Goal: Task Accomplishment & Management: Complete application form

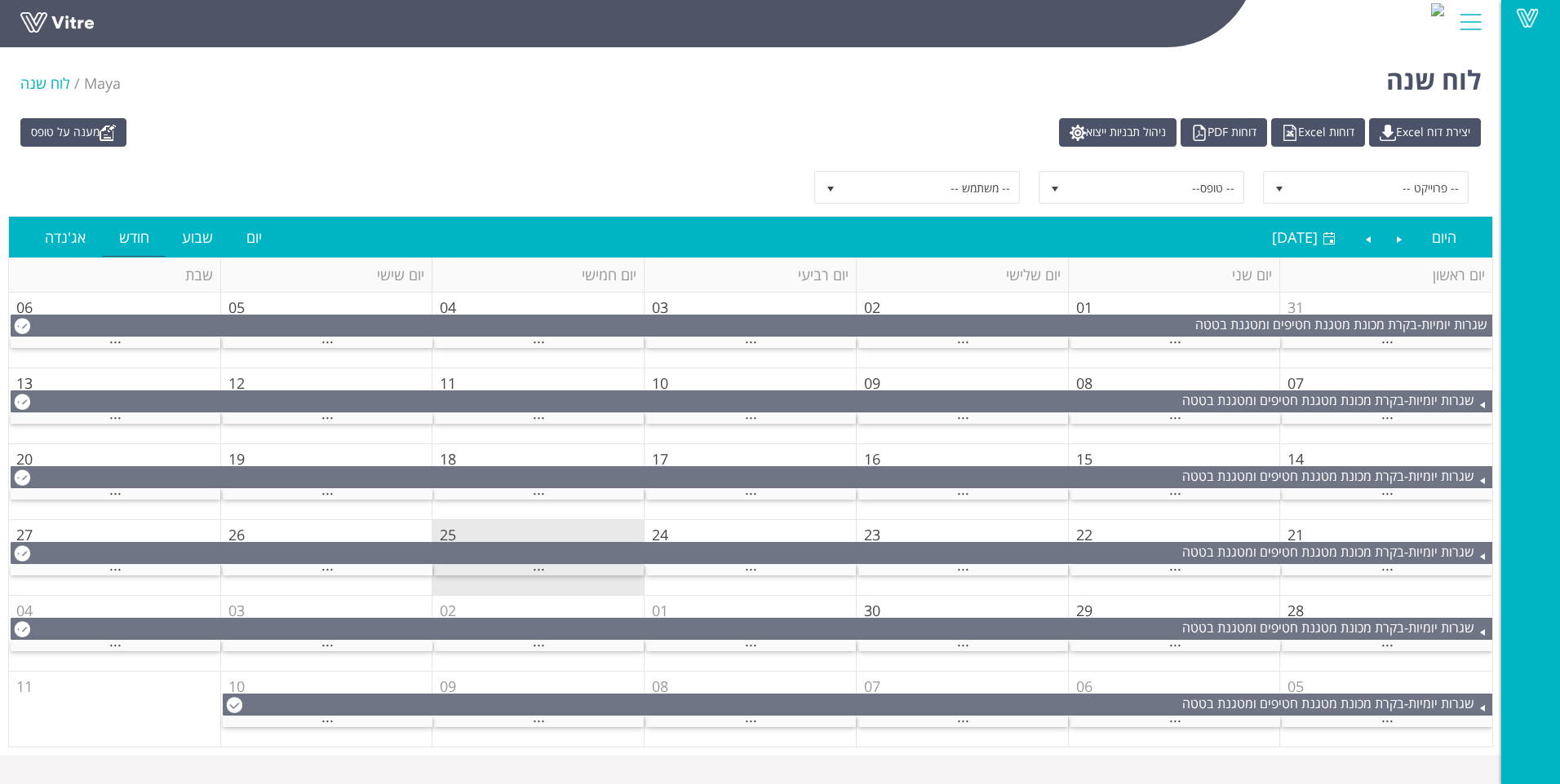
click at [582, 570] on div "..." at bounding box center [539, 570] width 210 height 10
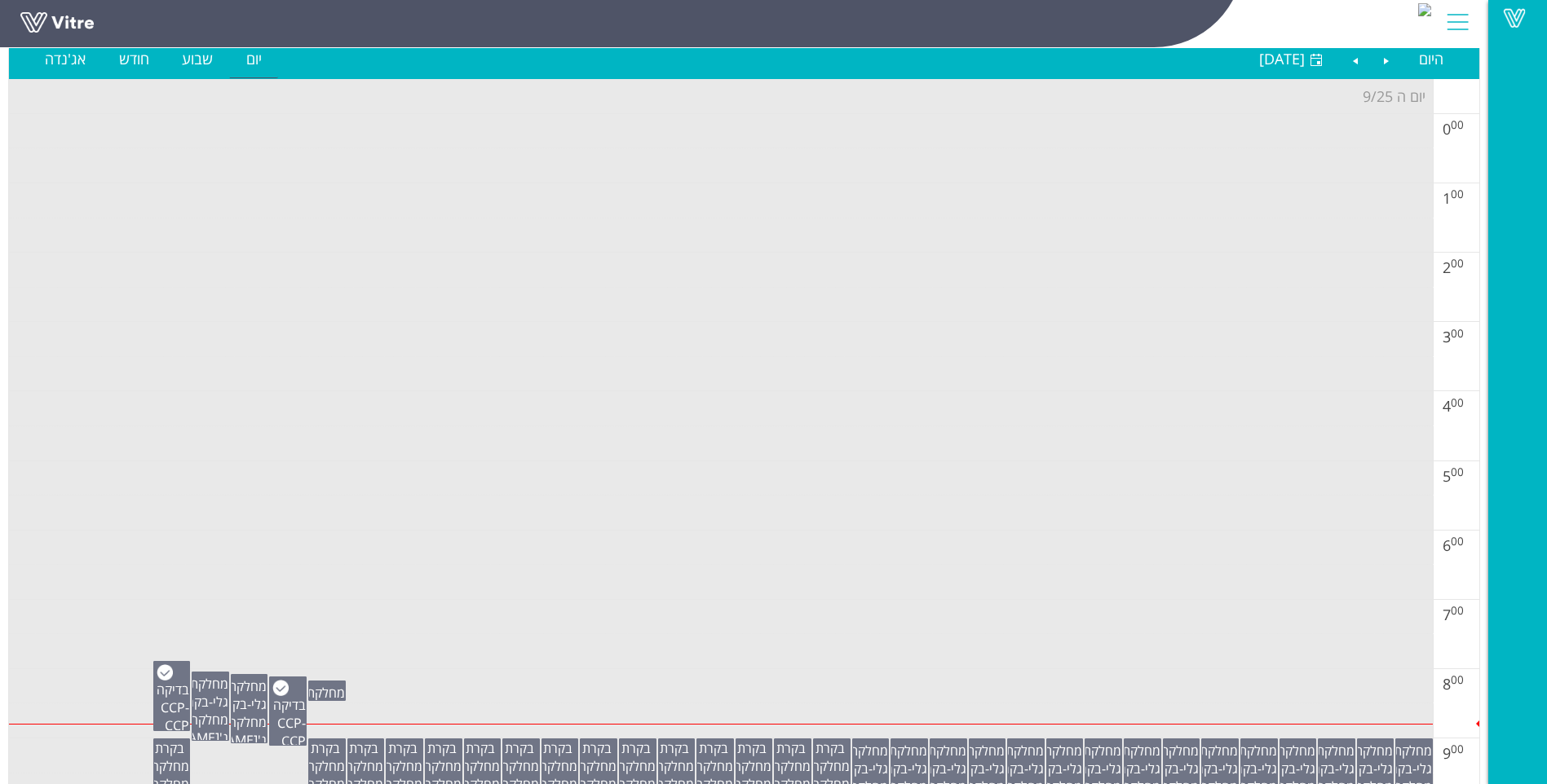
scroll to position [326, 0]
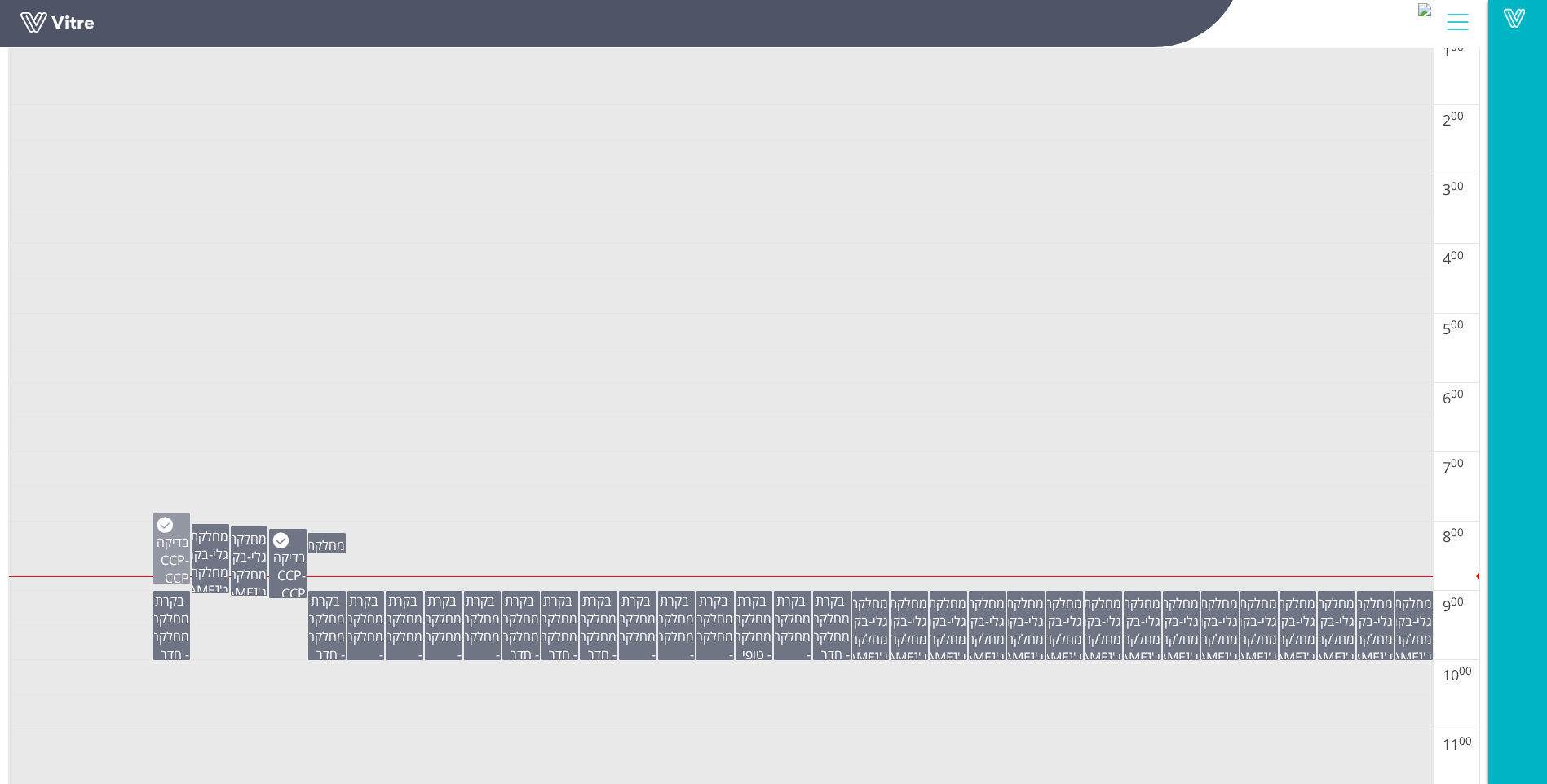
click at [164, 555] on span "בדיקה CCP" at bounding box center [173, 551] width 33 height 36
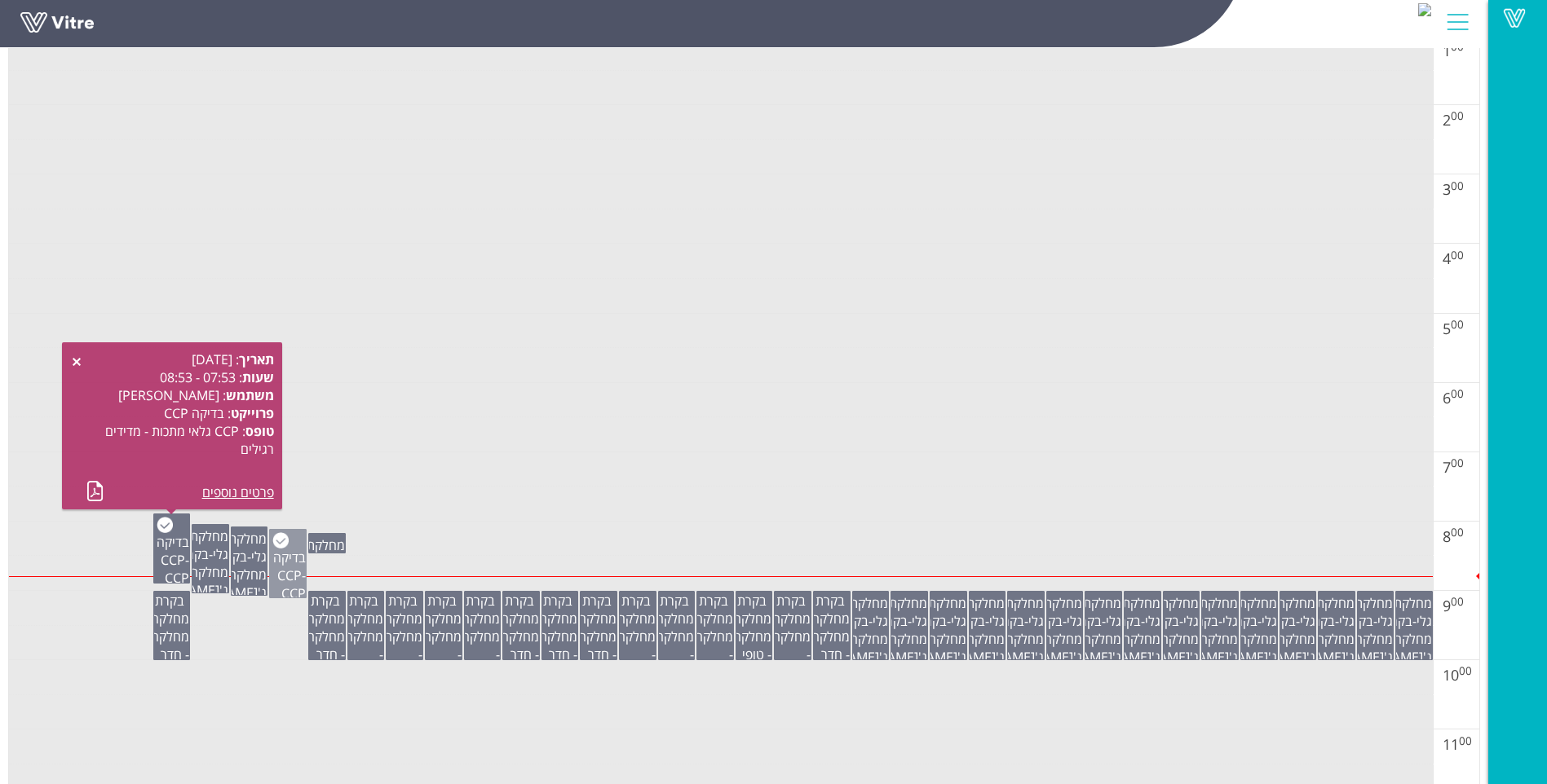
click at [294, 567] on span "בדיקה CCP" at bounding box center [289, 567] width 33 height 36
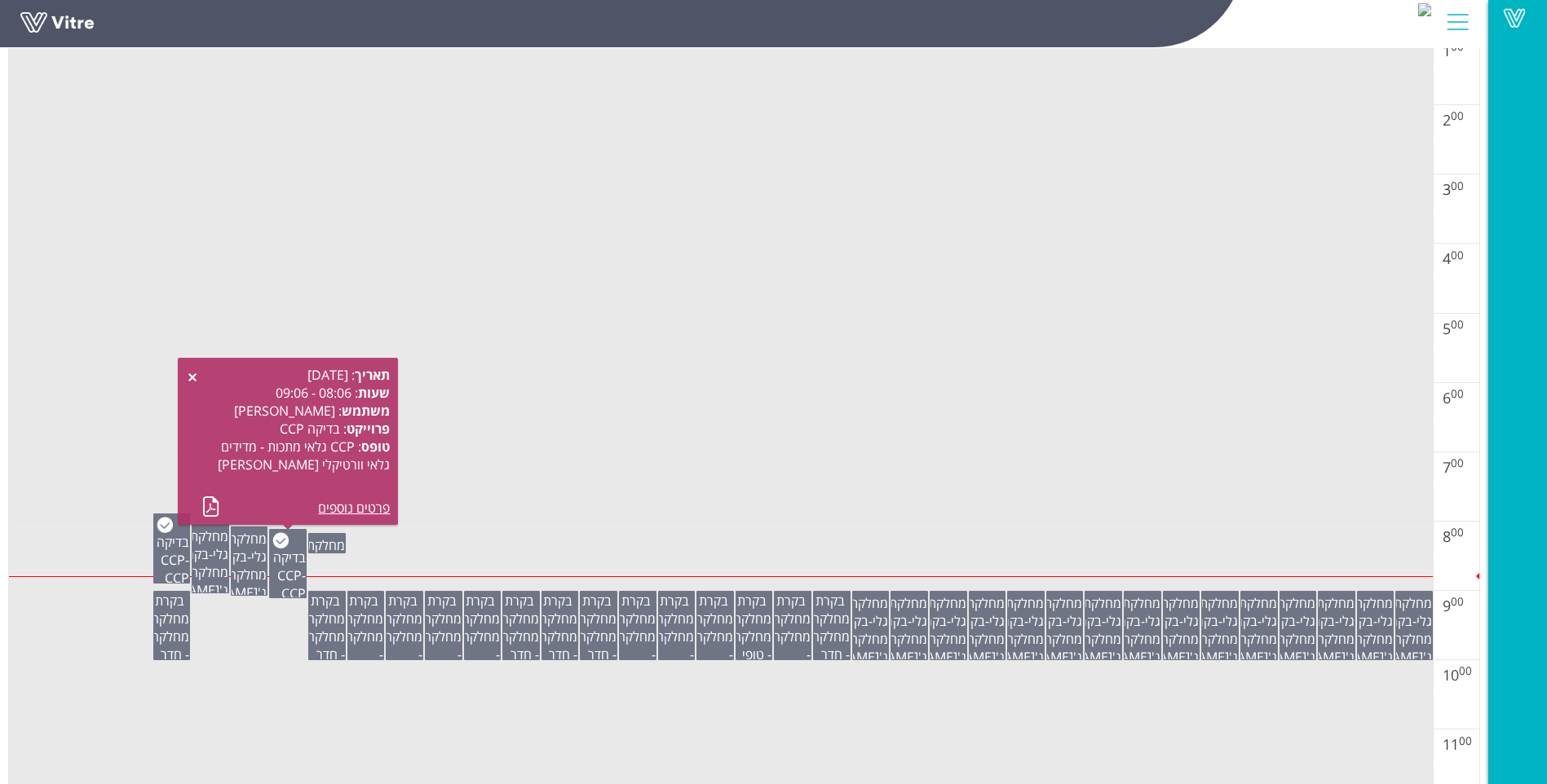
click at [449, 442] on td at bounding box center [720, 435] width 1424 height 35
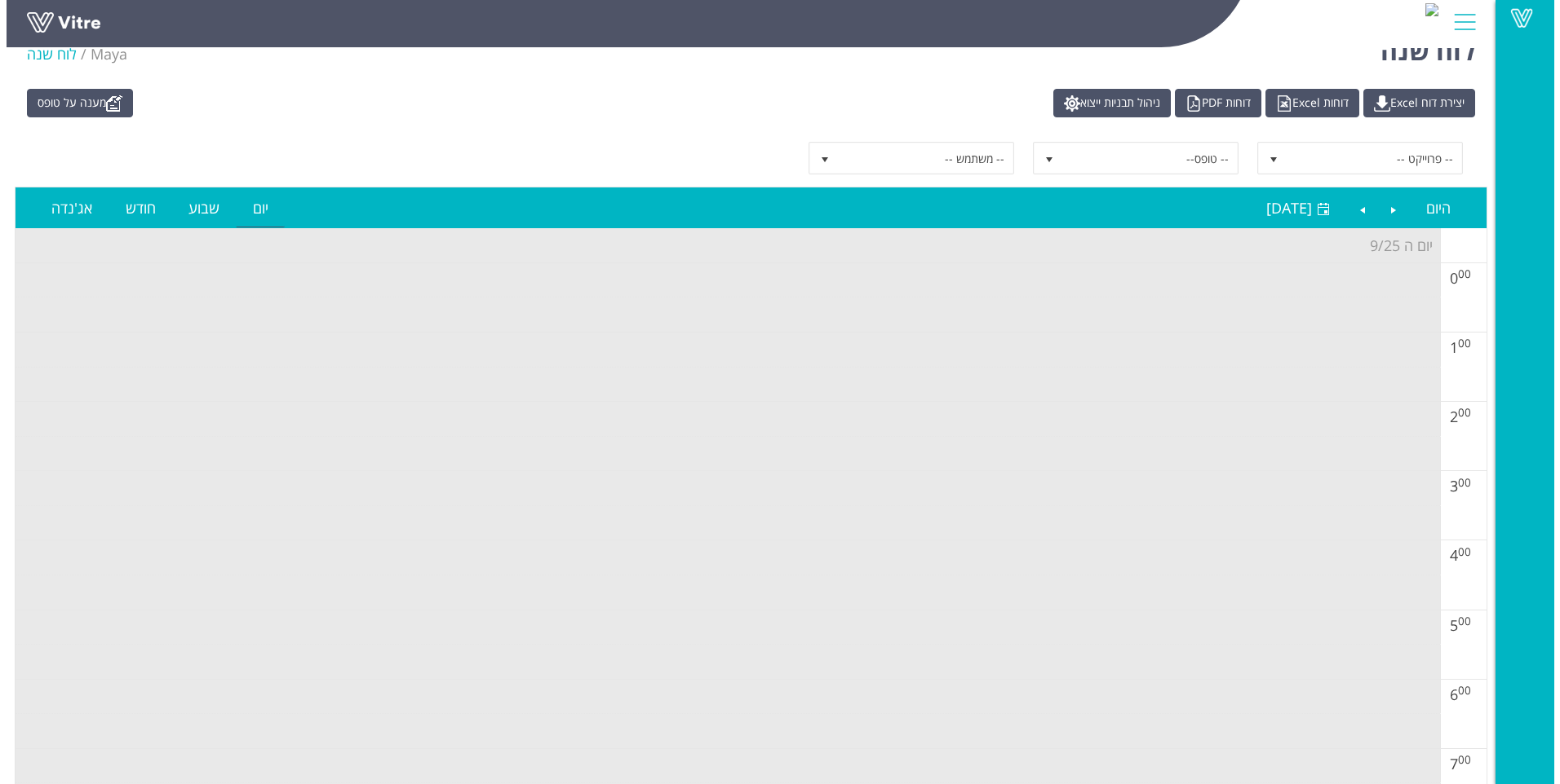
scroll to position [0, 0]
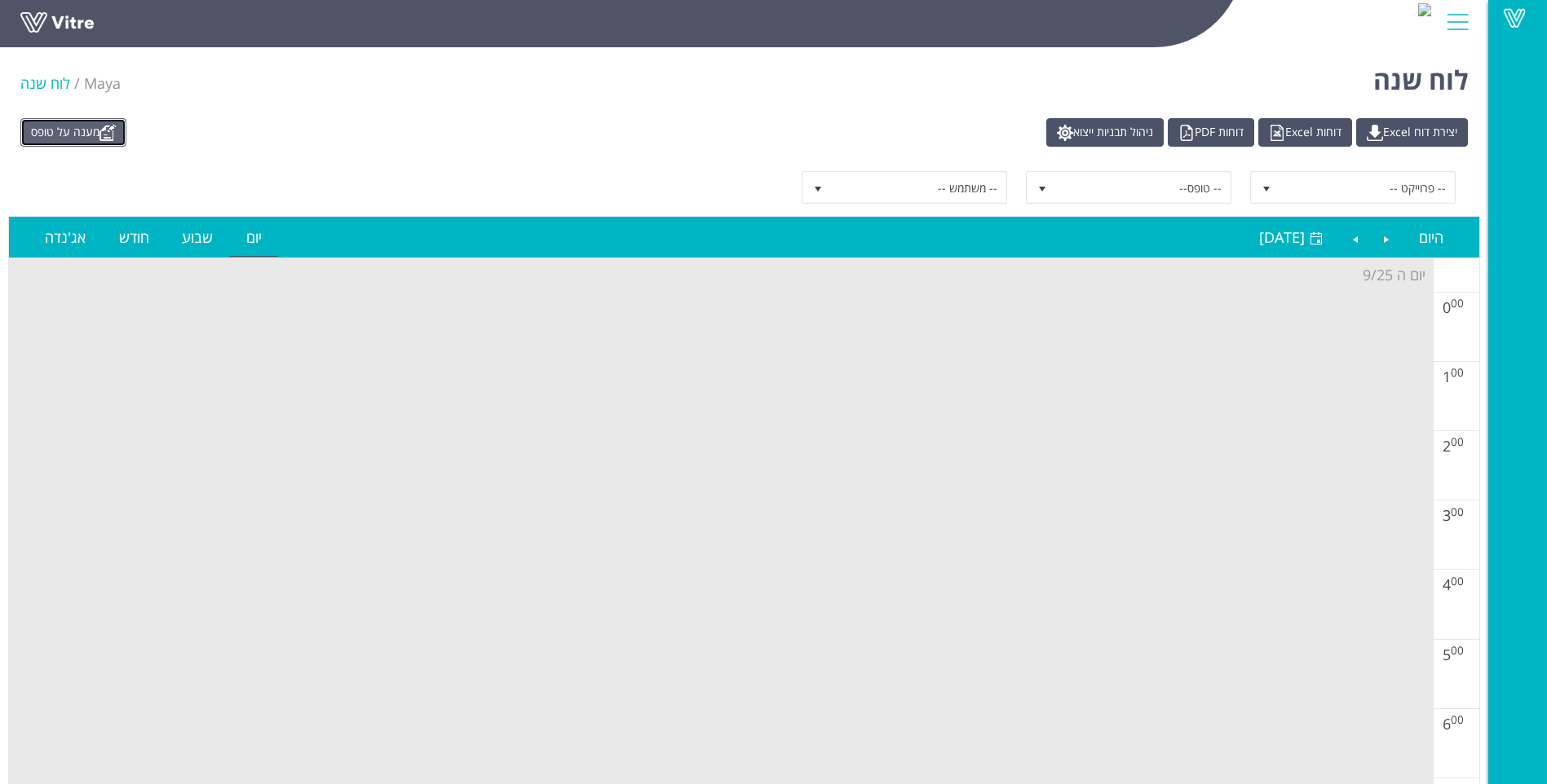
click at [124, 134] on link "מענה על טופס" at bounding box center [74, 132] width 106 height 28
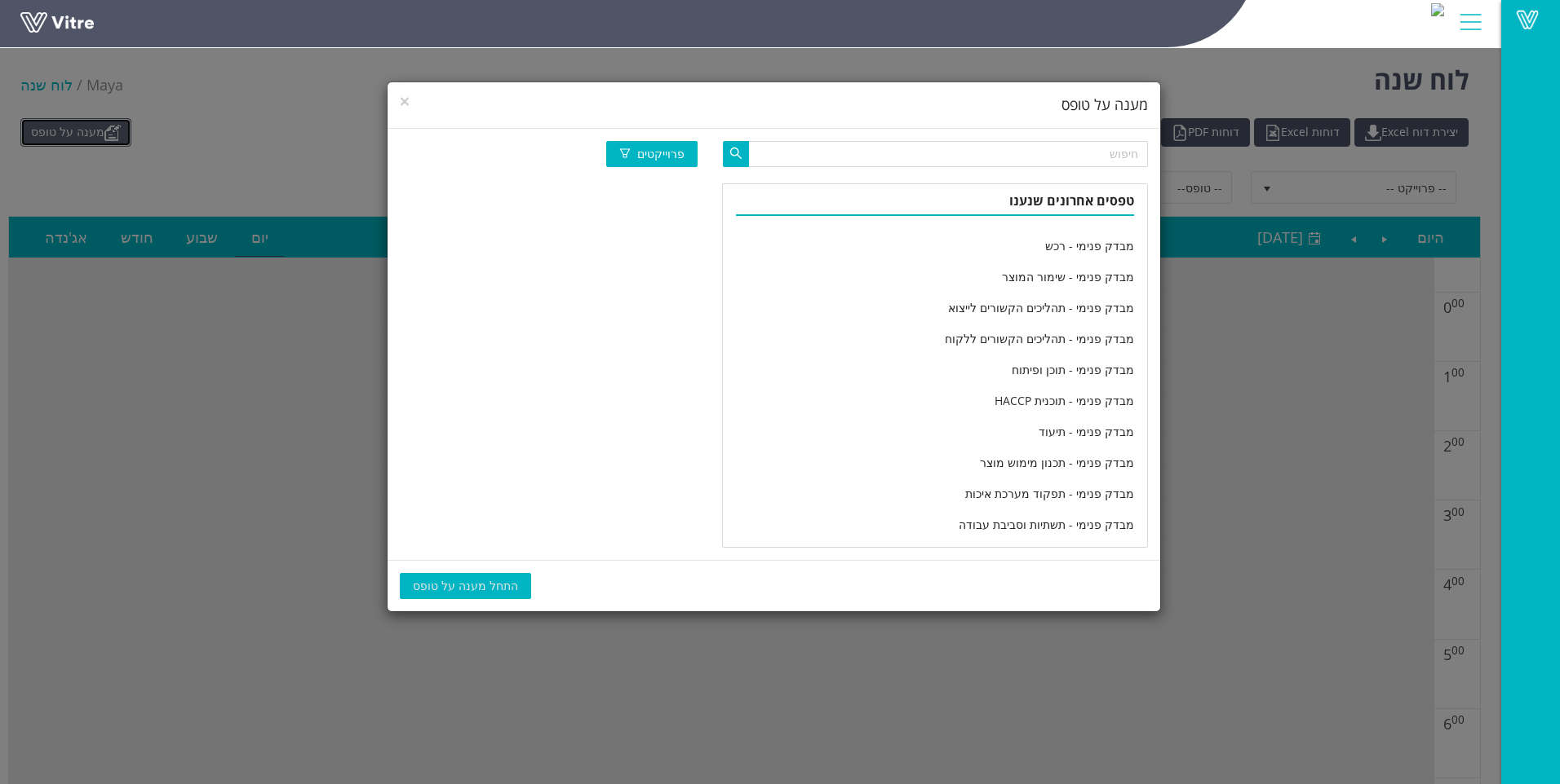
scroll to position [2688, 0]
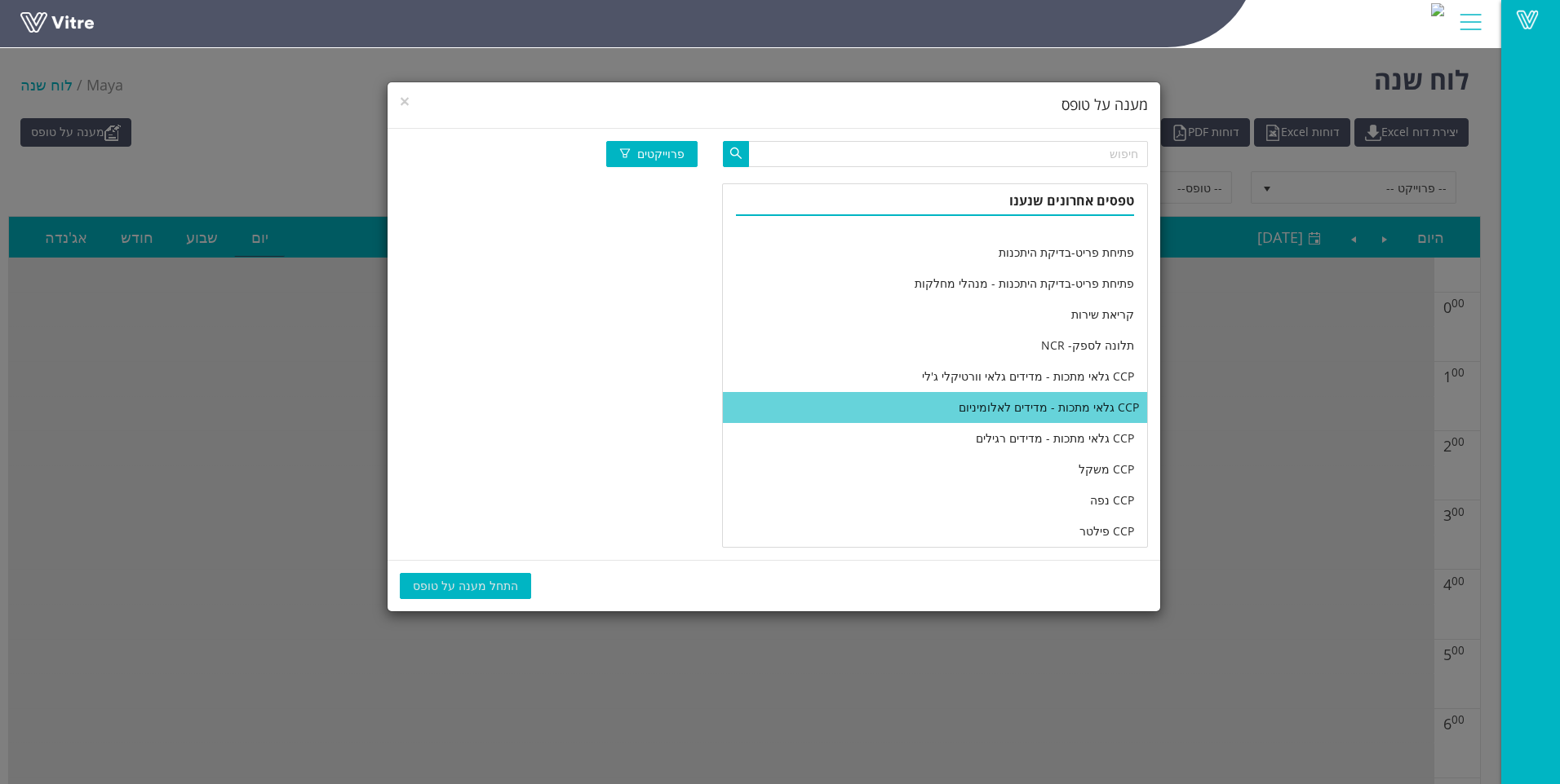
click at [984, 411] on li "CCP גלאי מתכות - מדידים לאלומיניום" at bounding box center [934, 407] width 424 height 31
click at [479, 589] on span "התחל מענה על טופס" at bounding box center [465, 586] width 105 height 18
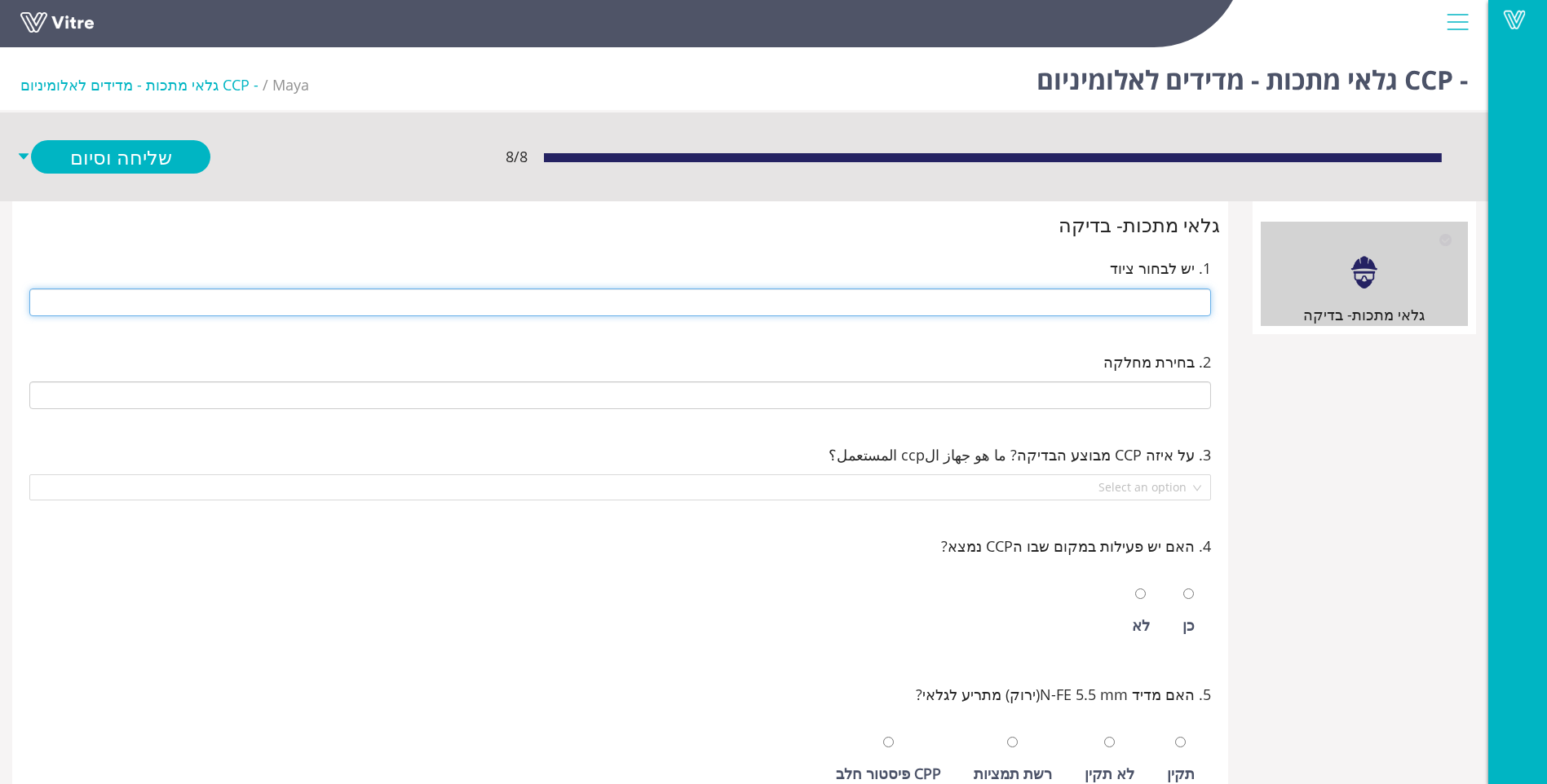
click at [1039, 301] on input "text" at bounding box center [620, 302] width 1181 height 27
type input "x"
click at [1515, 22] on span at bounding box center [1514, 19] width 41 height 20
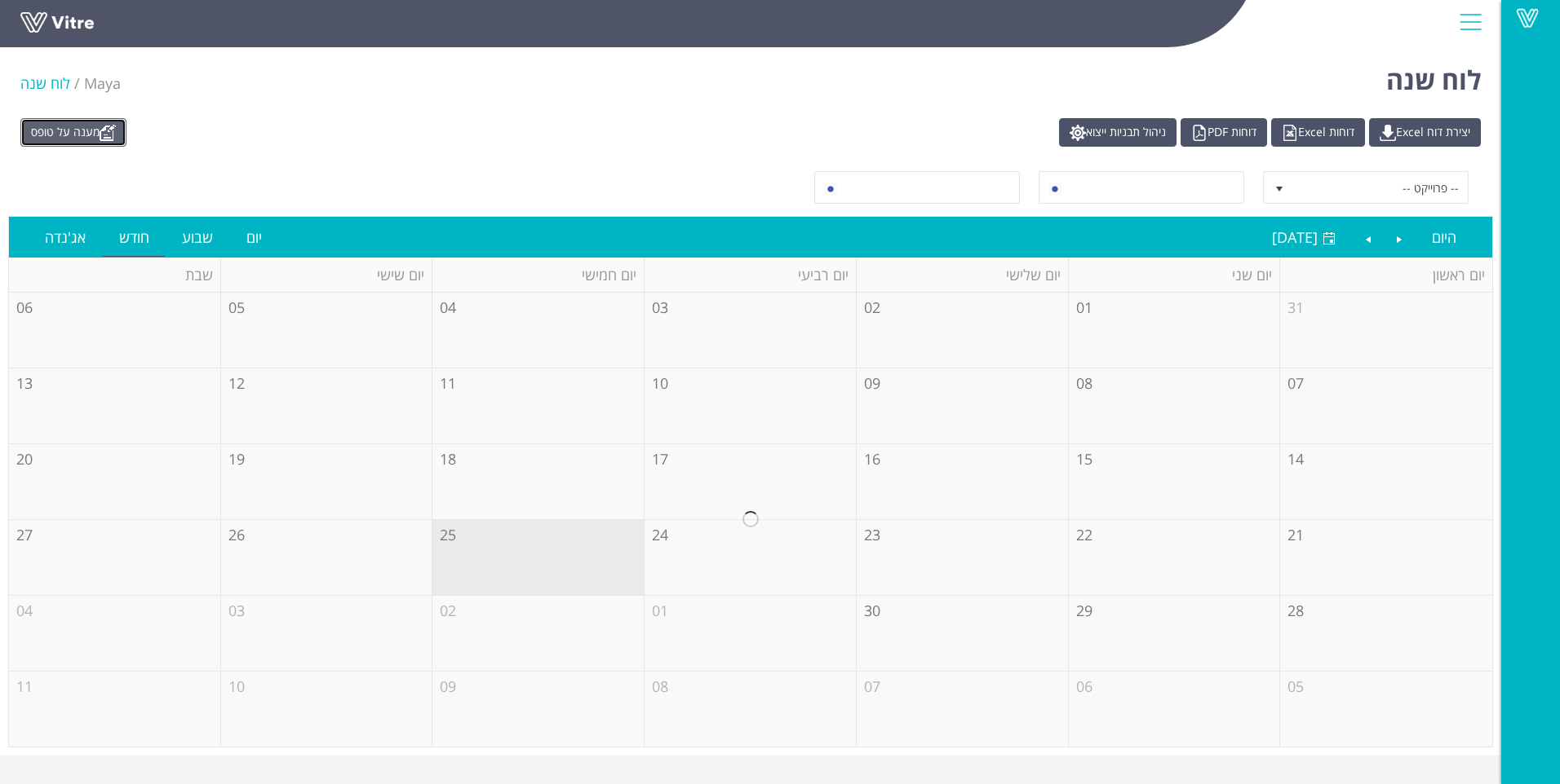
click at [97, 122] on link "מענה על טופס" at bounding box center [74, 132] width 106 height 28
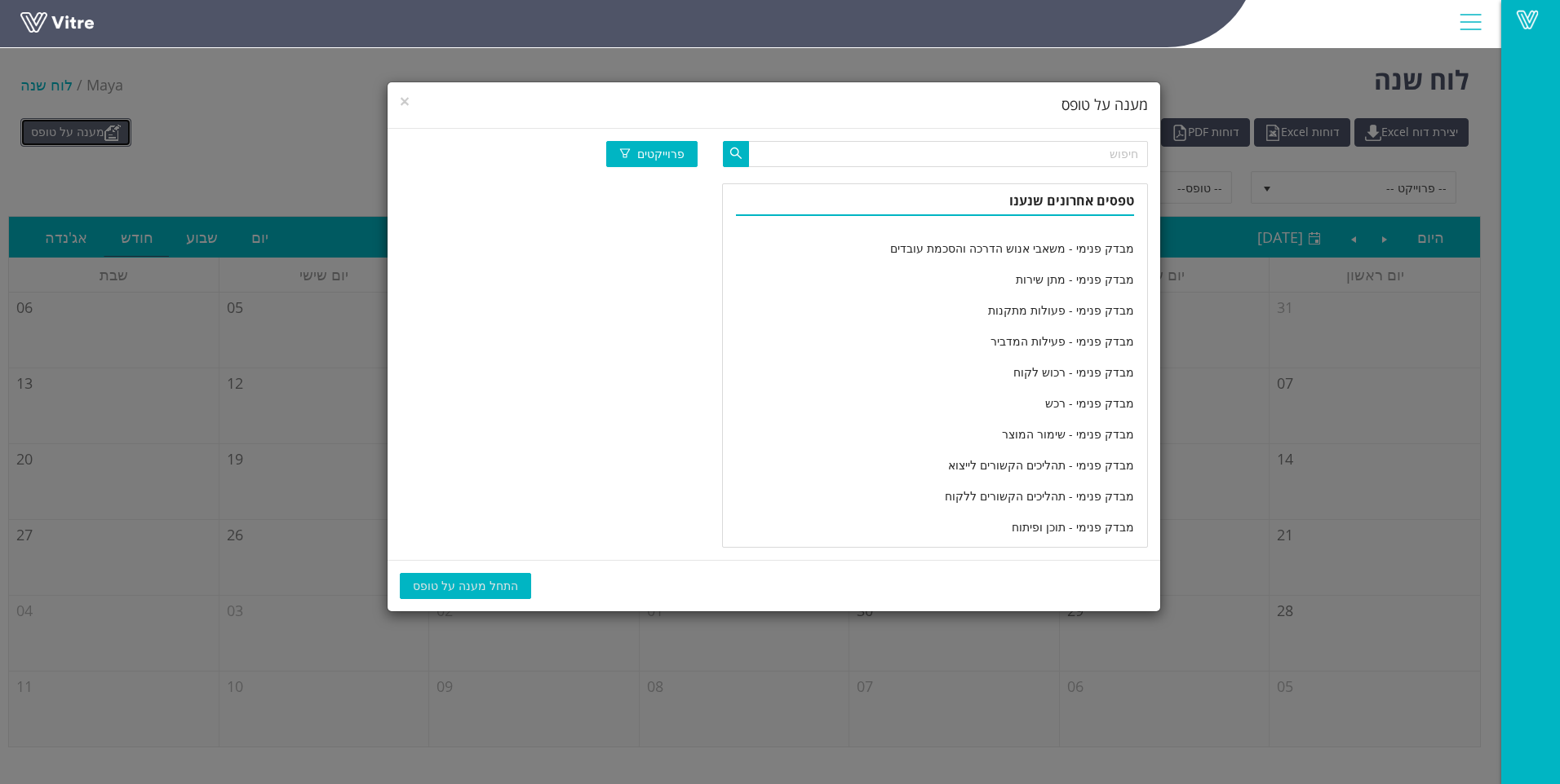
scroll to position [2688, 0]
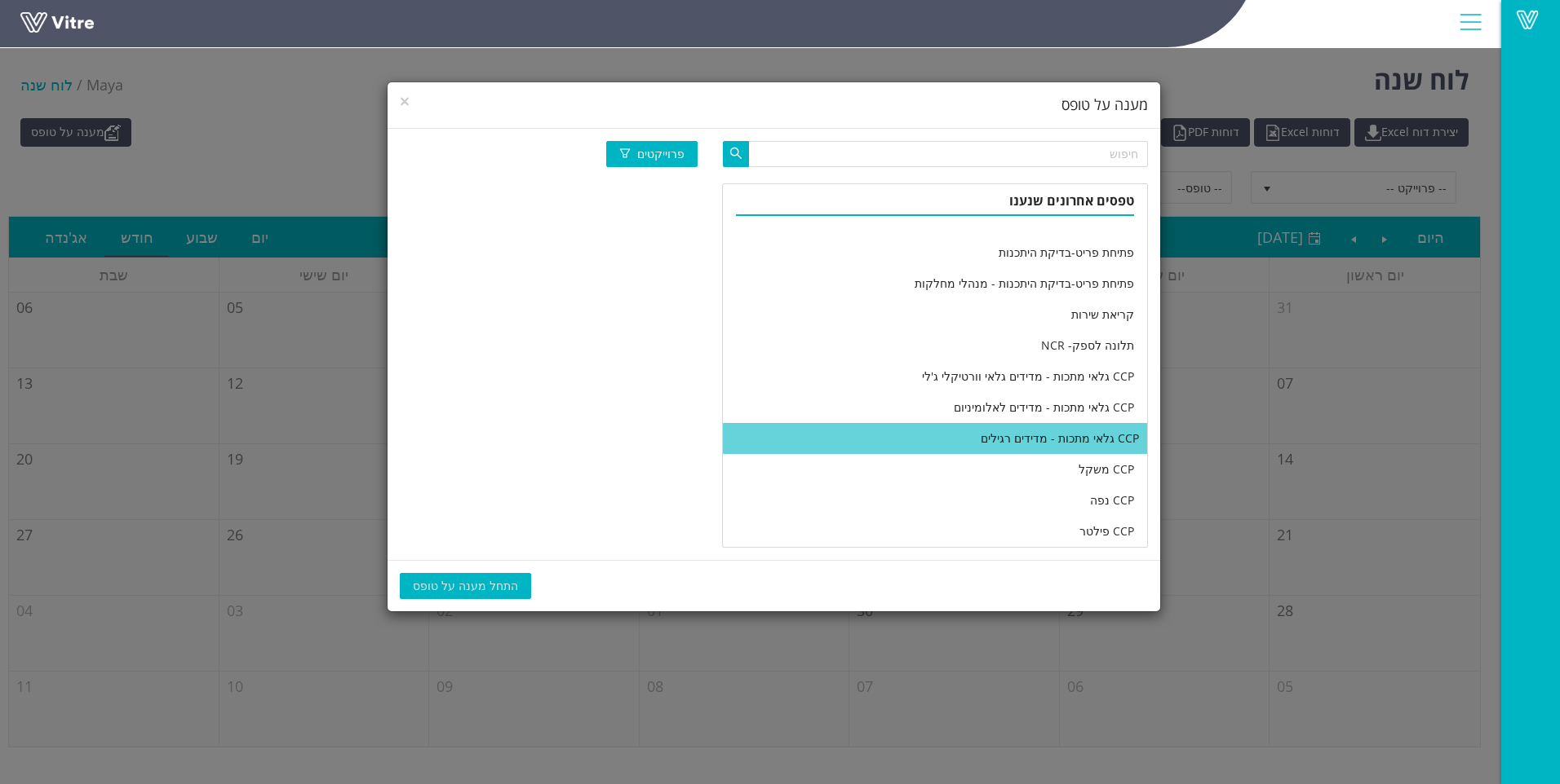
click at [854, 431] on li "CCP גלאי מתכות - מדידים רגילים" at bounding box center [934, 438] width 424 height 31
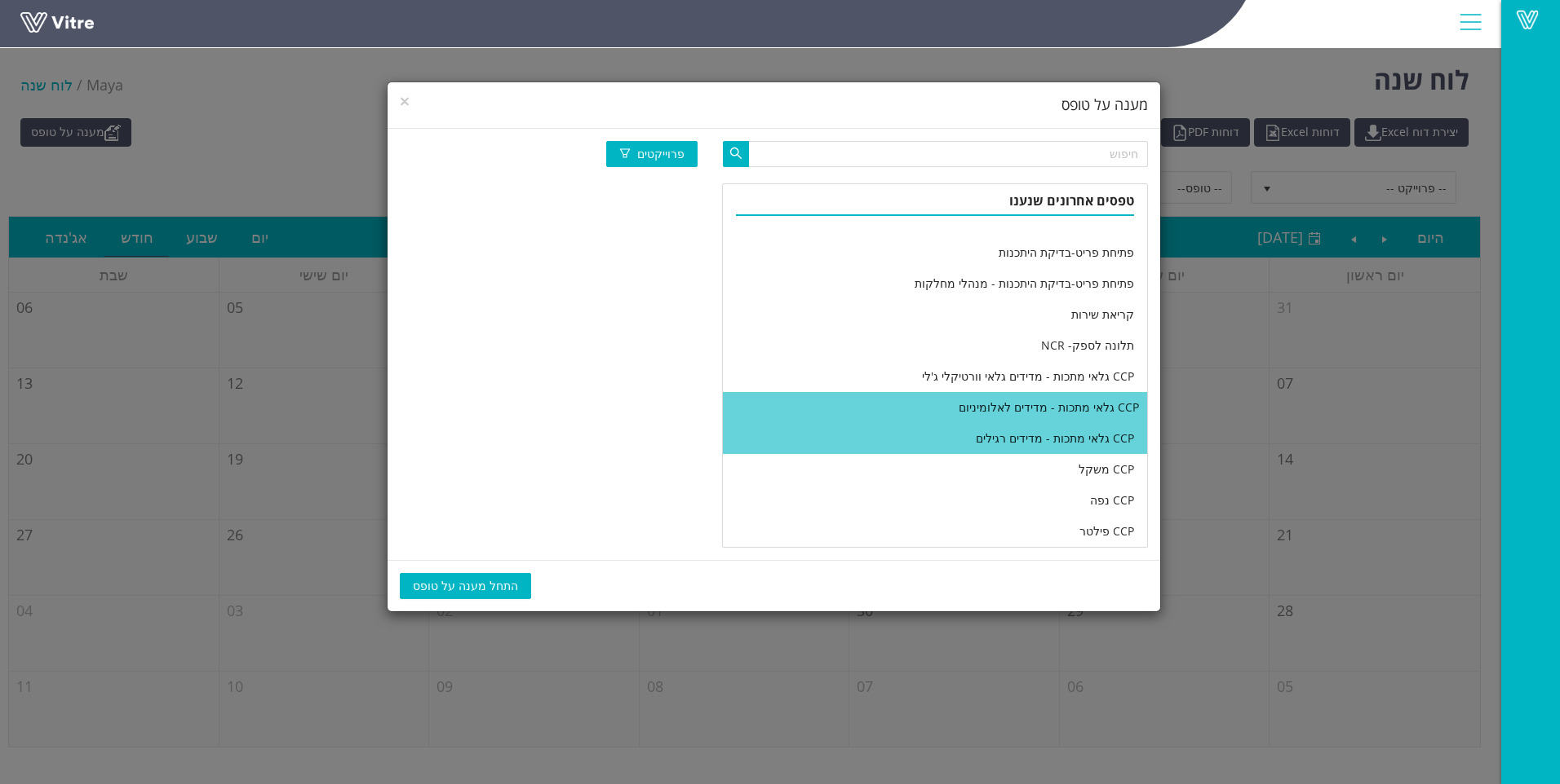
click at [860, 416] on li "CCP גלאי מתכות - מדידים לאלומיניום" at bounding box center [934, 407] width 424 height 31
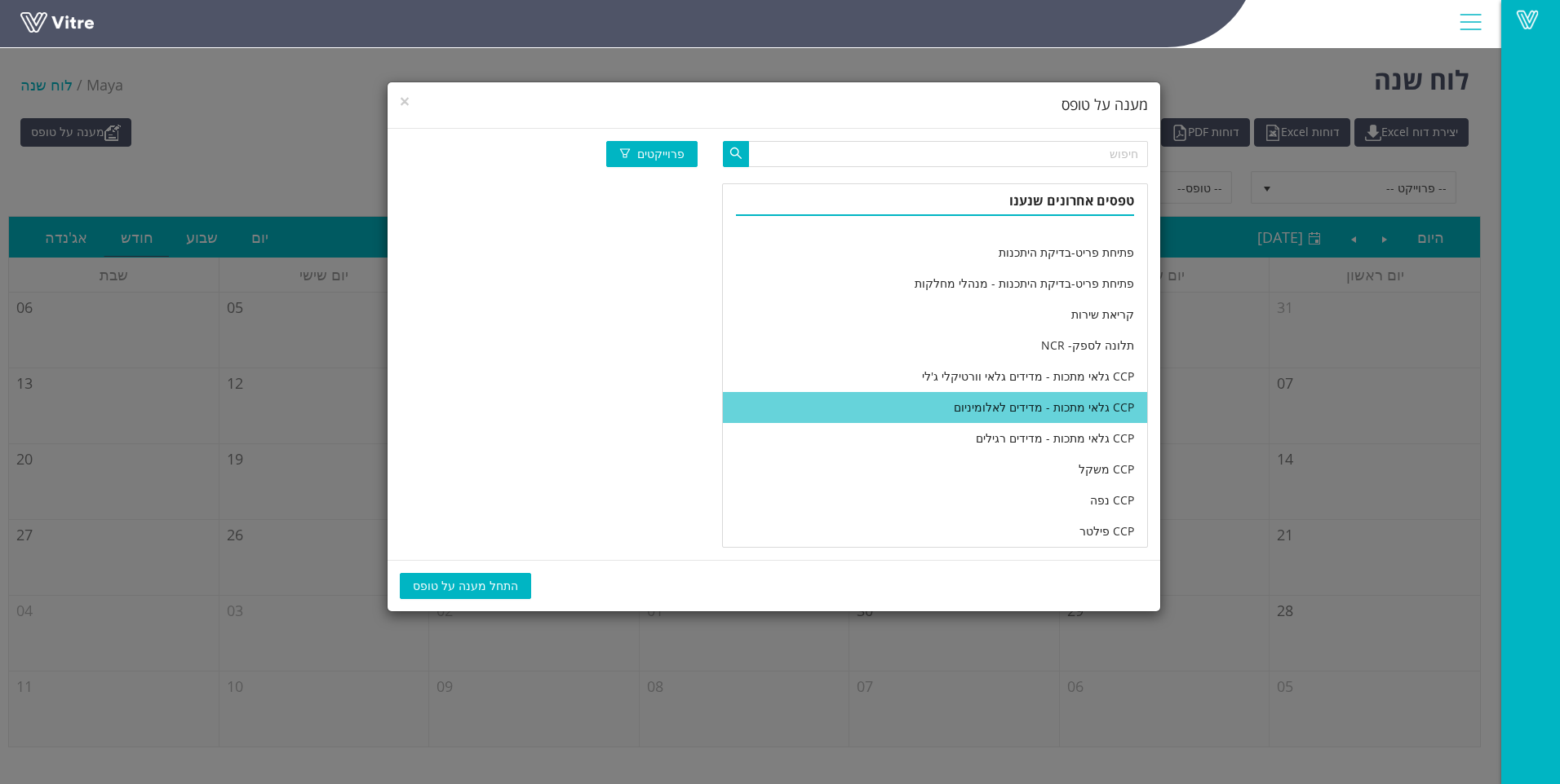
click at [488, 593] on span "התחל מענה על טופס" at bounding box center [465, 586] width 105 height 18
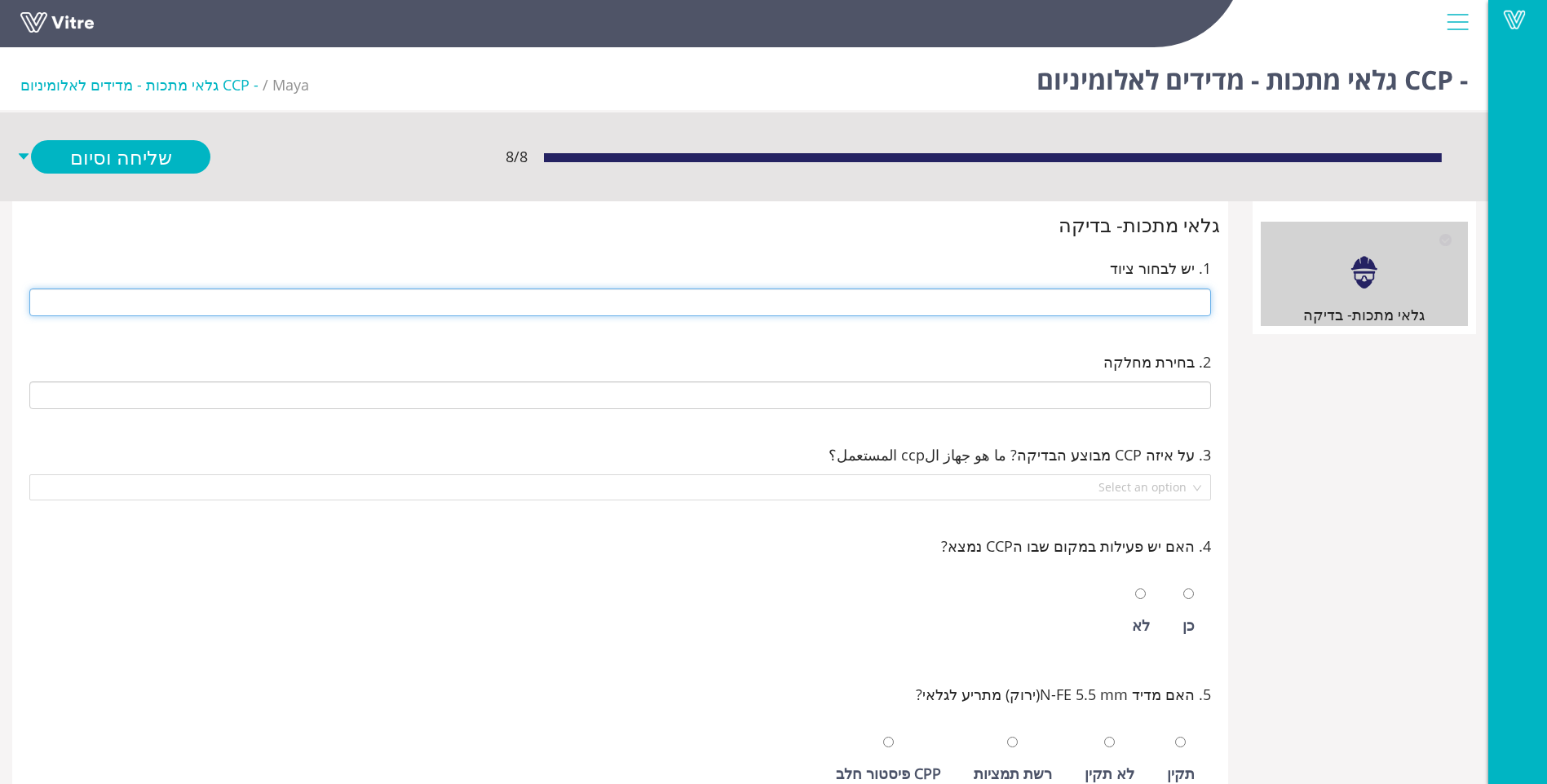
click at [1177, 301] on input "text" at bounding box center [620, 302] width 1181 height 27
type input "x"
type input "281 14 ראש סאלם"
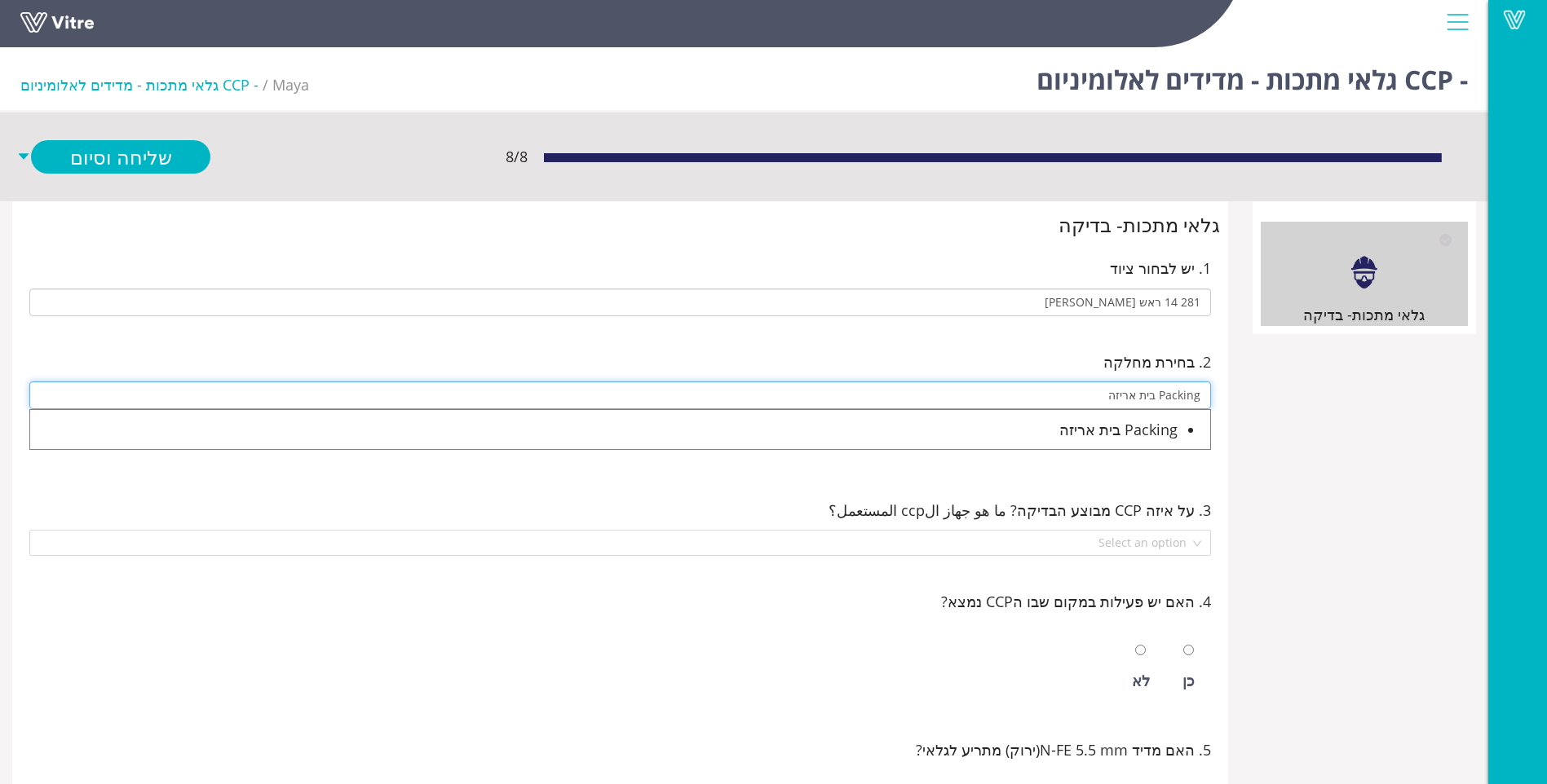
type input "Packing בית אריזה"
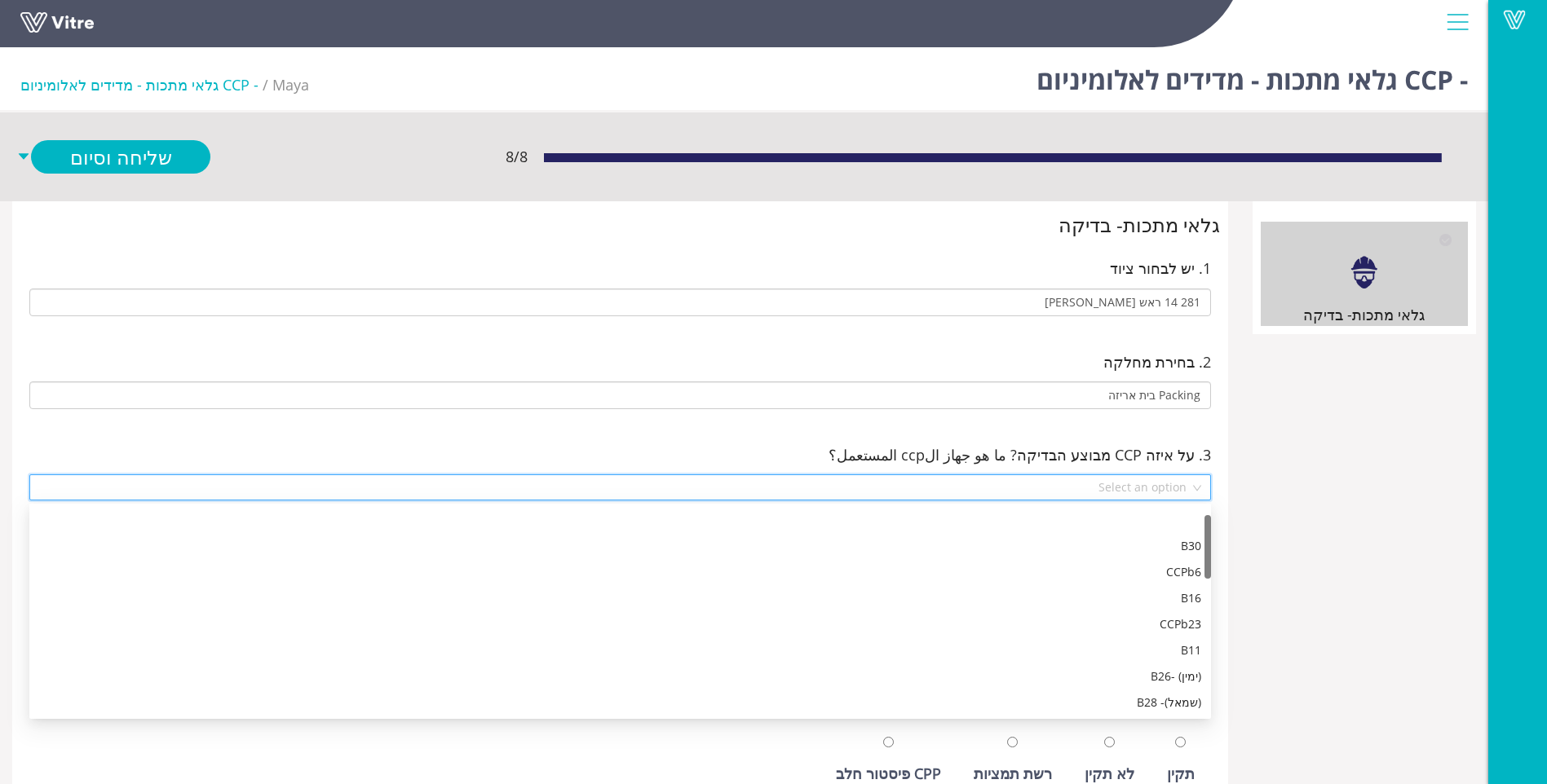
scroll to position [26, 0]
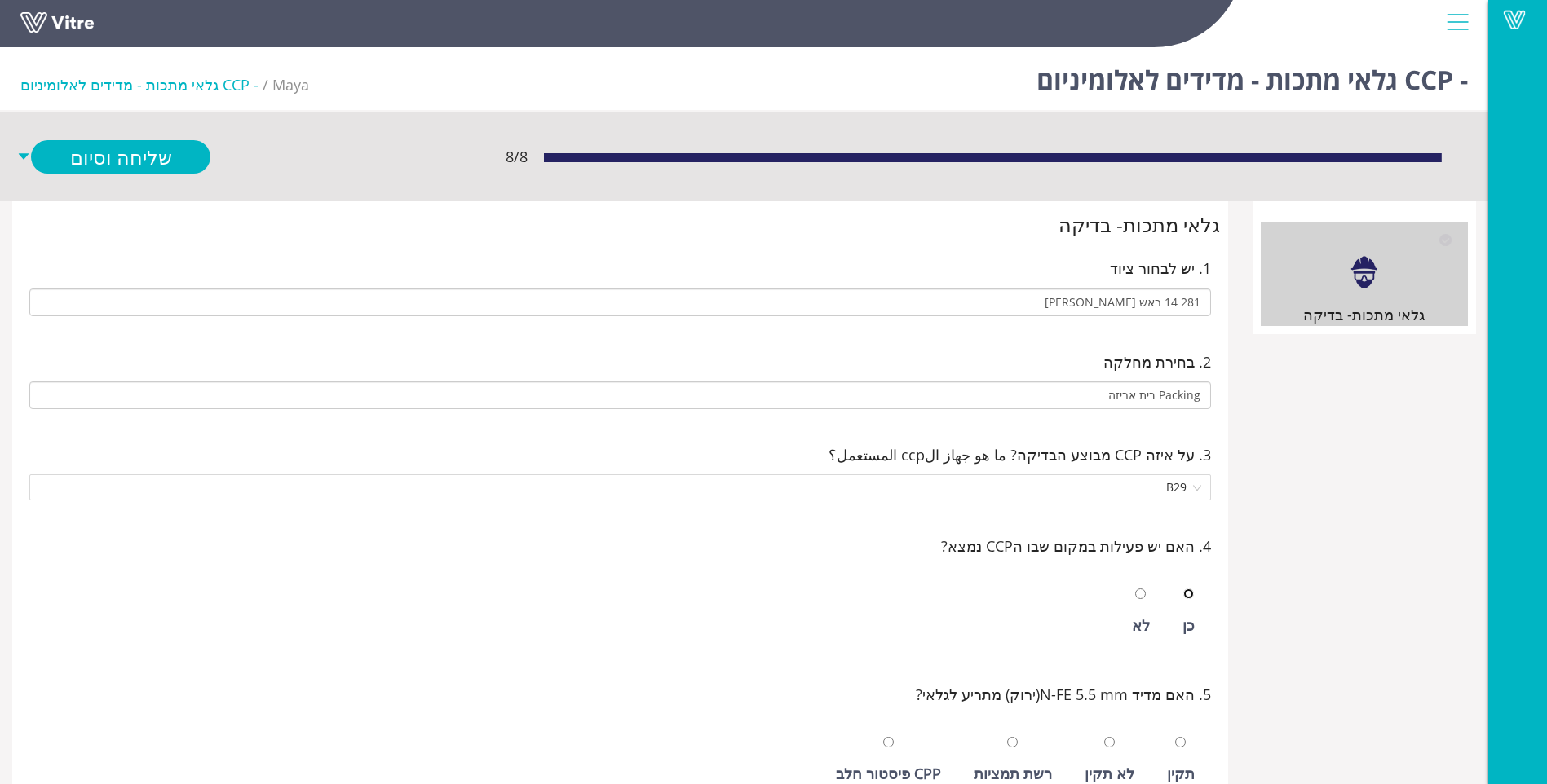
click at [1183, 589] on input "radio" at bounding box center [1188, 594] width 10 height 10
radio input "true"
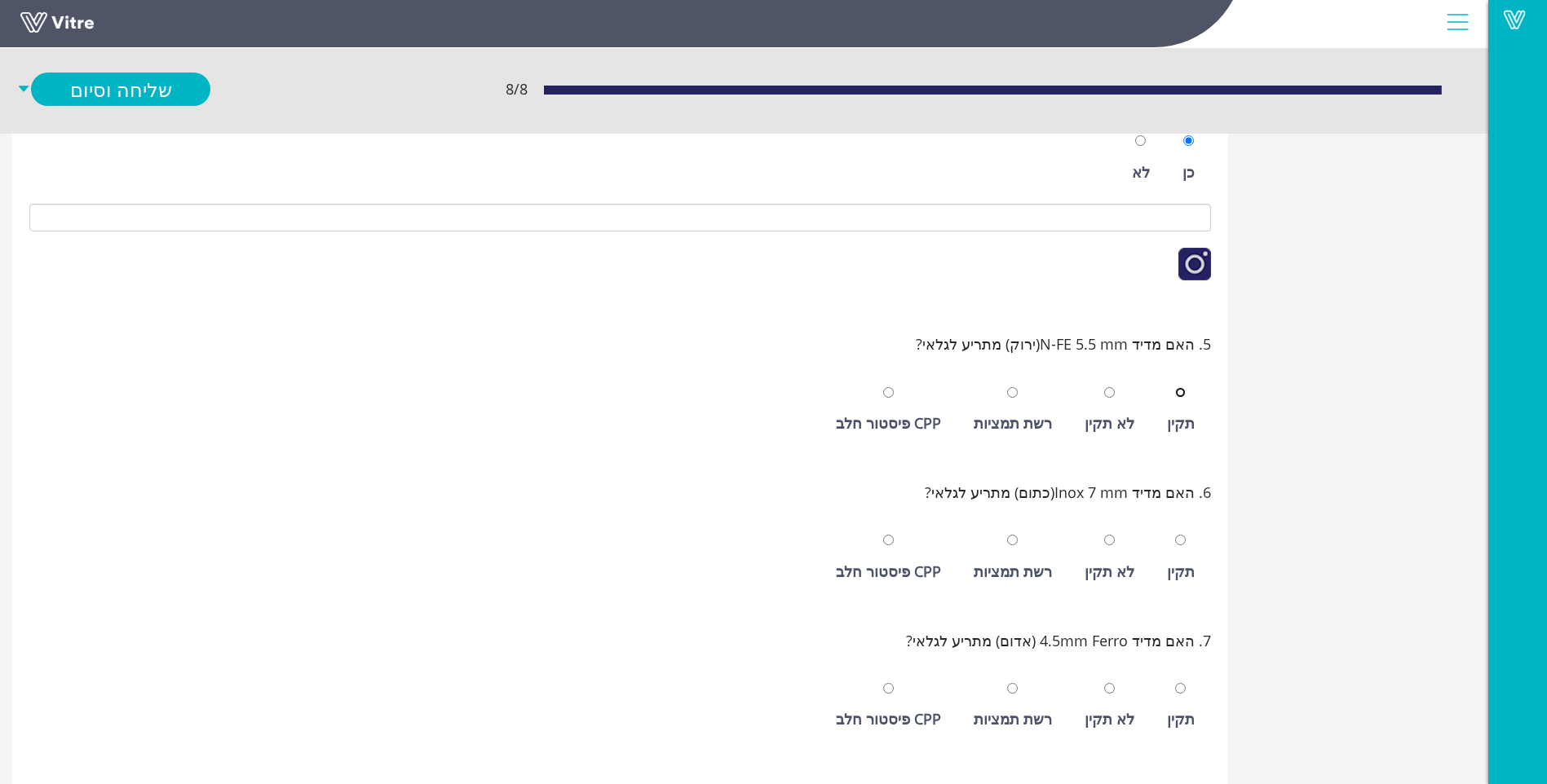
click at [1175, 388] on input "radio" at bounding box center [1181, 393] width 10 height 10
radio input "true"
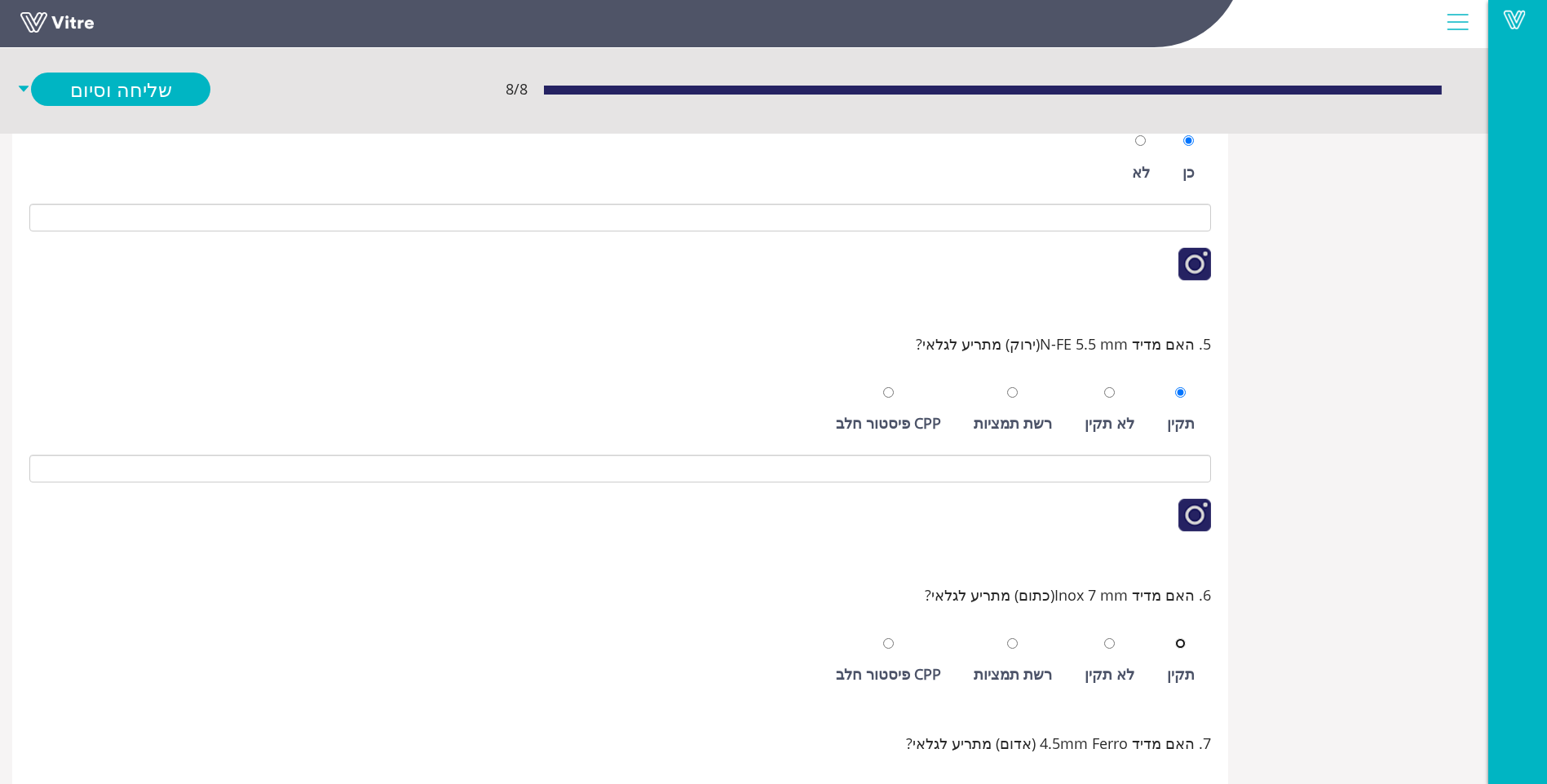
click at [1175, 638] on input "radio" at bounding box center [1181, 644] width 10 height 10
radio input "true"
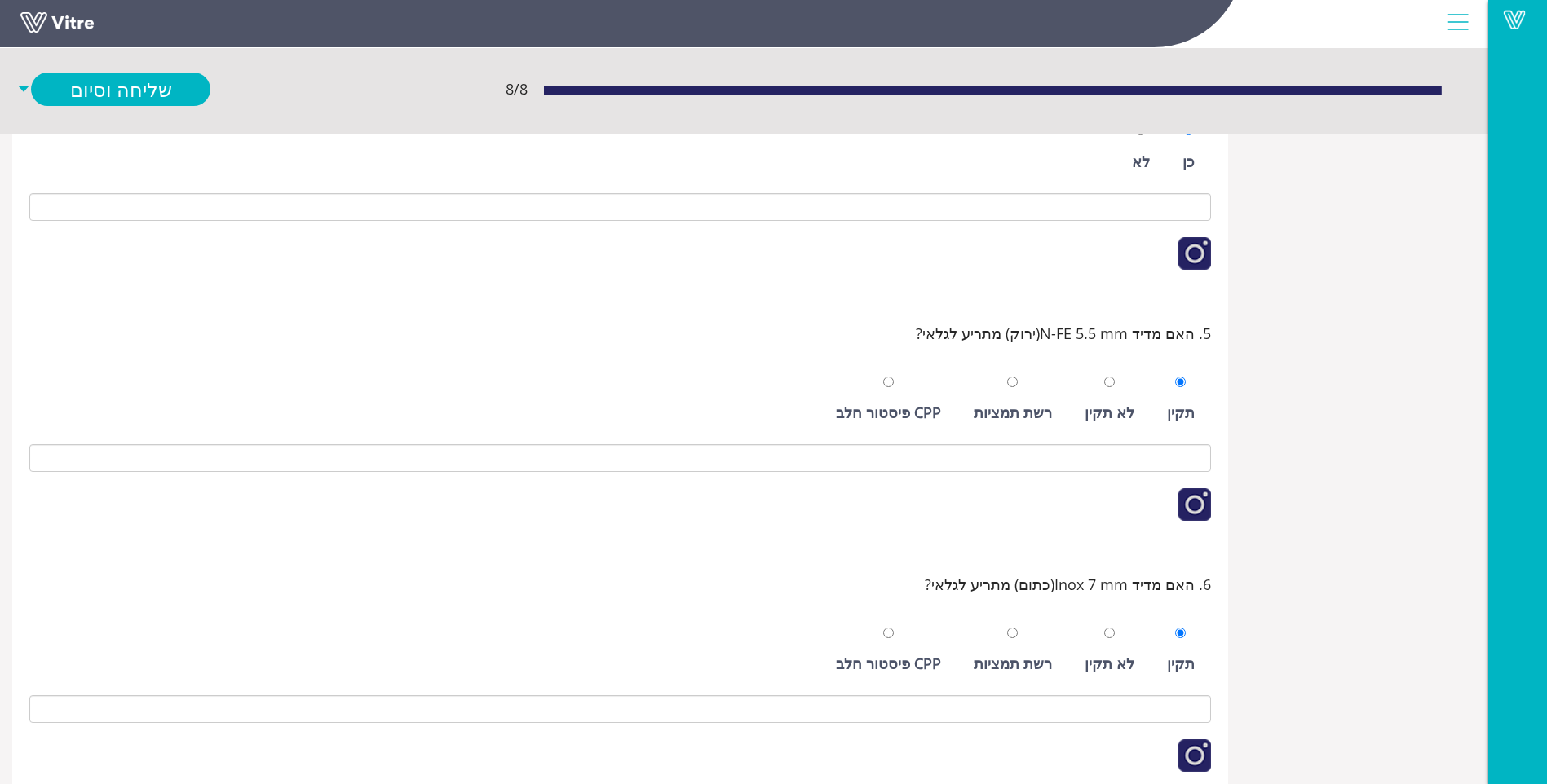
scroll to position [778, 0]
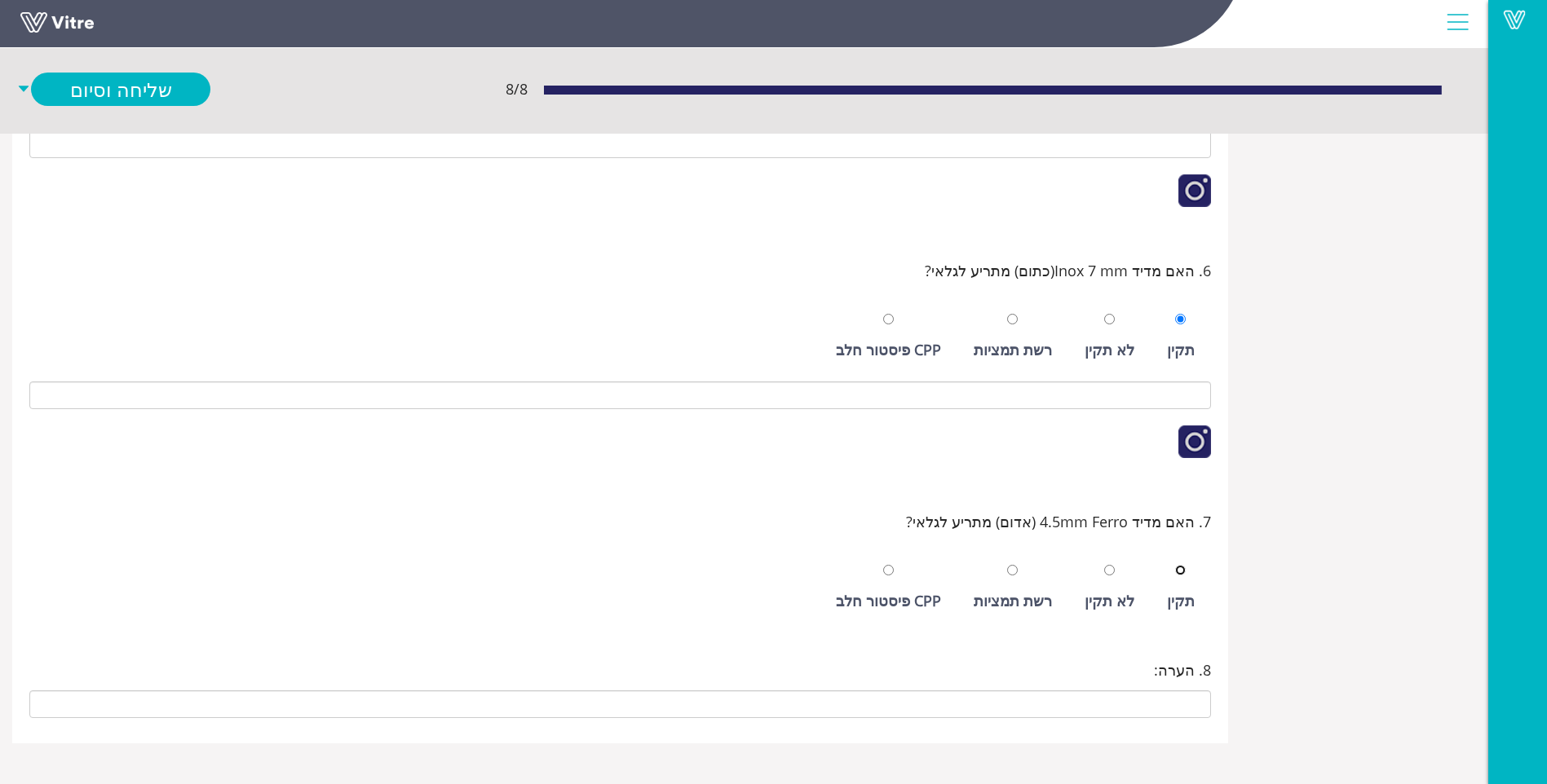
click at [1175, 565] on input "radio" at bounding box center [1181, 570] width 10 height 10
radio input "true"
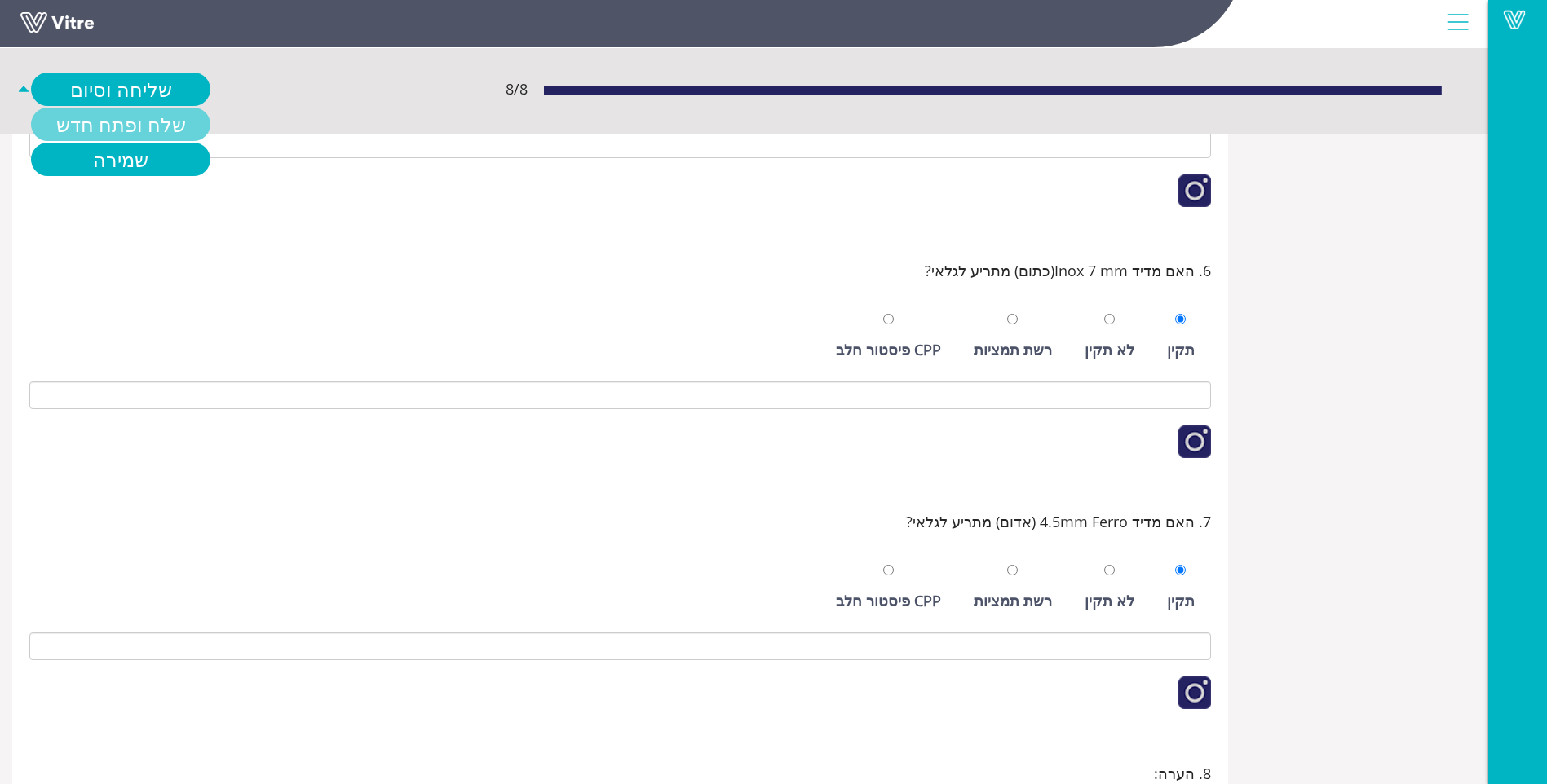
click at [133, 111] on link "שלח ופתח חדש" at bounding box center [121, 124] width 180 height 33
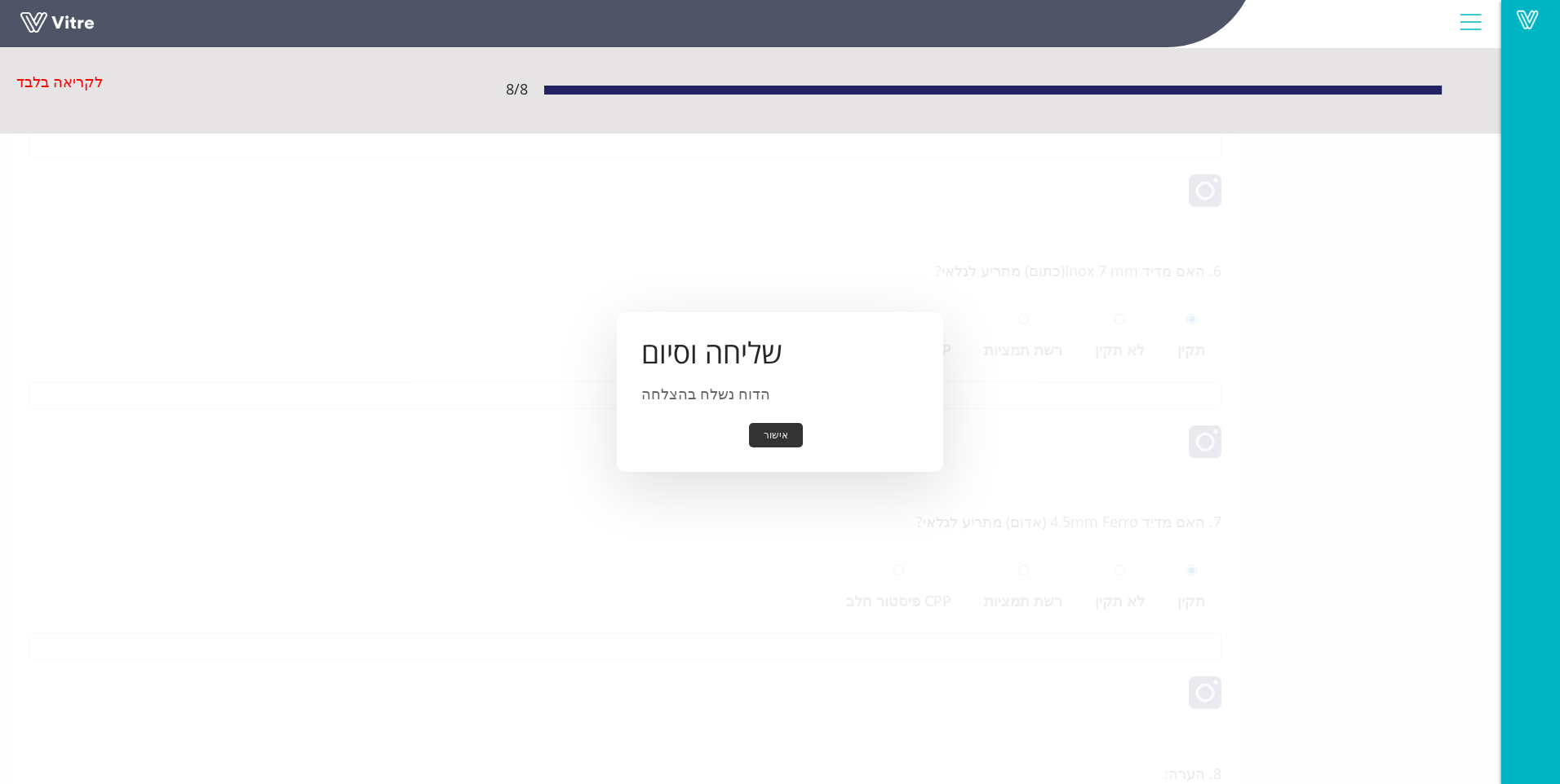
click at [772, 433] on button "אישור" at bounding box center [776, 436] width 54 height 26
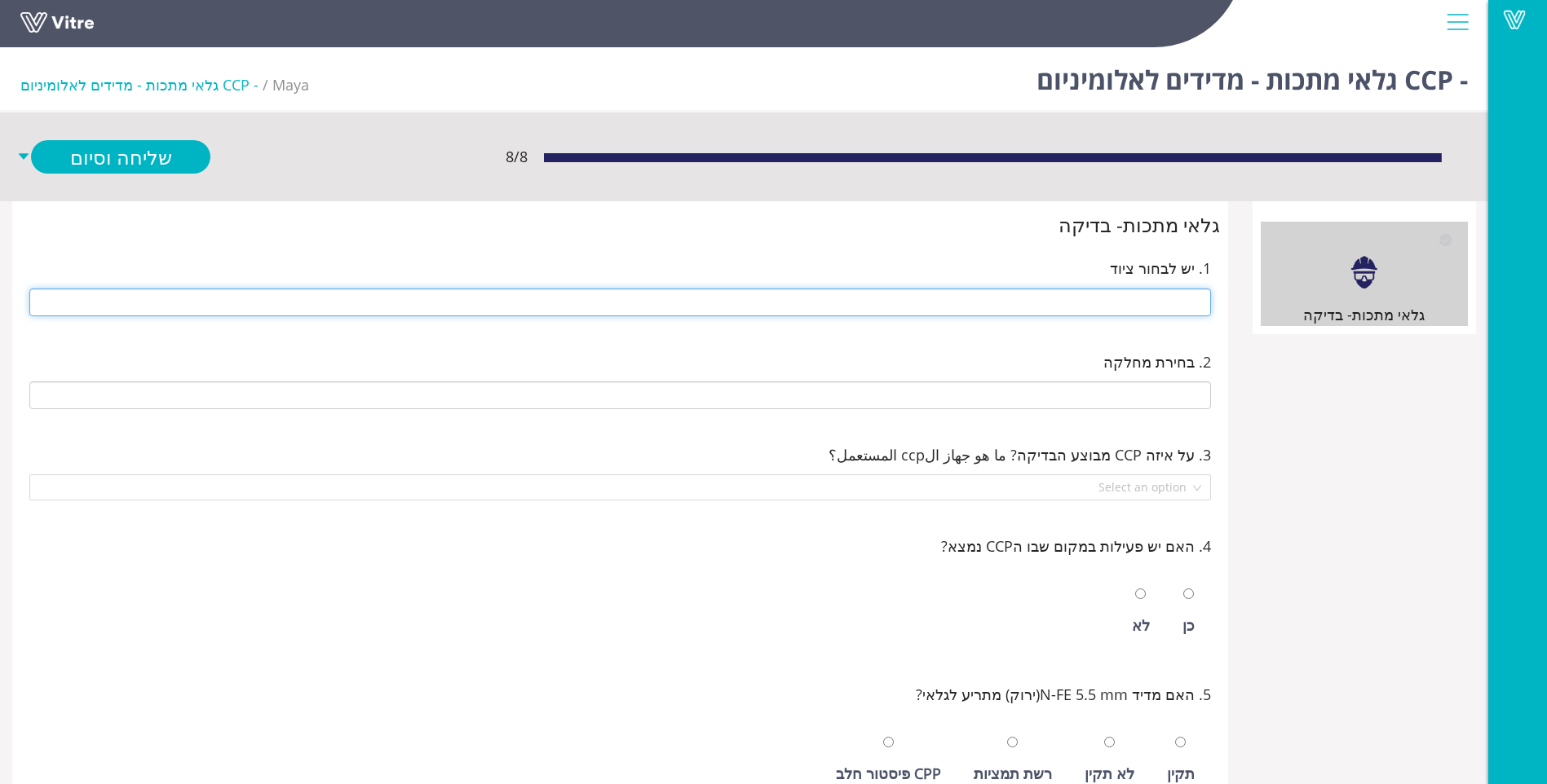
click at [1141, 308] on input "text" at bounding box center [620, 302] width 1181 height 27
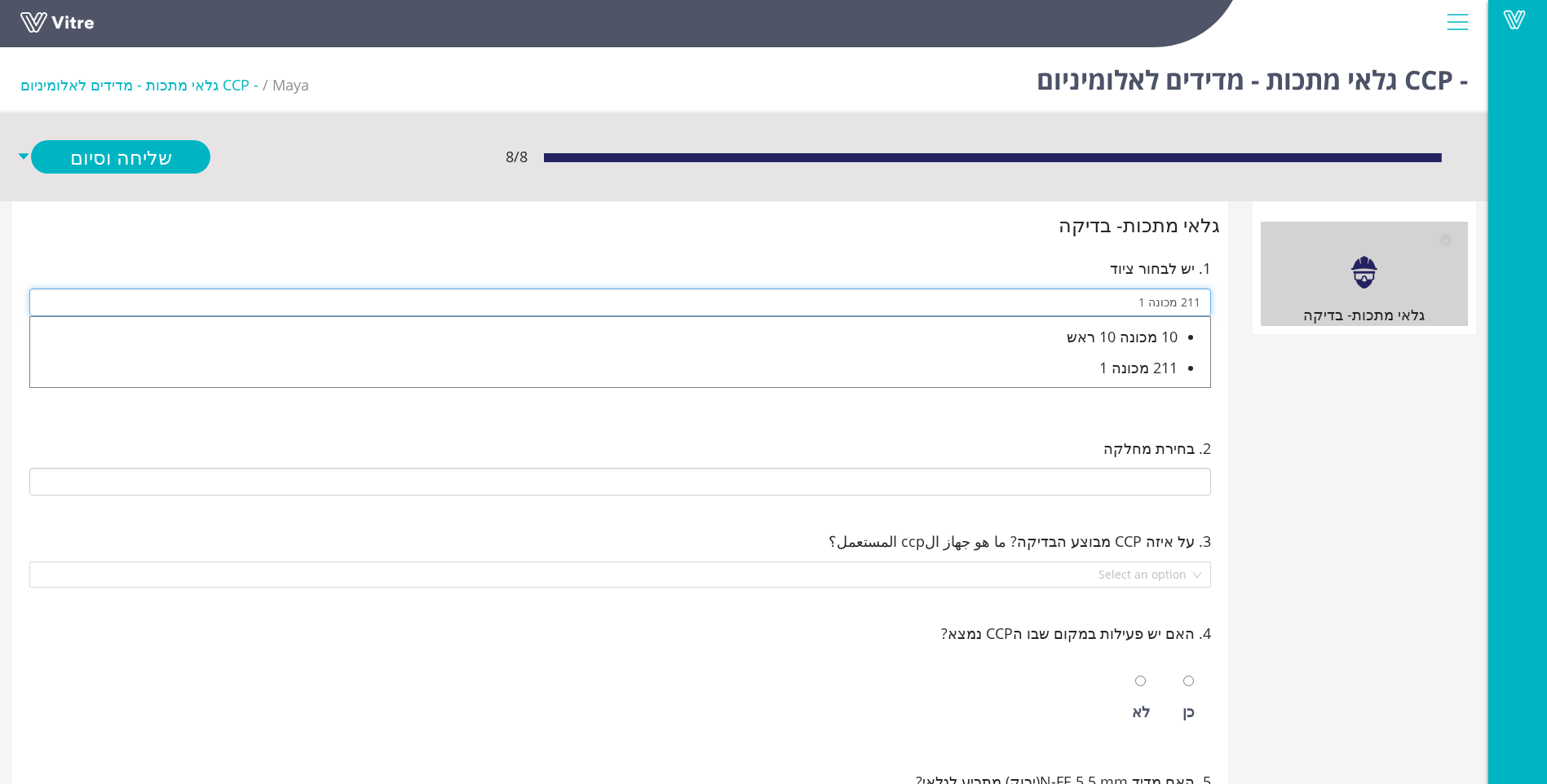
type input "211 מכונה 1"
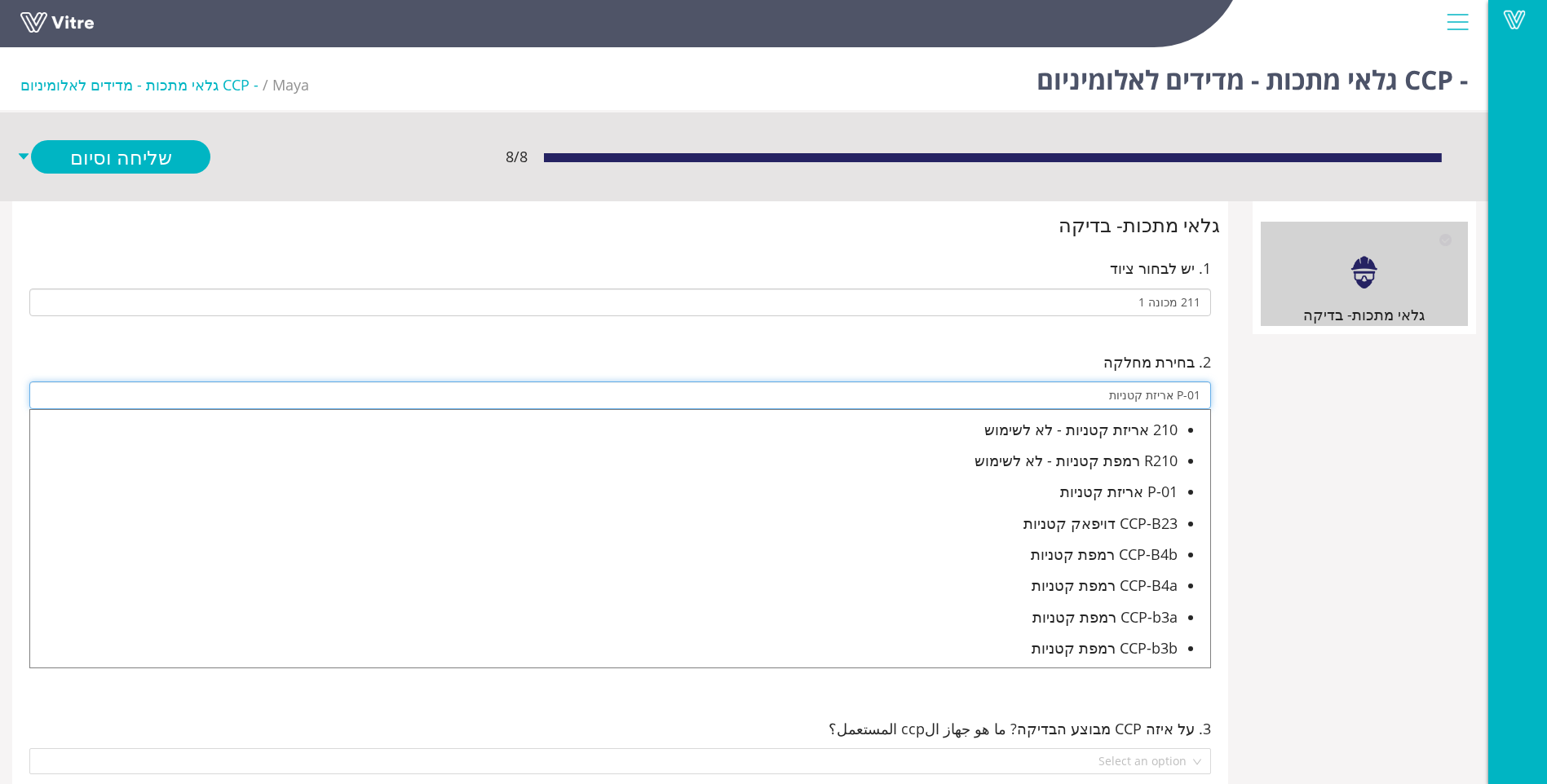
type input "P-01 אריזת קטניות"
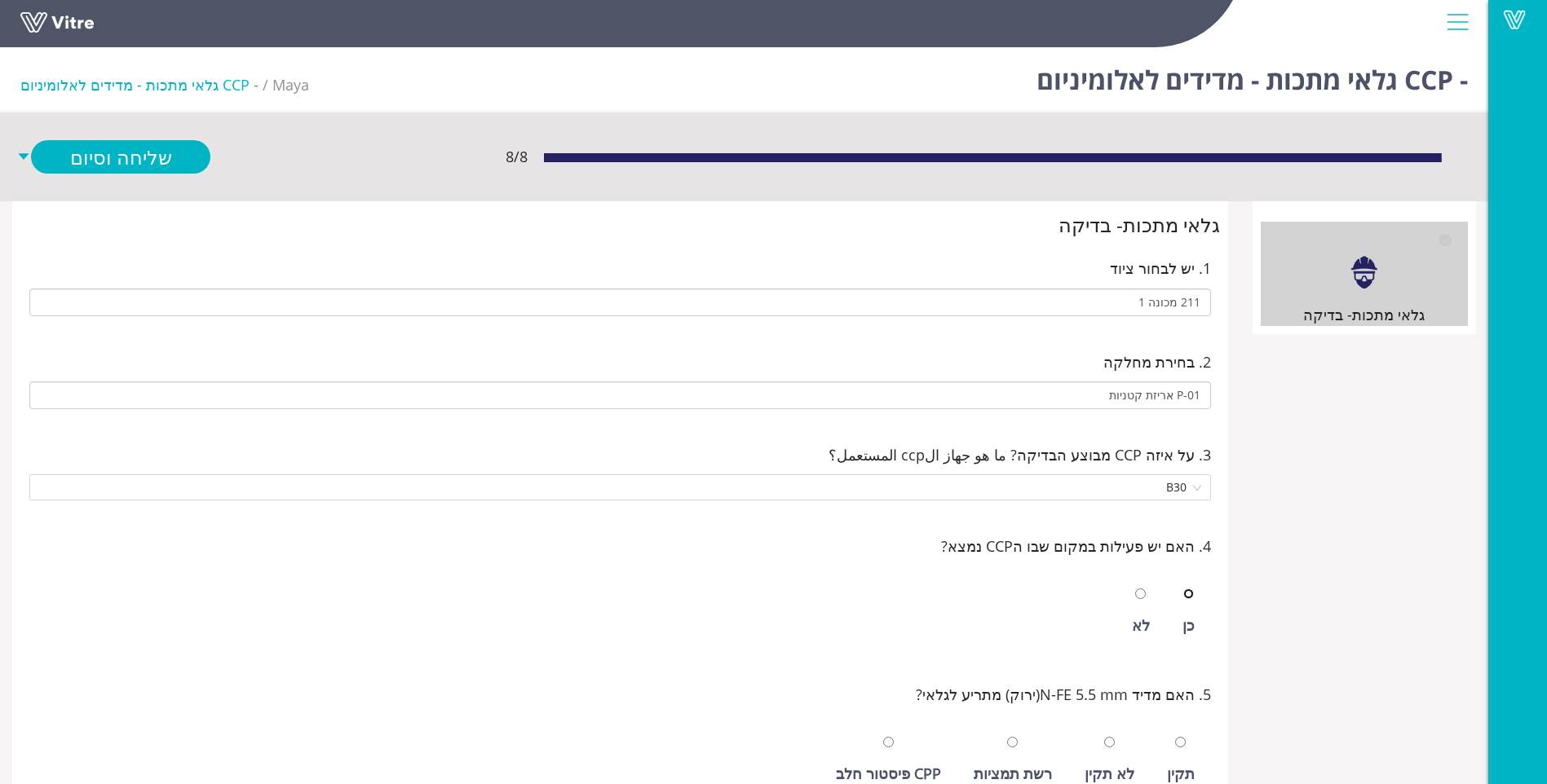
click at [1183, 589] on input "radio" at bounding box center [1188, 594] width 10 height 10
radio input "true"
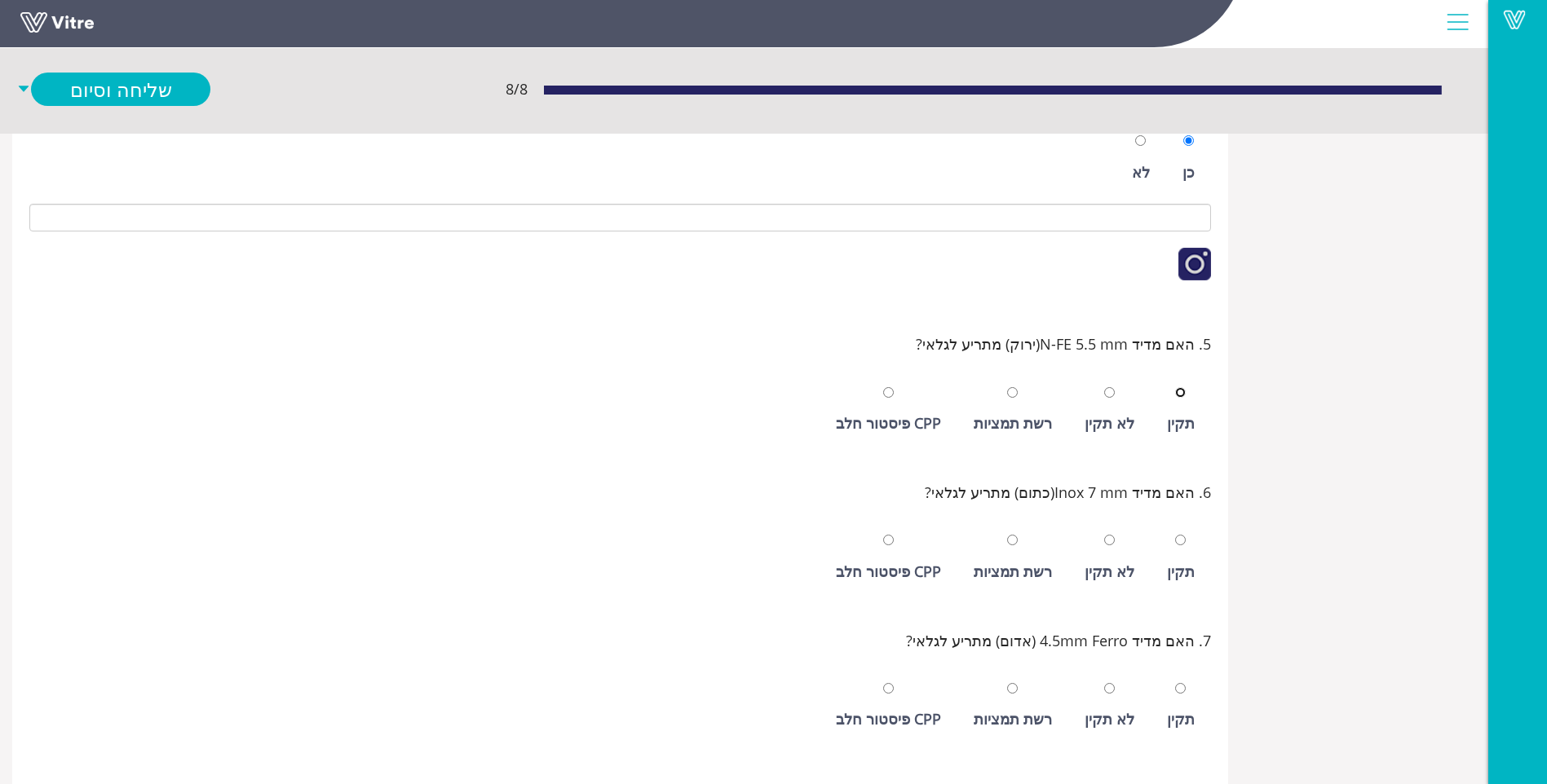
click at [1175, 388] on input "radio" at bounding box center [1181, 393] width 10 height 10
radio input "true"
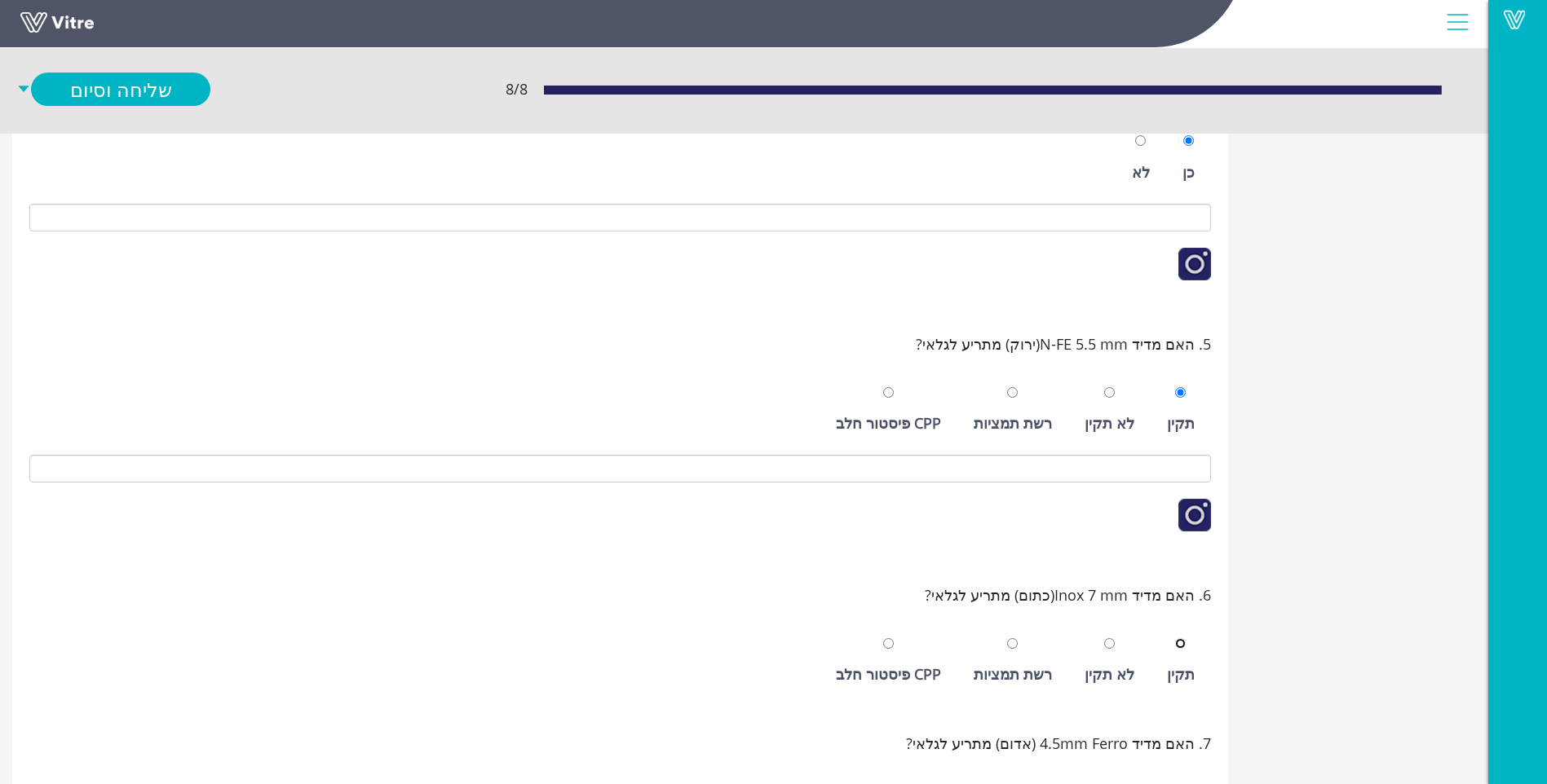
click at [1175, 638] on input "radio" at bounding box center [1181, 644] width 10 height 10
radio input "true"
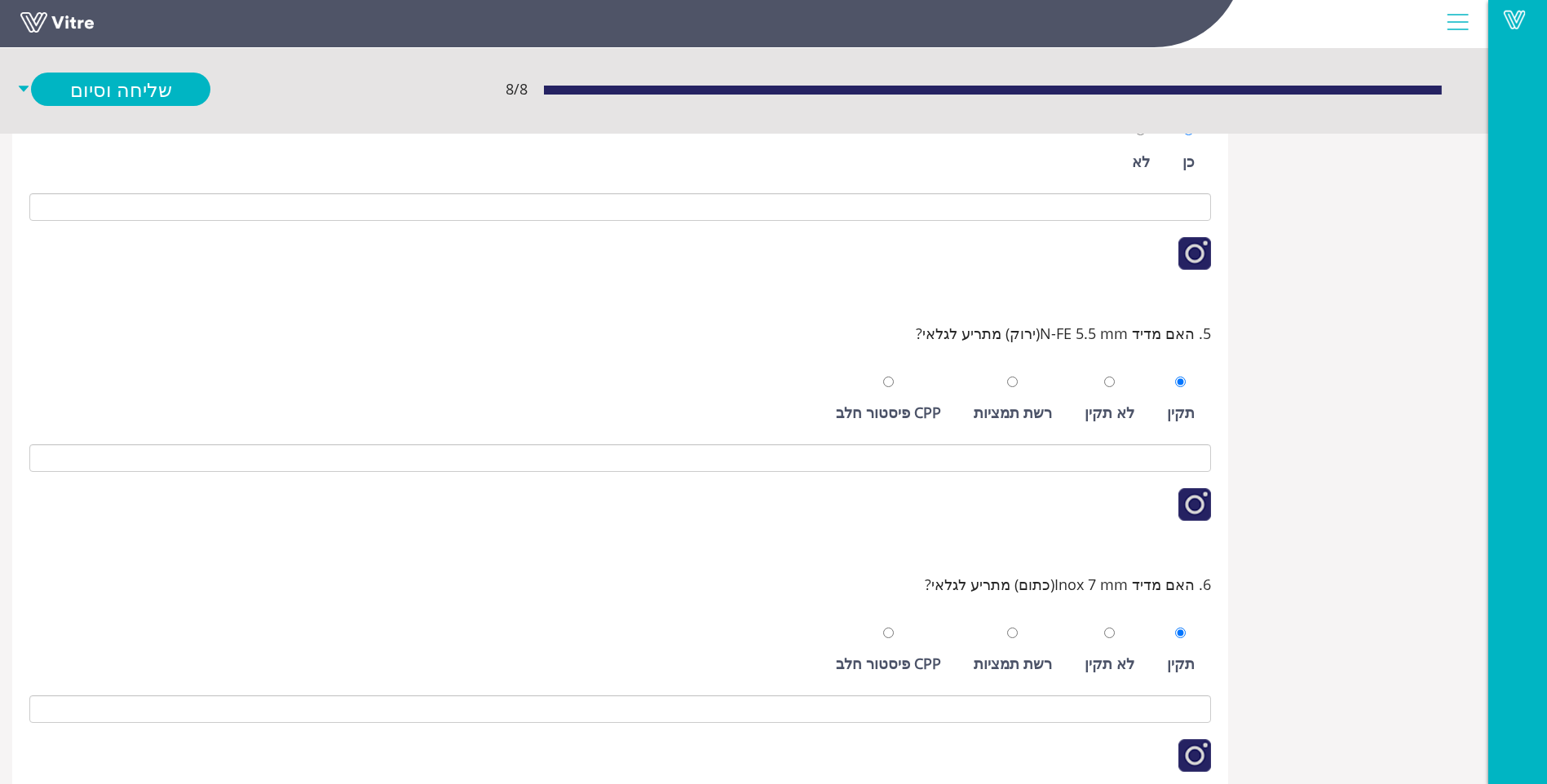
scroll to position [778, 0]
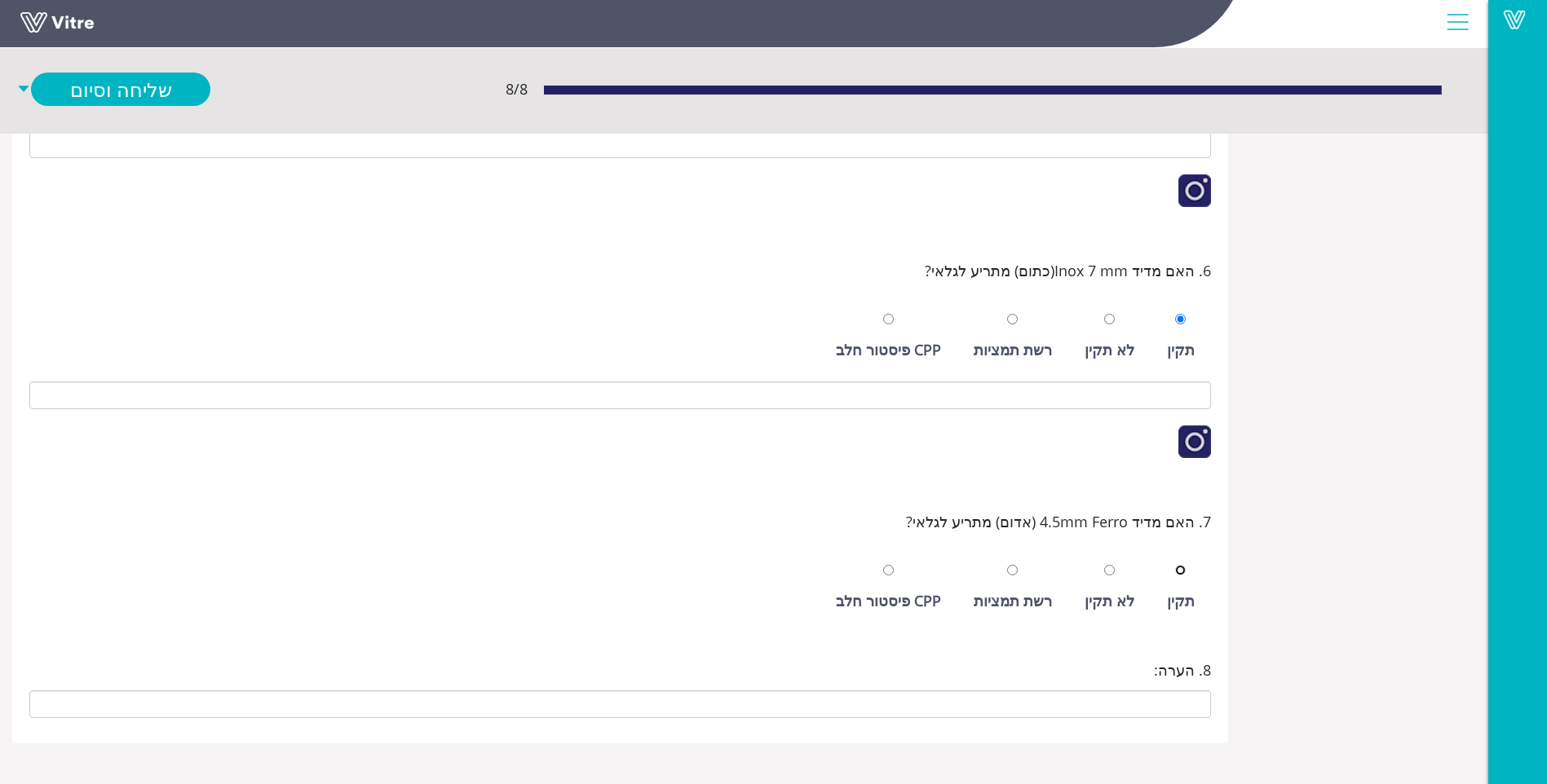
click at [1175, 565] on input "radio" at bounding box center [1181, 570] width 10 height 10
radio input "true"
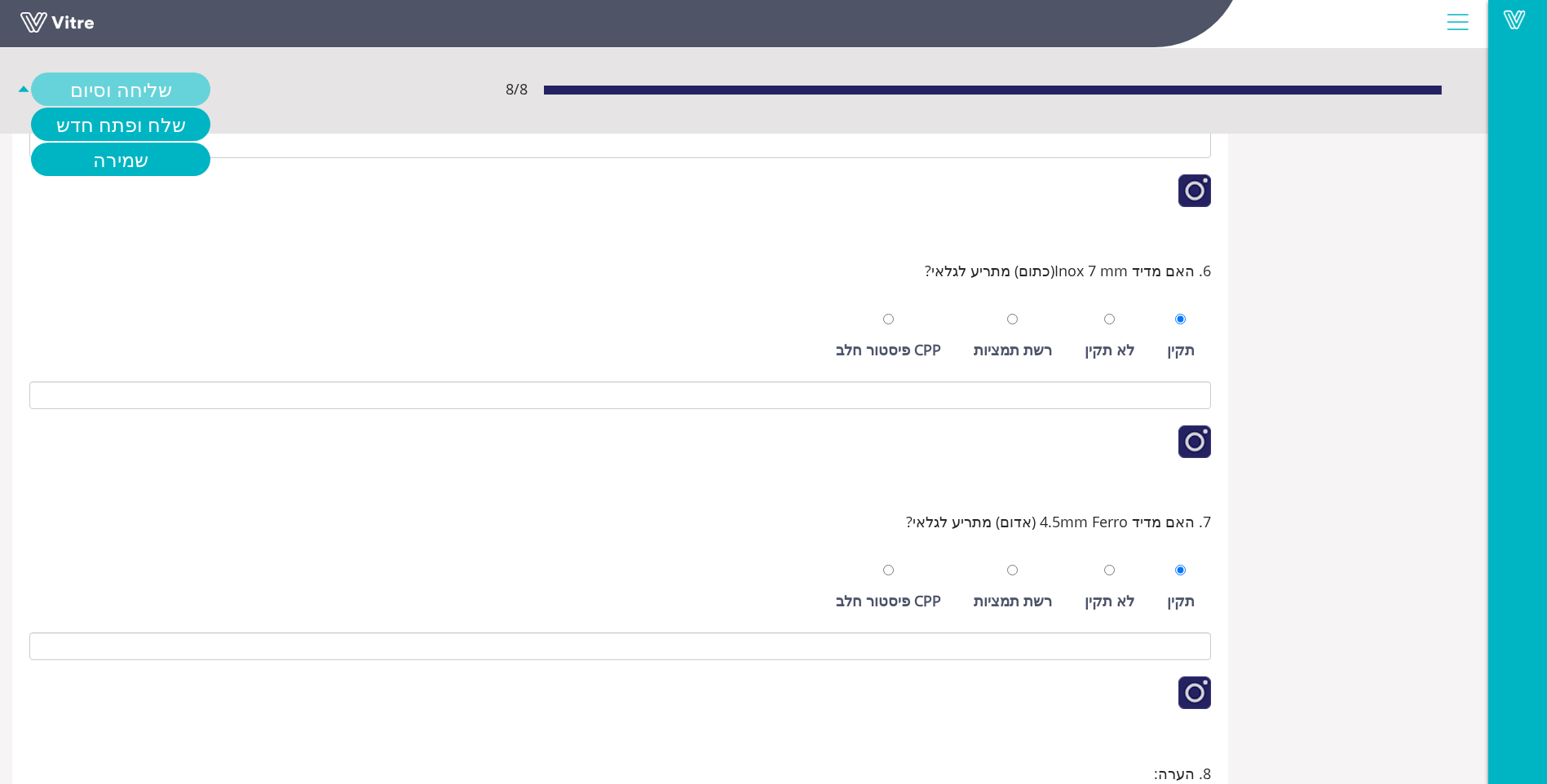
click at [99, 78] on link "שליחה וסיום" at bounding box center [121, 89] width 180 height 33
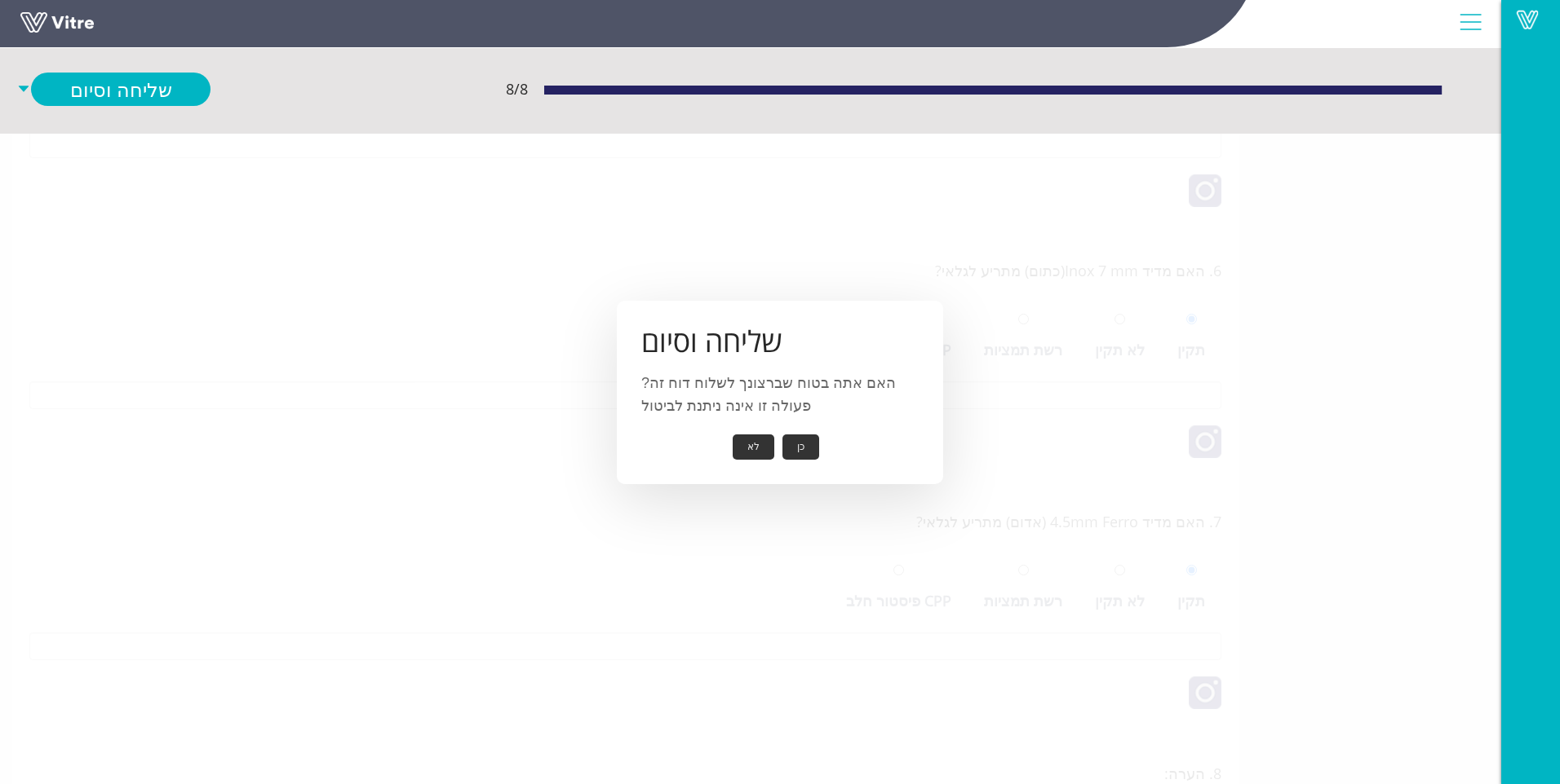
click at [801, 443] on button "כן" at bounding box center [801, 448] width 37 height 26
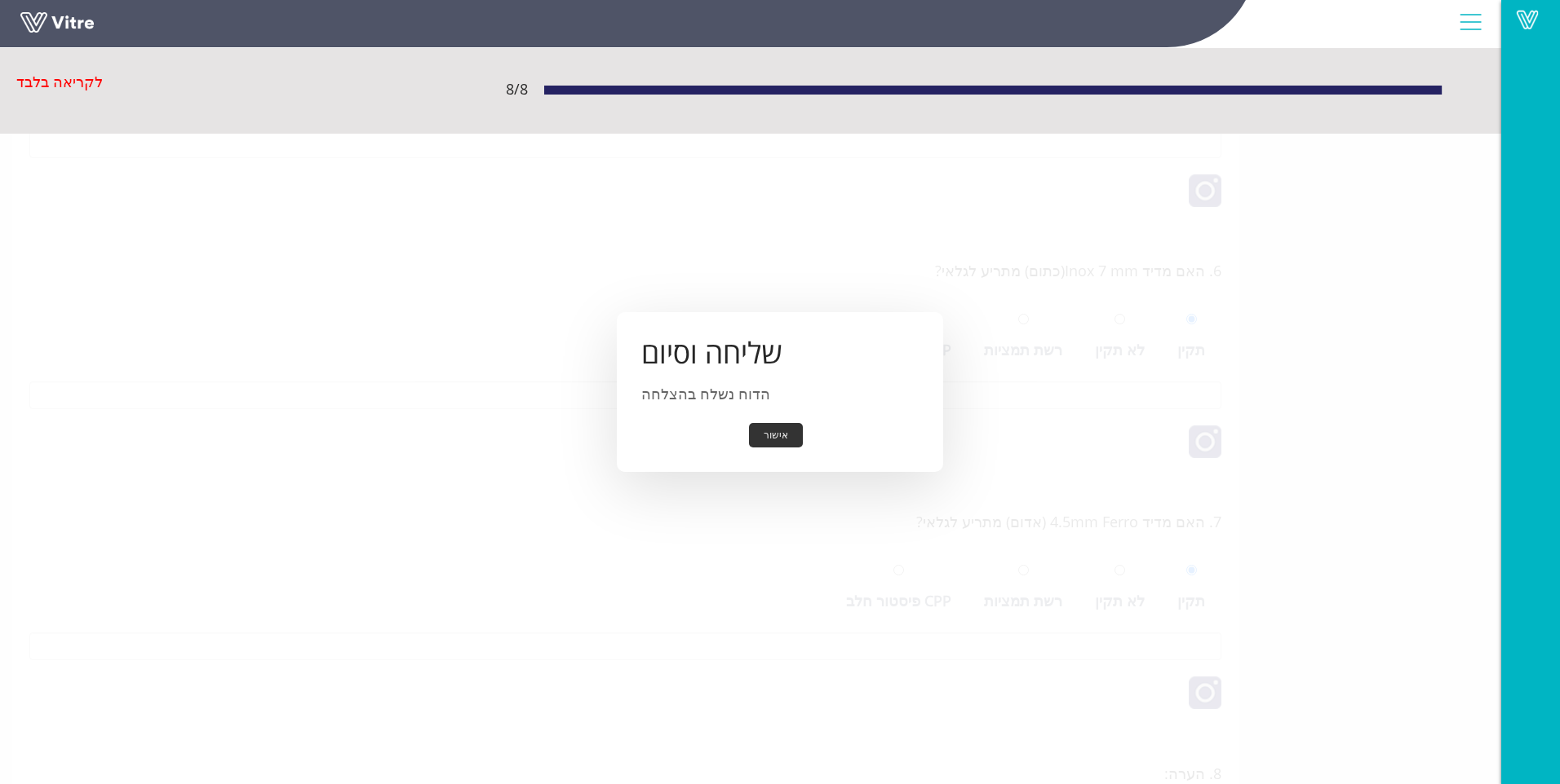
click at [793, 442] on button "אישור" at bounding box center [776, 436] width 54 height 26
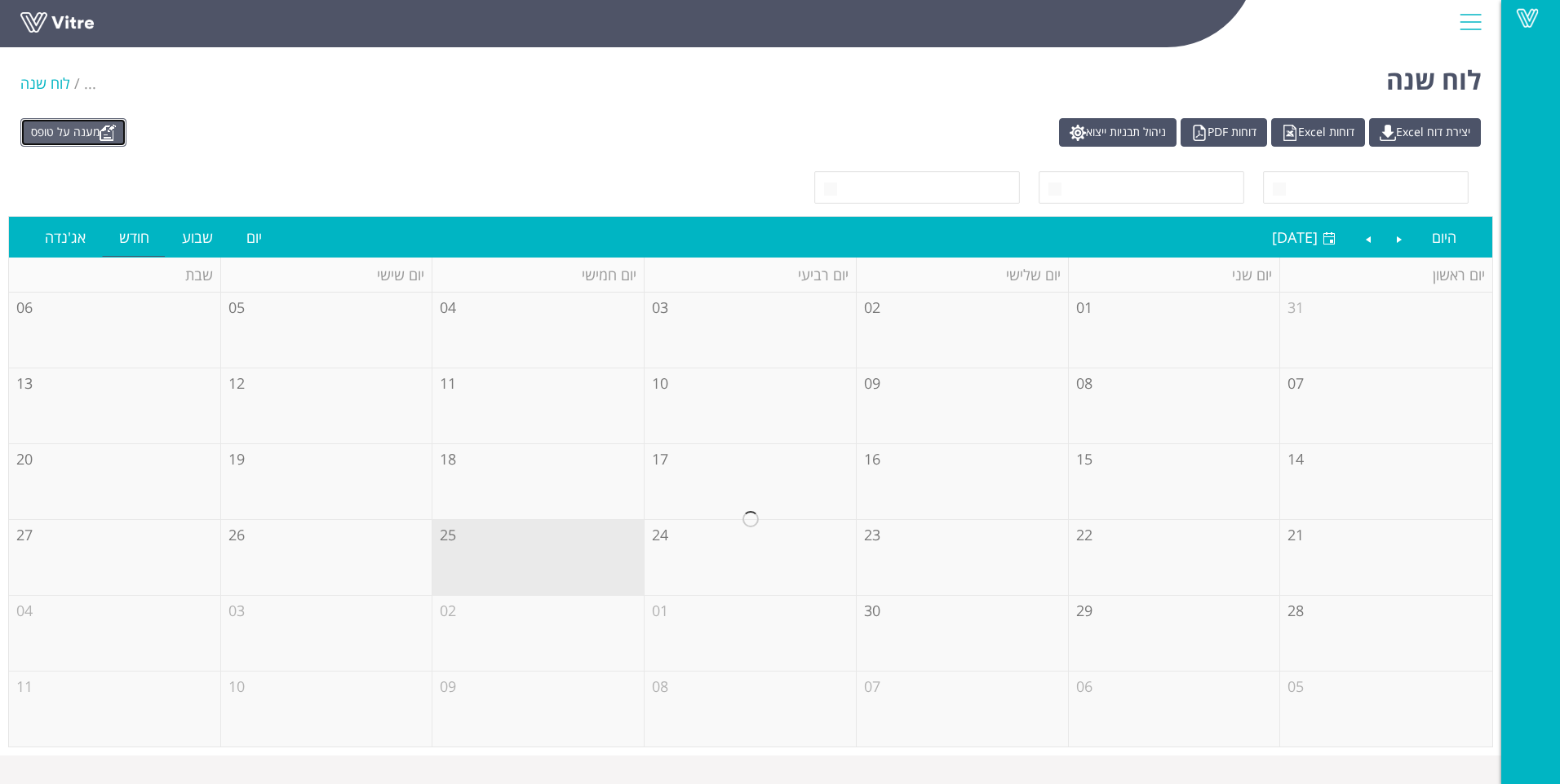
click at [98, 129] on link "מענה על טופס" at bounding box center [74, 132] width 106 height 28
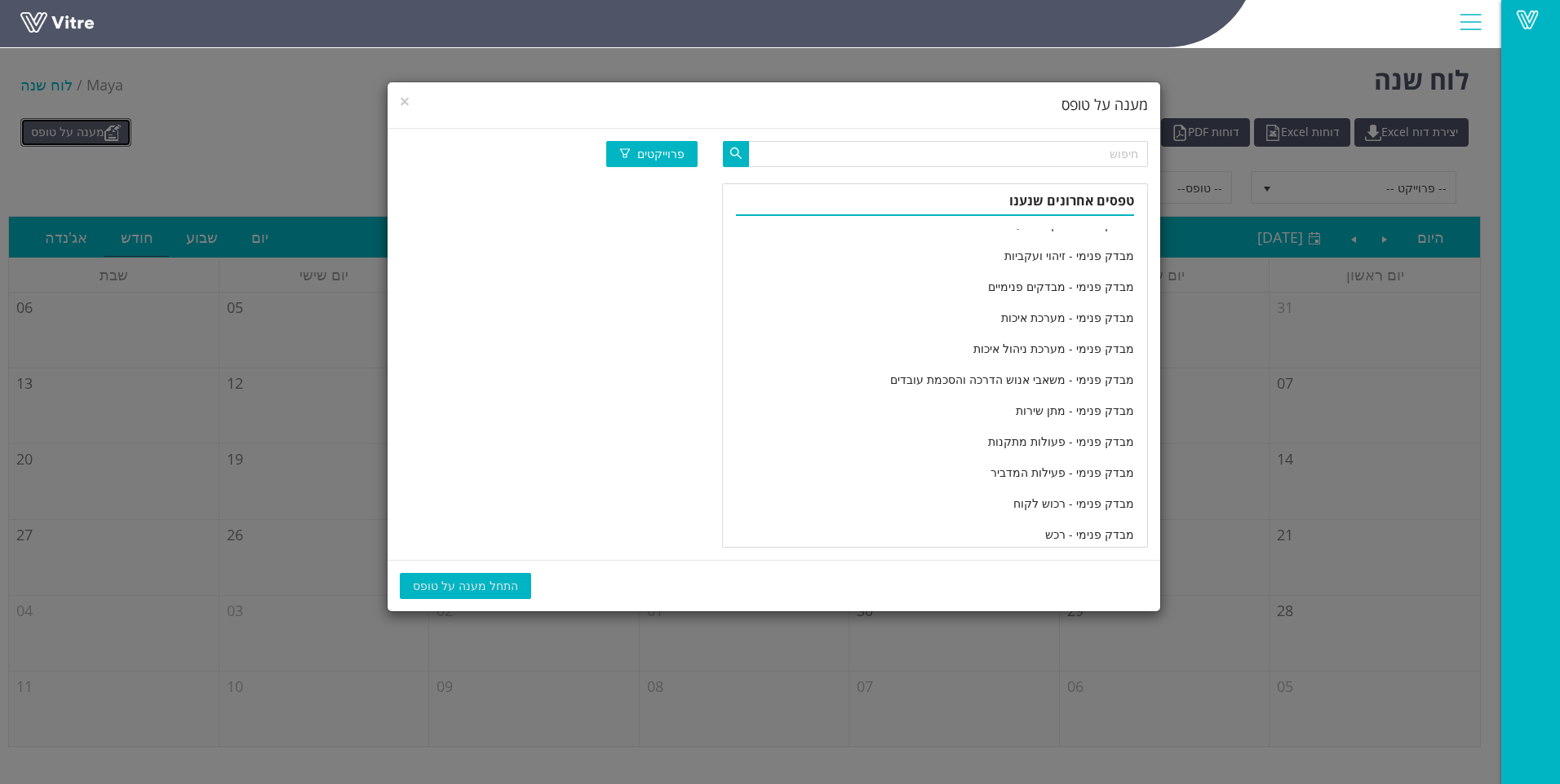
scroll to position [2688, 0]
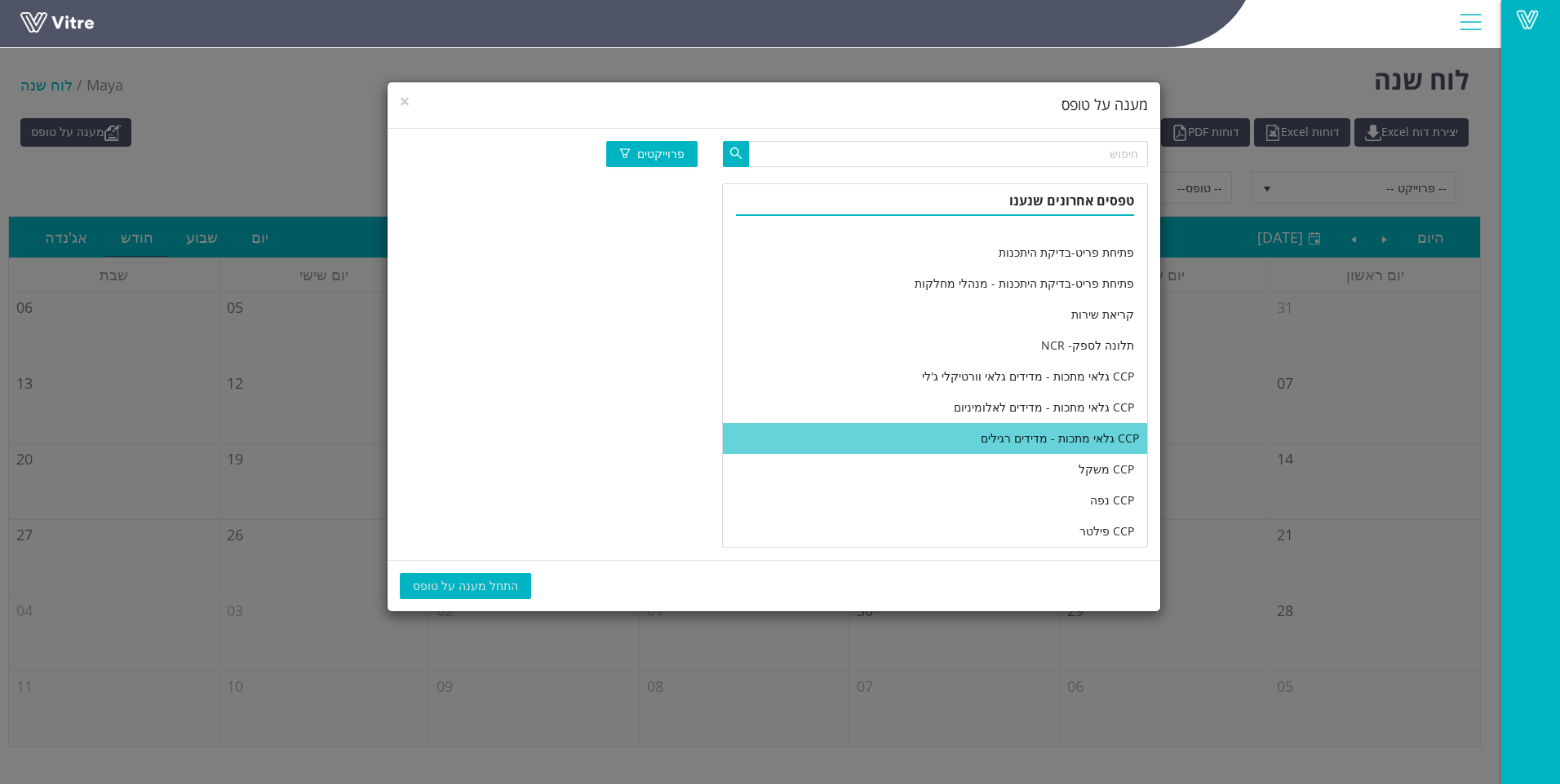
click at [891, 441] on li "CCP גלאי מתכות - מדידים רגילים" at bounding box center [934, 438] width 424 height 31
click at [461, 581] on span "התחל מענה על טופס" at bounding box center [465, 586] width 105 height 18
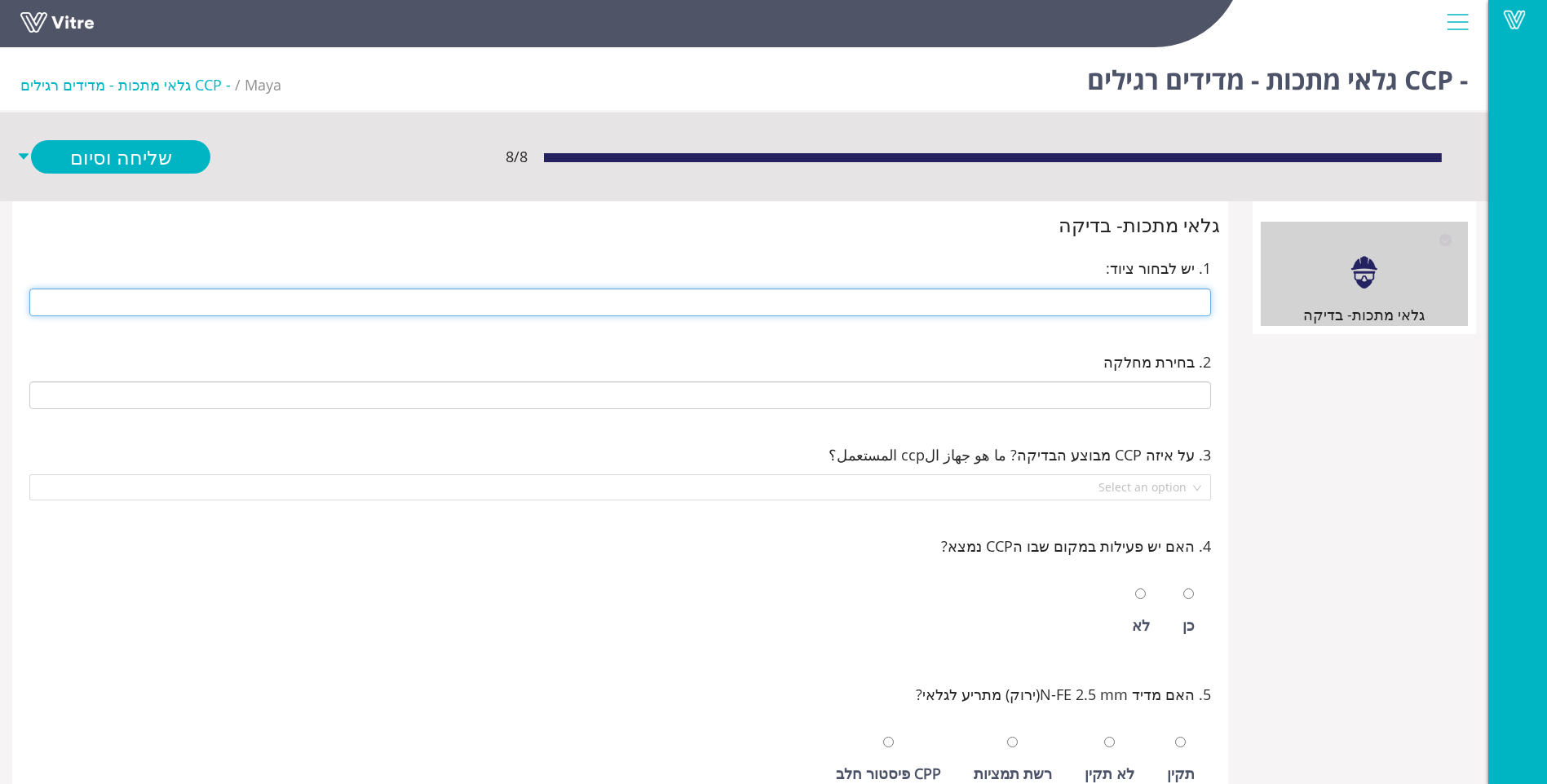
click at [1077, 294] on input "text" at bounding box center [620, 302] width 1181 height 27
type input "279 14 ראש מוסטפא חדש (ימין)"
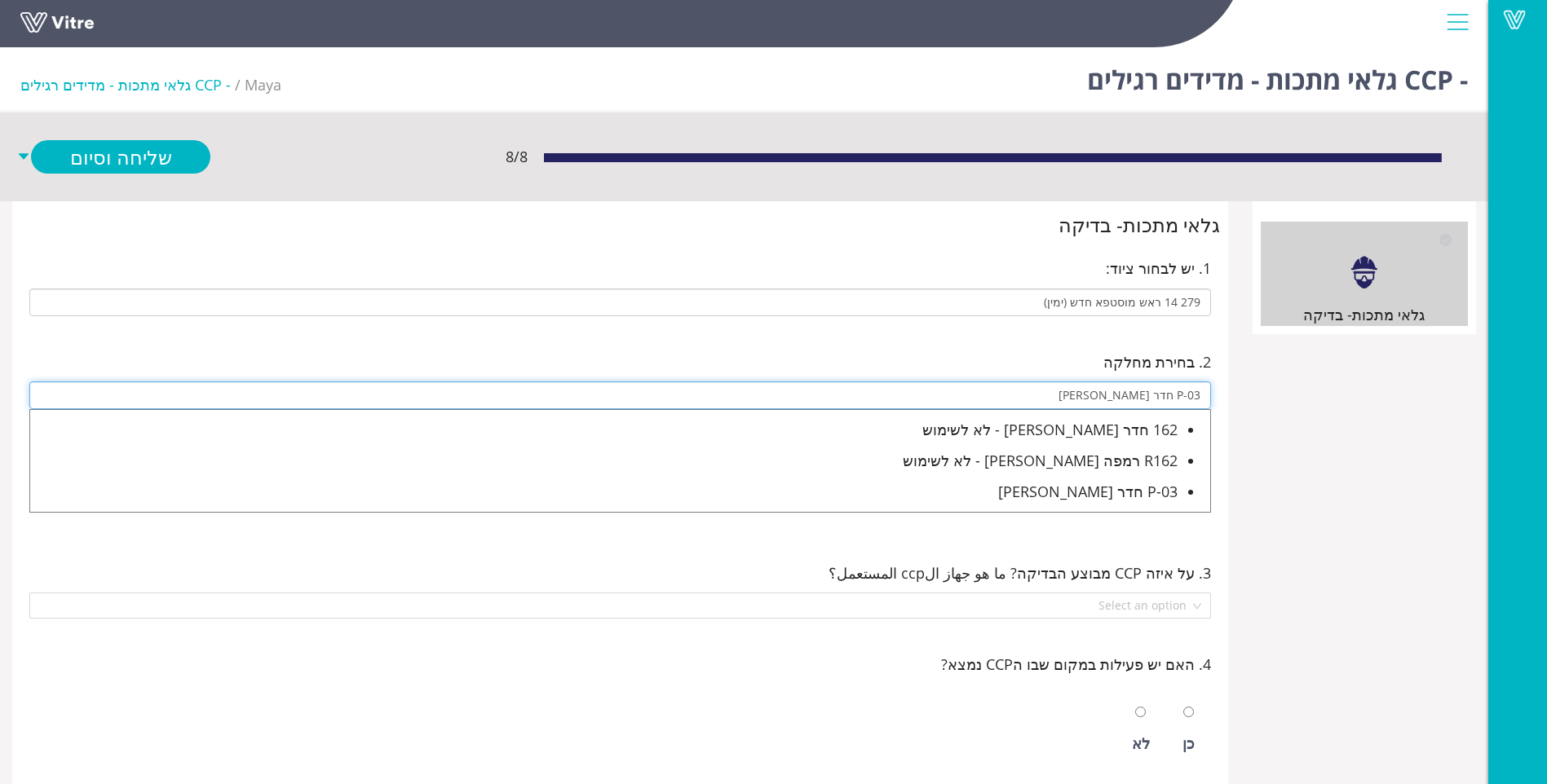
type input "P-03 חדר [PERSON_NAME]"
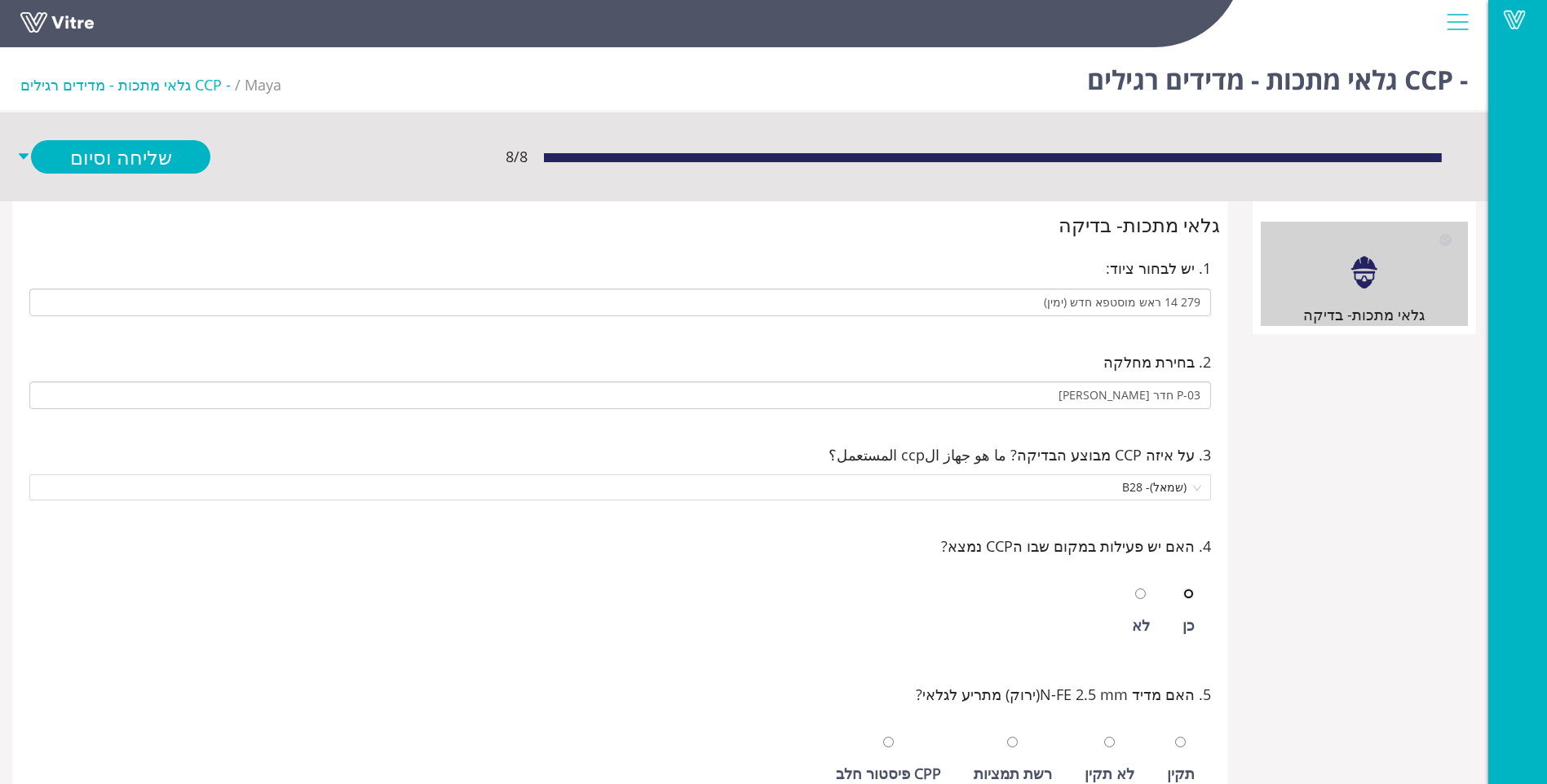
click at [1183, 589] on input "radio" at bounding box center [1188, 594] width 10 height 10
radio input "true"
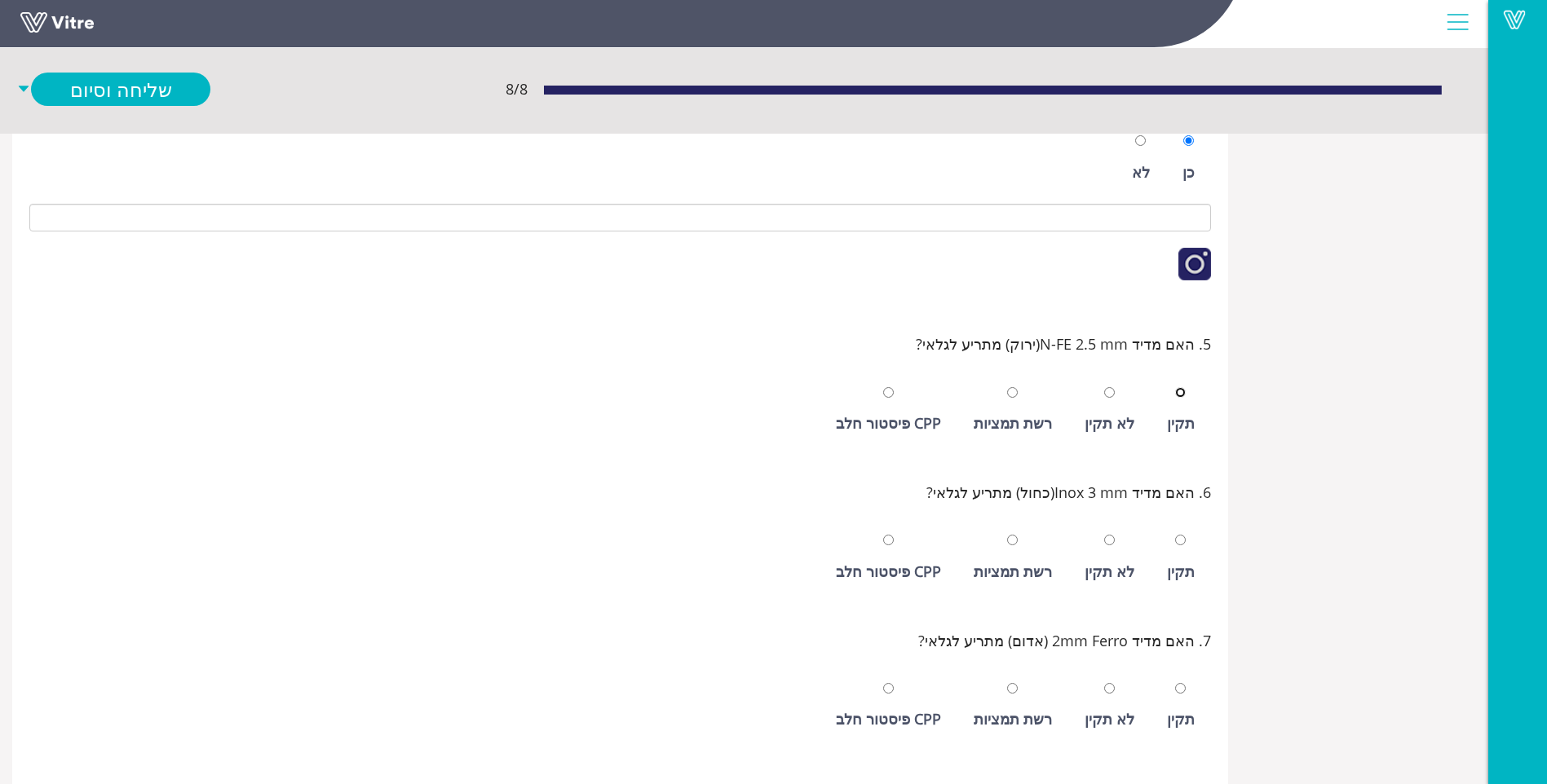
click at [1175, 388] on input "radio" at bounding box center [1181, 393] width 10 height 10
radio input "true"
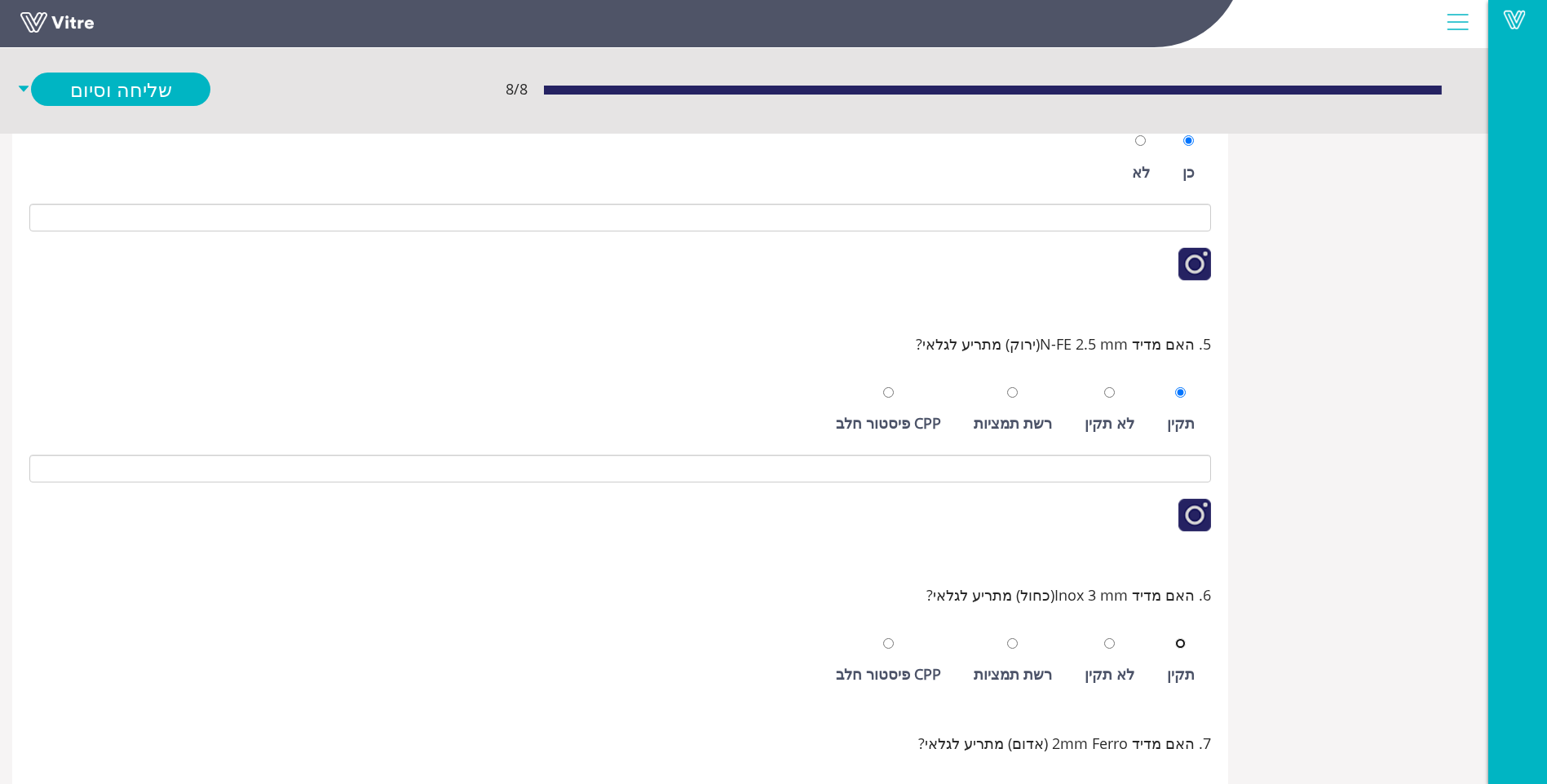
click at [1175, 638] on input "radio" at bounding box center [1181, 644] width 10 height 10
radio input "true"
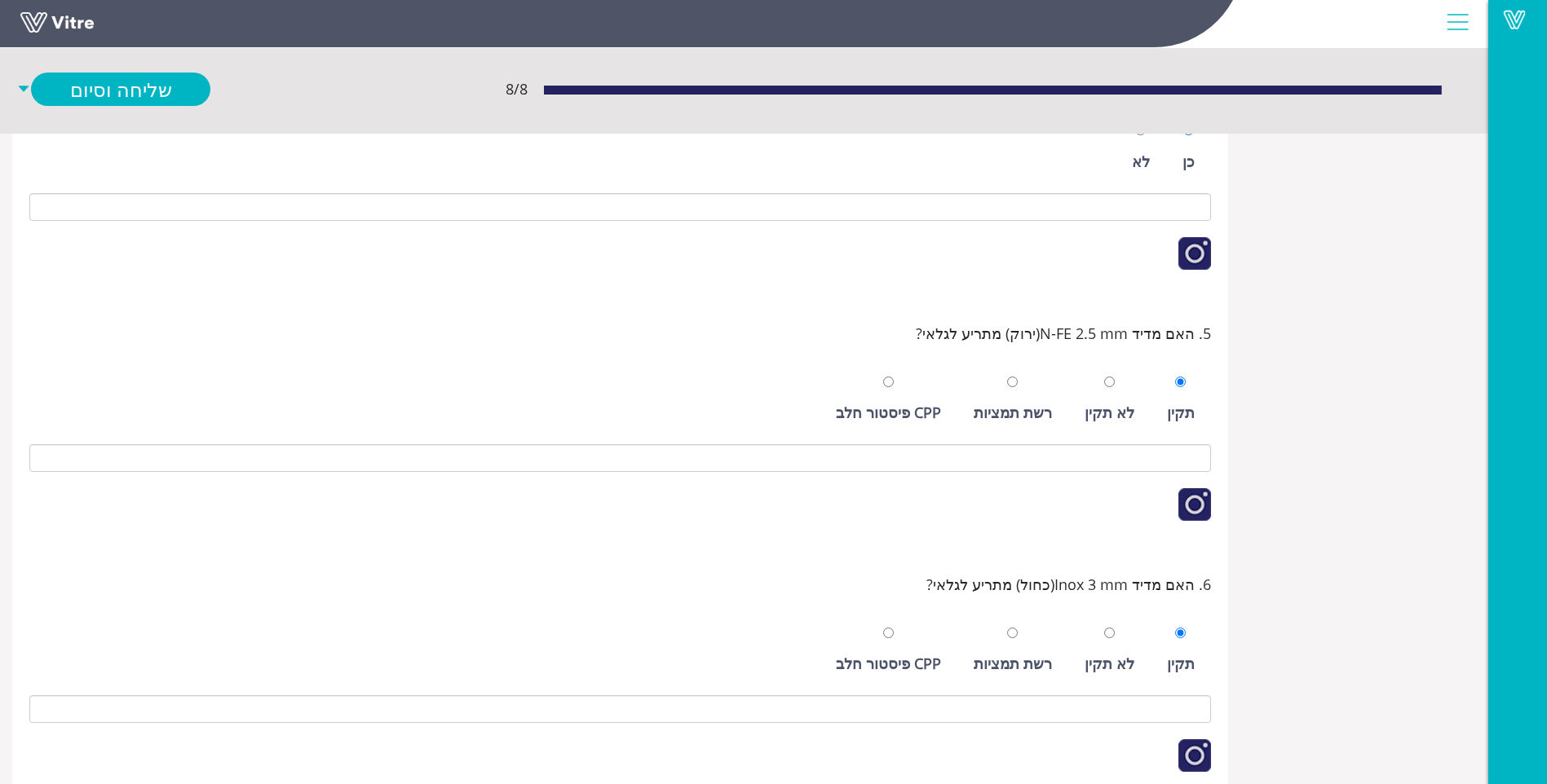
scroll to position [778, 0]
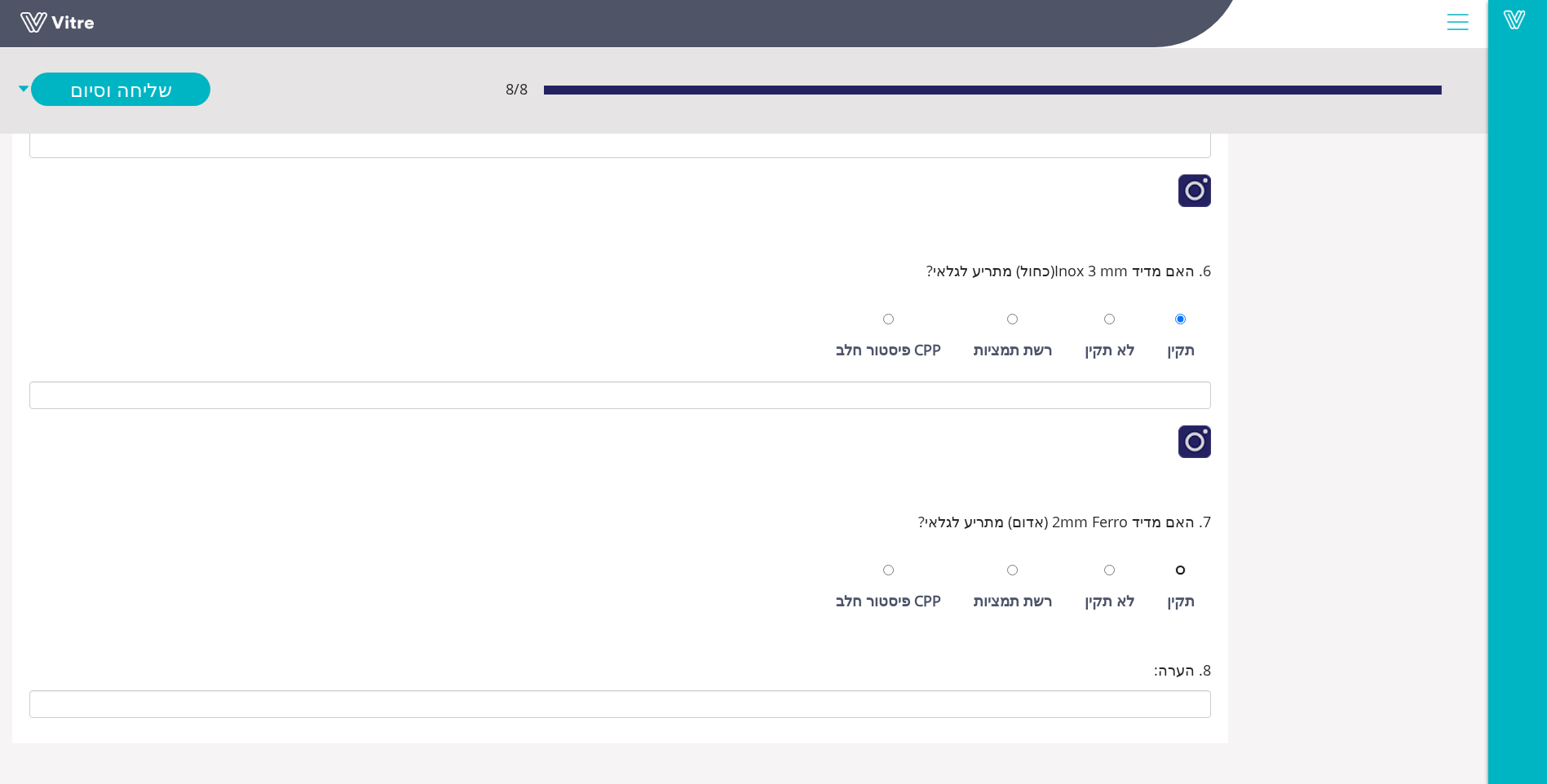
click at [1175, 565] on input "radio" at bounding box center [1181, 570] width 10 height 10
radio input "true"
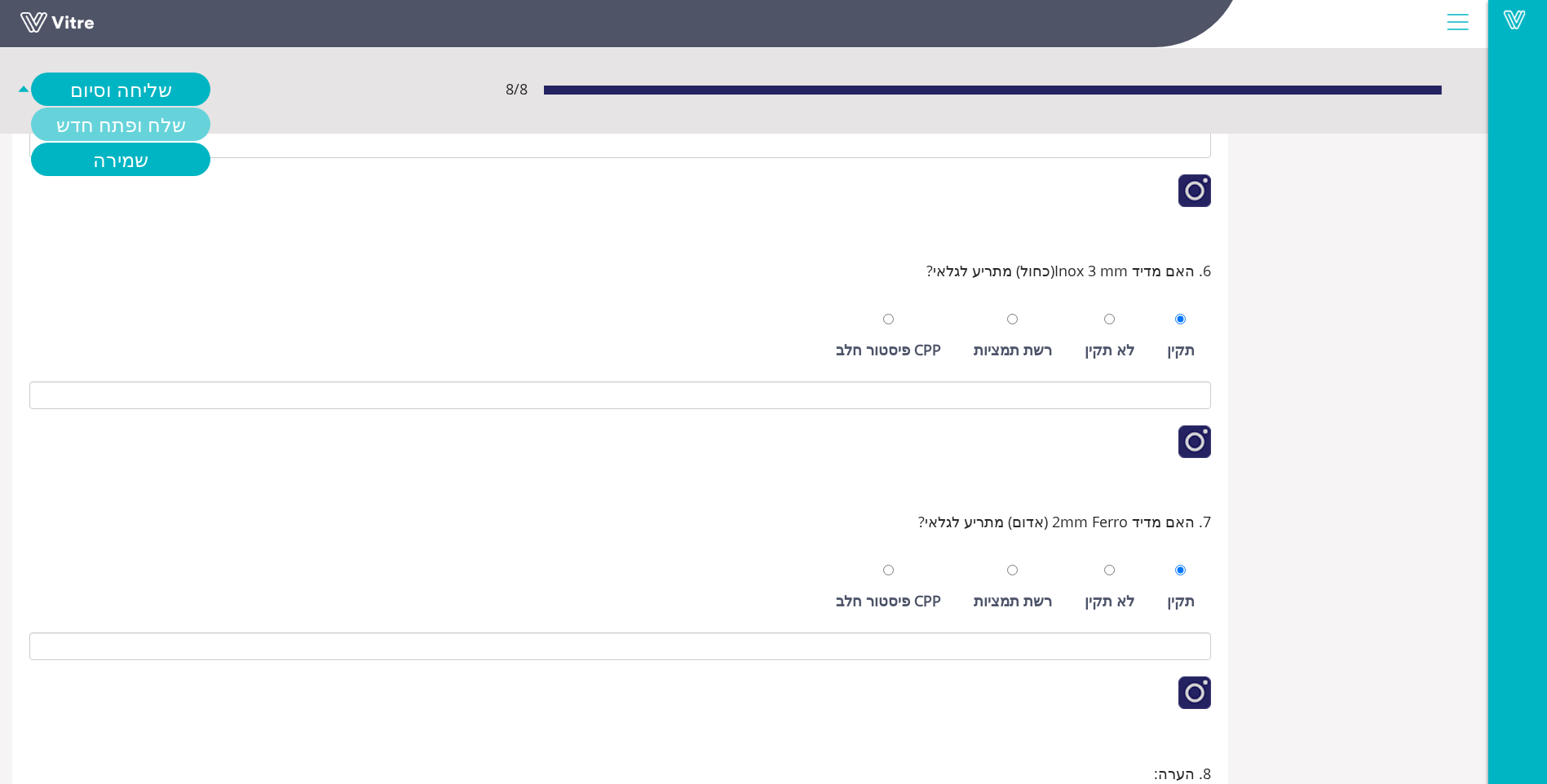
click at [87, 123] on link "שלח ופתח חדש" at bounding box center [121, 124] width 180 height 33
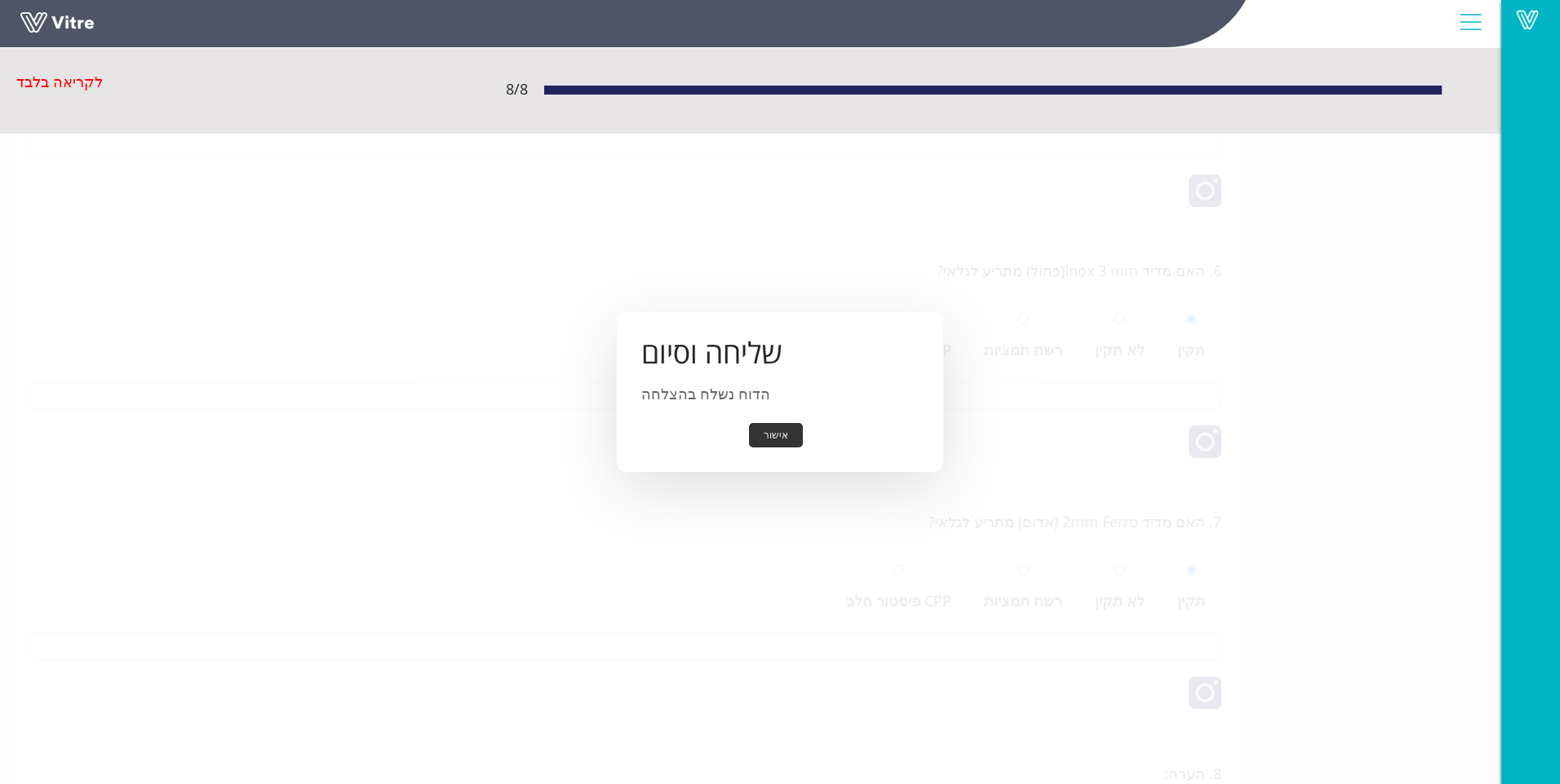
click at [778, 440] on button "אישור" at bounding box center [776, 436] width 54 height 26
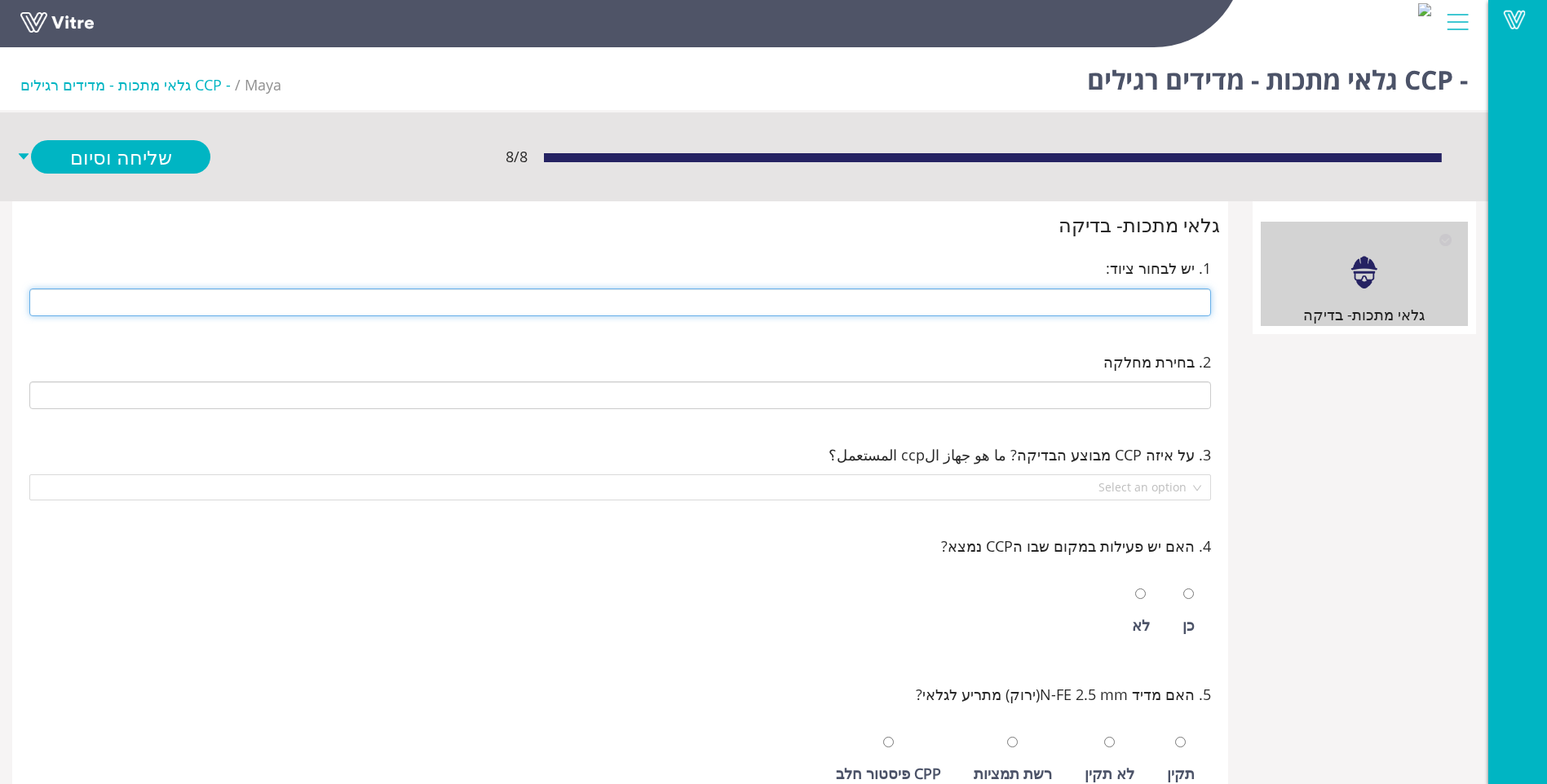
click at [1077, 306] on input "text" at bounding box center [620, 302] width 1181 height 27
type input "280 14 ראש מוסטפא ישן (שמאל)"
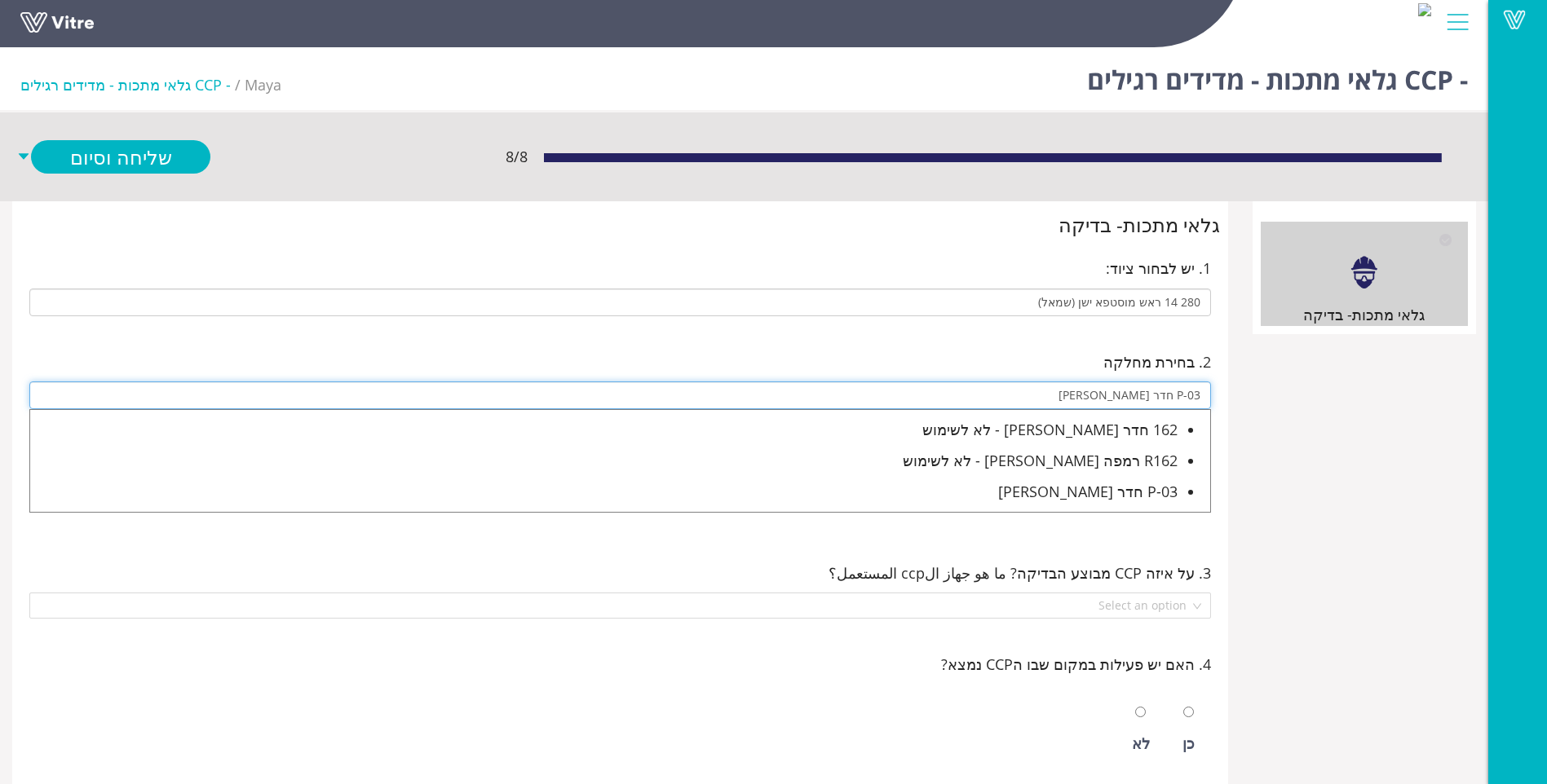
type input "P-03 חדר מוסטפה"
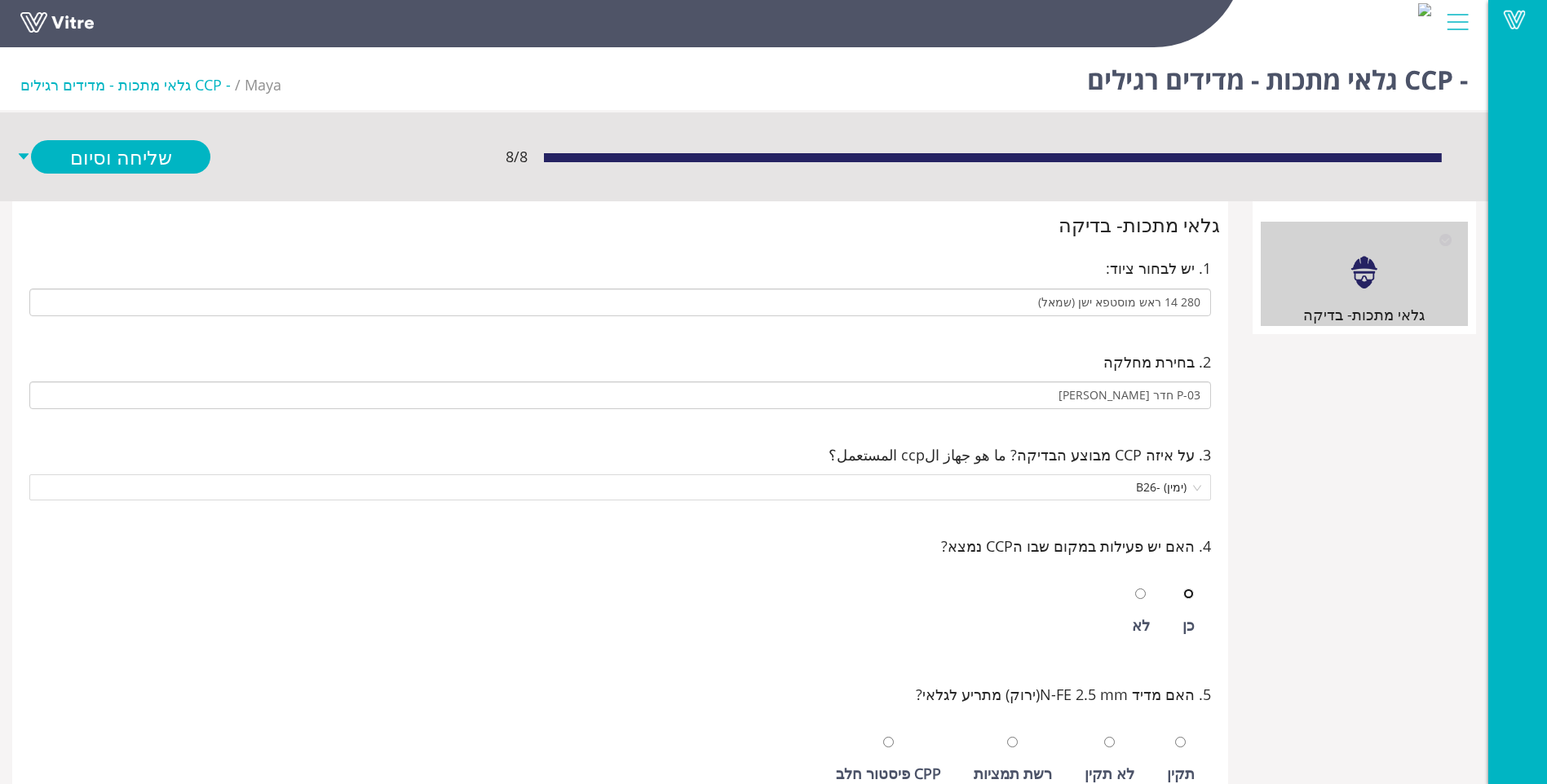
click at [1183, 589] on input "radio" at bounding box center [1188, 594] width 10 height 10
radio input "true"
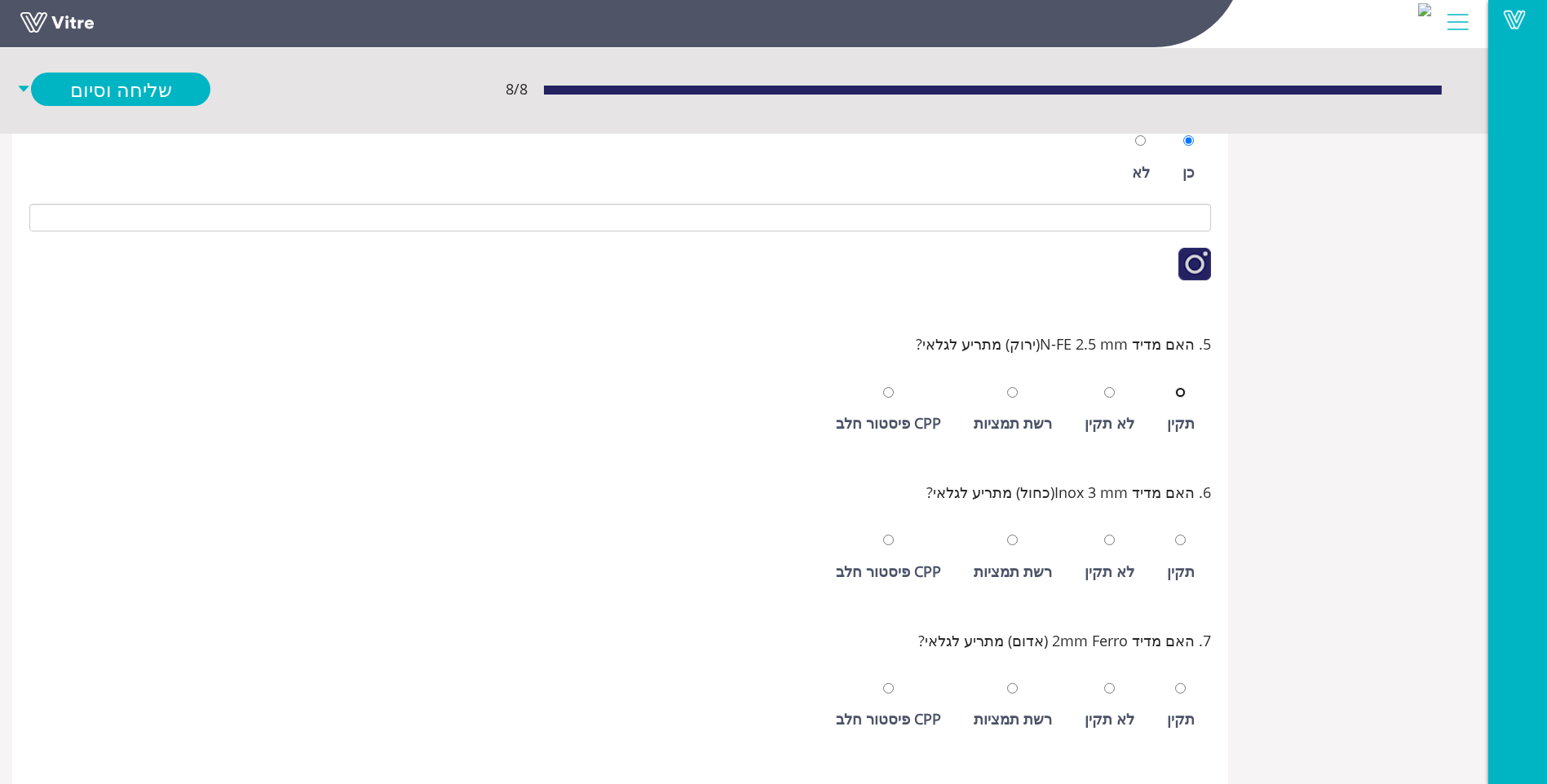
click at [1175, 388] on input "radio" at bounding box center [1181, 393] width 10 height 10
radio input "true"
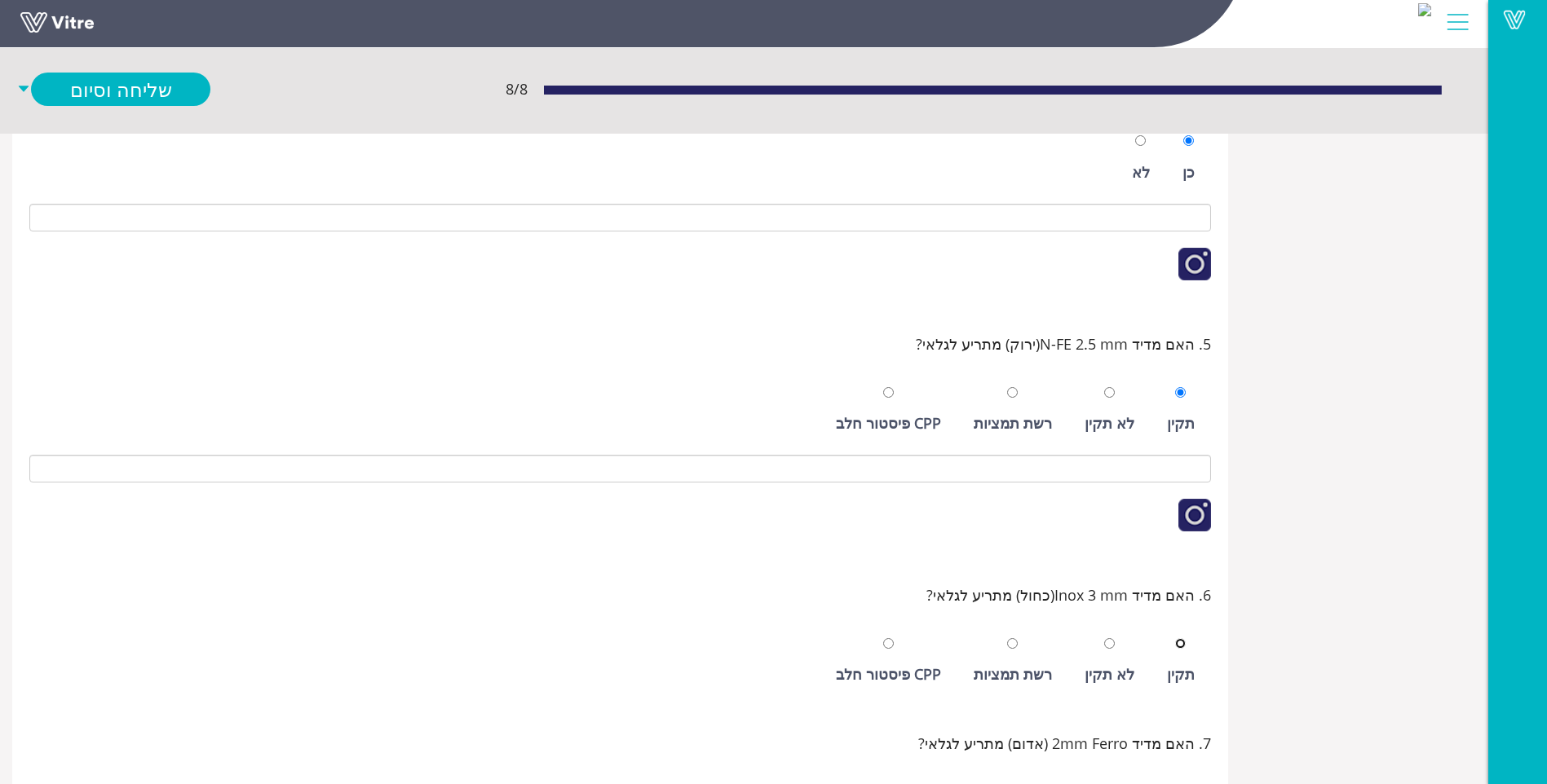
click at [1175, 638] on input "radio" at bounding box center [1181, 644] width 10 height 10
radio input "true"
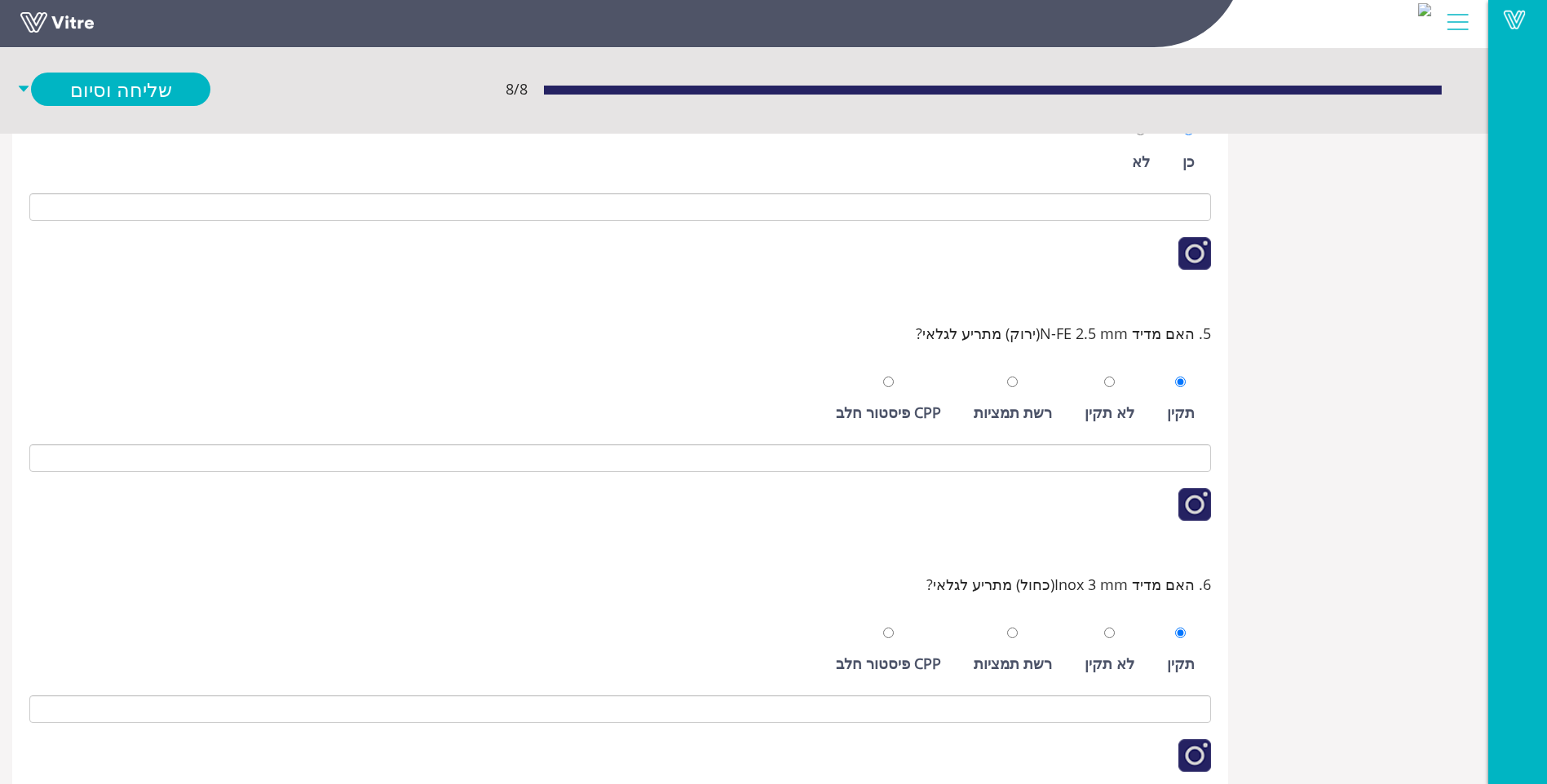
scroll to position [778, 0]
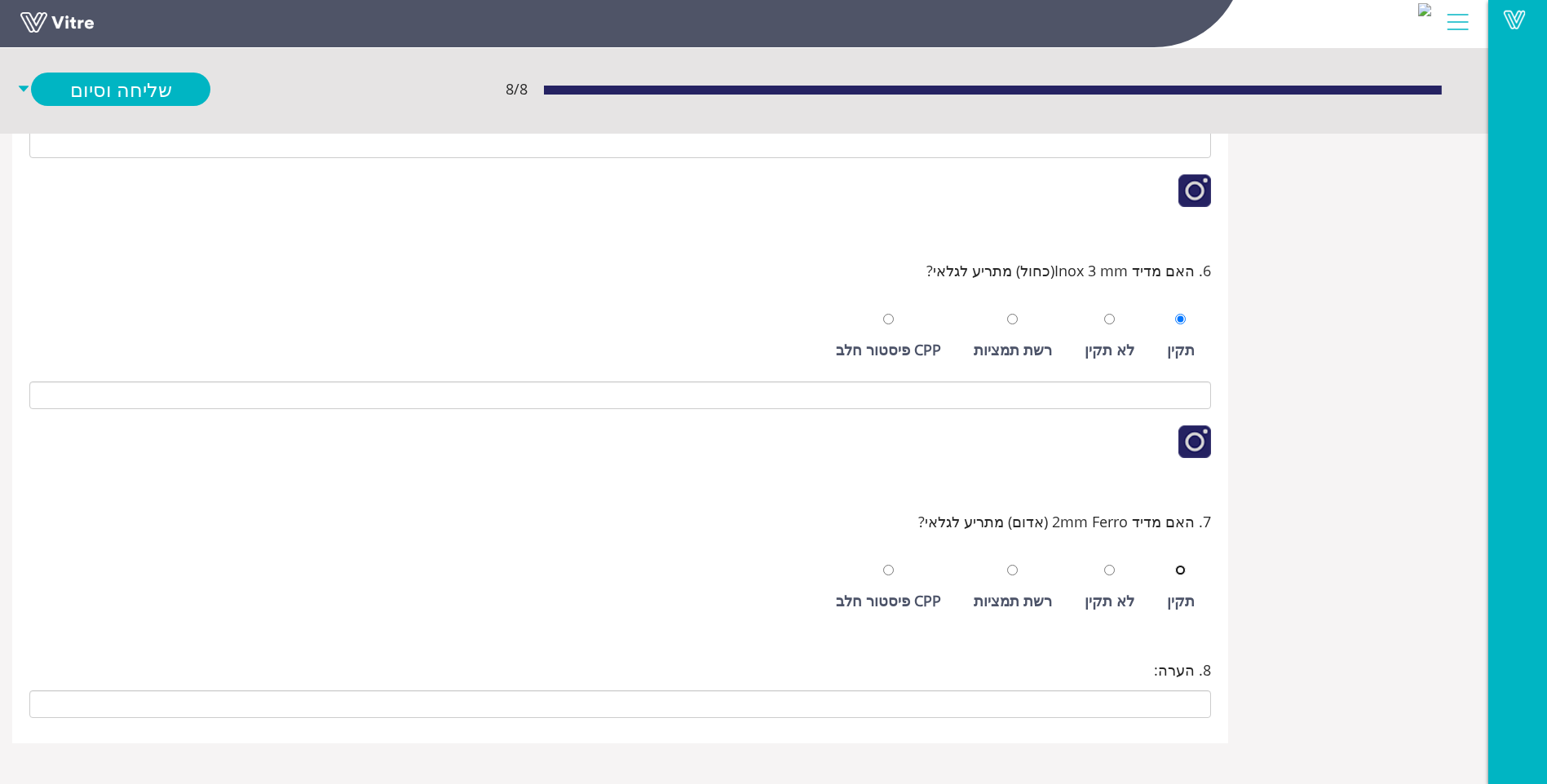
click at [1175, 565] on input "radio" at bounding box center [1181, 570] width 10 height 10
radio input "true"
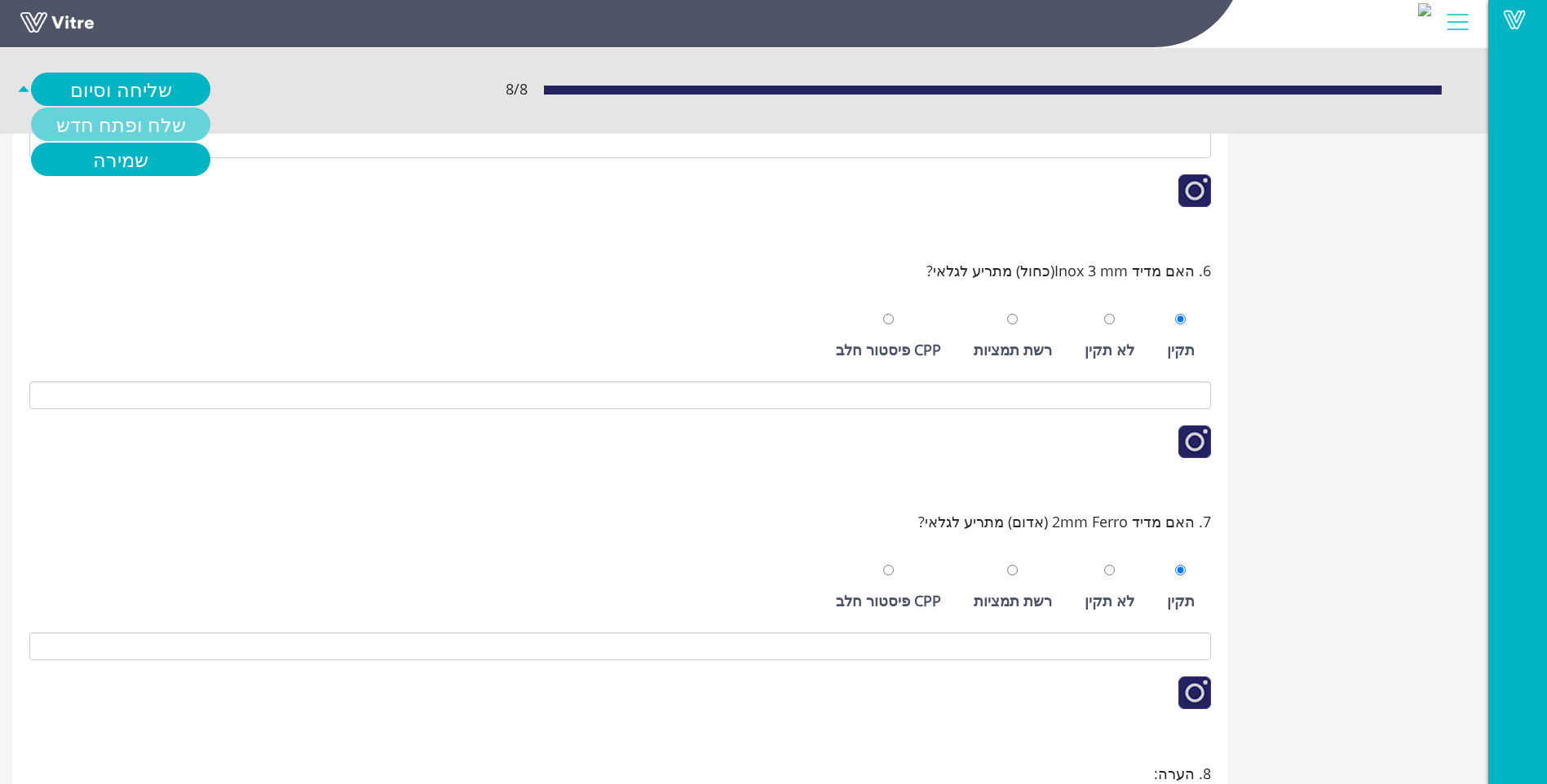
click at [129, 113] on link "שלח ופתח חדש" at bounding box center [121, 124] width 180 height 33
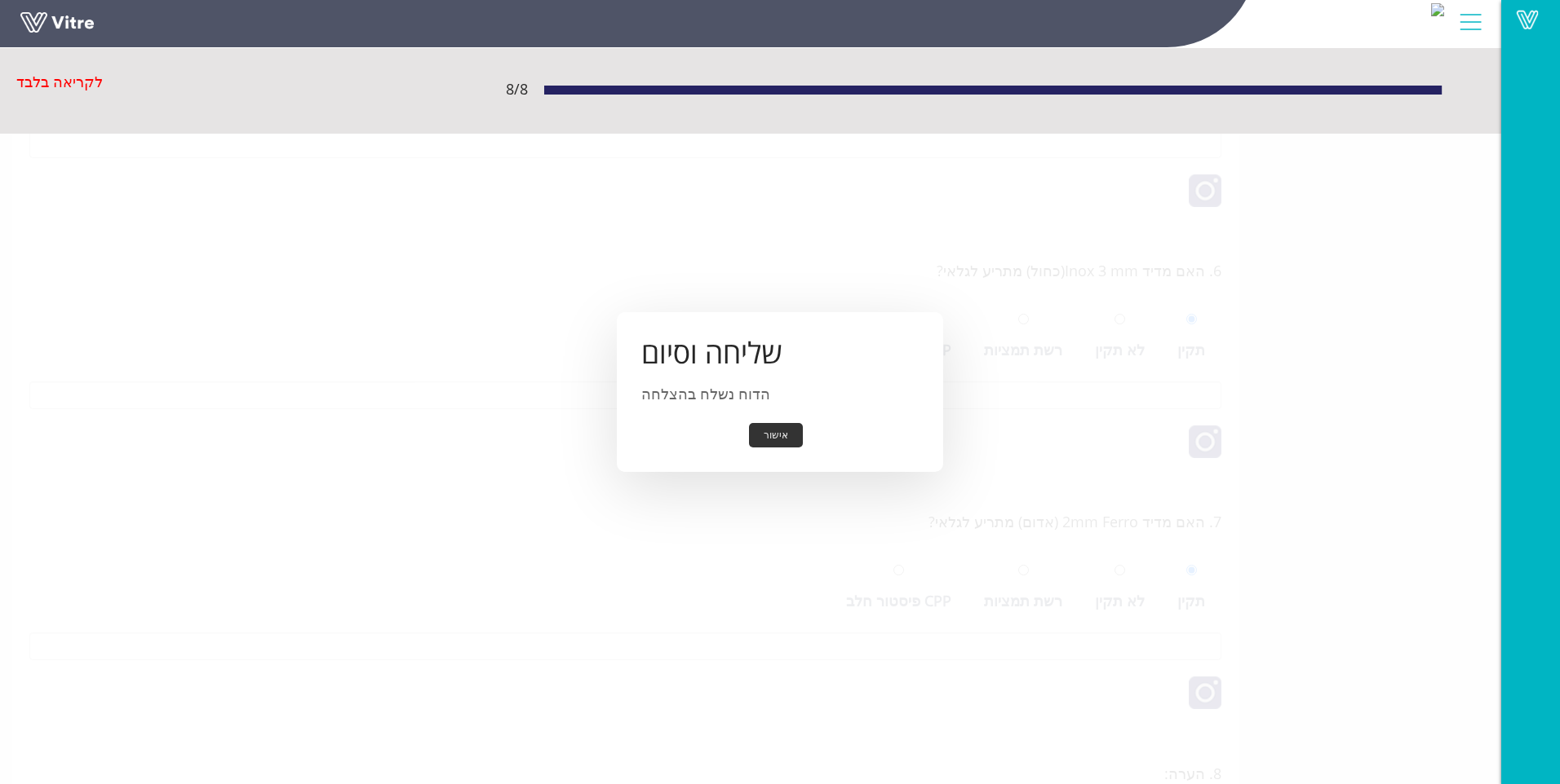
click at [772, 432] on button "אישור" at bounding box center [776, 436] width 54 height 26
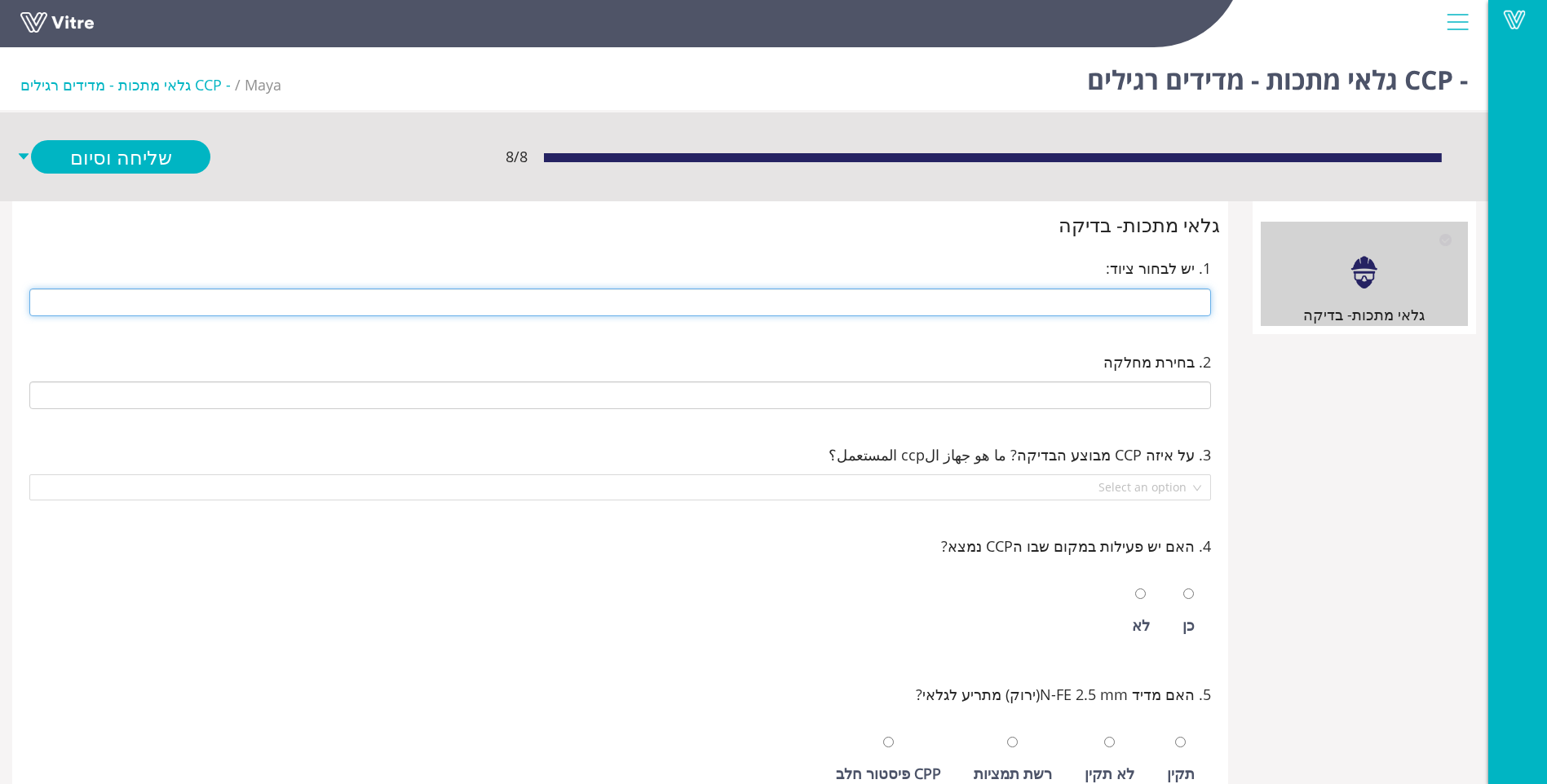
click at [1032, 312] on input "text" at bounding box center [620, 302] width 1181 height 27
type input "213 מכונה 3"
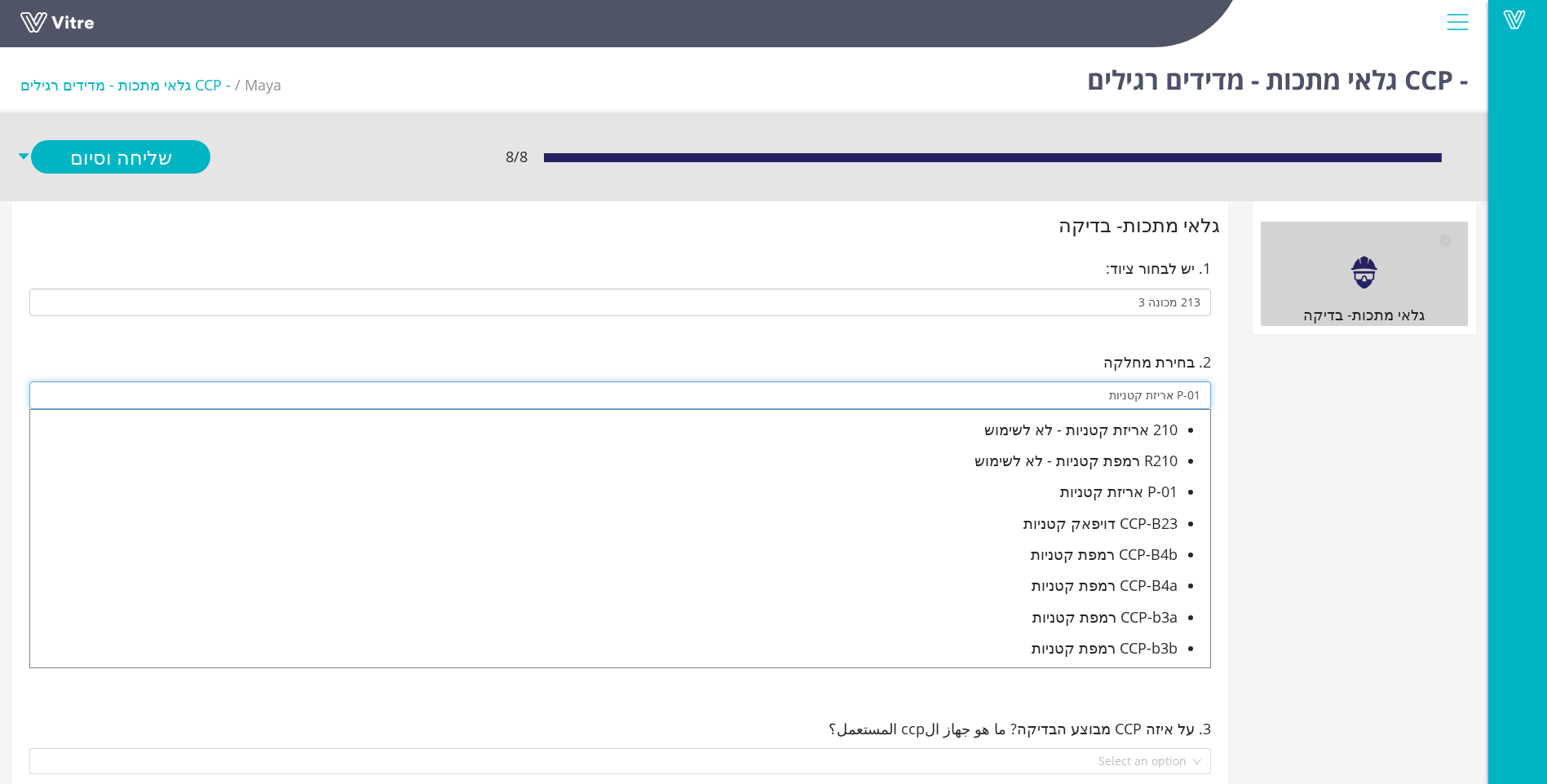
type input "P-01 אריזת קטניות"
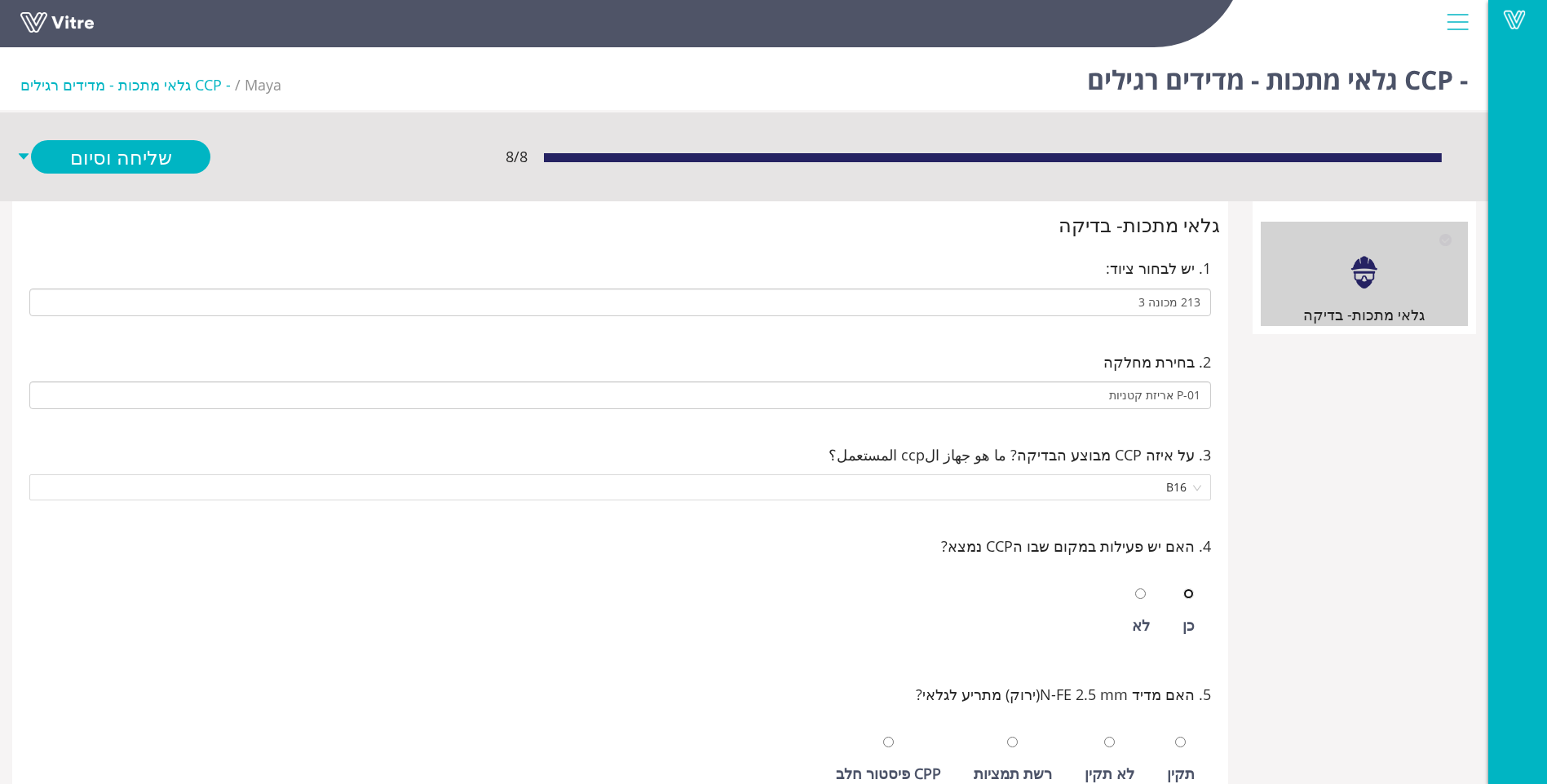
click at [1183, 589] on input "radio" at bounding box center [1188, 594] width 10 height 10
radio input "true"
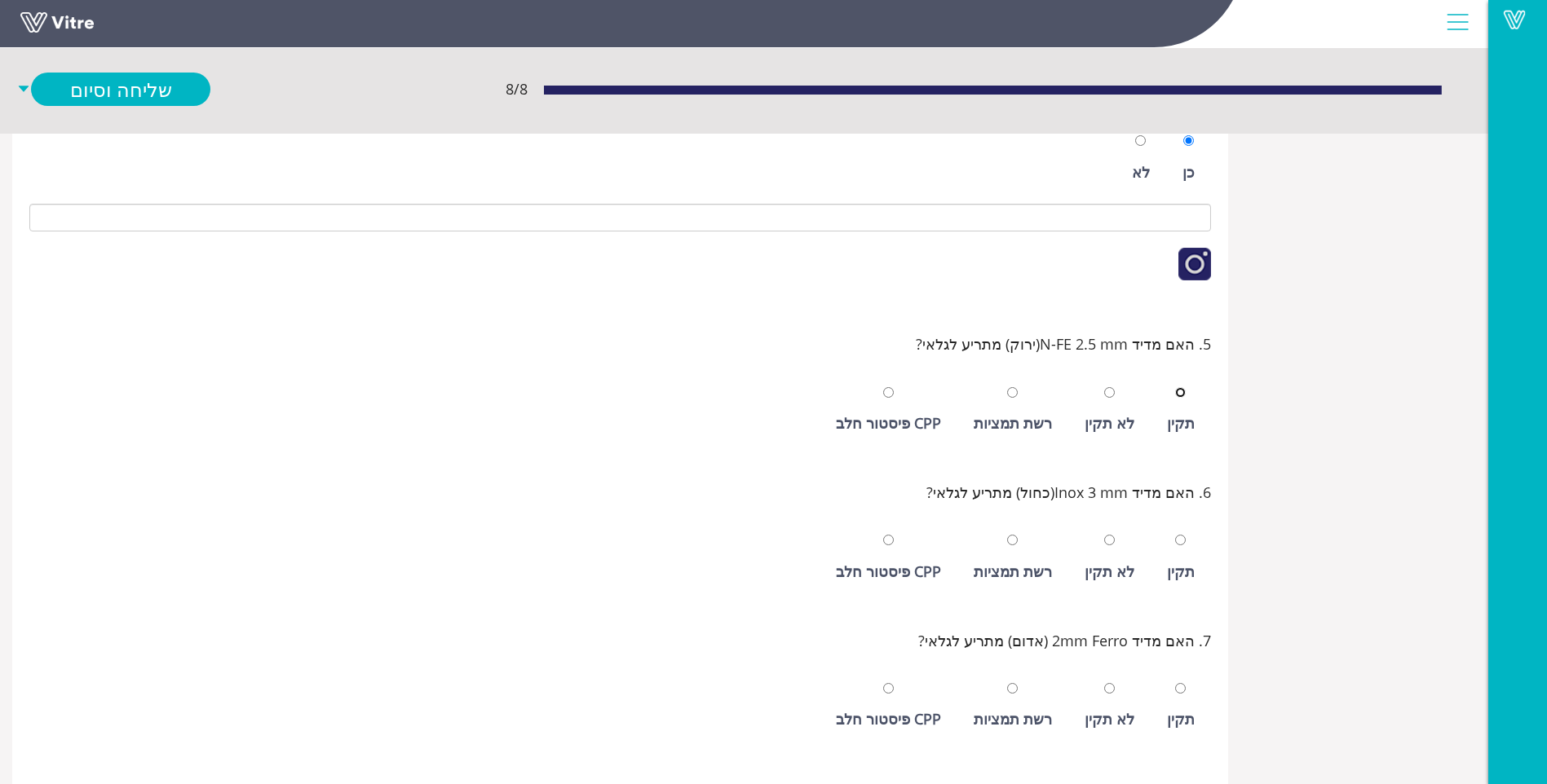
click at [1175, 388] on input "radio" at bounding box center [1181, 393] width 10 height 10
radio input "true"
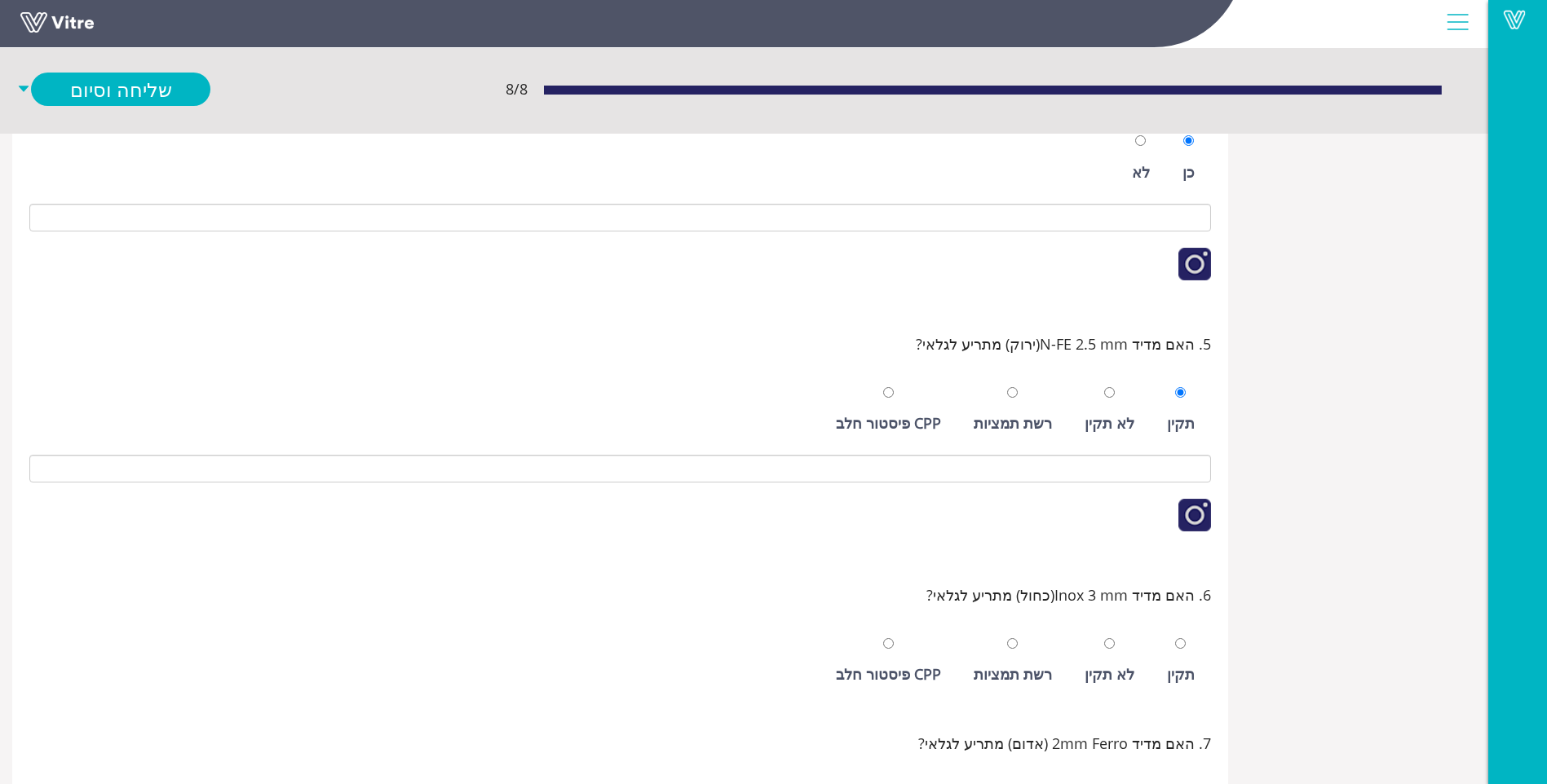
scroll to position [674, 0]
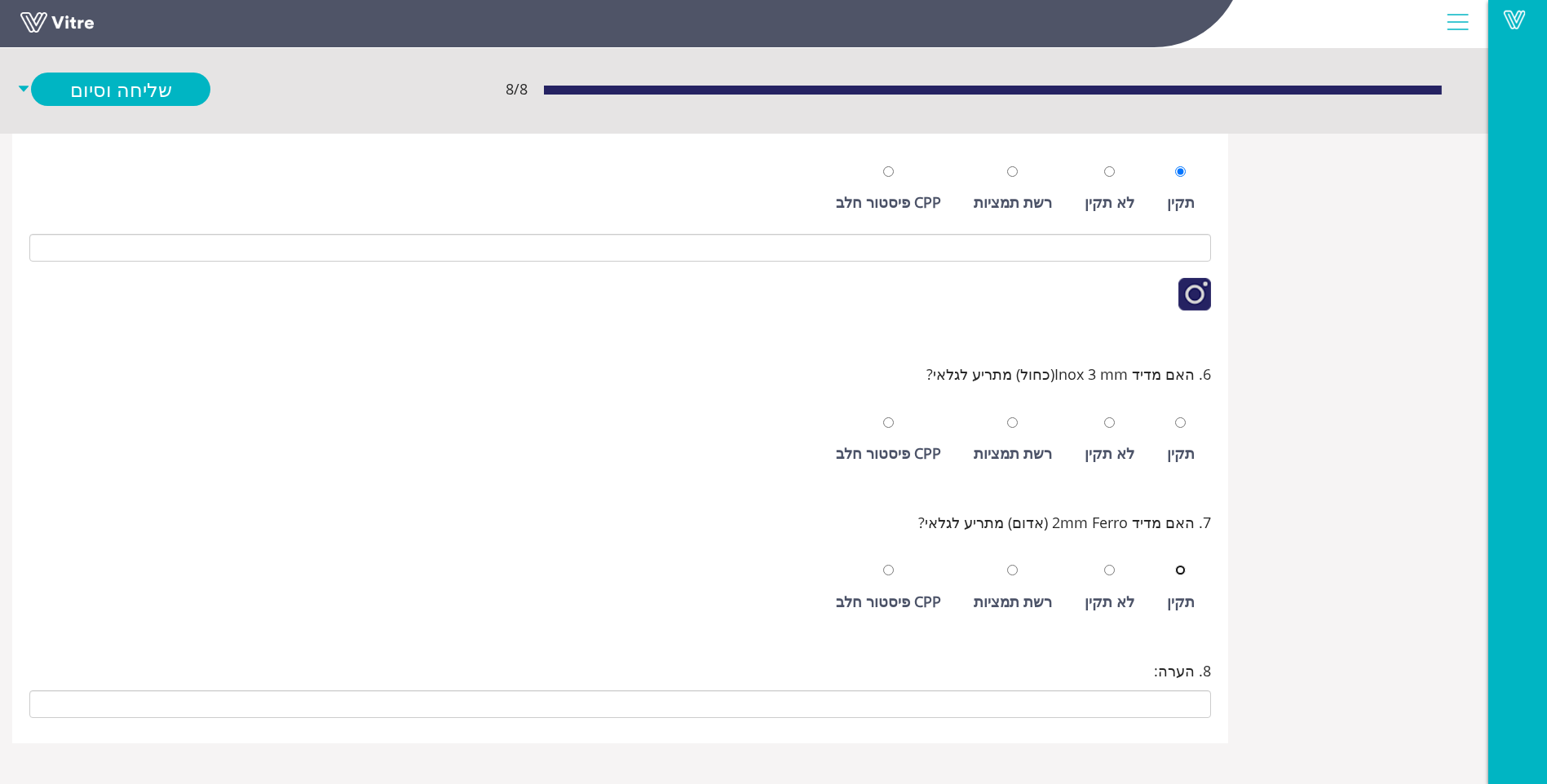
click at [1175, 565] on input "radio" at bounding box center [1181, 570] width 10 height 10
radio input "true"
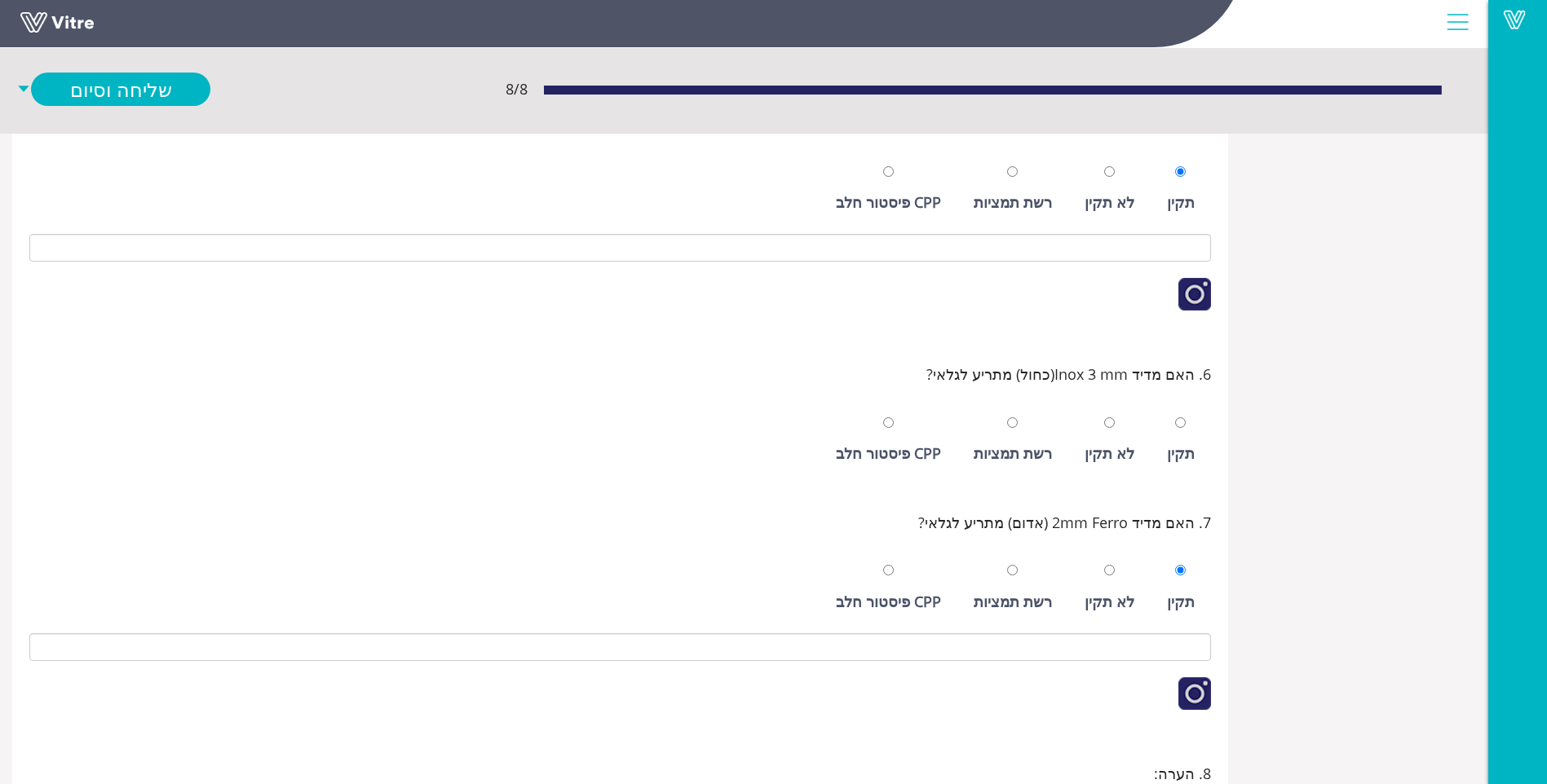
click at [1185, 433] on div at bounding box center [1181, 422] width 10 height 23
radio input "true"
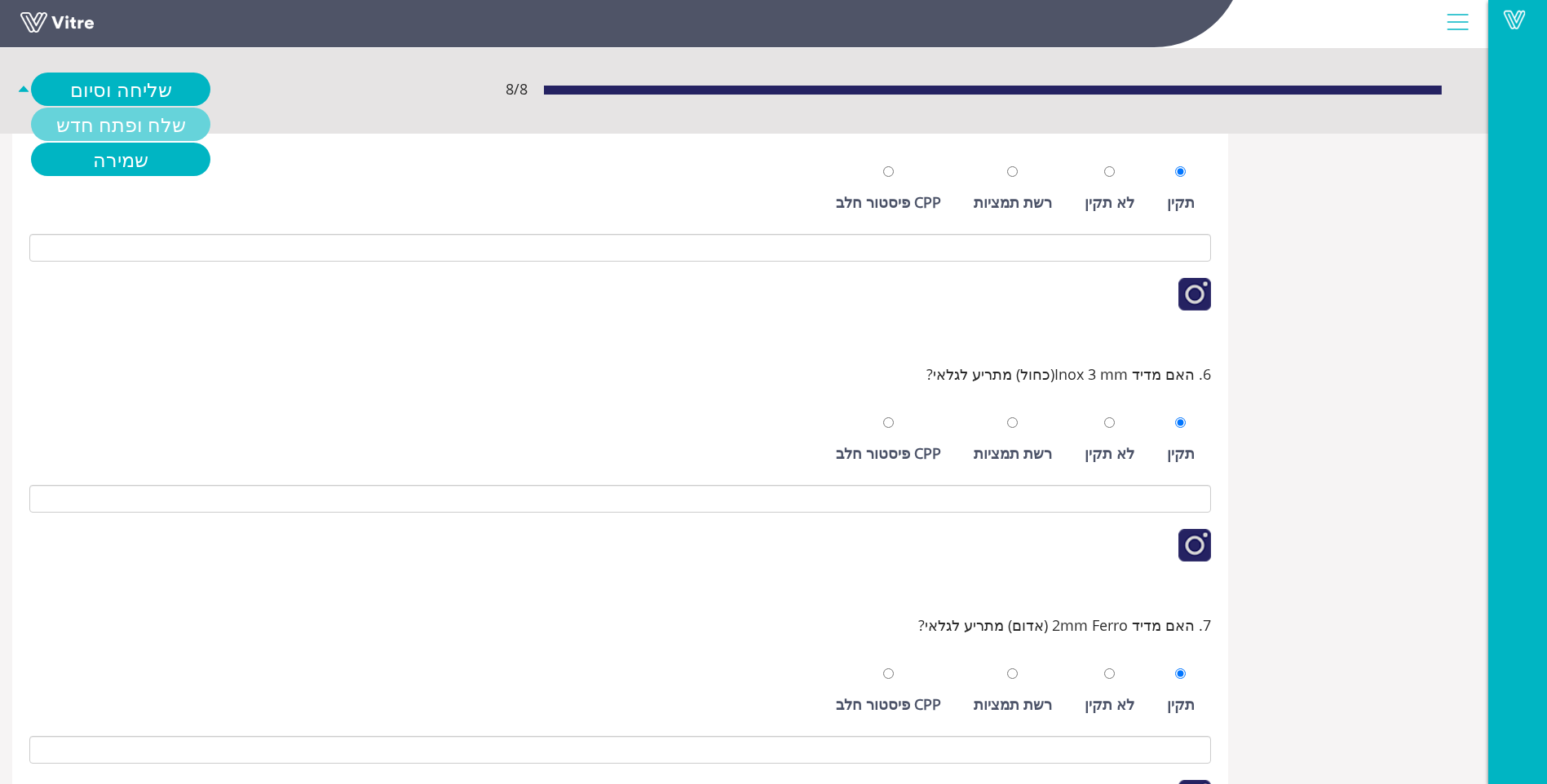
click at [172, 120] on link "שלח ופתח חדש" at bounding box center [121, 124] width 180 height 33
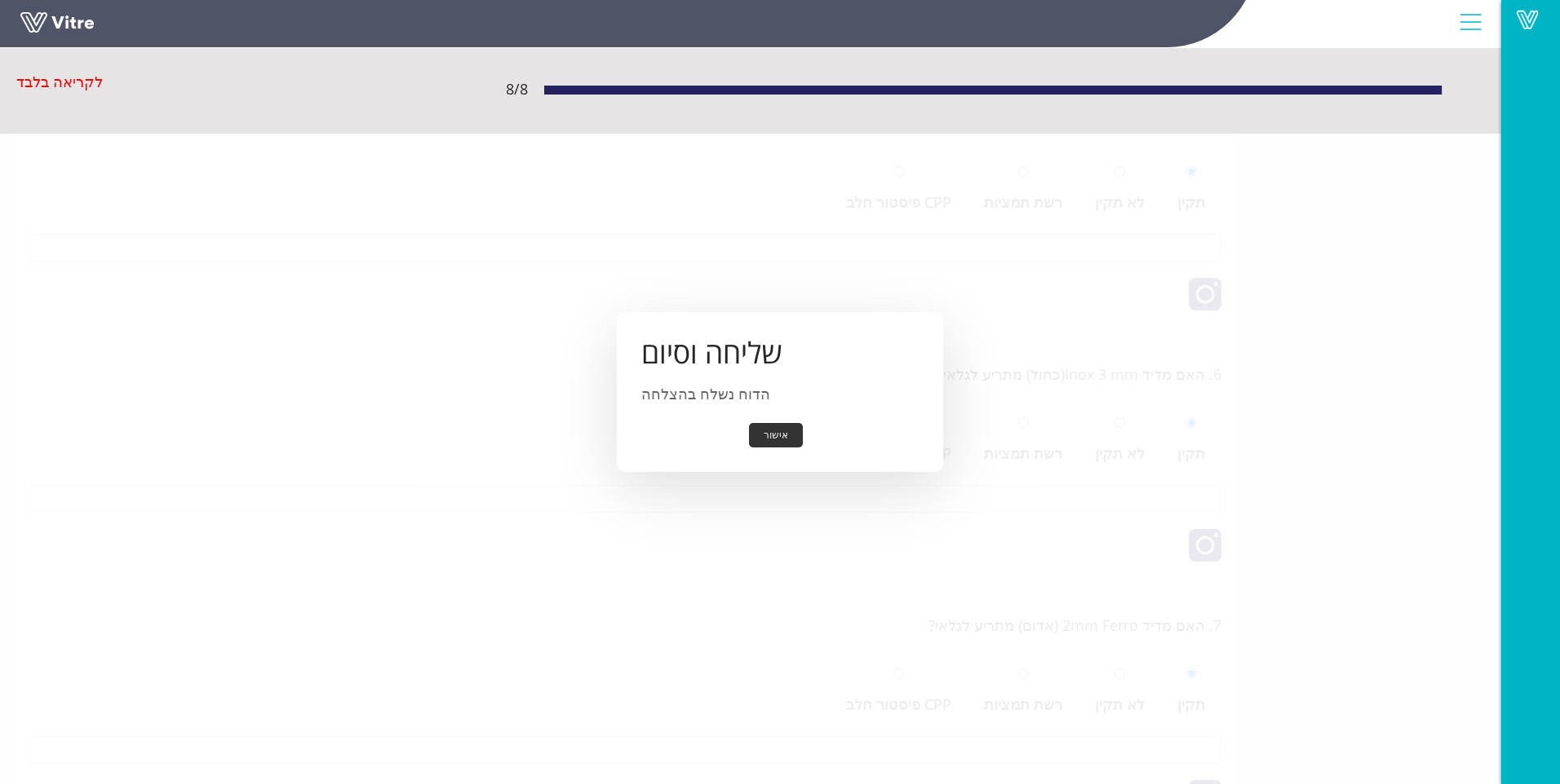
click at [758, 438] on button "אישור" at bounding box center [776, 436] width 54 height 26
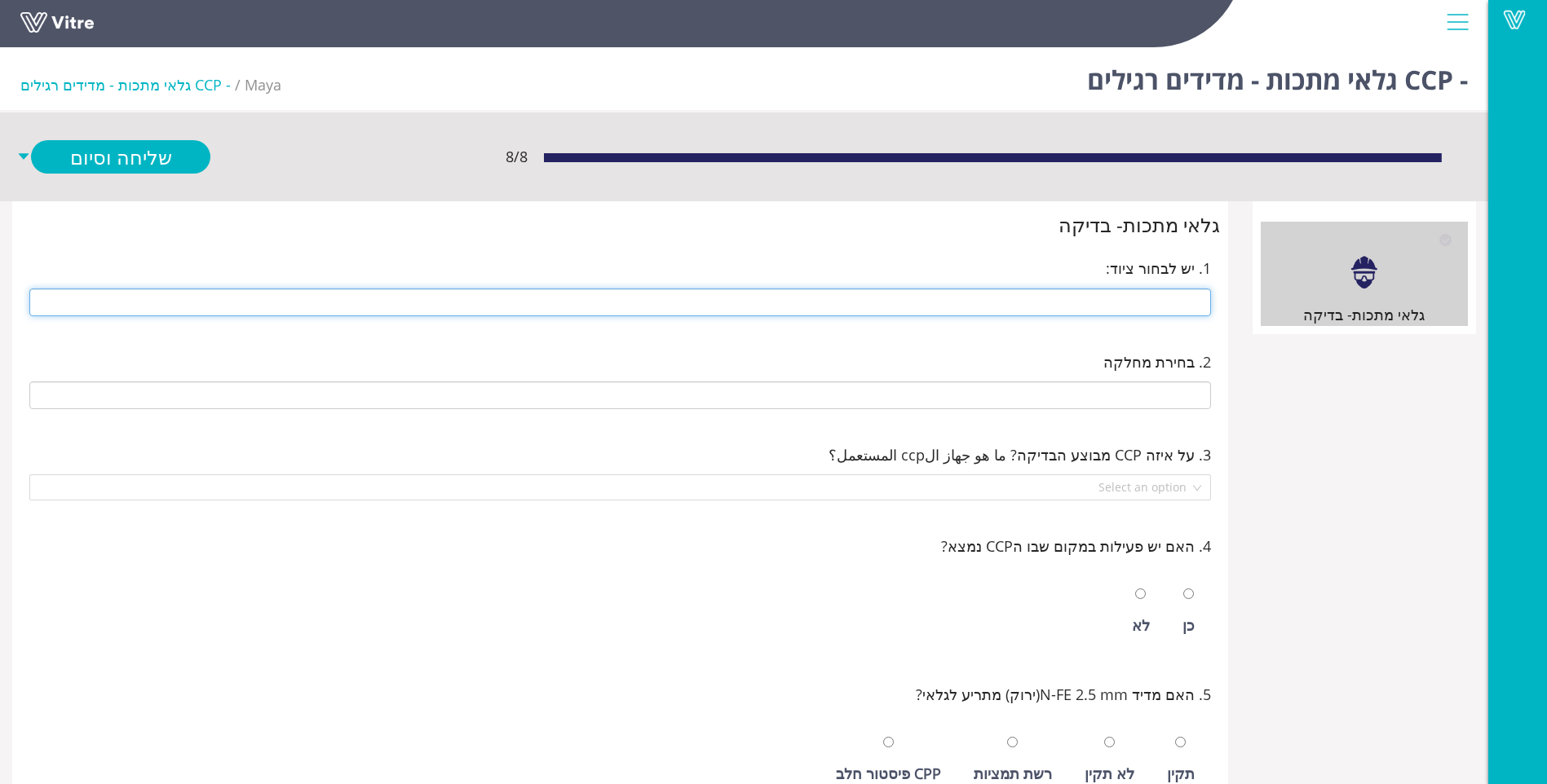
click at [1086, 300] on input "text" at bounding box center [620, 302] width 1181 height 27
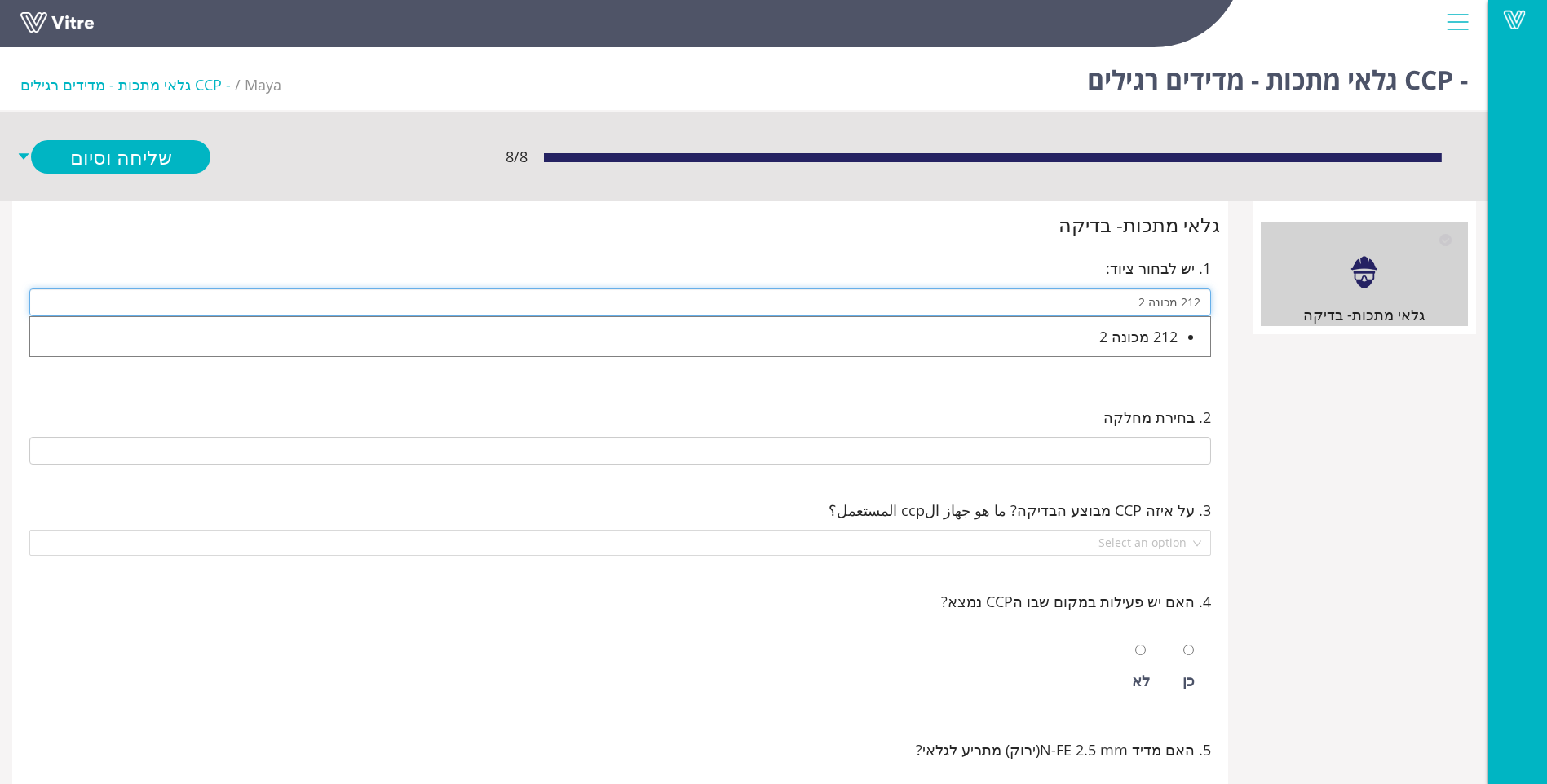
type input "212 מכונה 2"
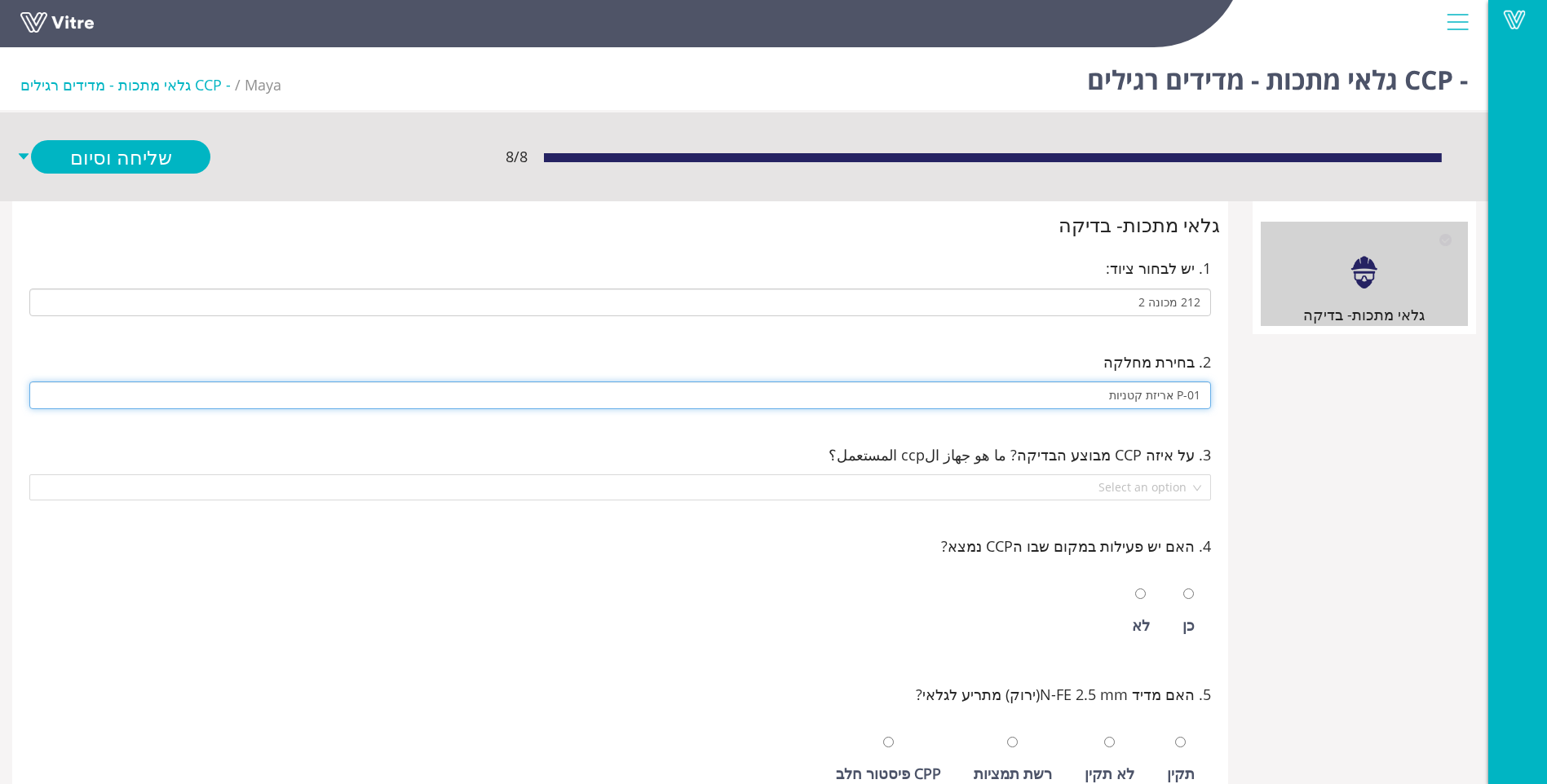
type input "P-01 אריזת קטניות"
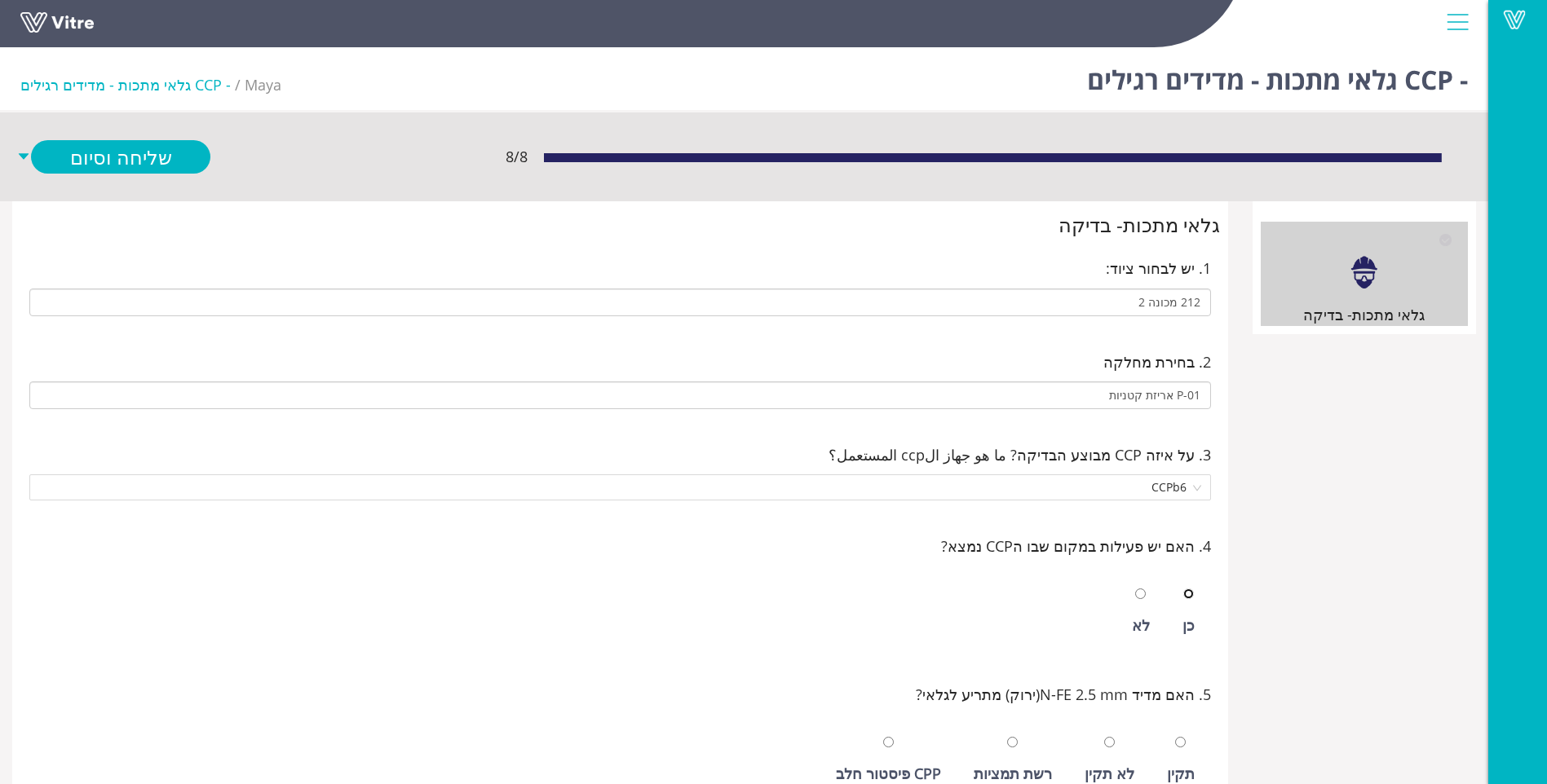
click at [1183, 589] on input "radio" at bounding box center [1188, 594] width 10 height 10
radio input "true"
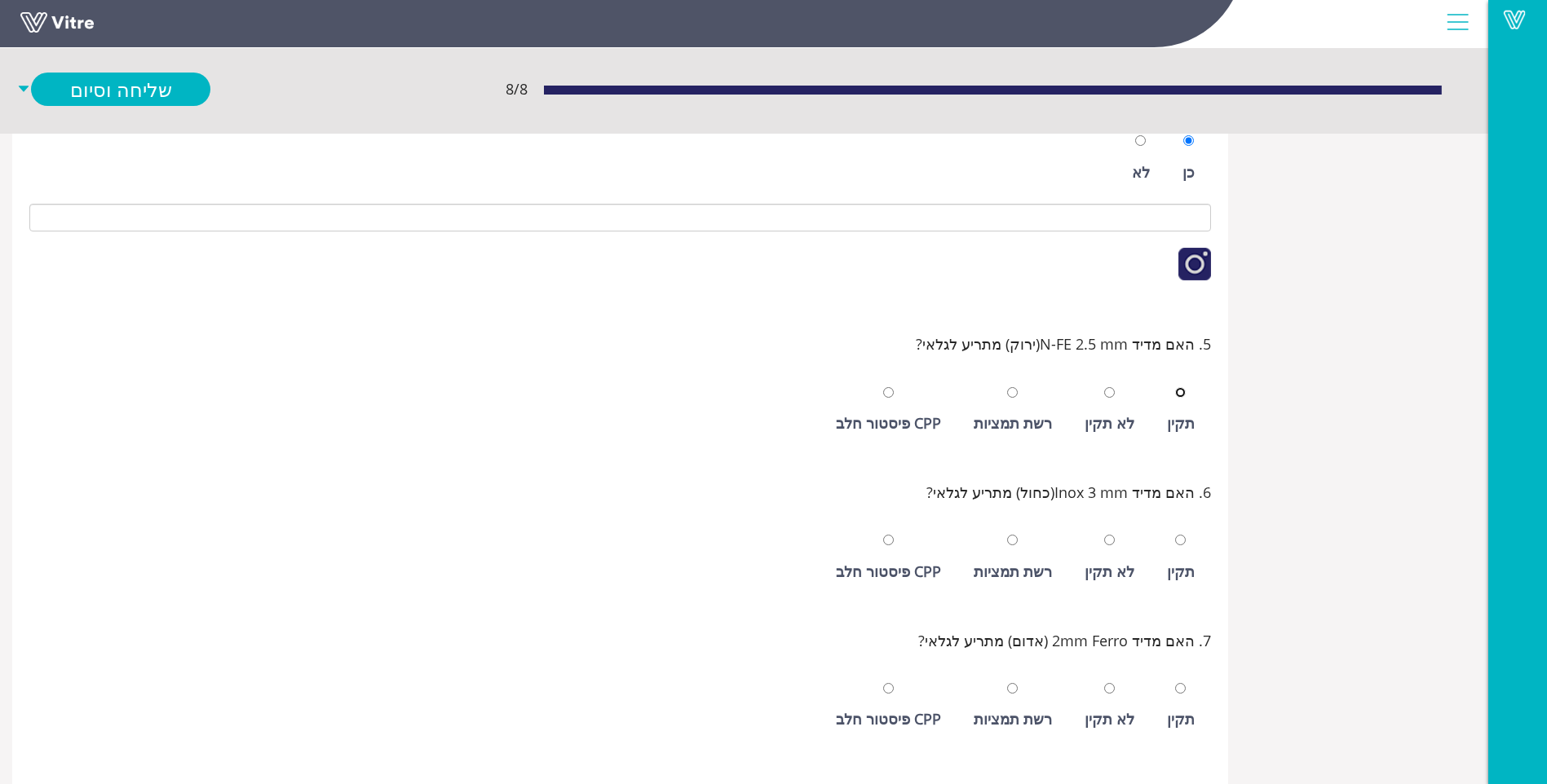
click at [1175, 388] on input "radio" at bounding box center [1181, 393] width 10 height 10
radio input "true"
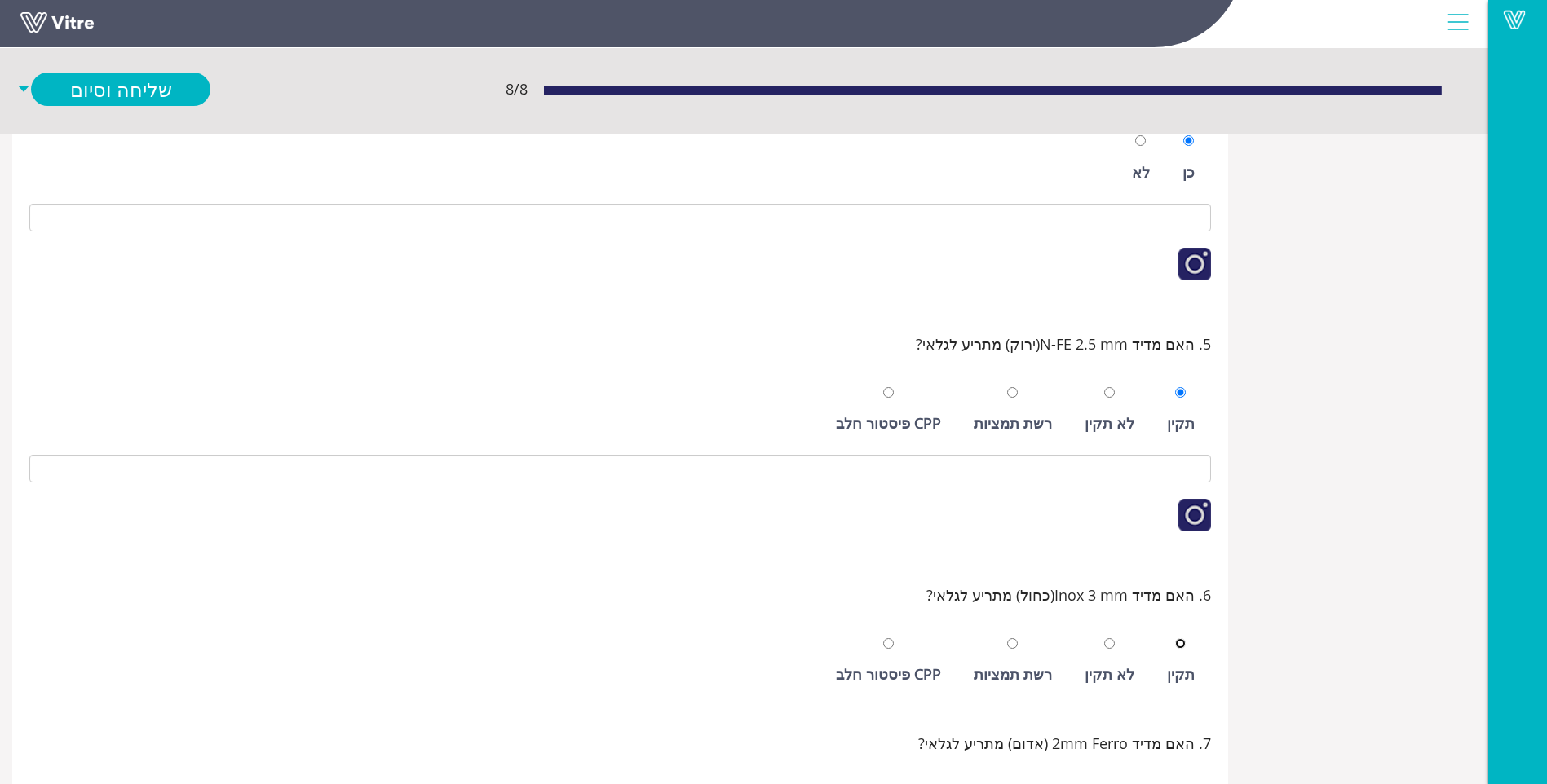
click at [1175, 638] on input "radio" at bounding box center [1181, 644] width 10 height 10
radio input "true"
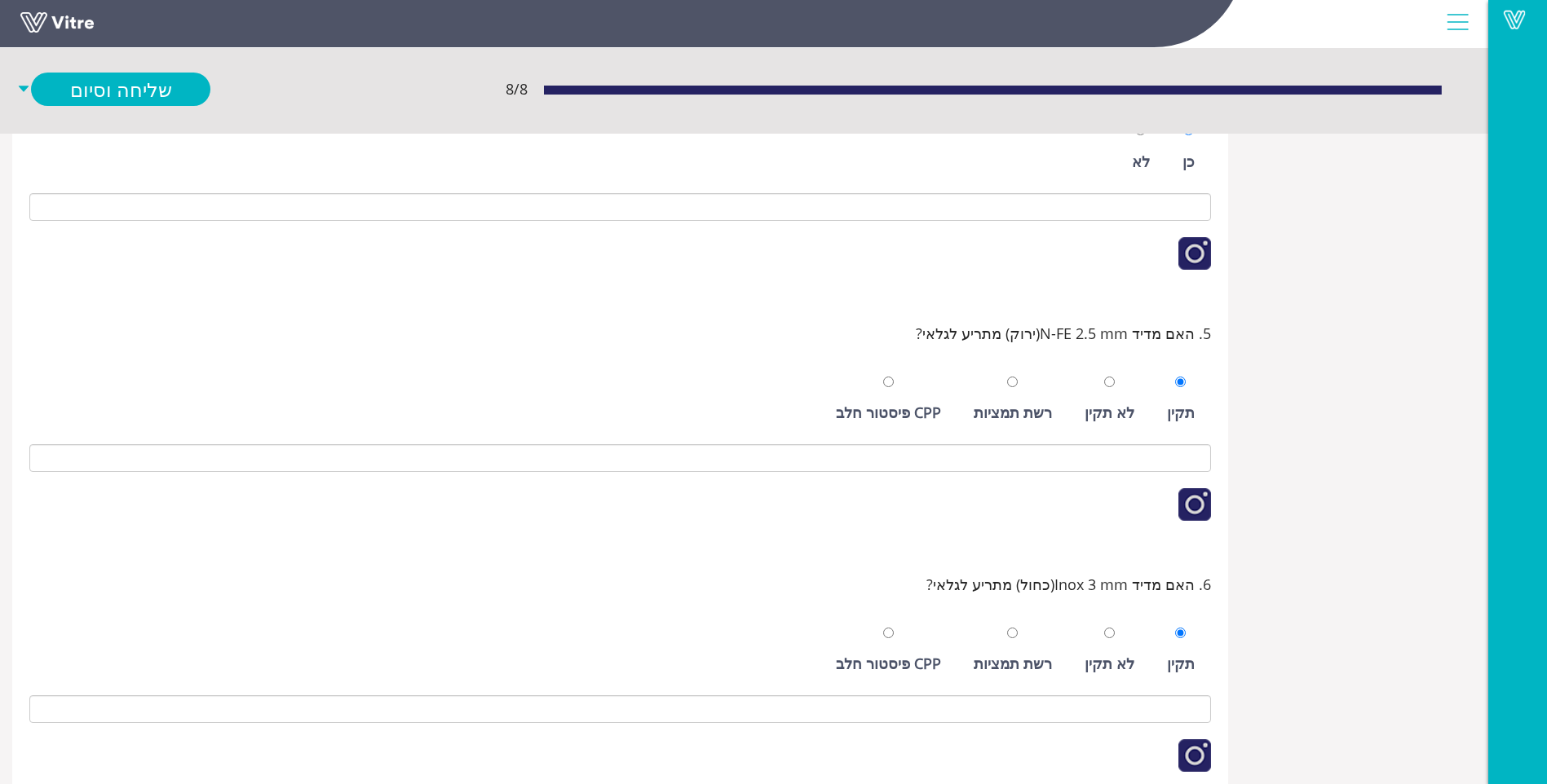
scroll to position [778, 0]
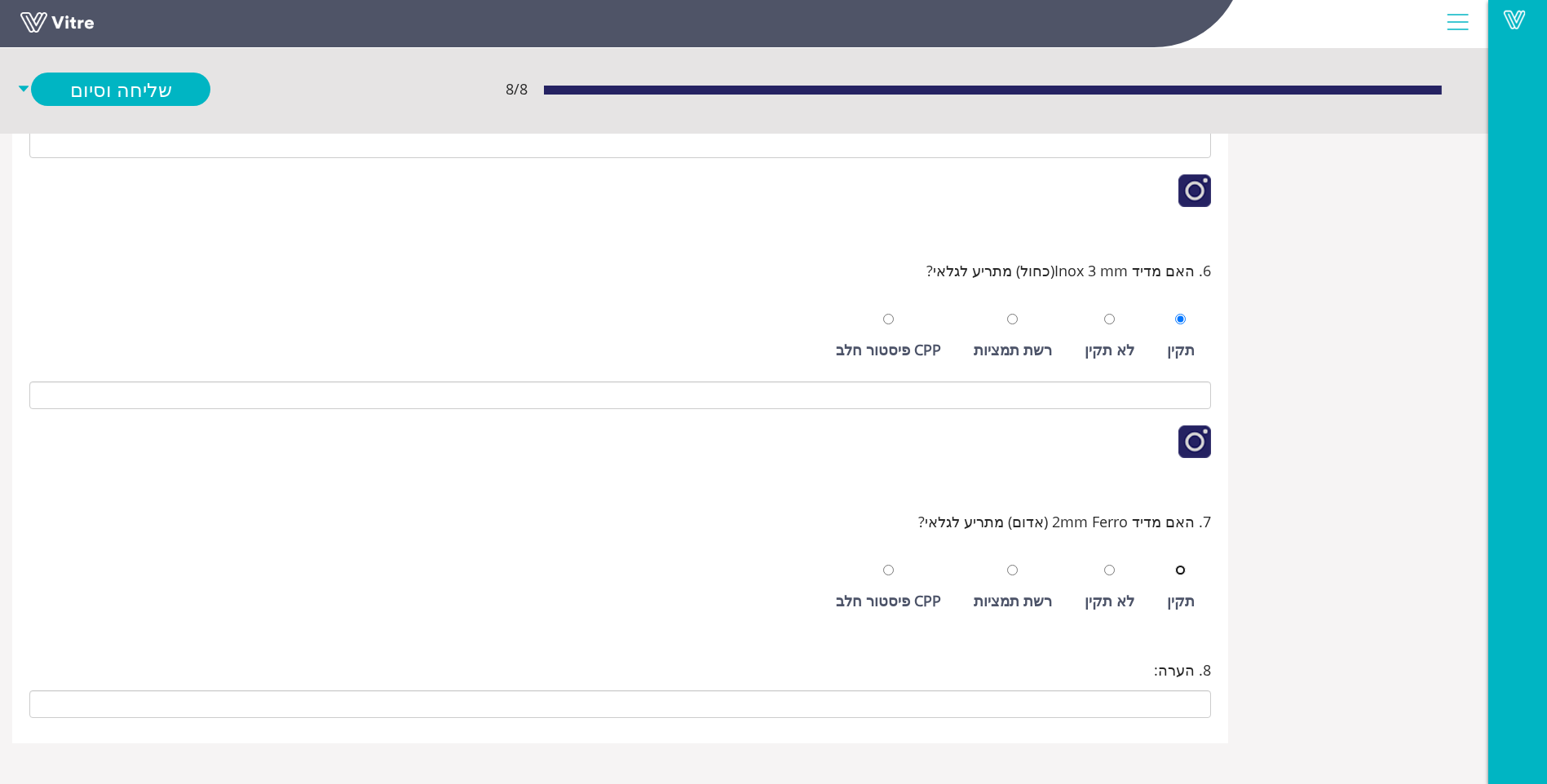
click at [1175, 565] on input "radio" at bounding box center [1181, 570] width 10 height 10
radio input "true"
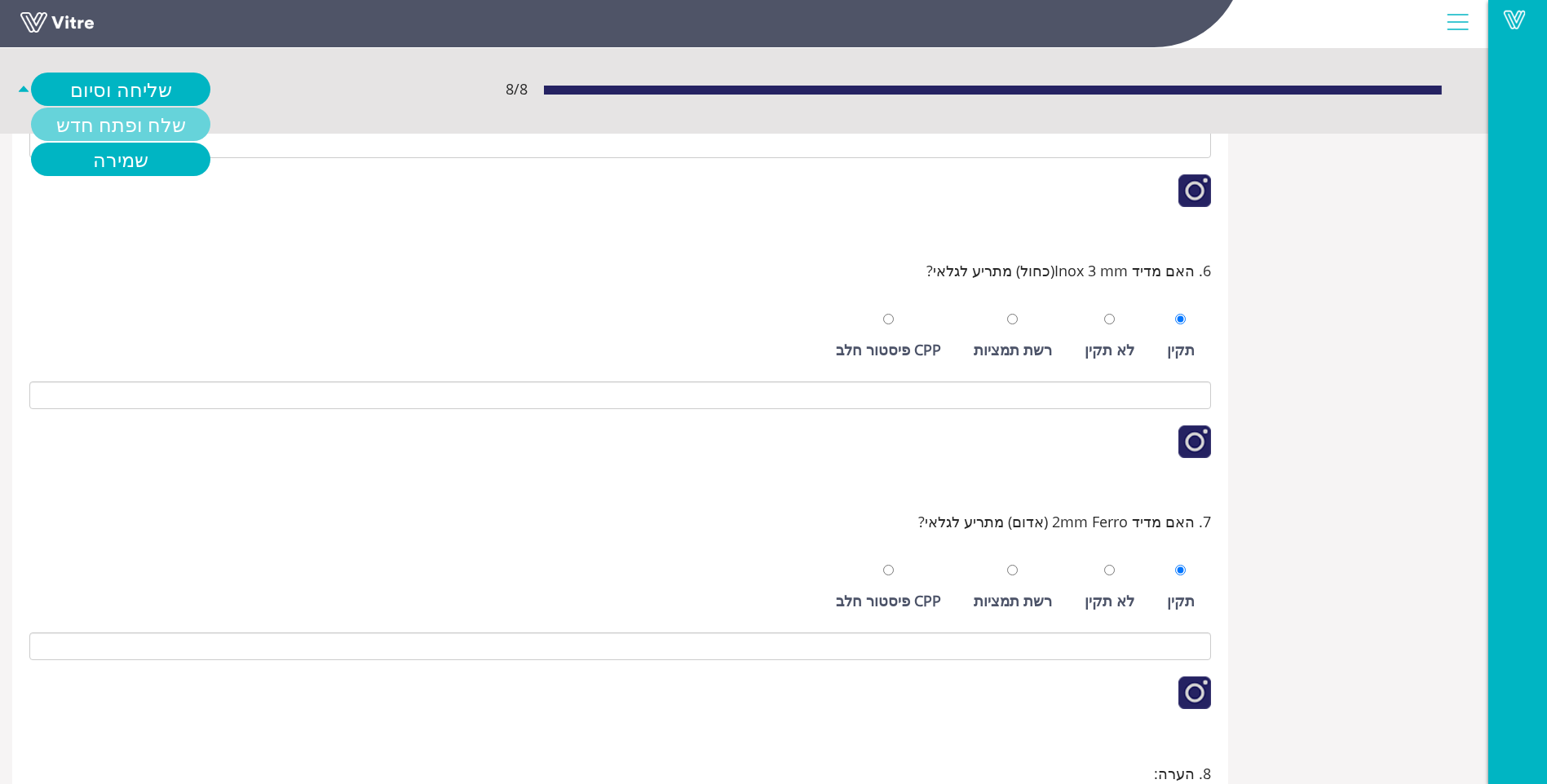
click at [146, 123] on link "שלח ופתח חדש" at bounding box center [121, 124] width 180 height 33
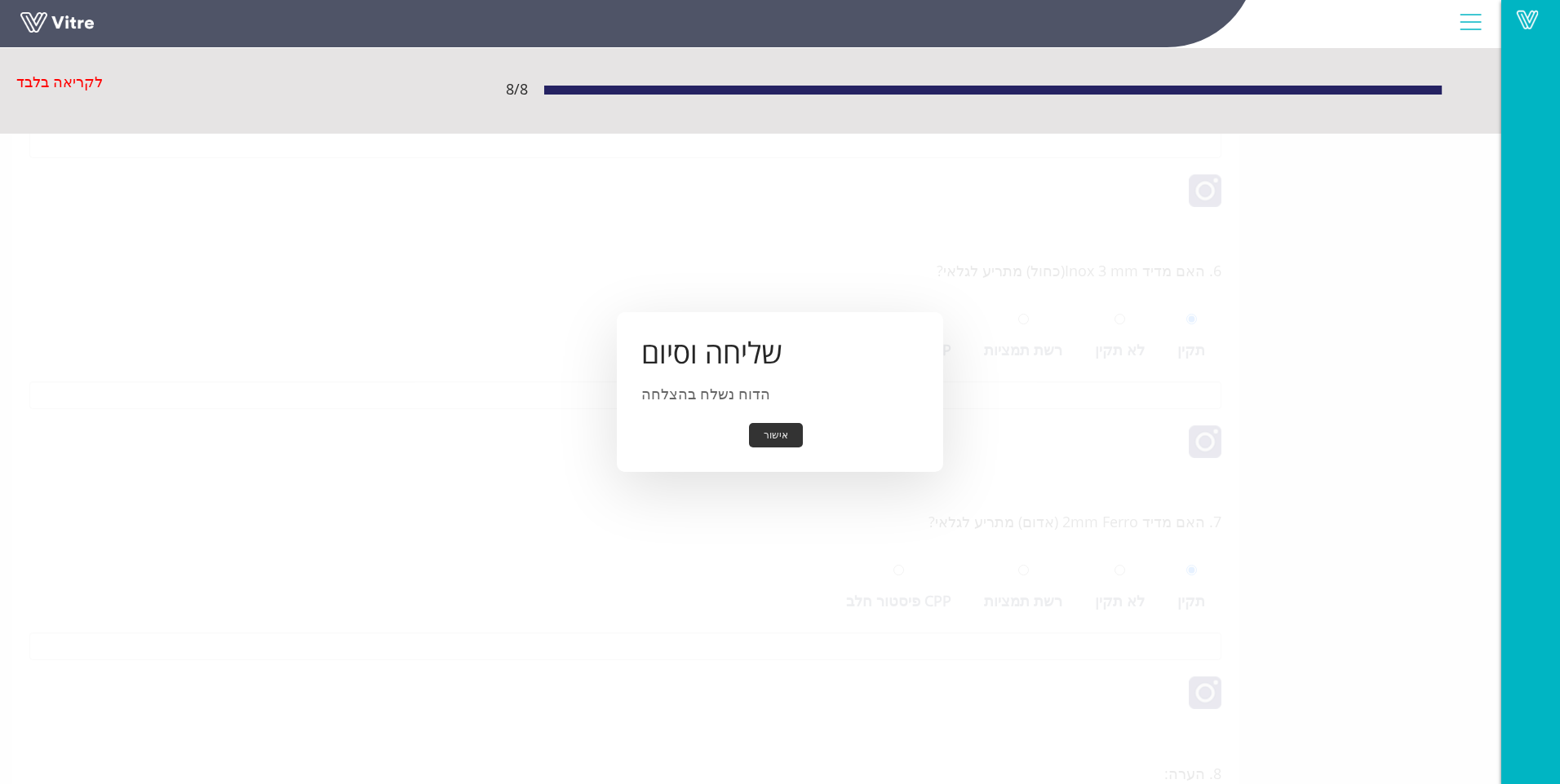
click at [787, 433] on button "אישור" at bounding box center [776, 436] width 54 height 26
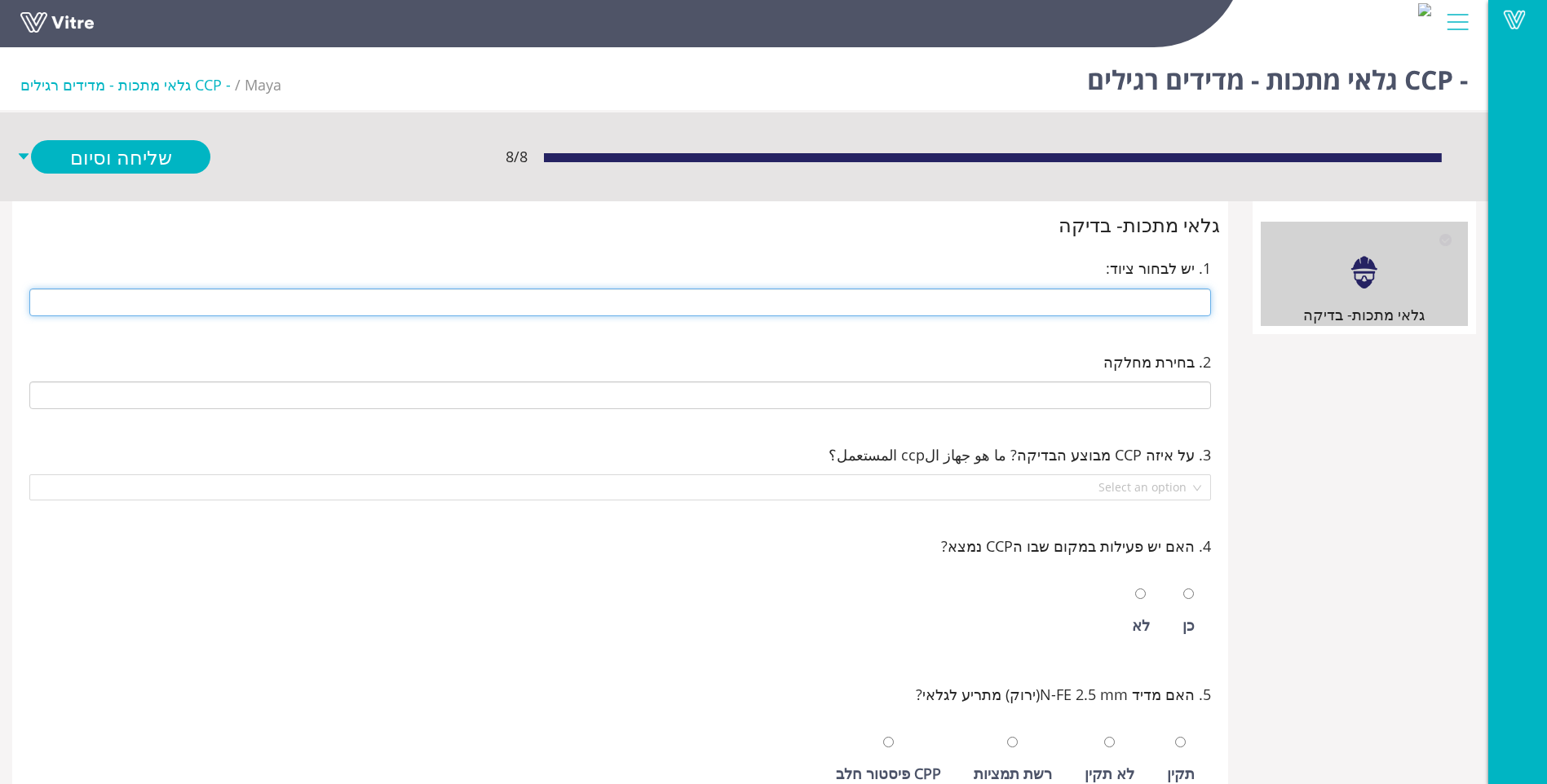
click at [1088, 299] on input "text" at bounding box center [620, 302] width 1181 height 27
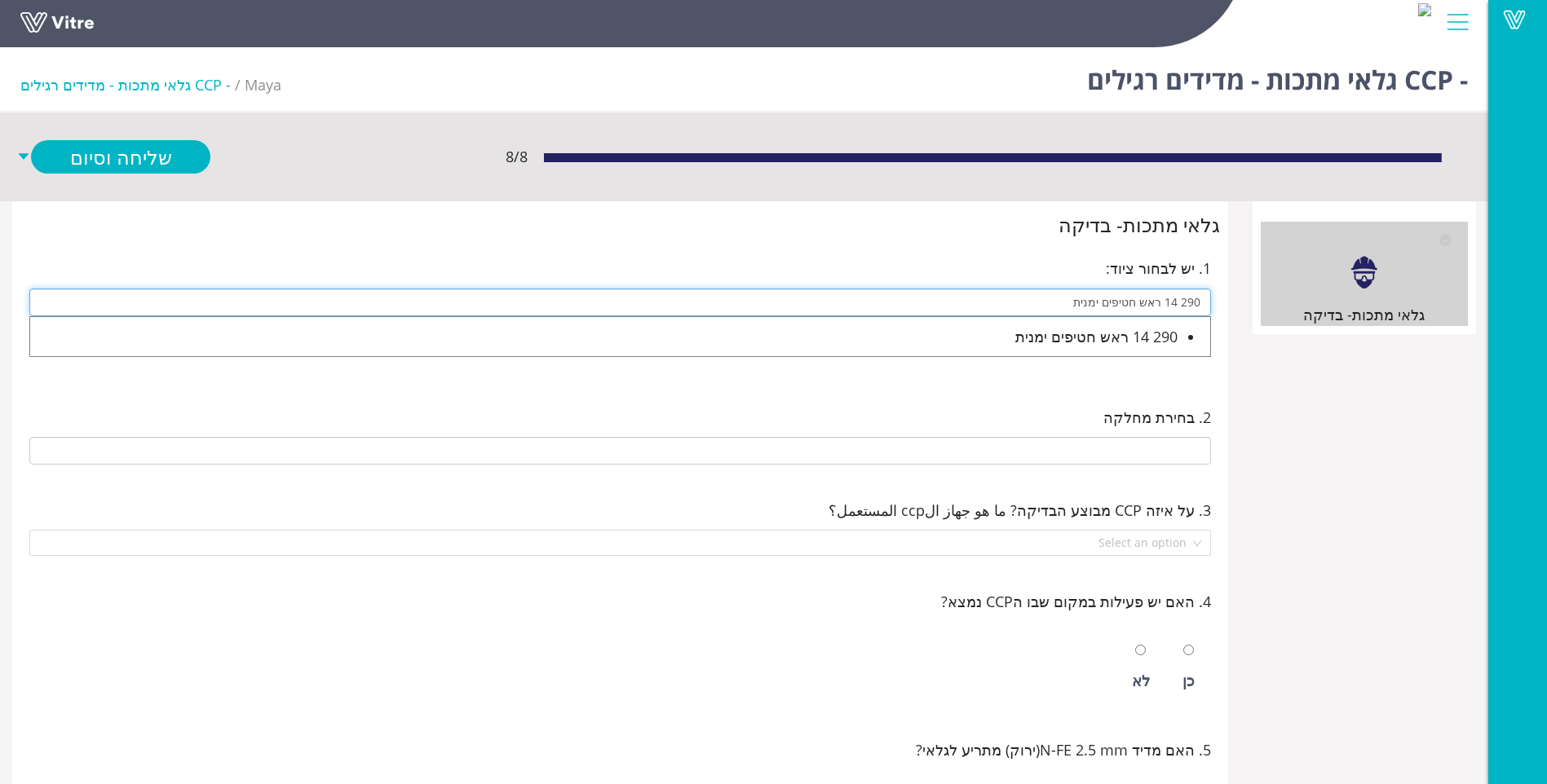
type input "290 14 ראש חטיפים ימנית"
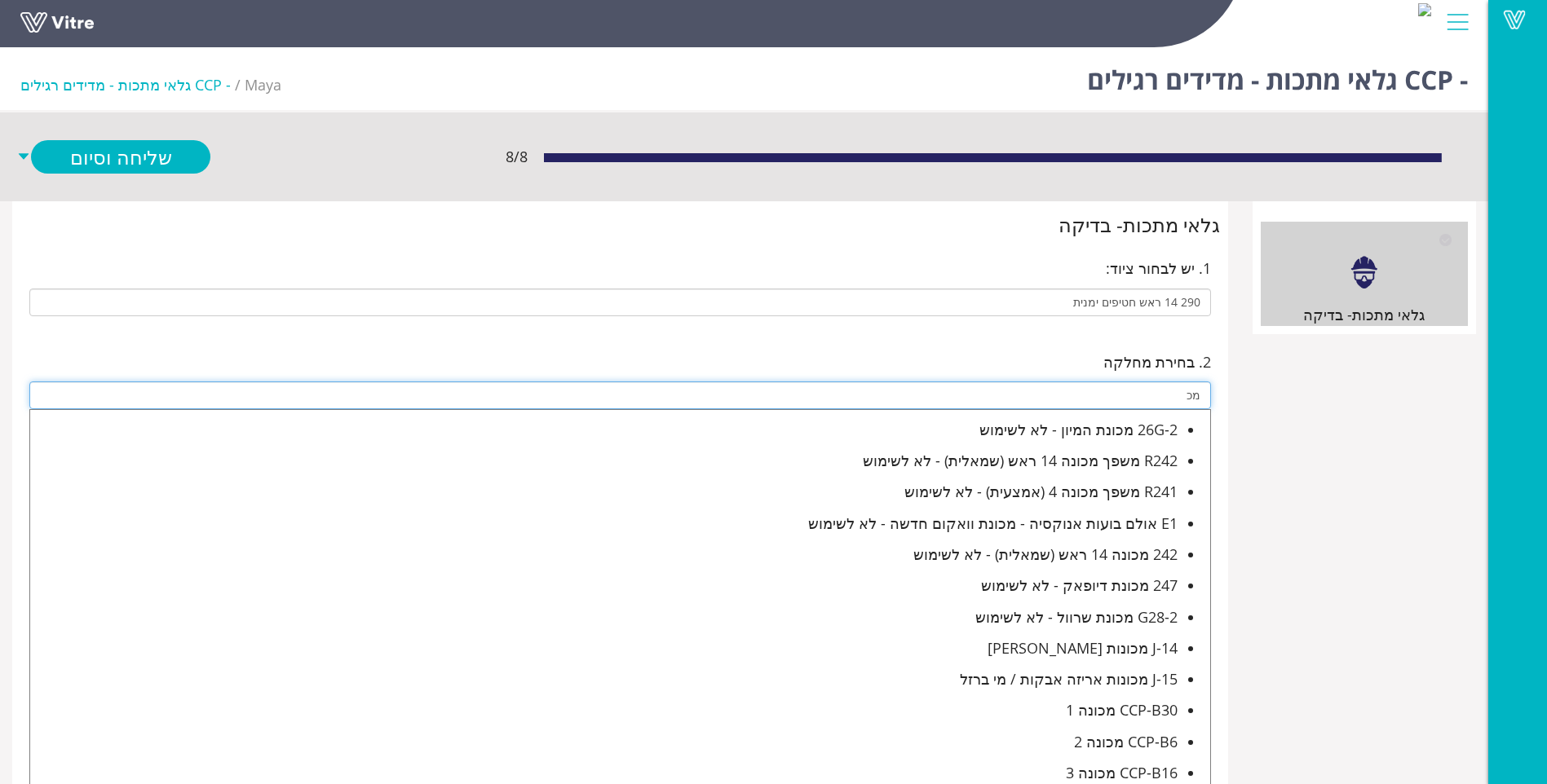
type input "מ"
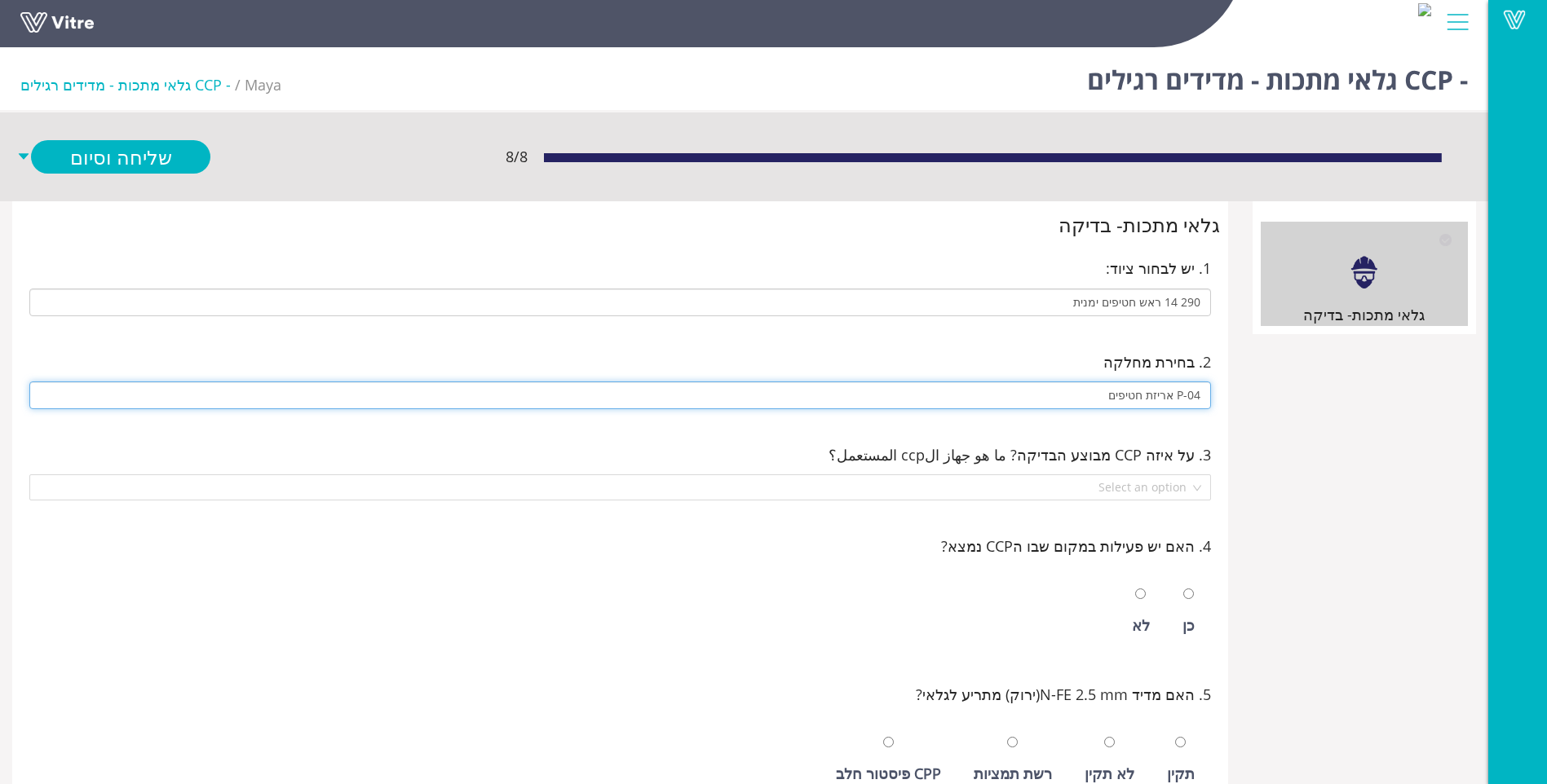
type input "P-04 אריזת חטיפים"
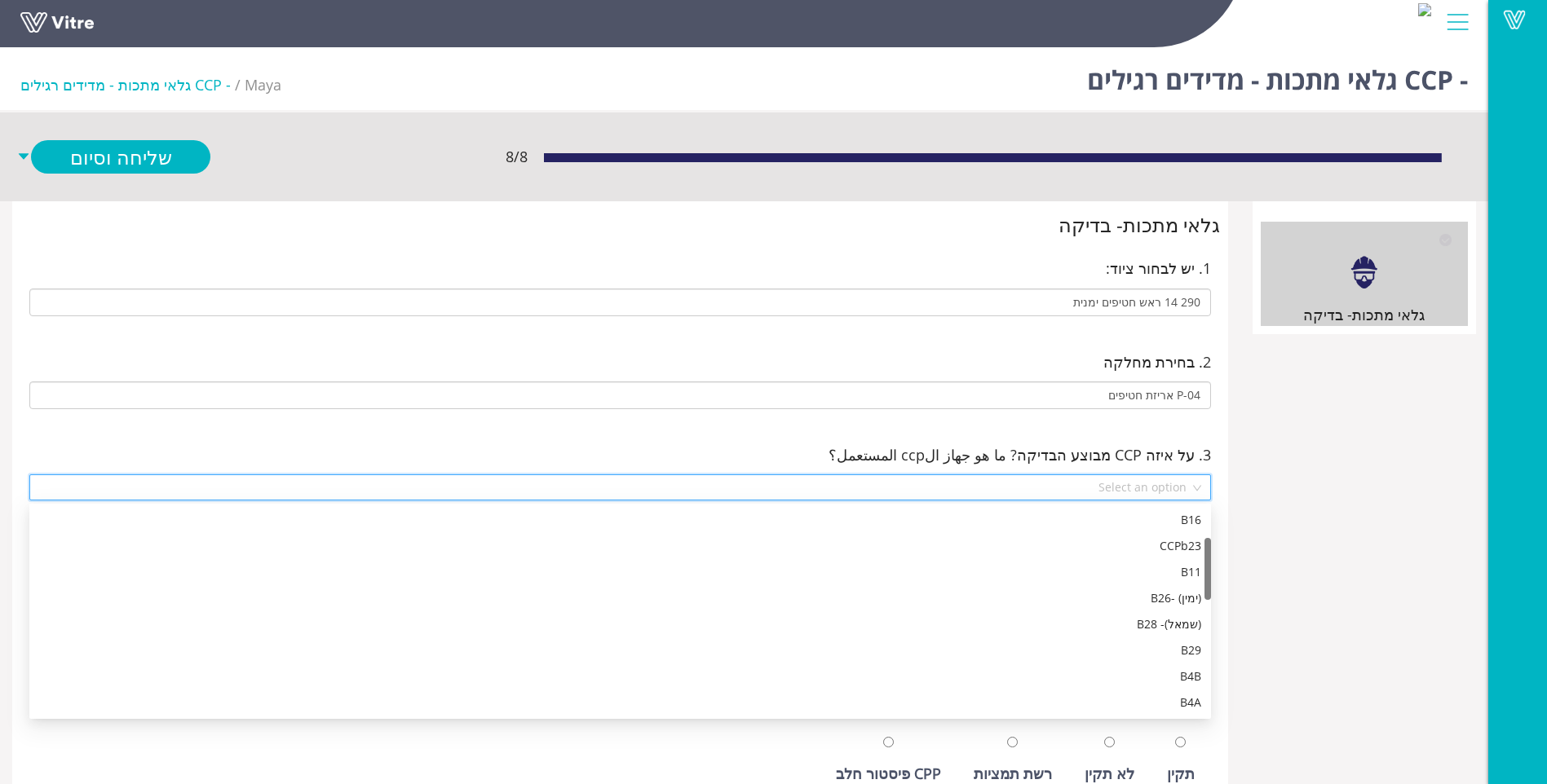
scroll to position [104, 0]
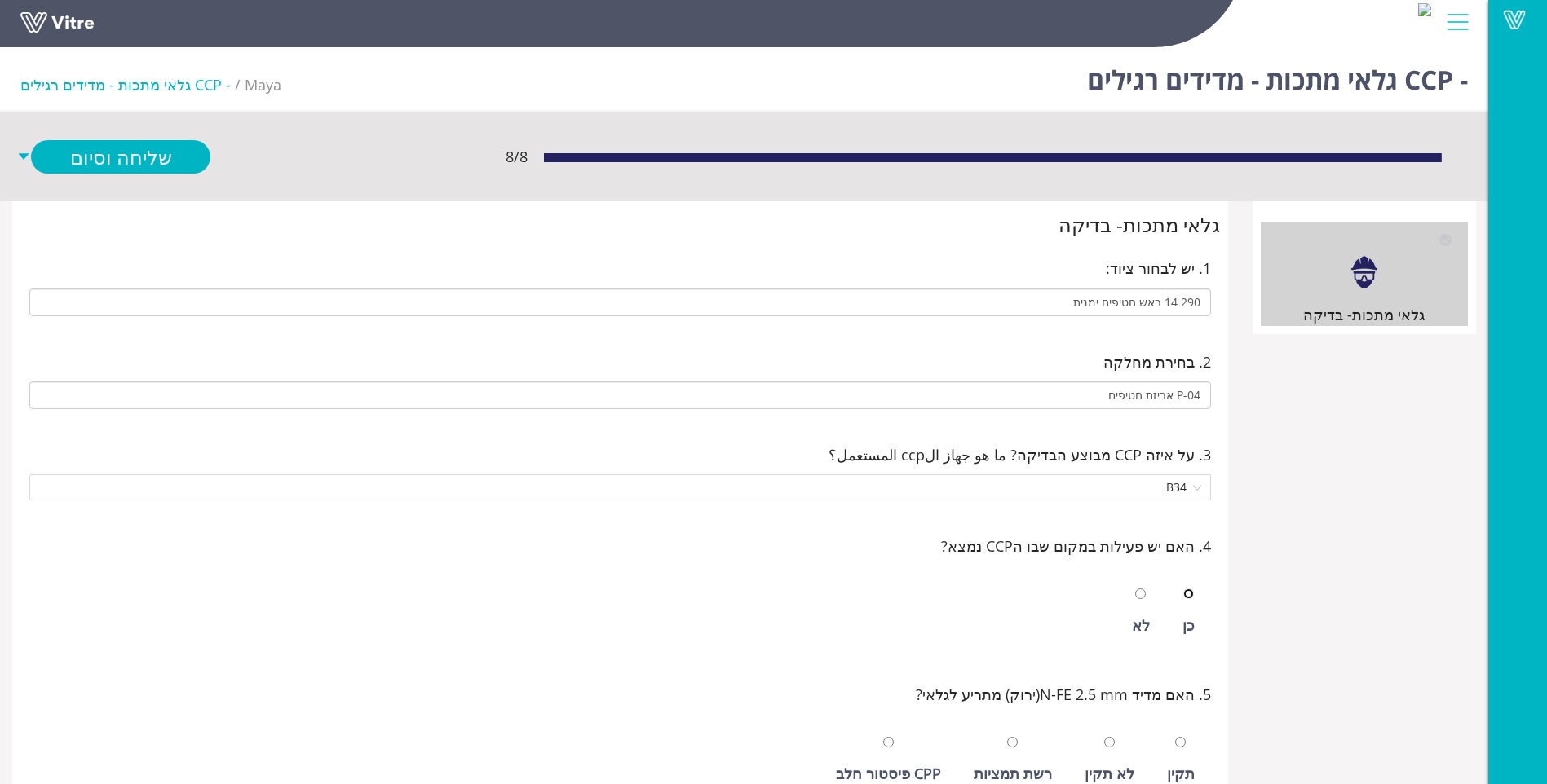
click at [1183, 589] on input "radio" at bounding box center [1188, 594] width 10 height 10
radio input "true"
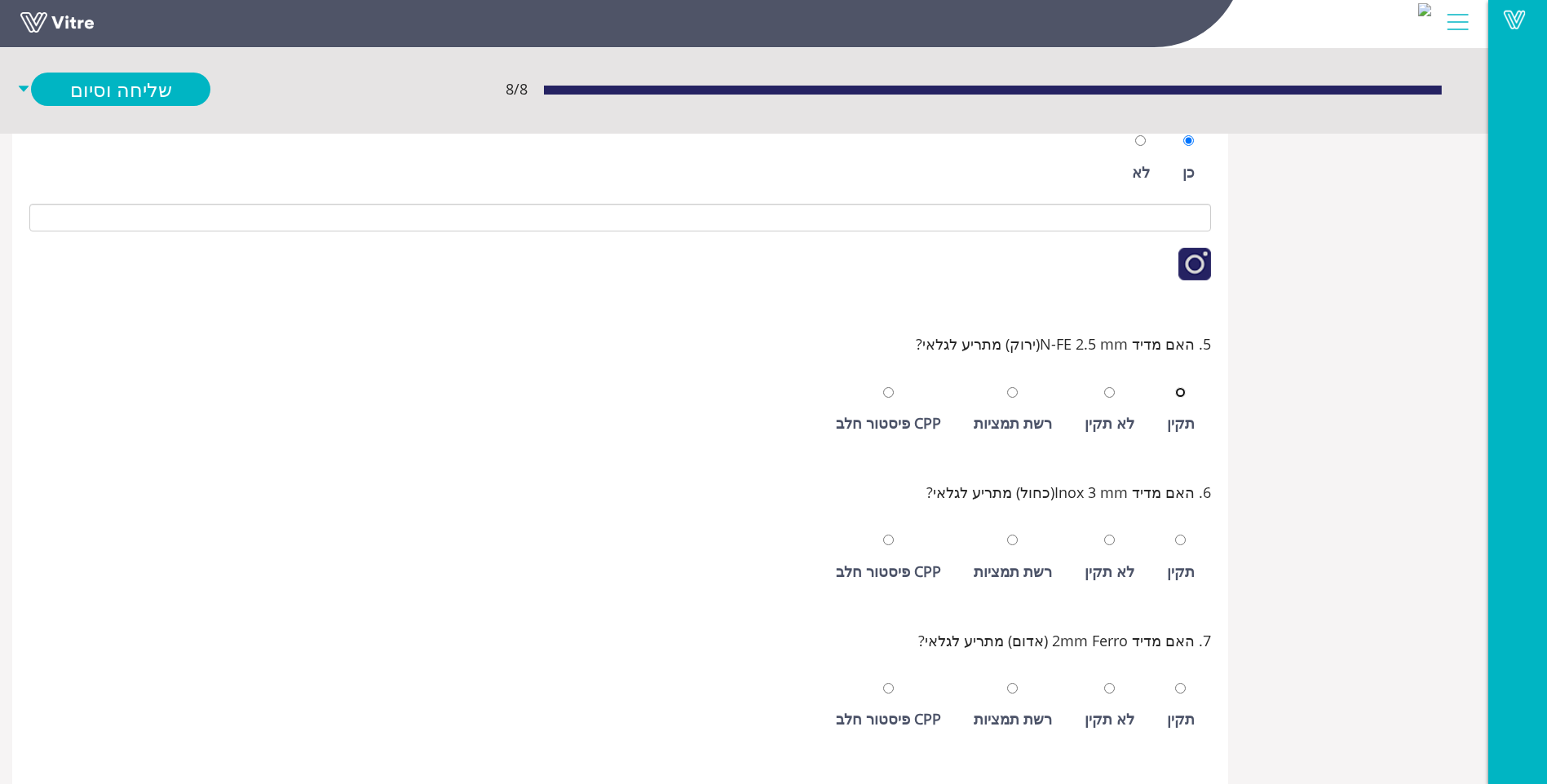
click at [1175, 388] on input "radio" at bounding box center [1181, 393] width 10 height 10
radio input "true"
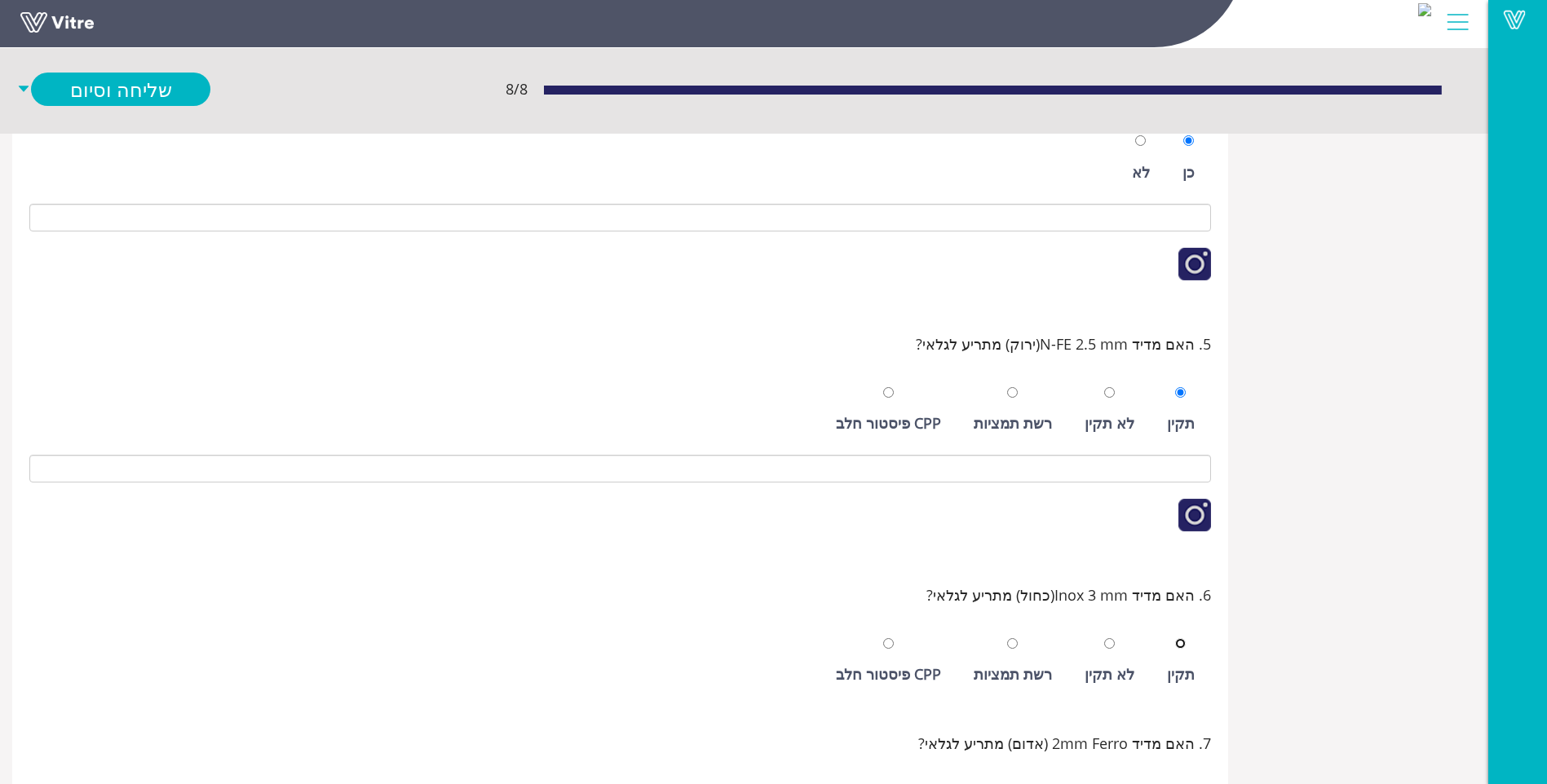
click at [1175, 638] on input "radio" at bounding box center [1181, 644] width 10 height 10
radio input "true"
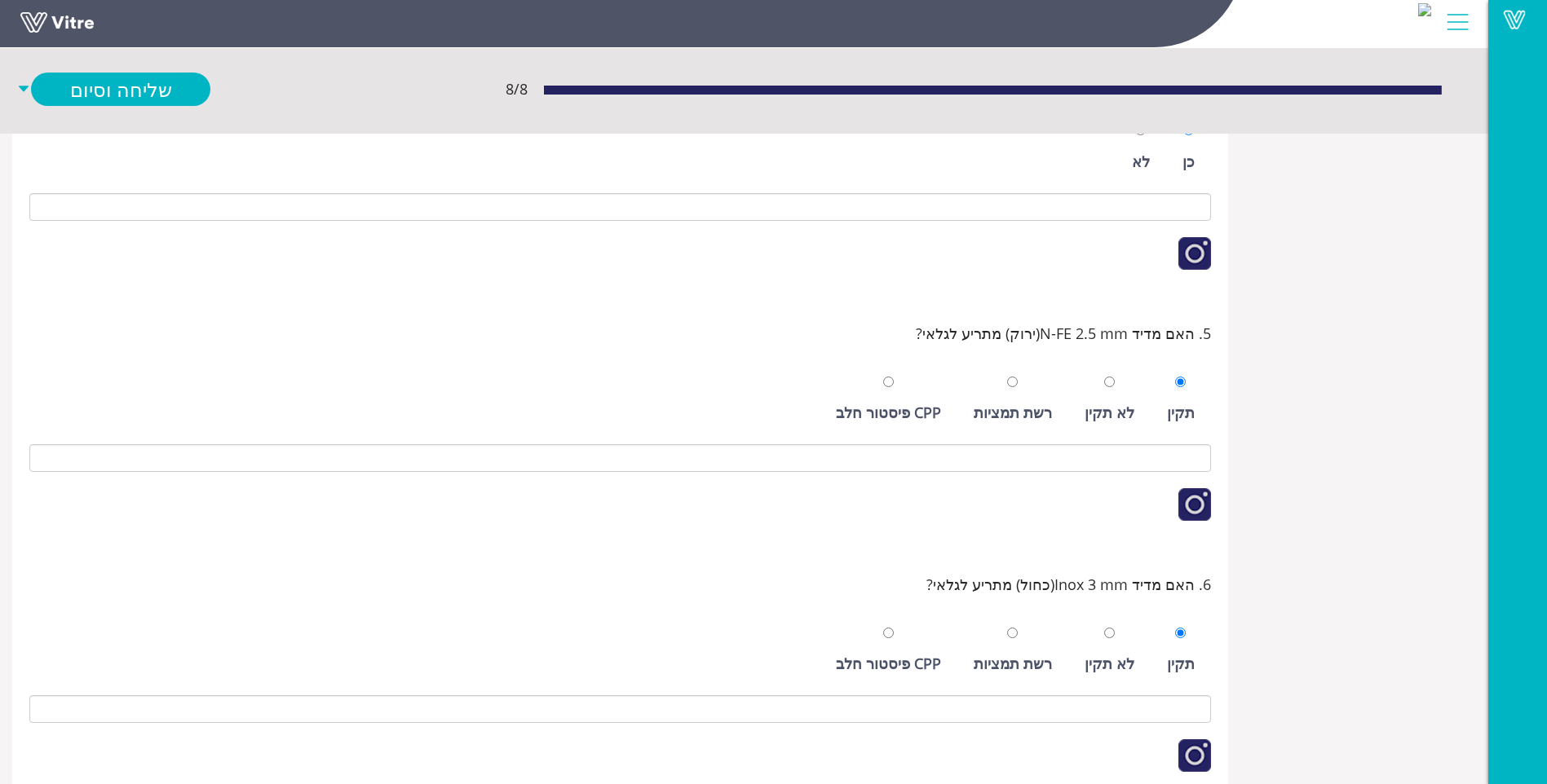
scroll to position [778, 0]
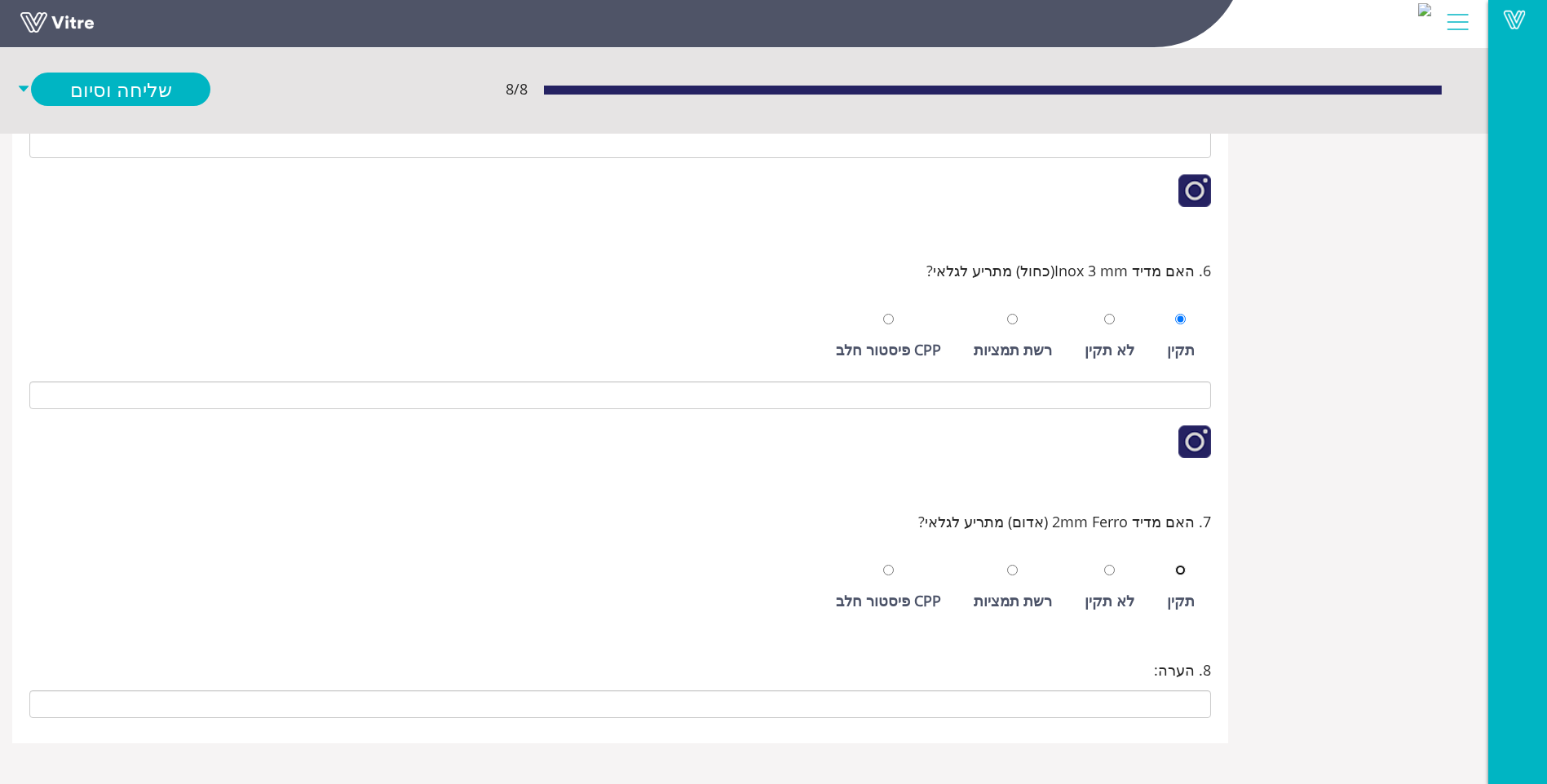
click at [1175, 565] on input "radio" at bounding box center [1181, 570] width 10 height 10
radio input "true"
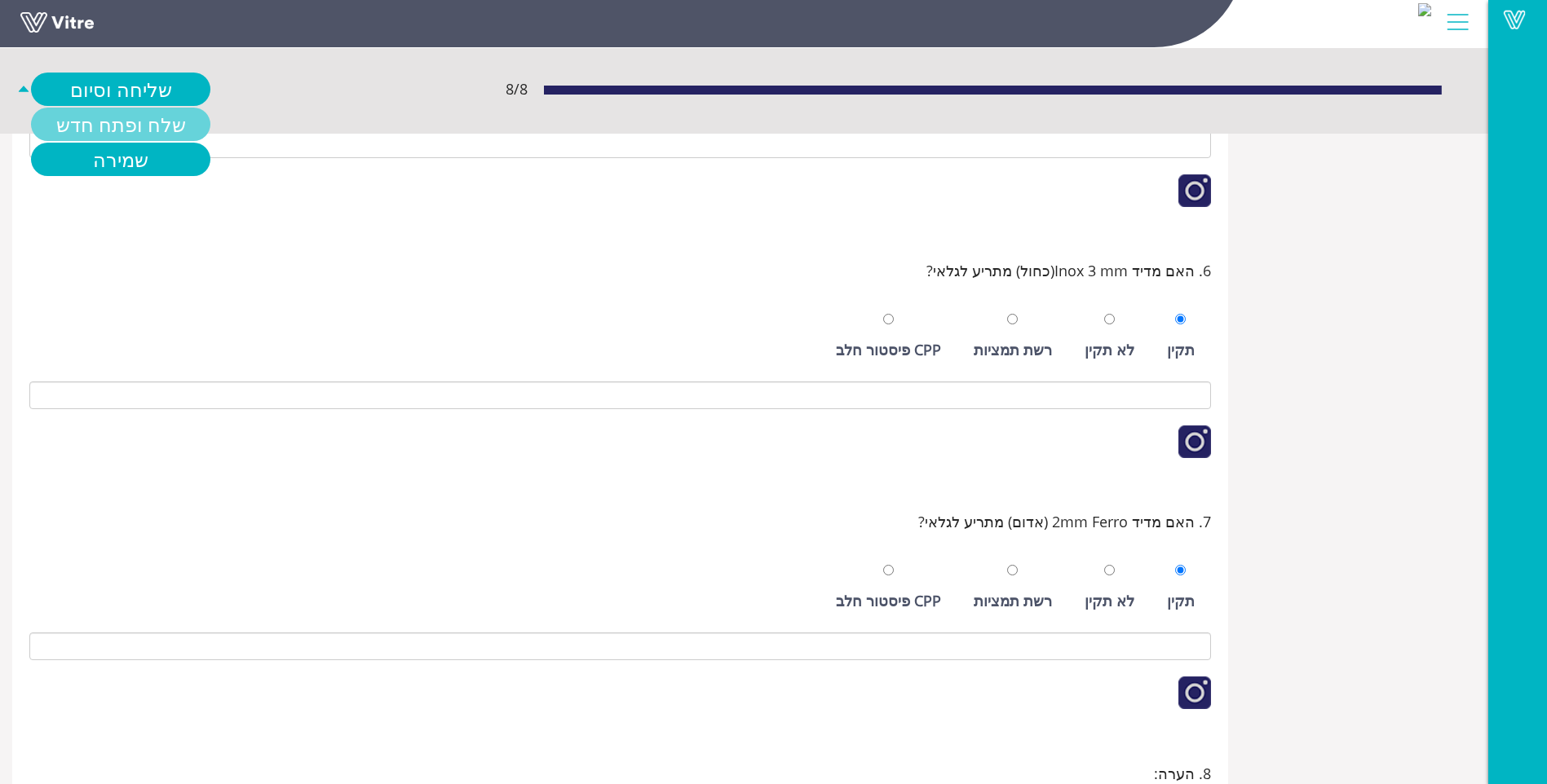
click at [123, 138] on link "שלח ופתח חדש" at bounding box center [121, 124] width 180 height 33
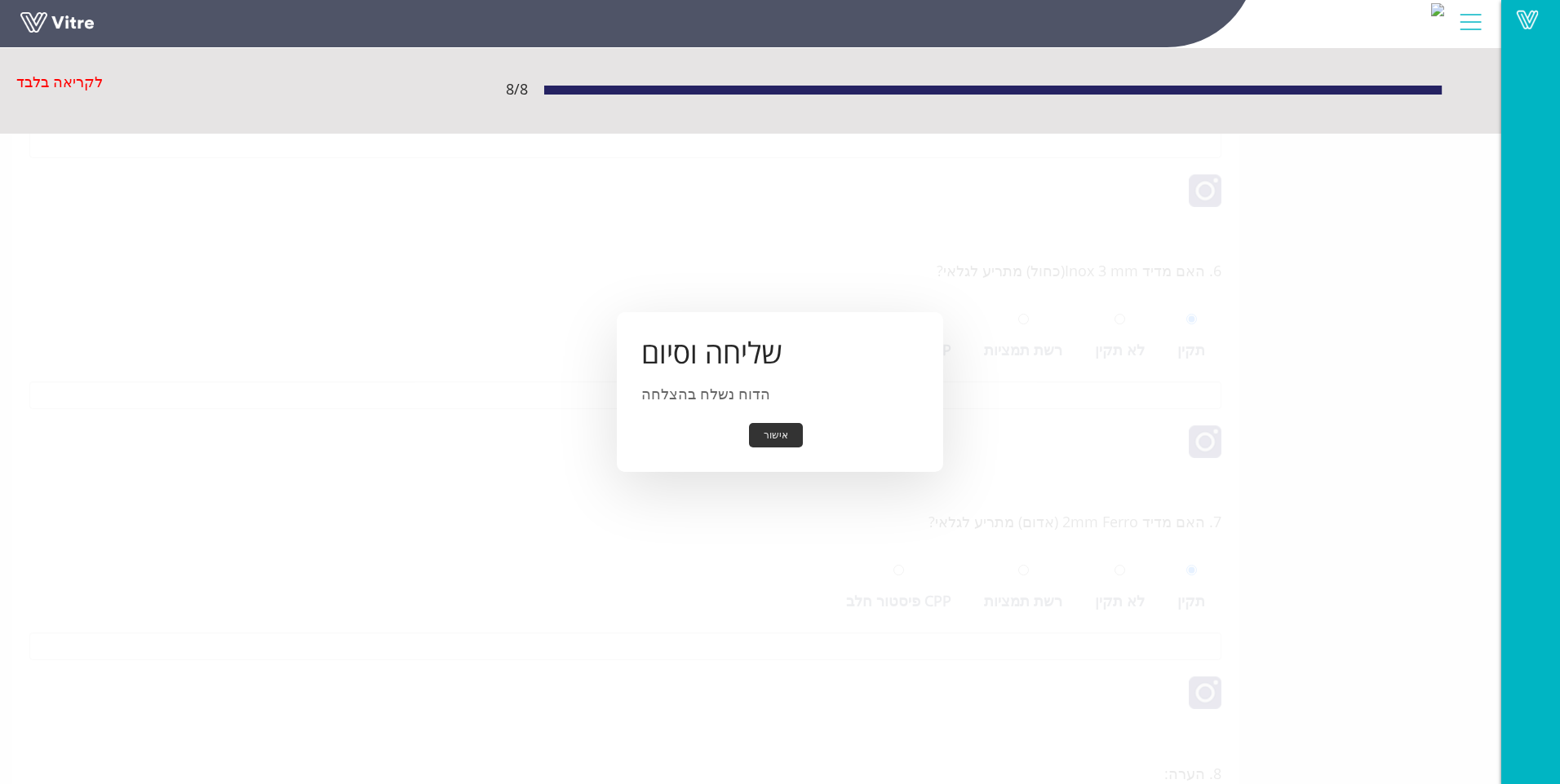
click at [781, 438] on button "אישור" at bounding box center [776, 436] width 54 height 26
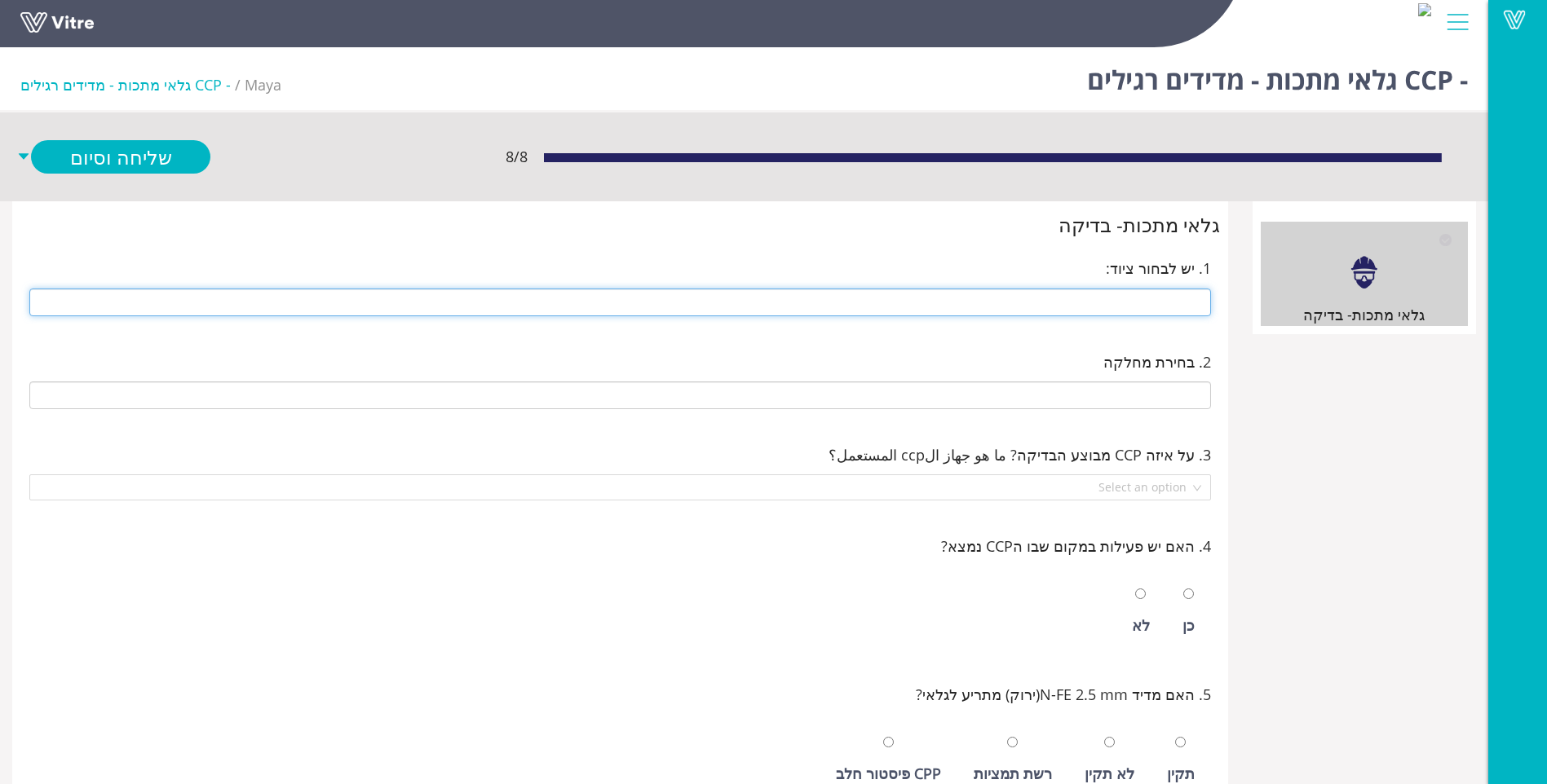
click at [1157, 312] on input "text" at bounding box center [620, 302] width 1181 height 27
type input "291 14 ראש חטיפים שמאלית"
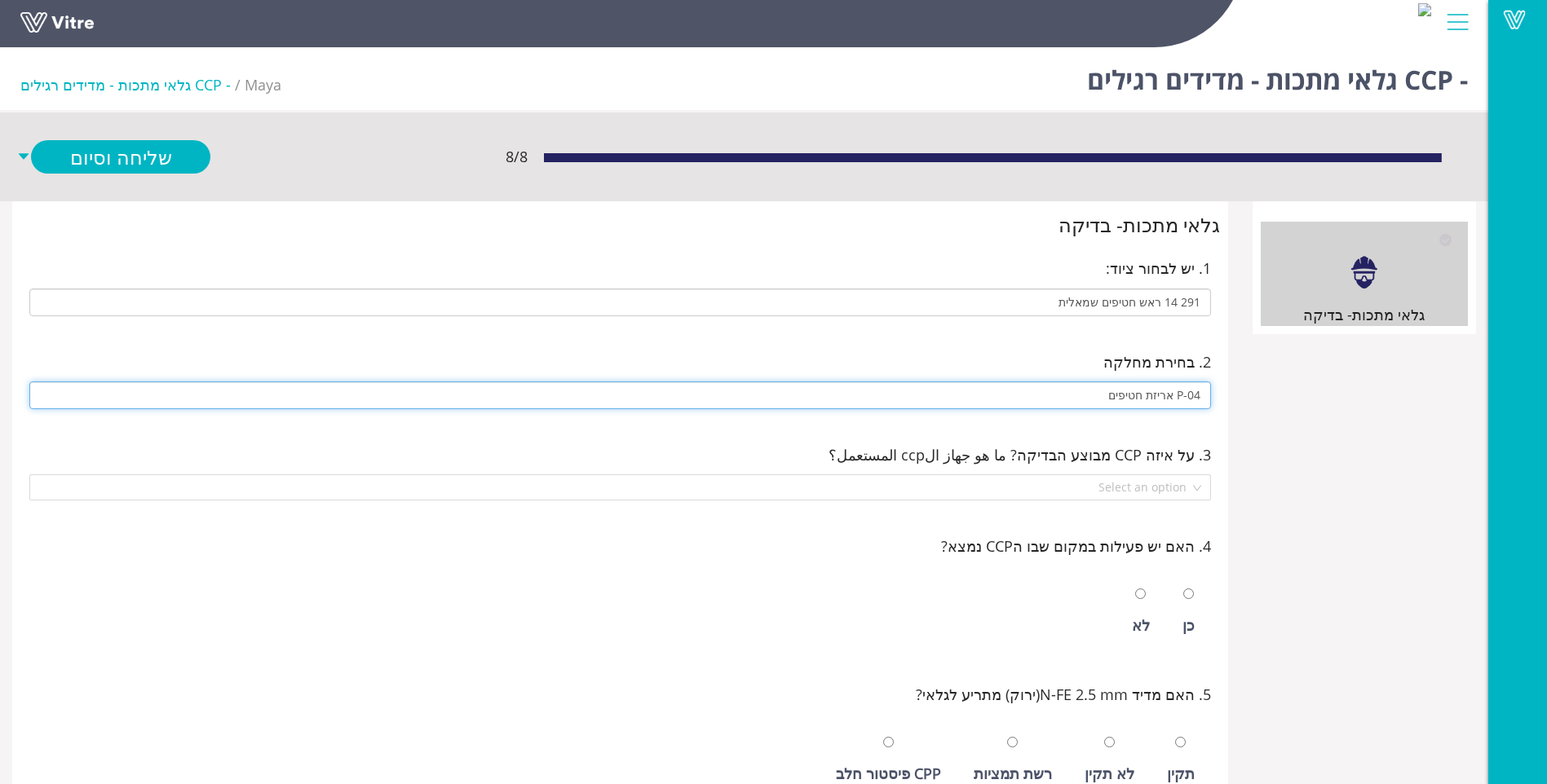
type input "P-04 אריזת חטיפים"
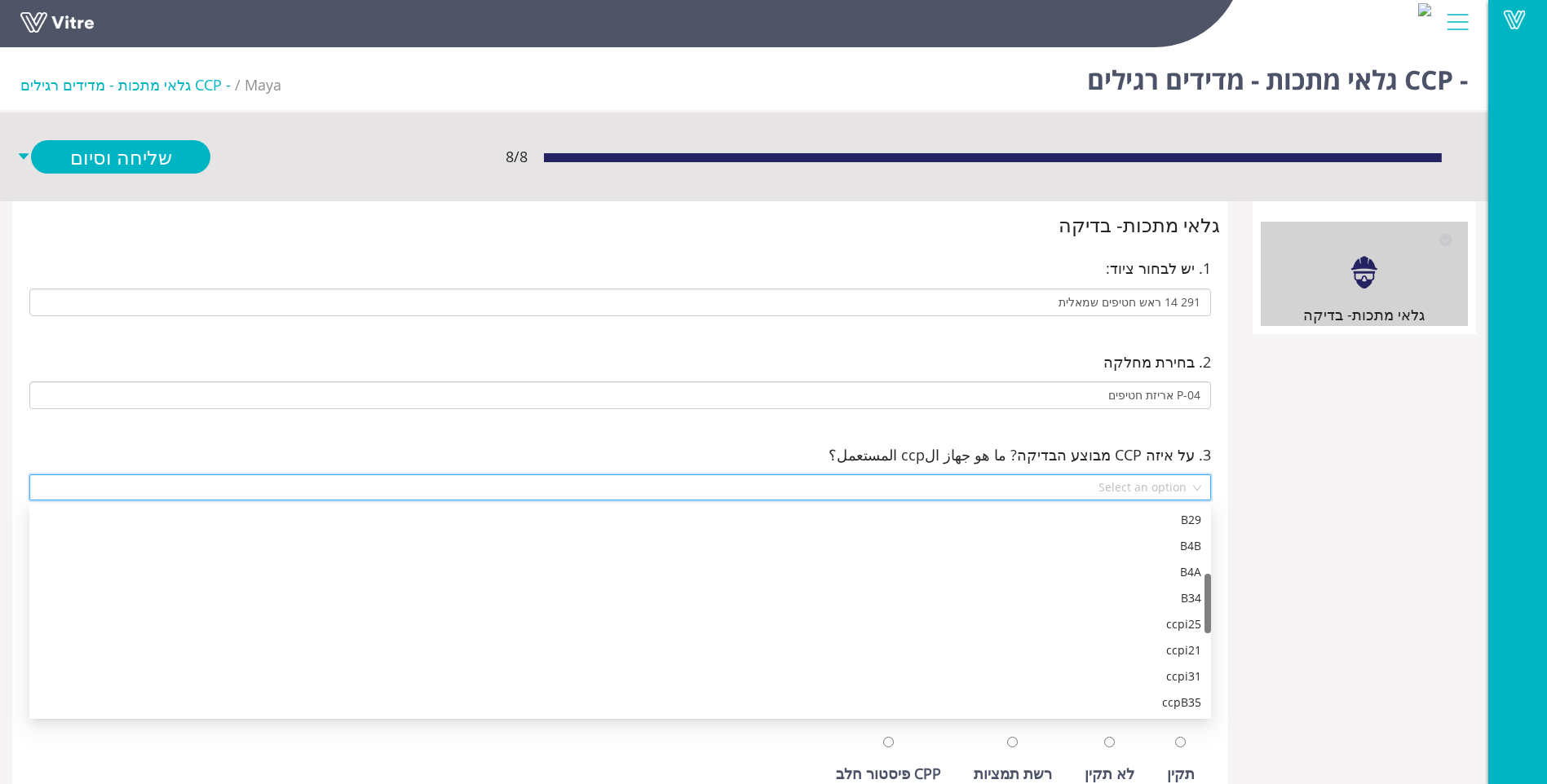
scroll to position [235, 0]
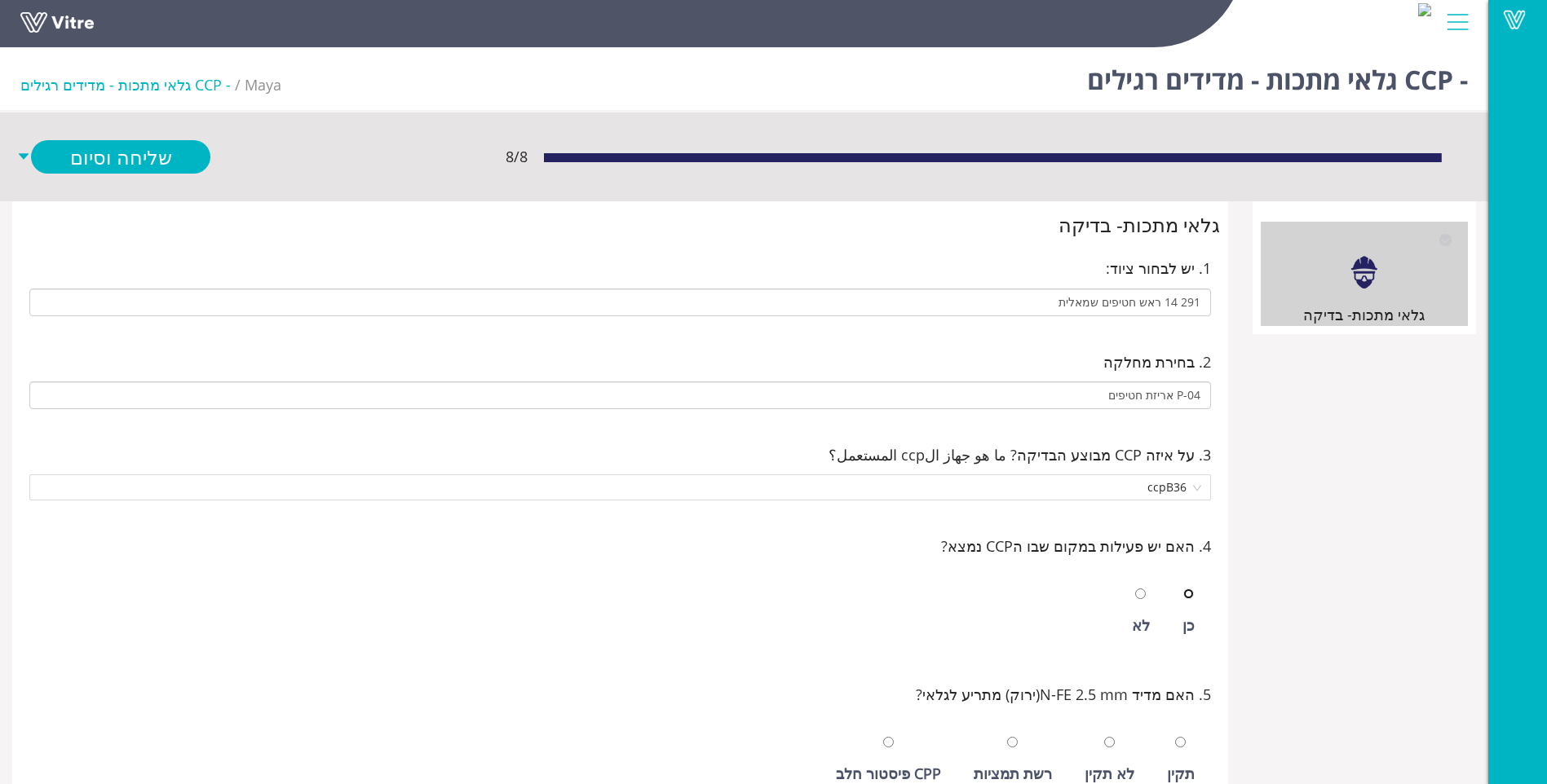
click at [1183, 589] on input "radio" at bounding box center [1188, 594] width 10 height 10
radio input "true"
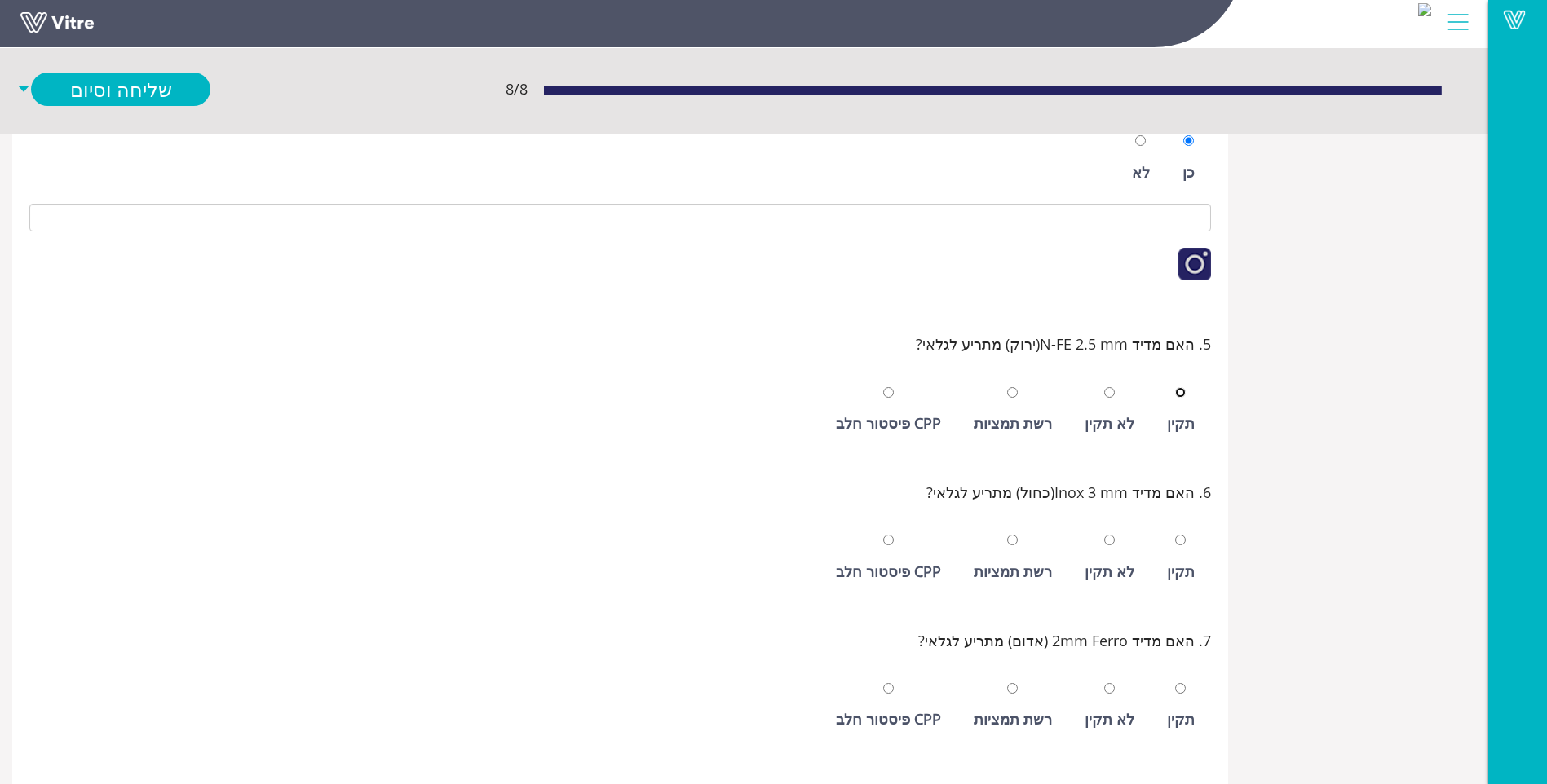
click at [1175, 388] on input "radio" at bounding box center [1181, 393] width 10 height 10
radio input "true"
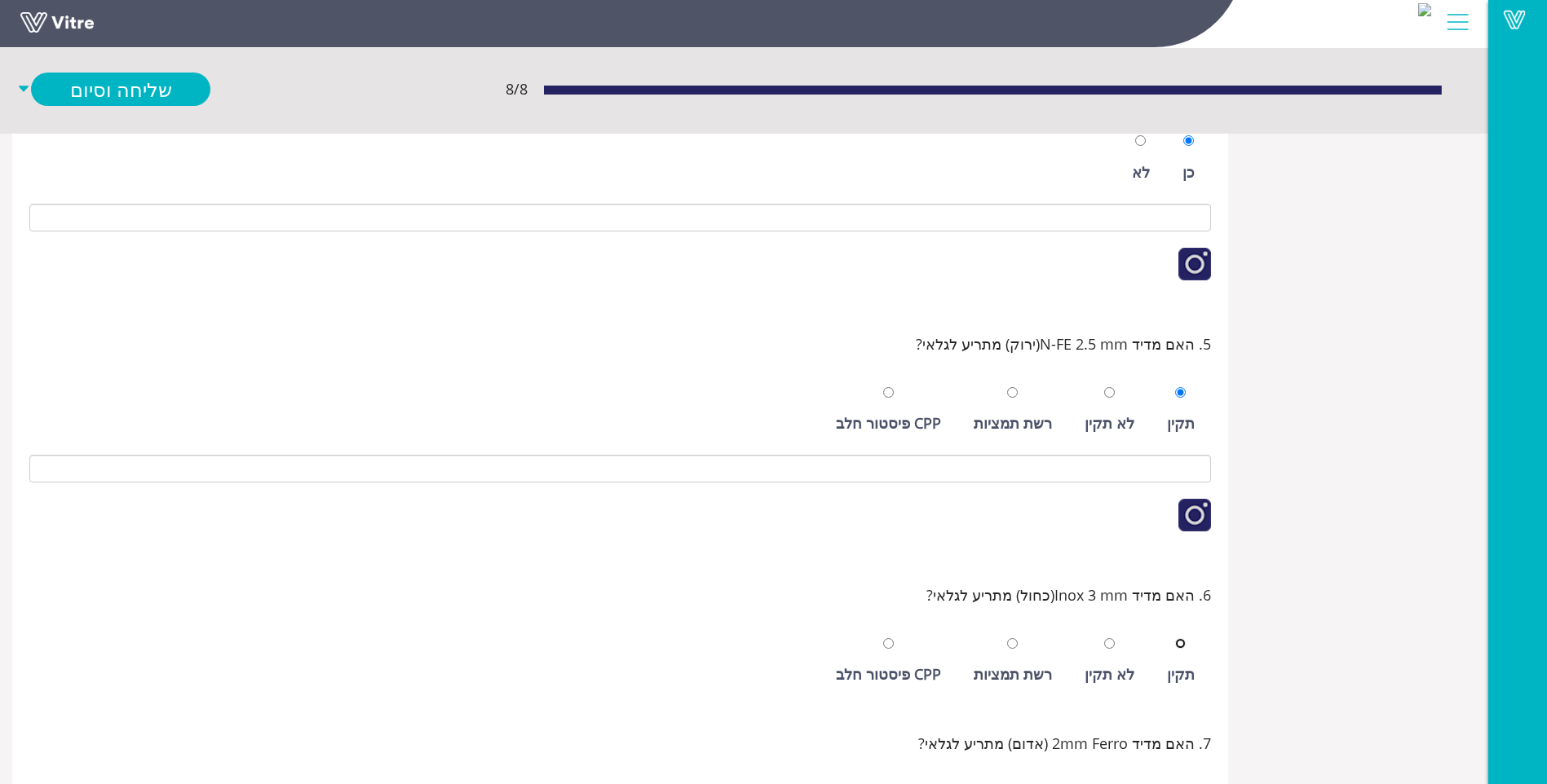
click at [1175, 638] on input "radio" at bounding box center [1181, 644] width 10 height 10
radio input "true"
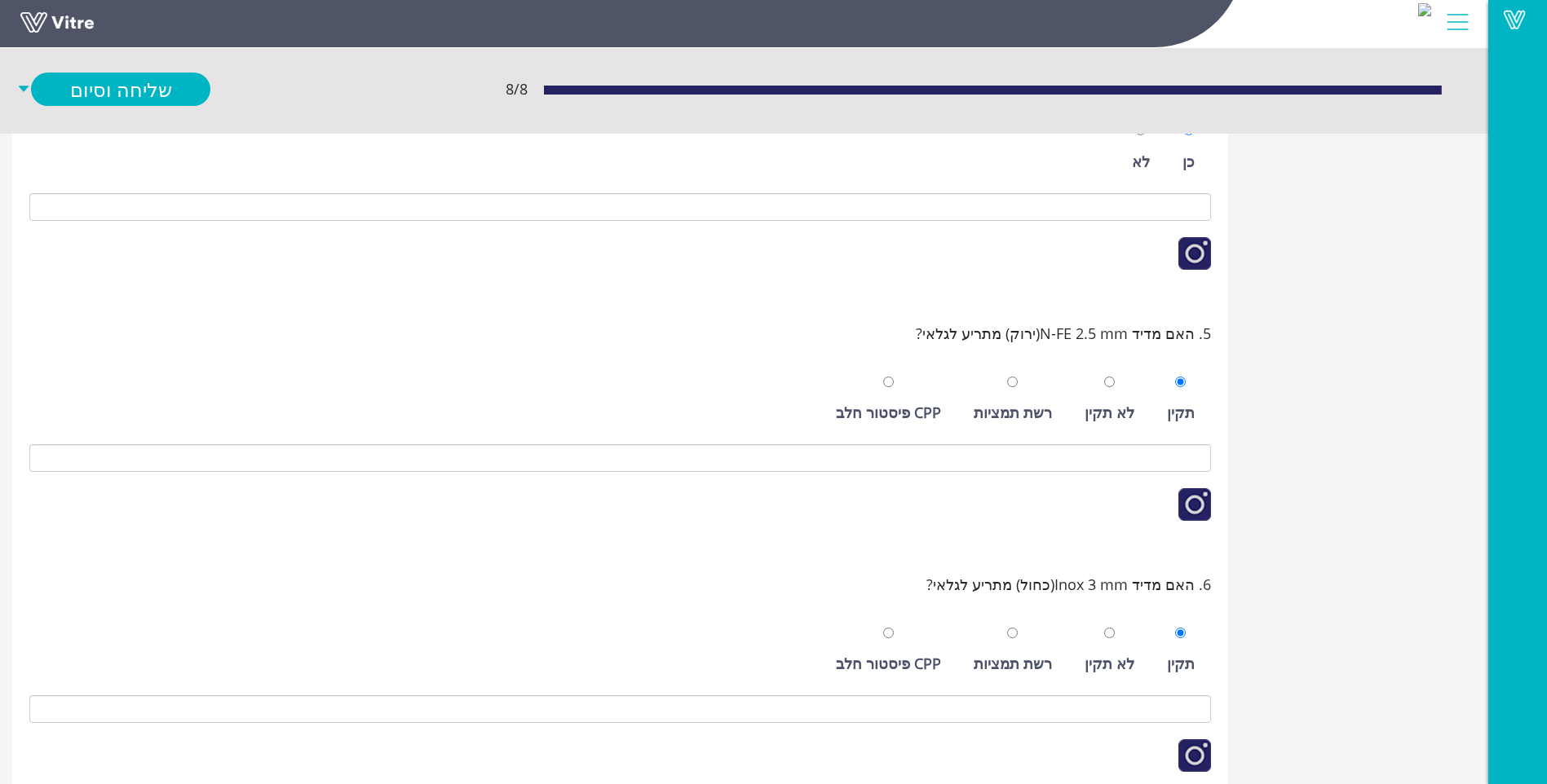
scroll to position [778, 0]
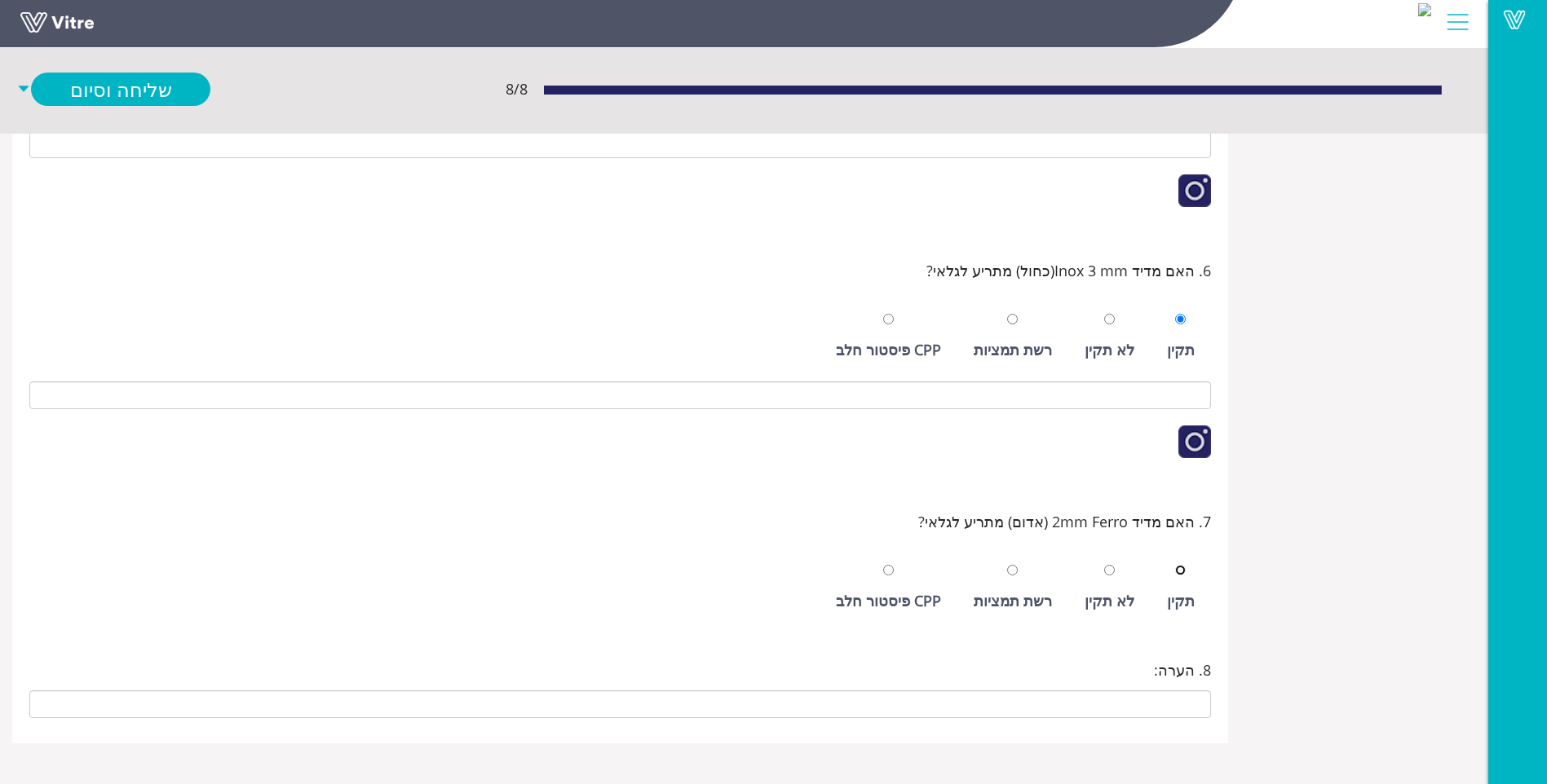
click at [1175, 565] on input "radio" at bounding box center [1181, 570] width 10 height 10
radio input "true"
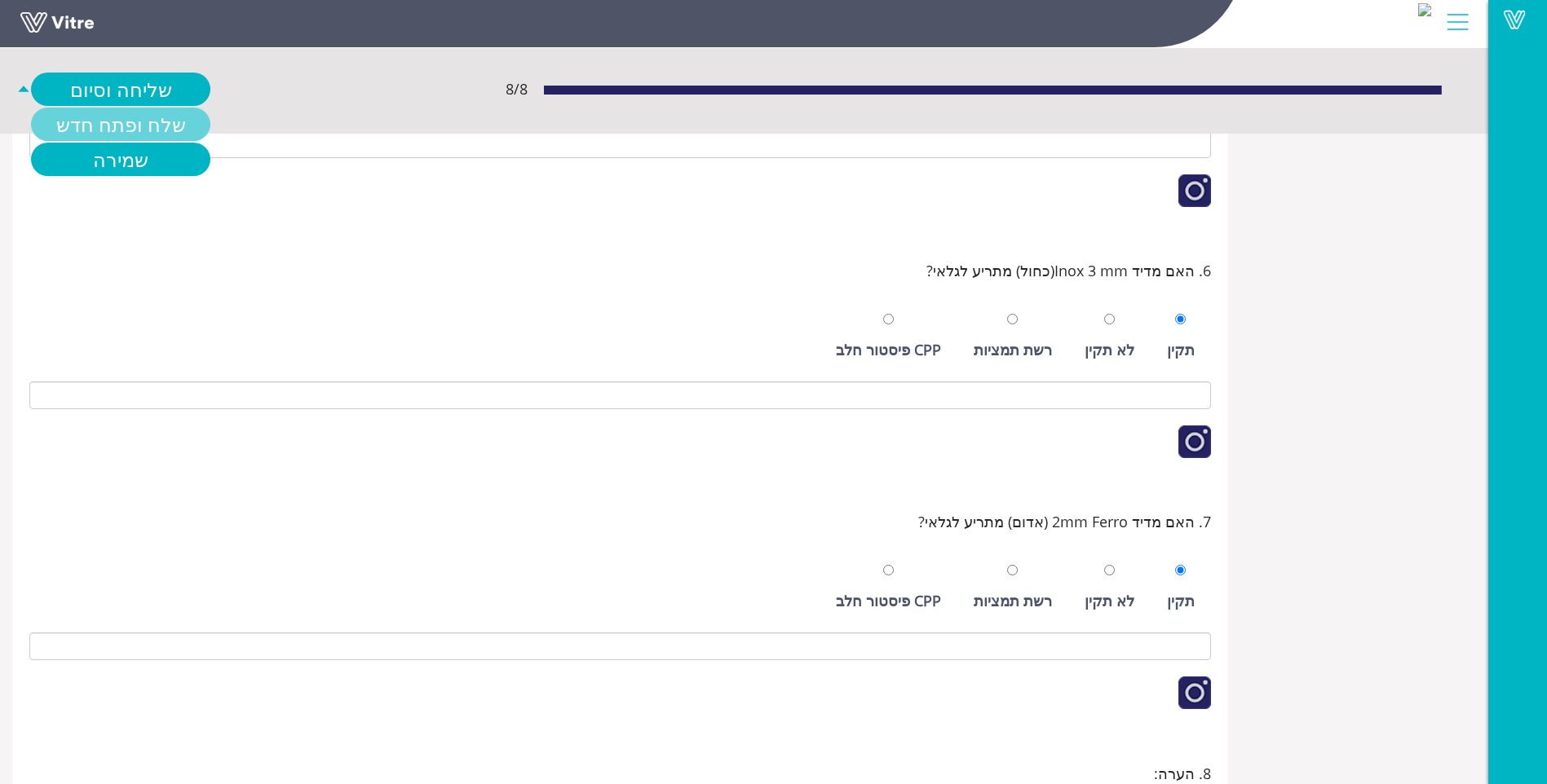
click at [107, 116] on link "שלח ופתח חדש" at bounding box center [121, 124] width 180 height 33
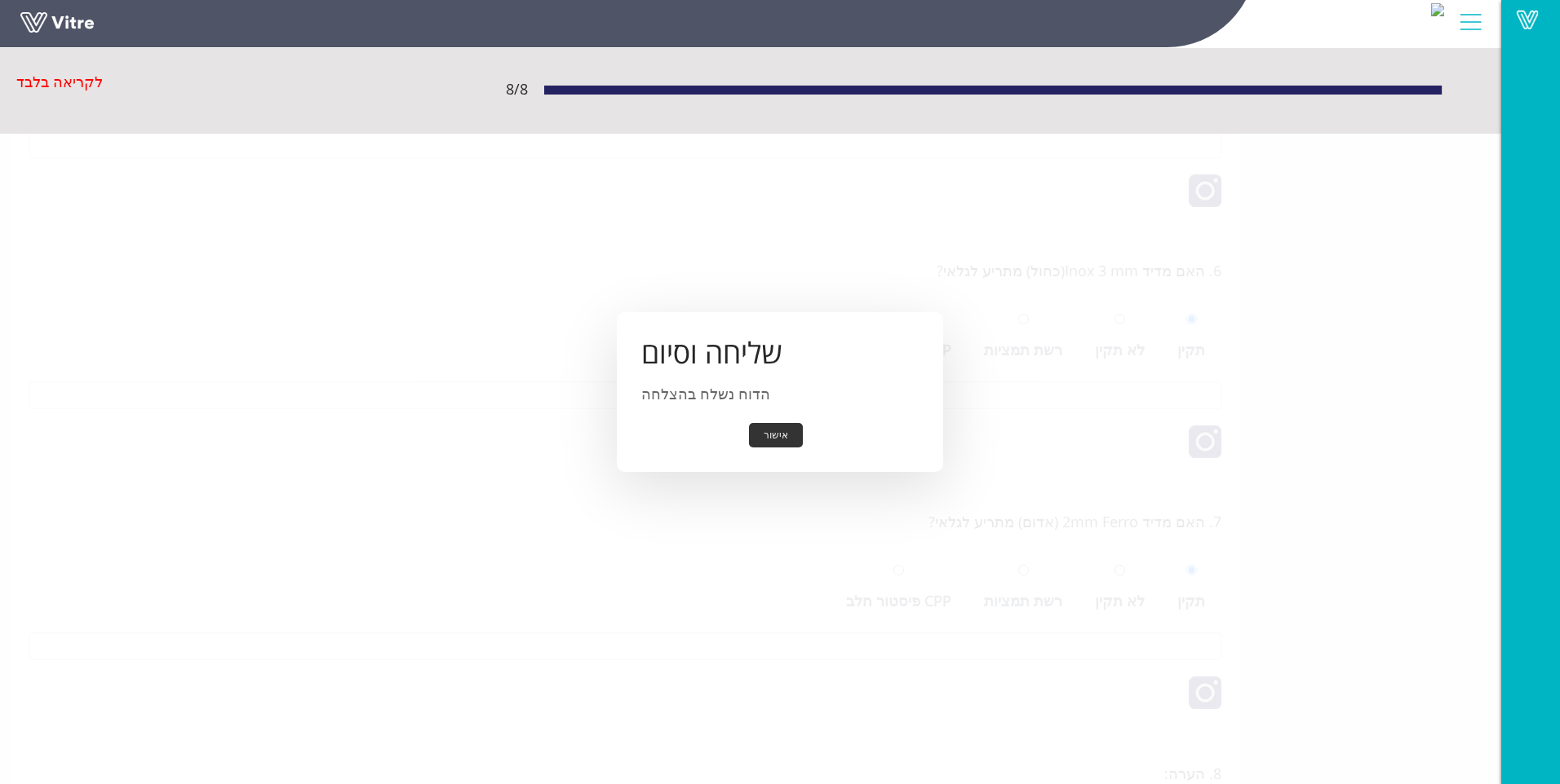
click at [760, 435] on button "אישור" at bounding box center [776, 436] width 54 height 26
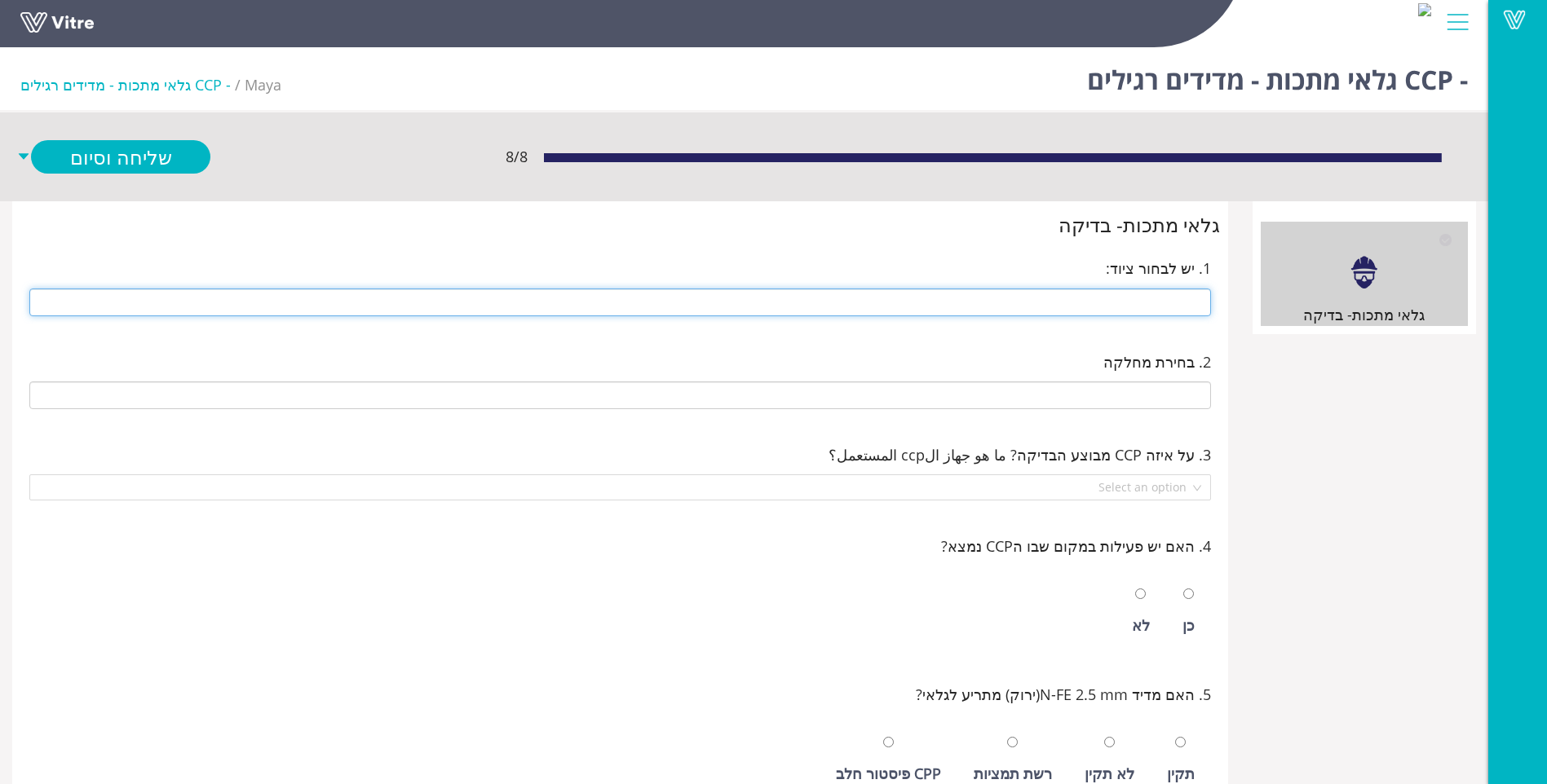
click at [1140, 306] on input "text" at bounding box center [620, 302] width 1181 height 27
type input "14 ראש חטיפים חדשה מכונת אריזה 14 ראש חטיפים חדשה"
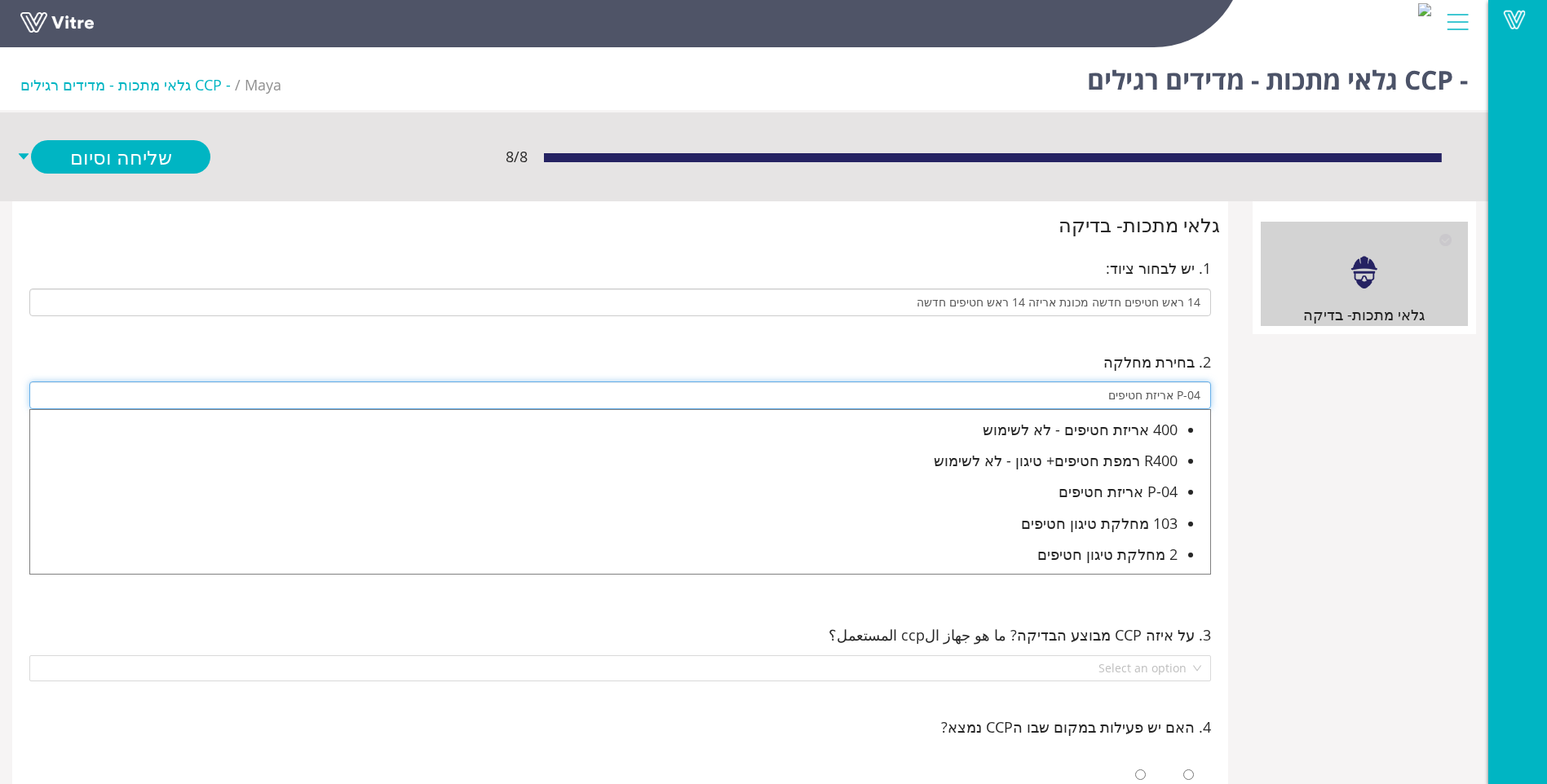
type input "P-04 אריזת חטיפים"
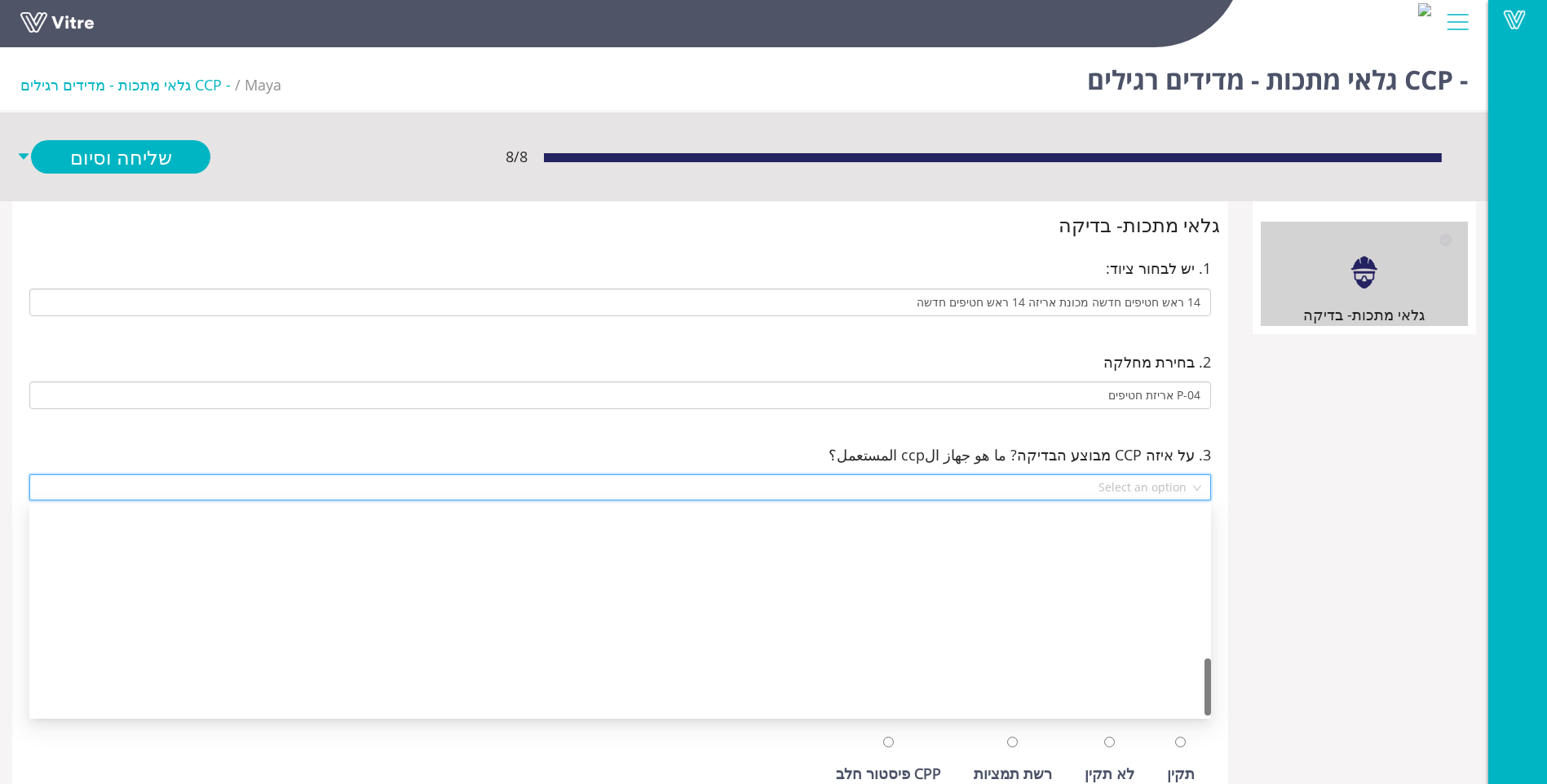
scroll to position [548, 0]
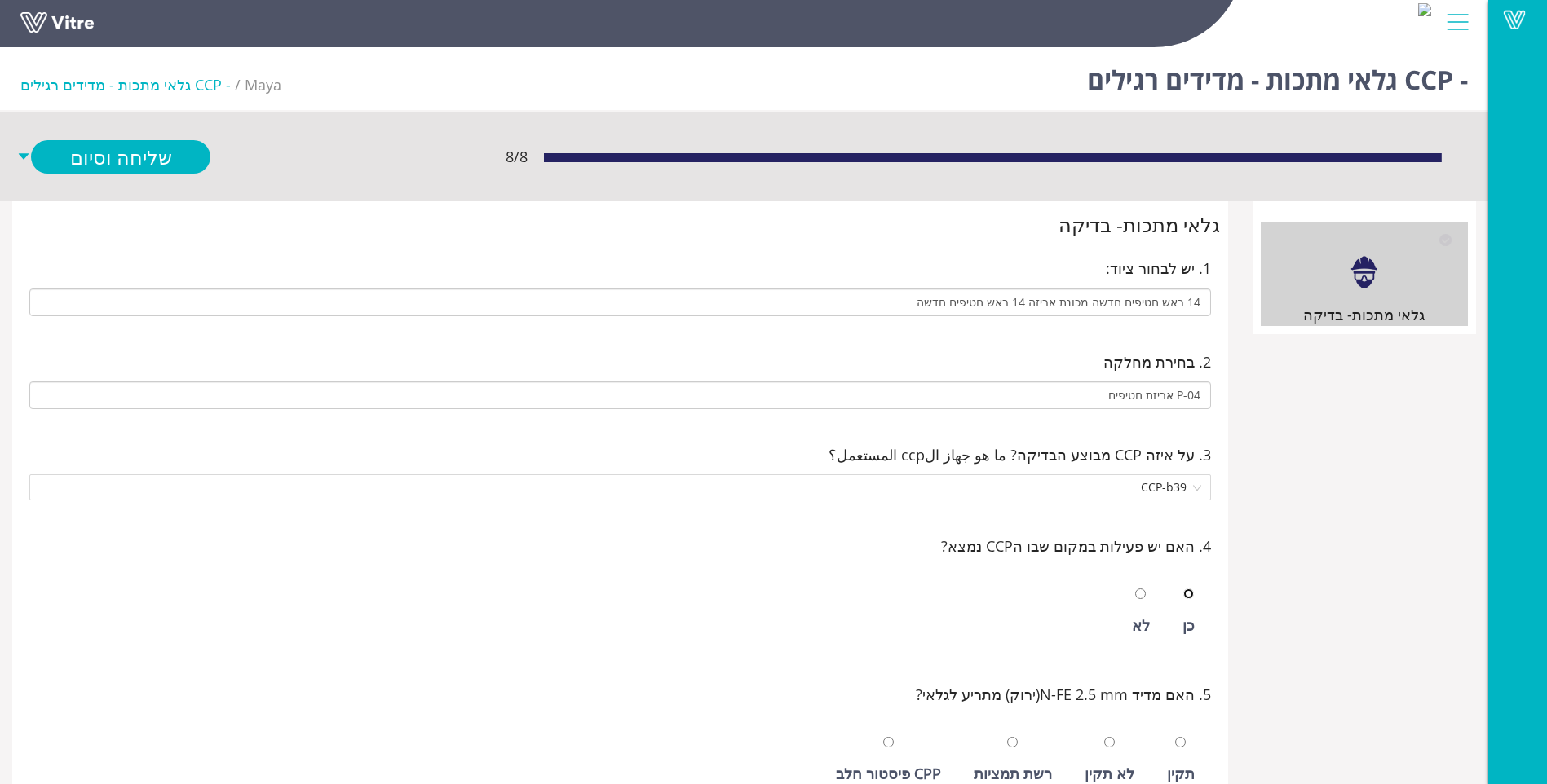
click at [1183, 589] on input "radio" at bounding box center [1188, 594] width 10 height 10
radio input "true"
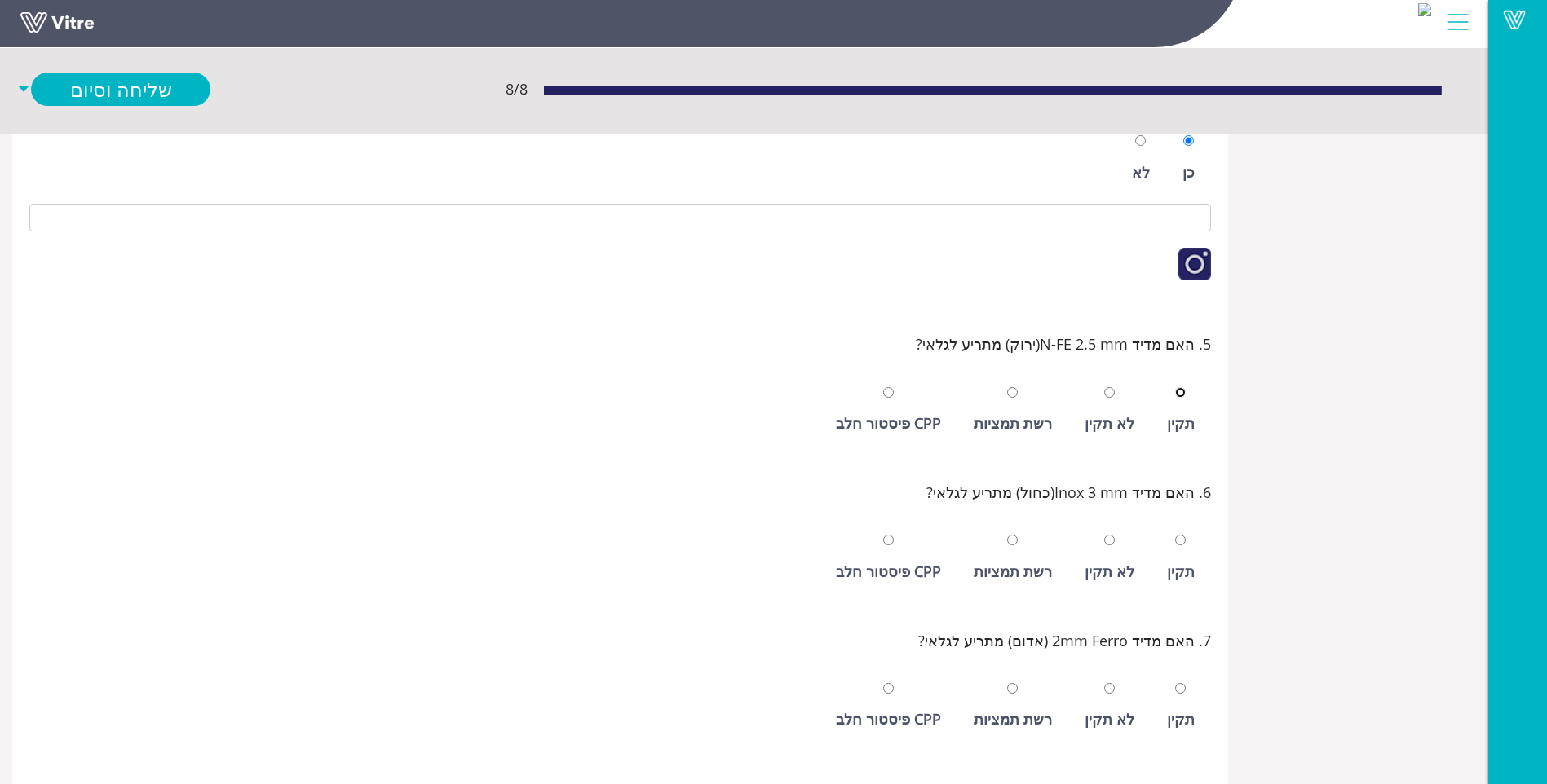
click at [1175, 388] on input "radio" at bounding box center [1181, 393] width 10 height 10
radio input "true"
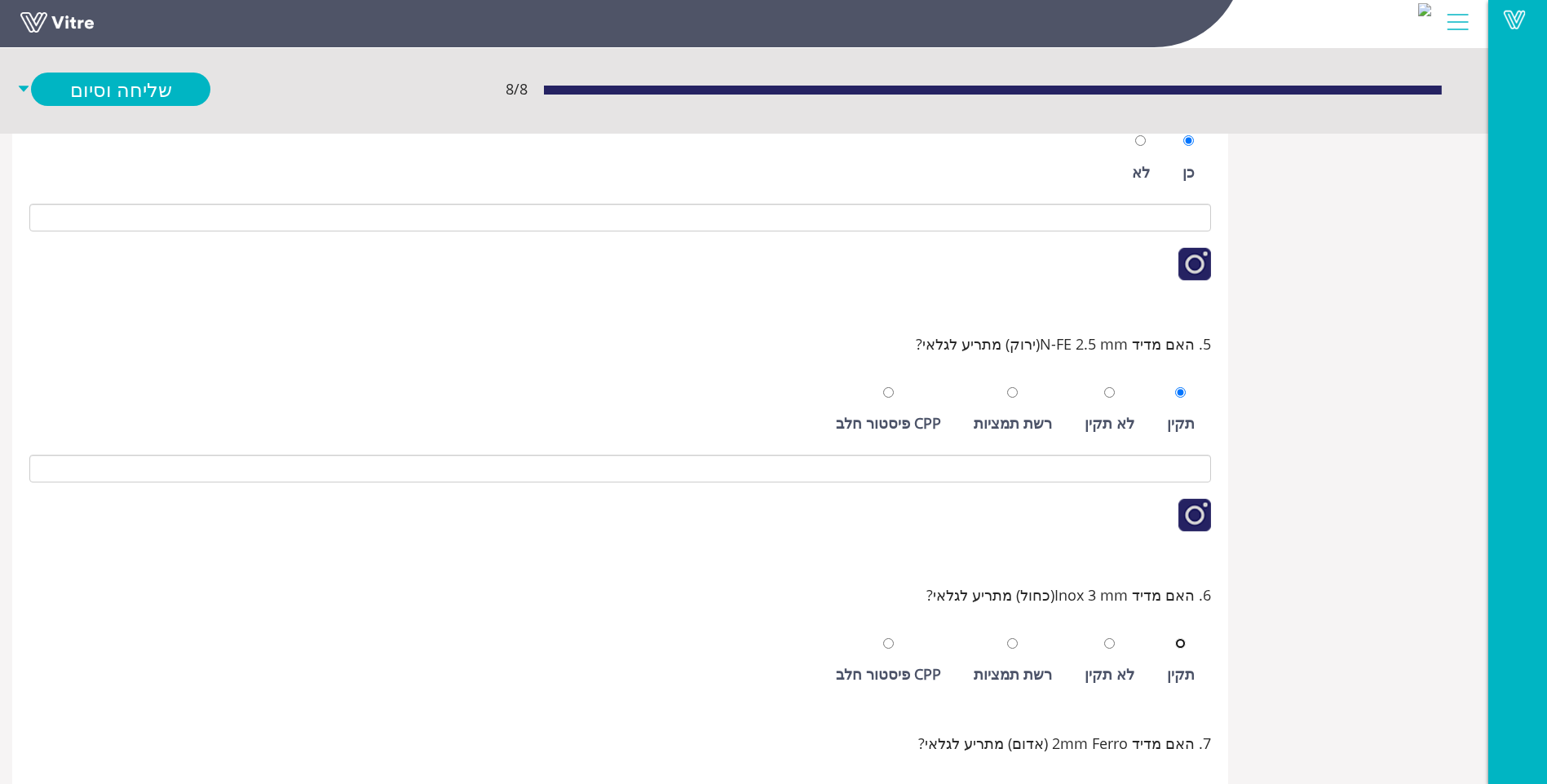
click at [1175, 638] on input "radio" at bounding box center [1181, 644] width 10 height 10
radio input "true"
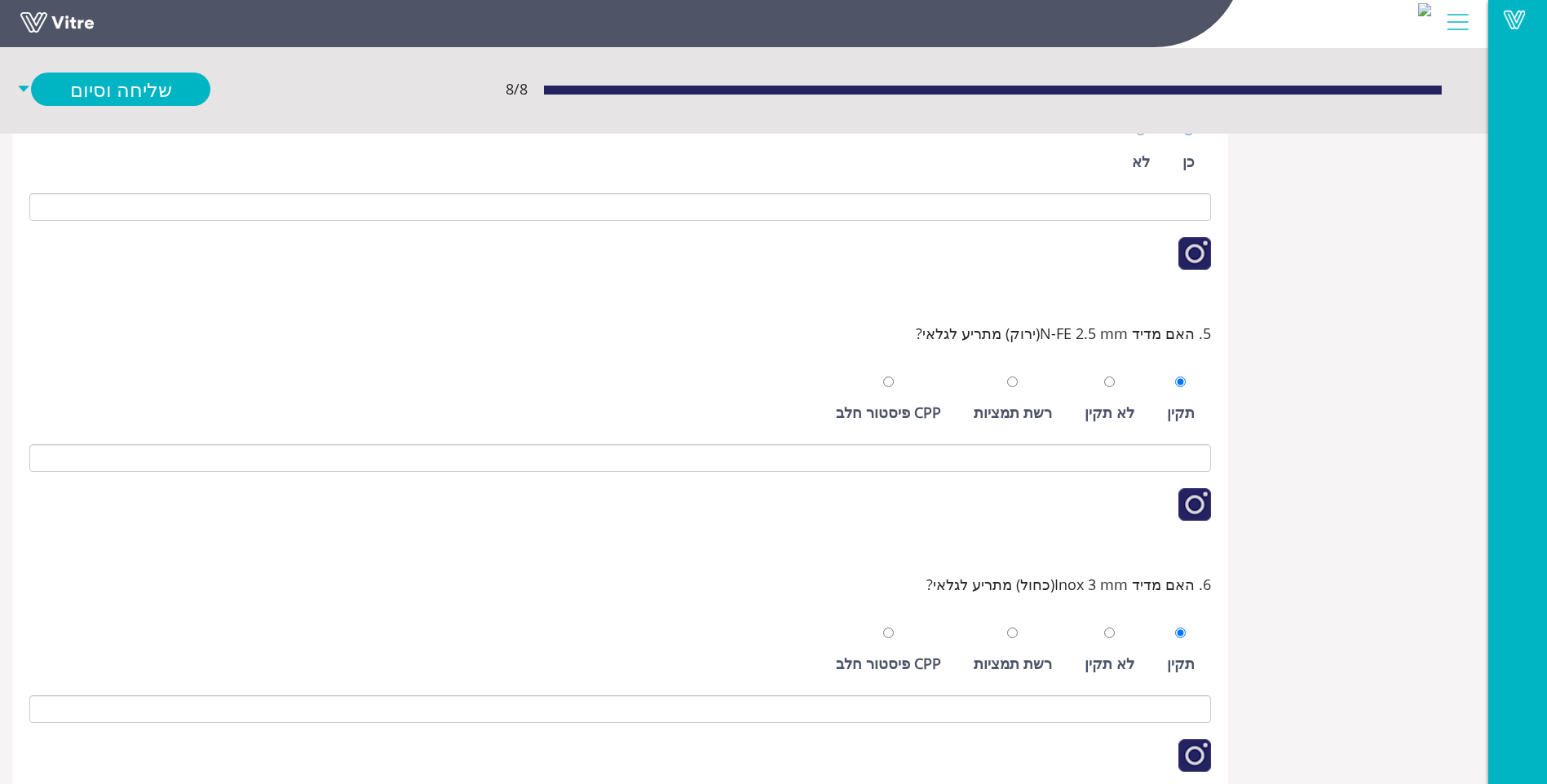
scroll to position [778, 0]
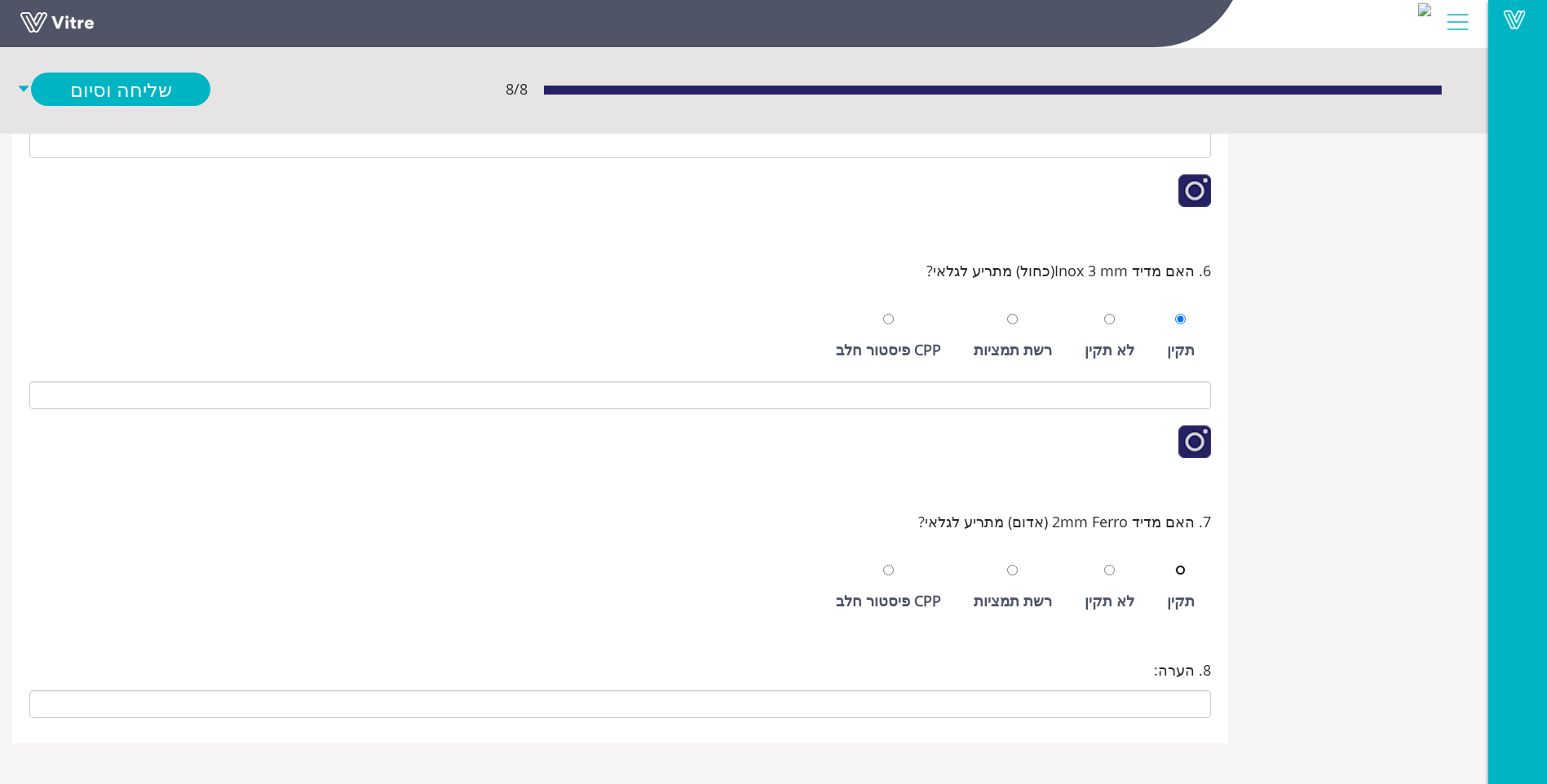
click at [1175, 565] on input "radio" at bounding box center [1181, 570] width 10 height 10
radio input "true"
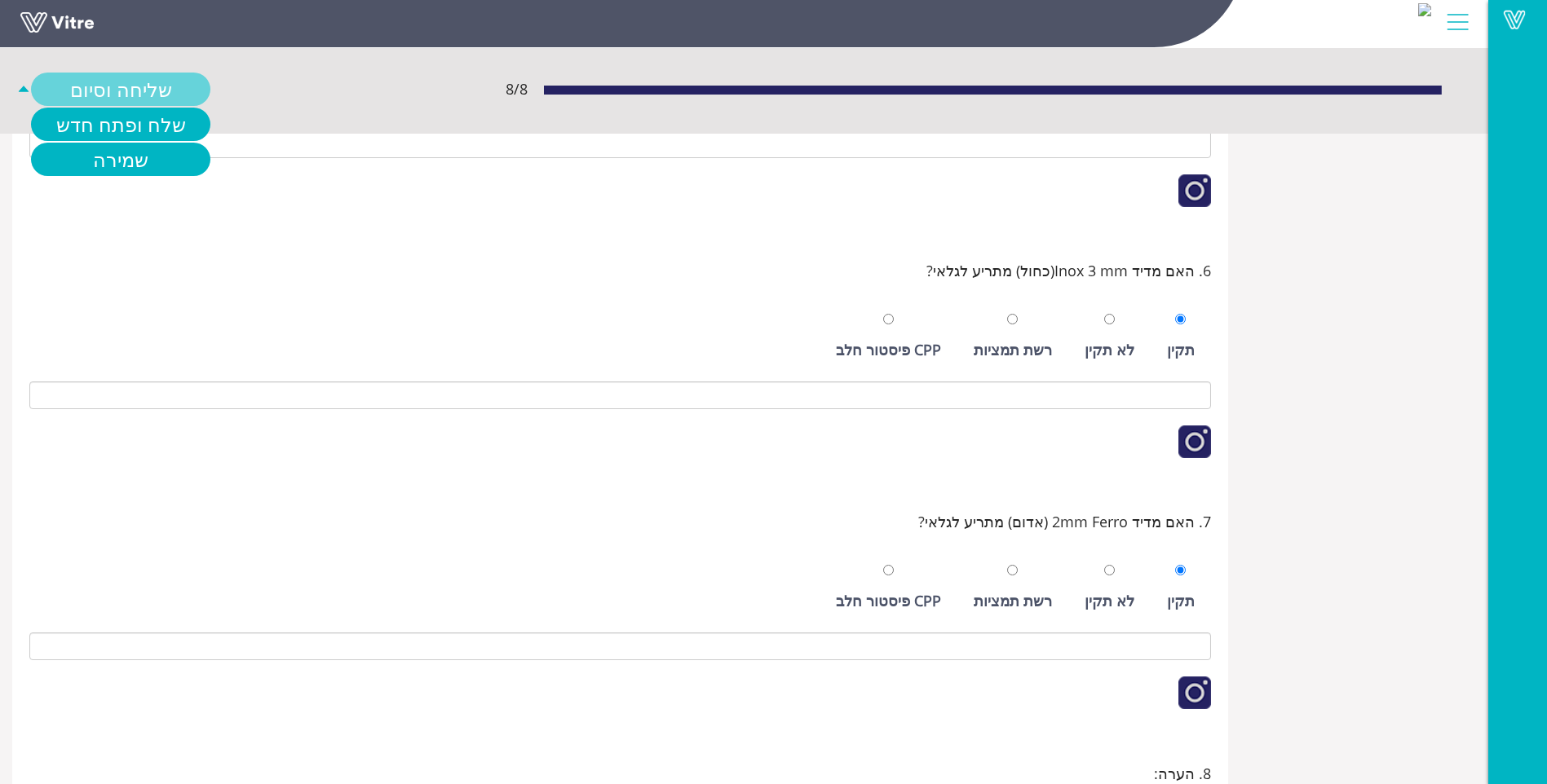
click at [142, 80] on link "שליחה וסיום" at bounding box center [121, 89] width 180 height 33
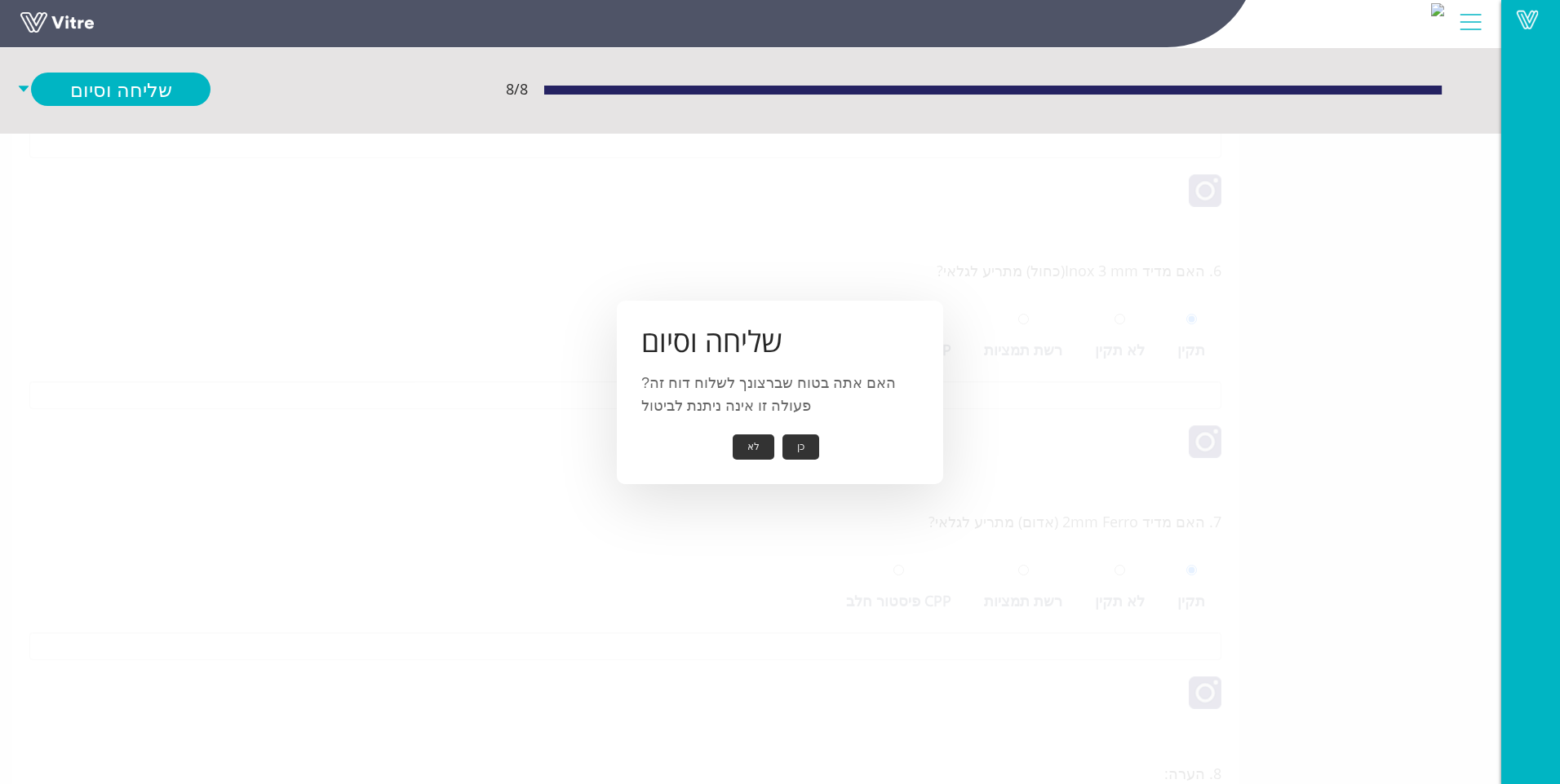
click at [757, 444] on button "לא" at bounding box center [753, 448] width 42 height 26
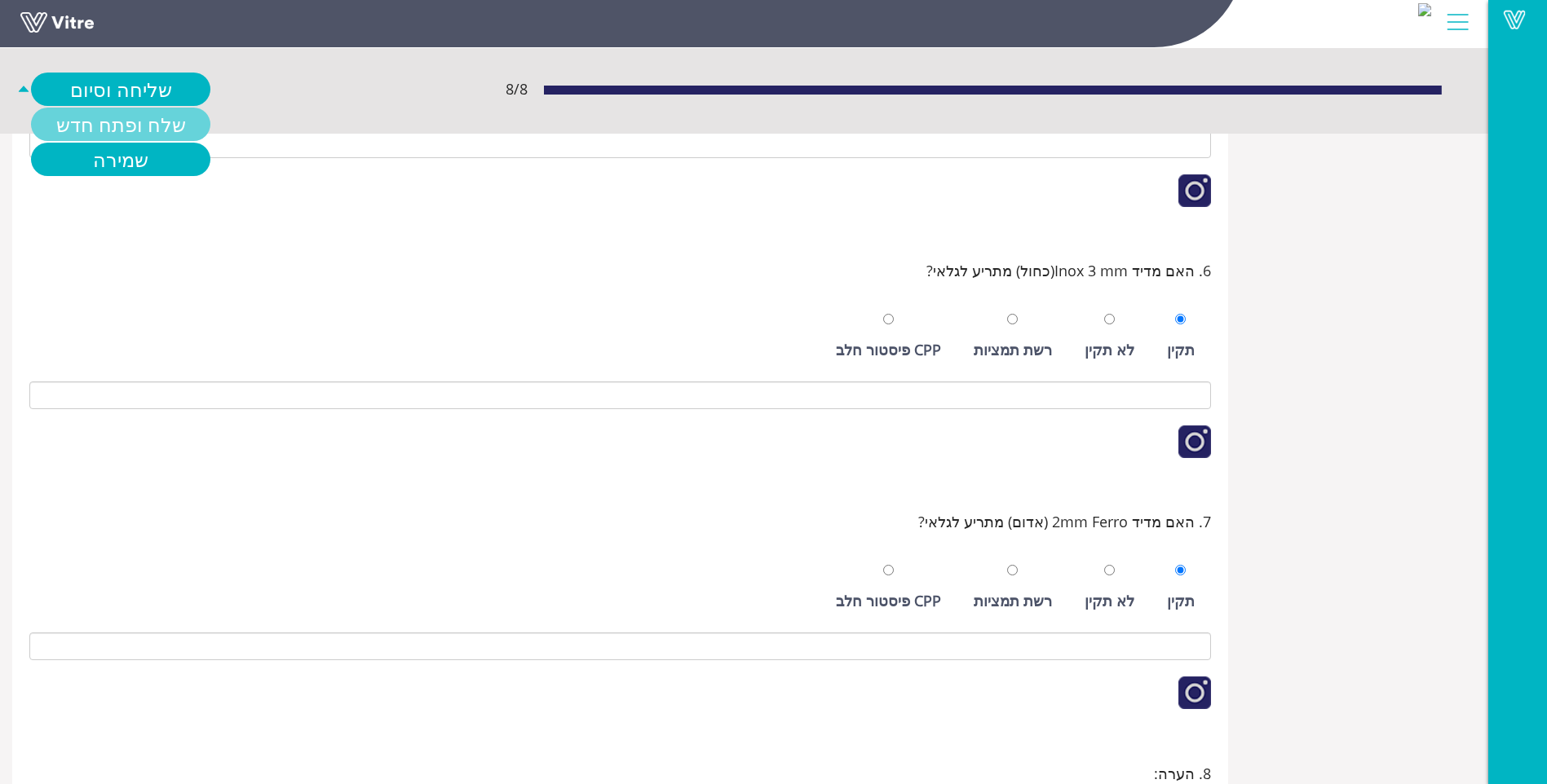
click at [117, 108] on link "שלח ופתח חדש" at bounding box center [121, 124] width 180 height 33
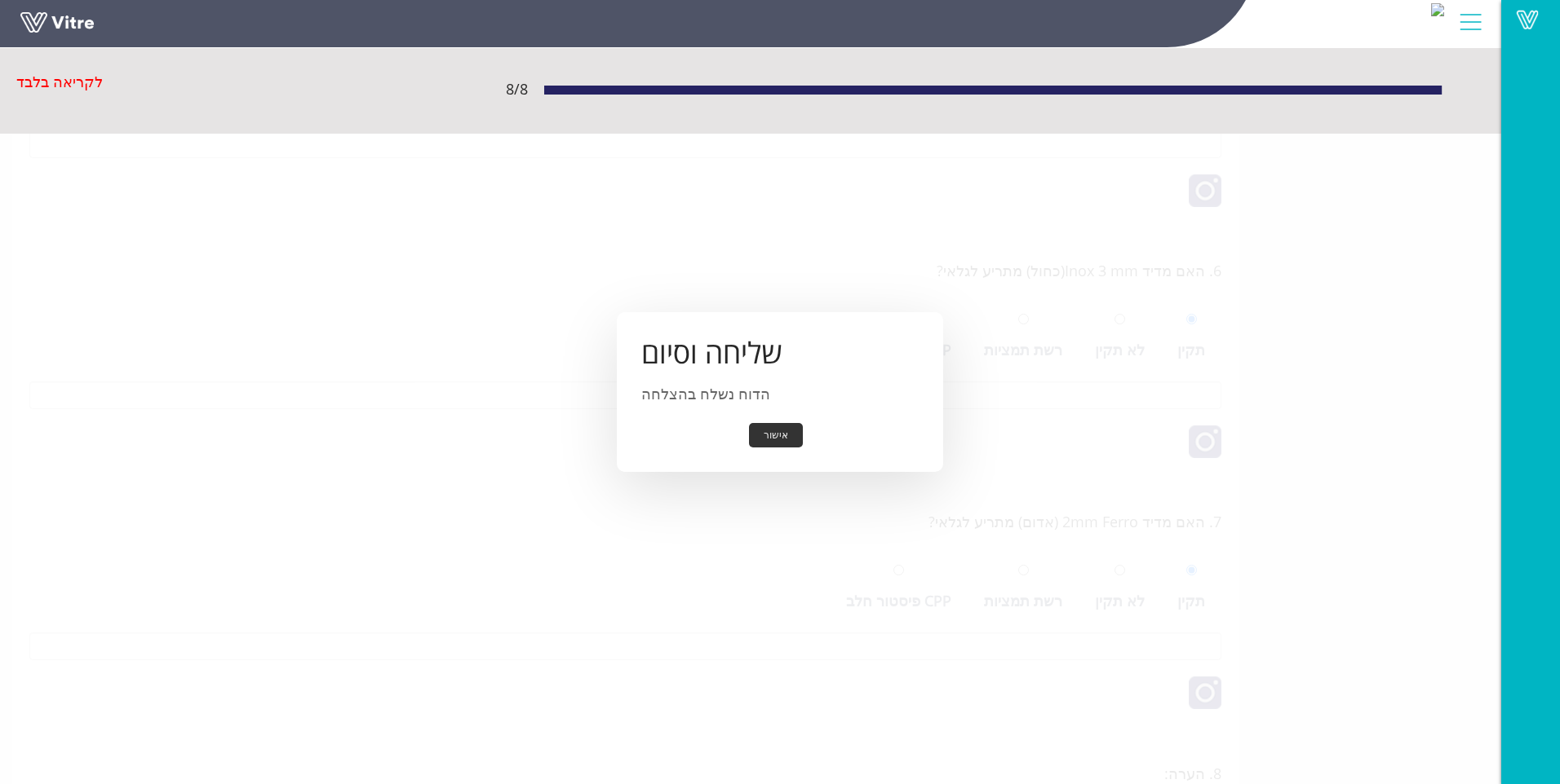
click at [783, 442] on button "אישור" at bounding box center [776, 436] width 54 height 26
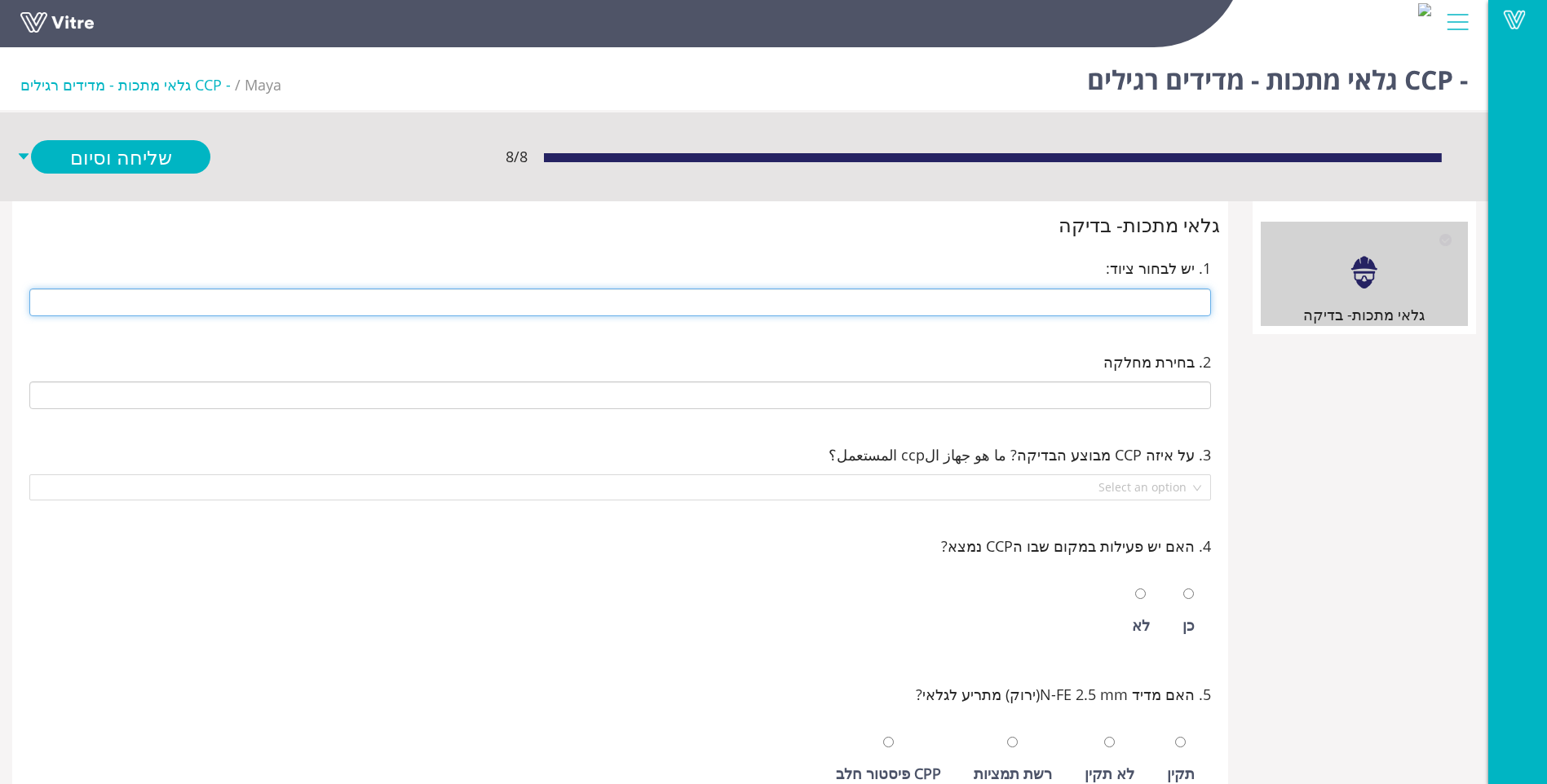
click at [1118, 296] on input "text" at bounding box center [620, 302] width 1181 height 27
click at [1112, 487] on input "search" at bounding box center [615, 487] width 1151 height 25
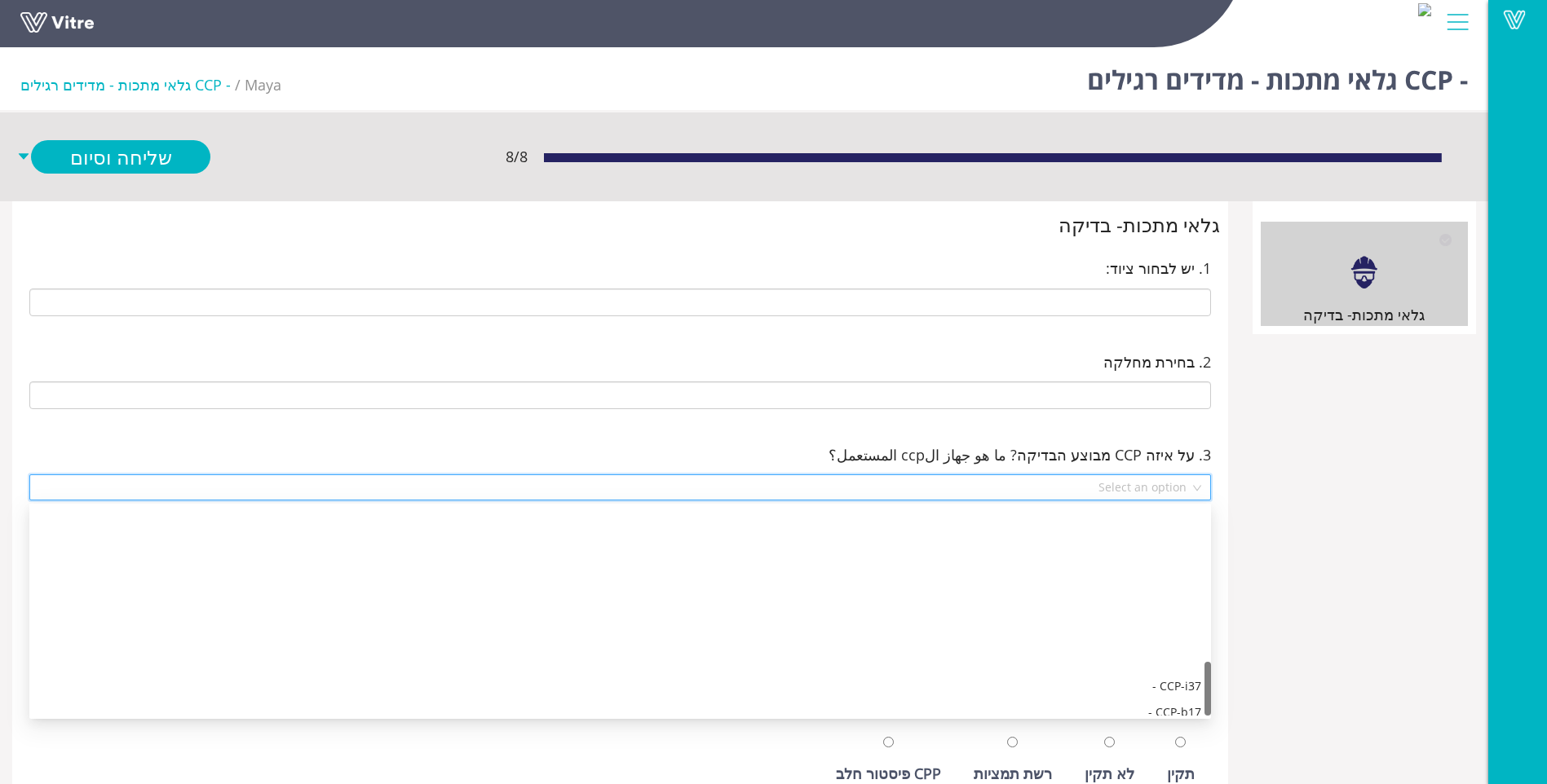
scroll to position [600, 0]
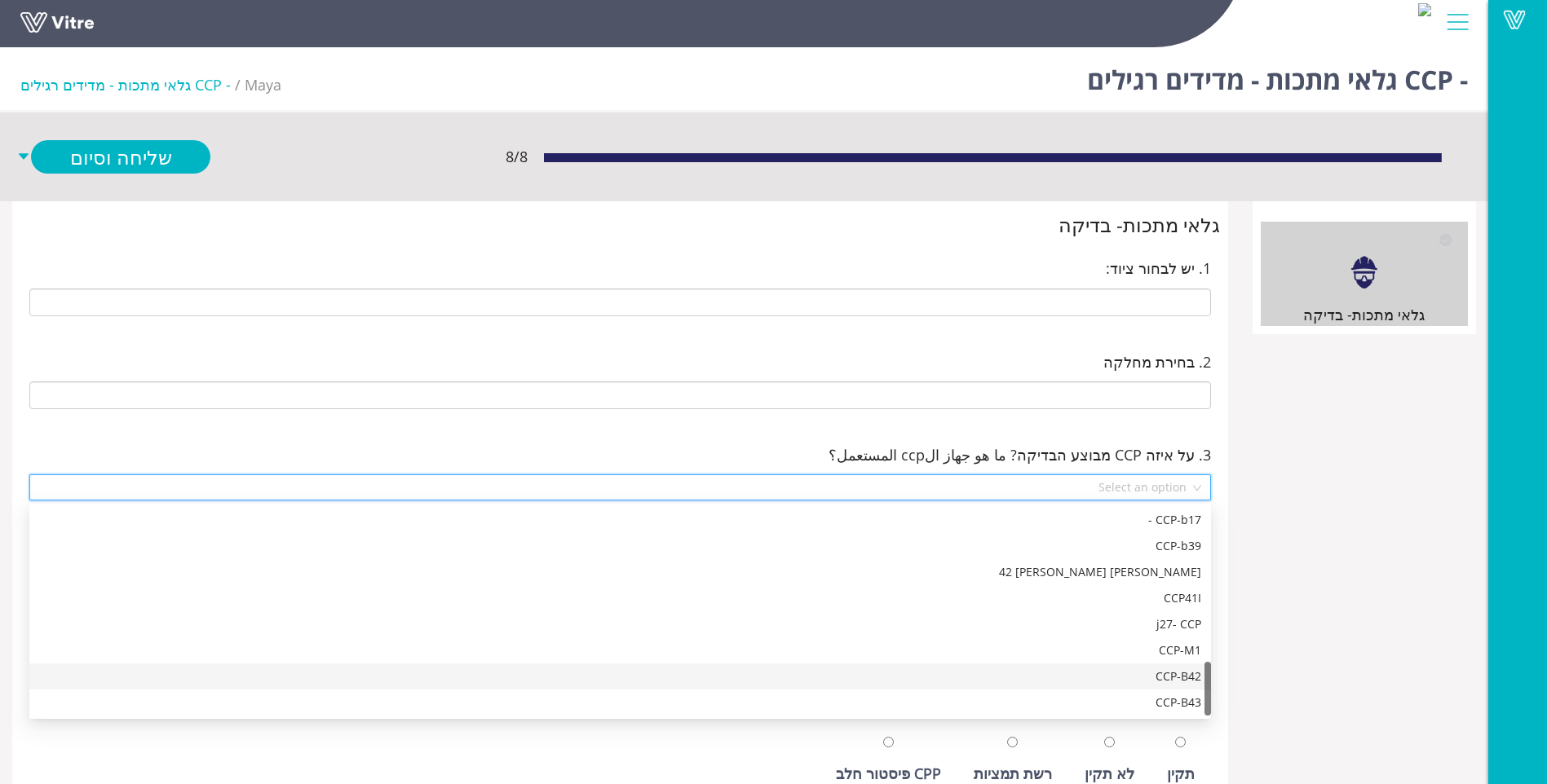
click at [1149, 672] on div "CCP-B42" at bounding box center [621, 676] width 1163 height 18
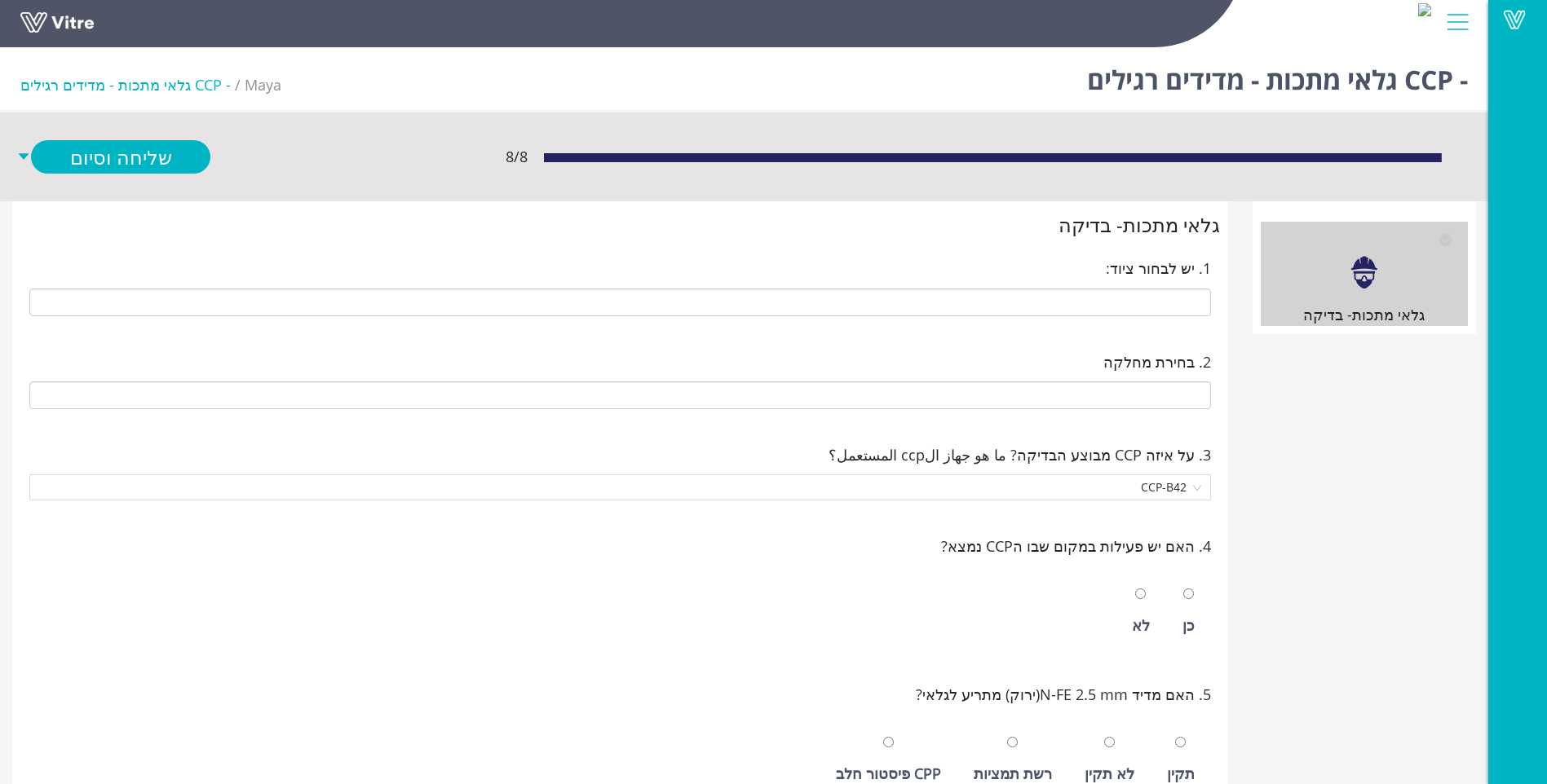
click at [1194, 615] on div "כן" at bounding box center [1188, 625] width 12 height 23
radio input "true"
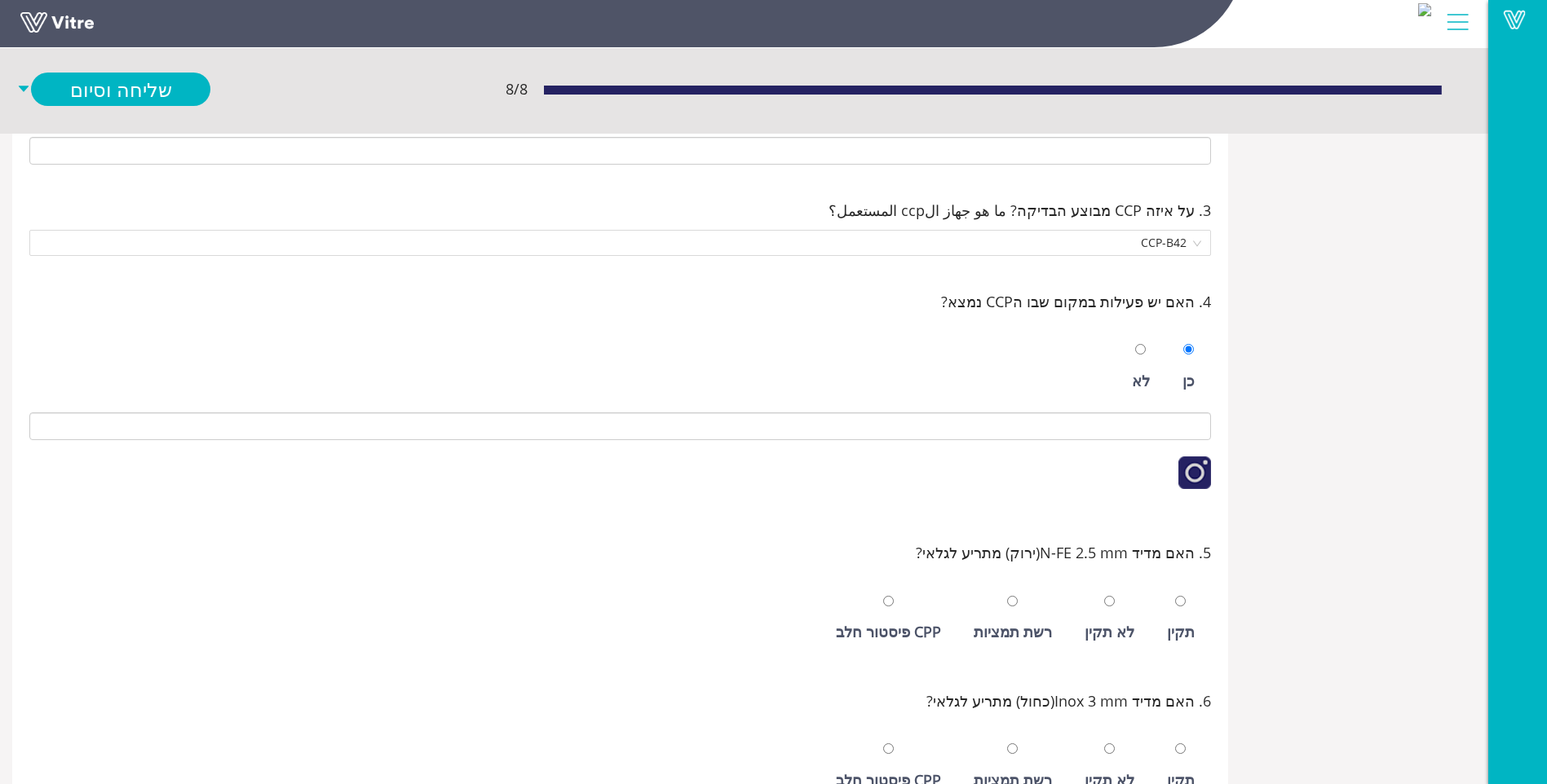
click at [1187, 630] on div "תקין" at bounding box center [1181, 632] width 27 height 23
radio input "true"
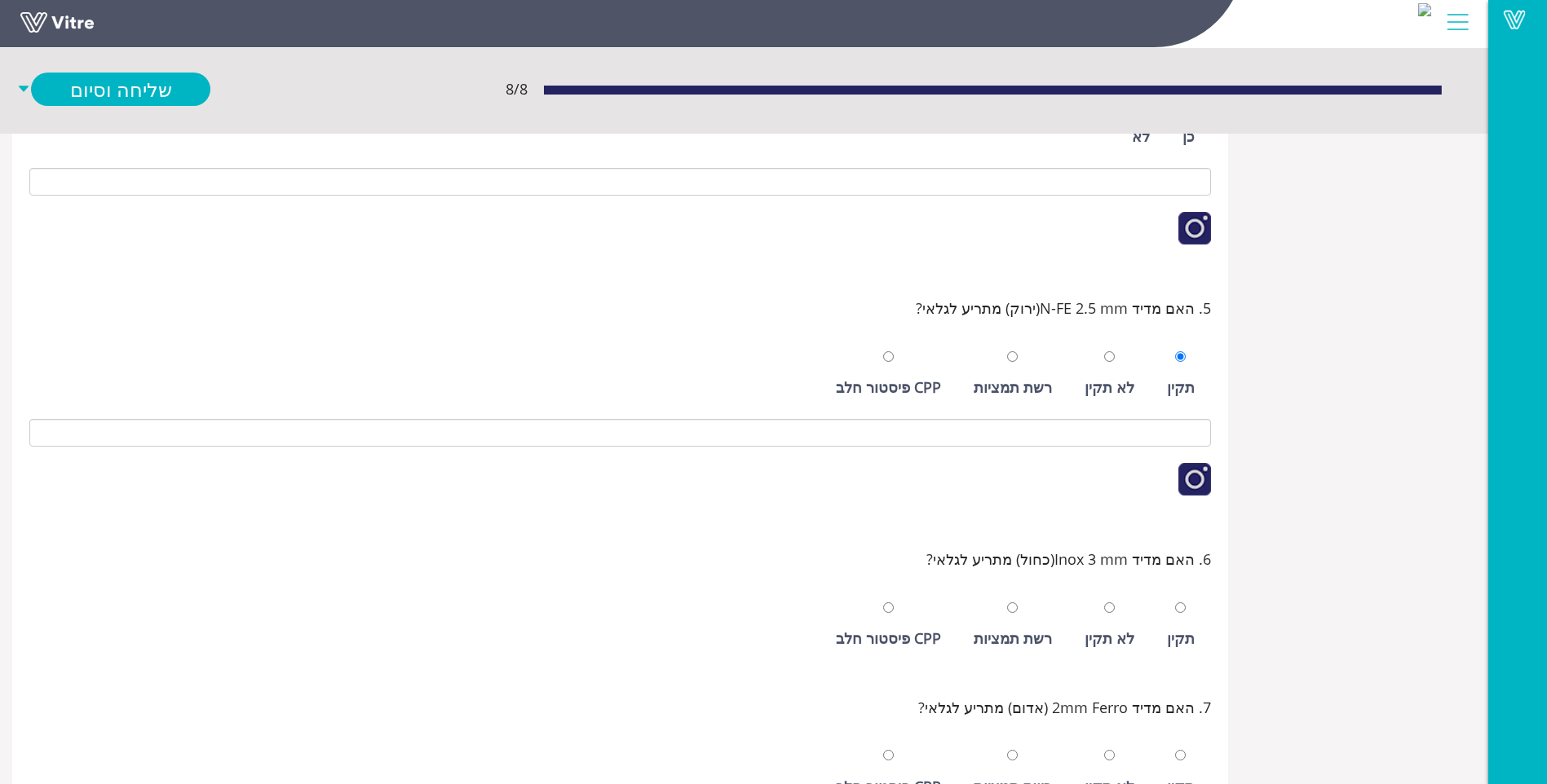
click at [1187, 630] on div "תקין" at bounding box center [1181, 638] width 27 height 23
radio input "true"
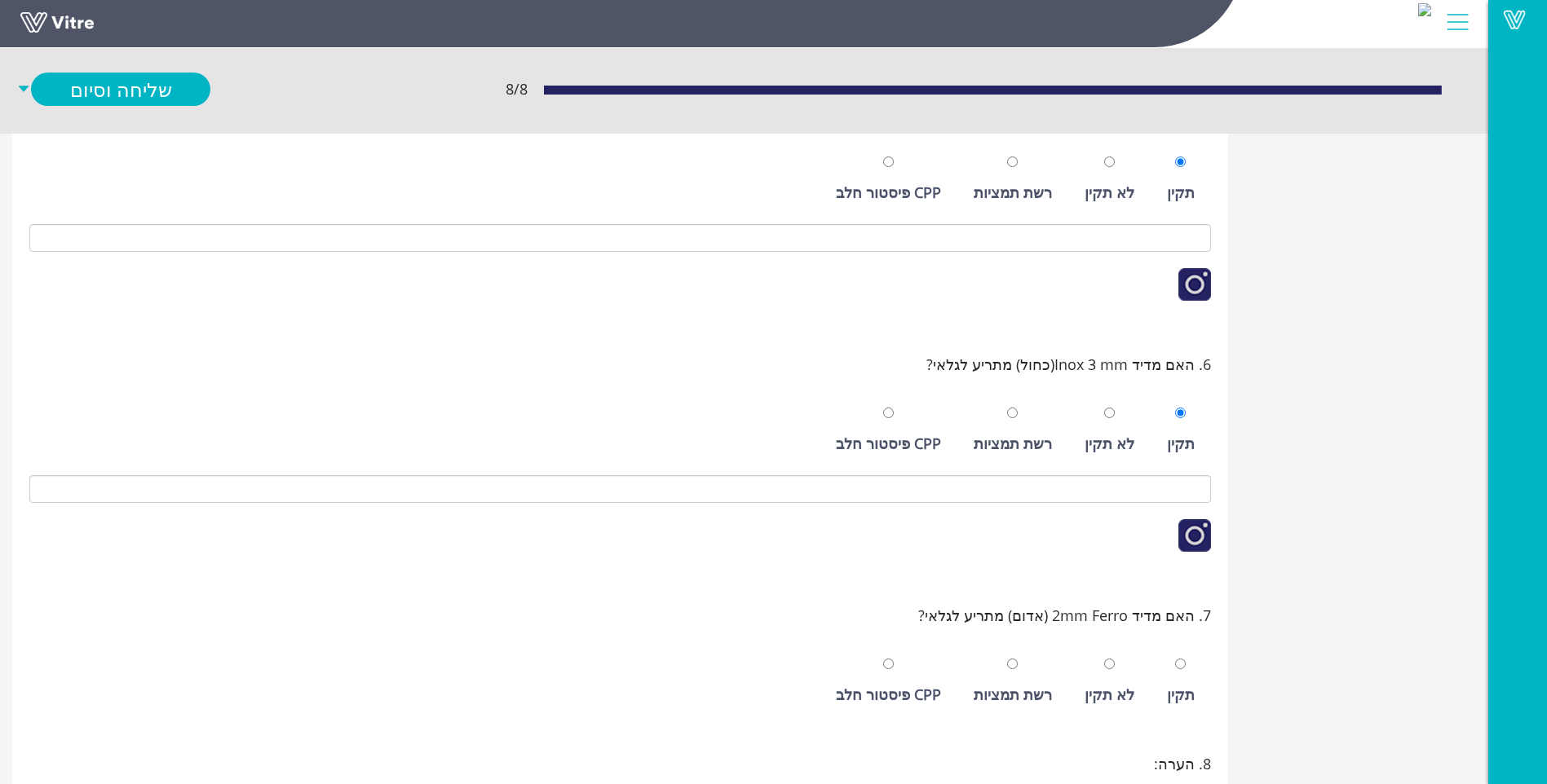
scroll to position [734, 0]
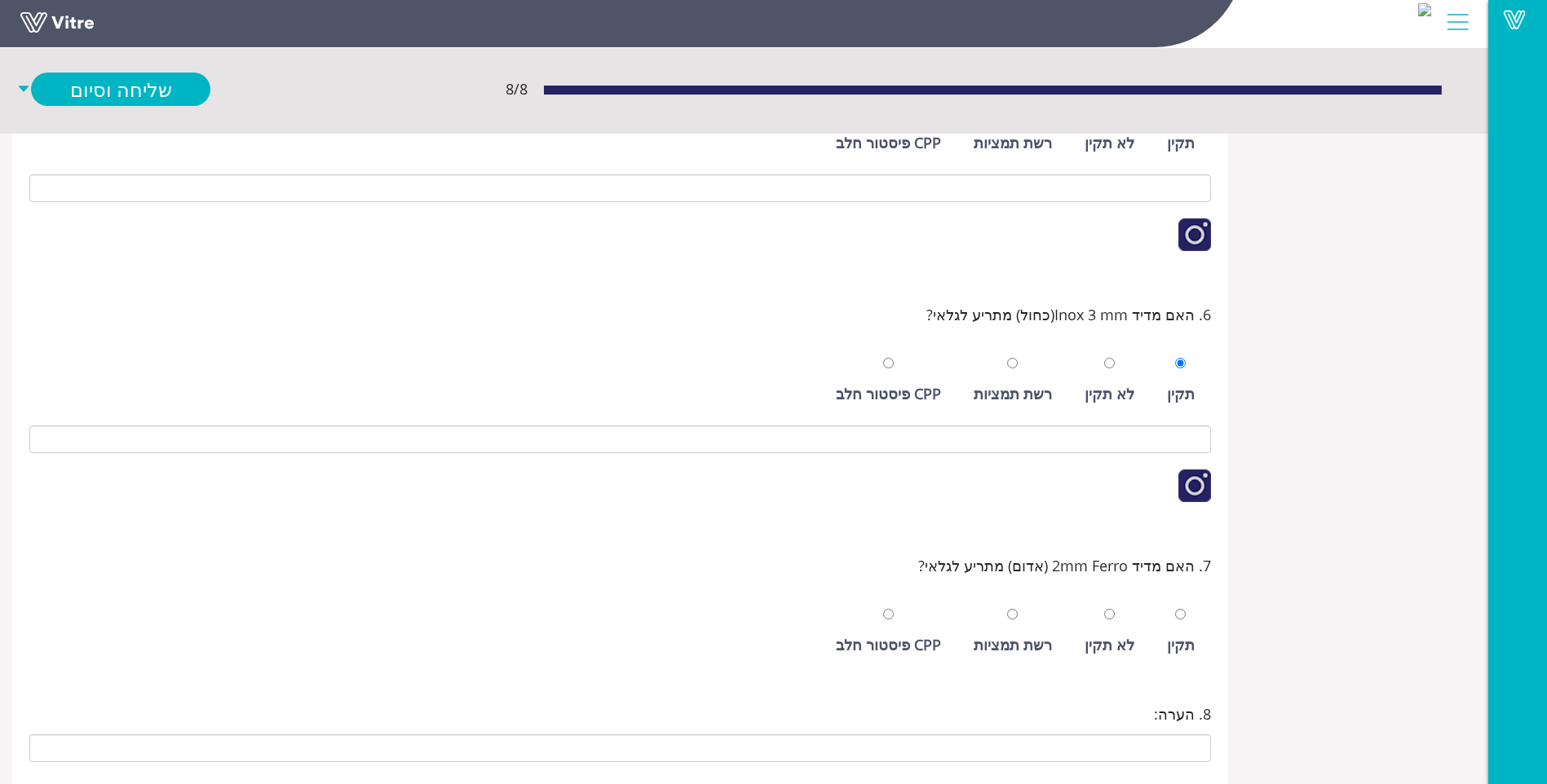
click at [1174, 654] on div "תקין" at bounding box center [1181, 644] width 27 height 23
radio input "true"
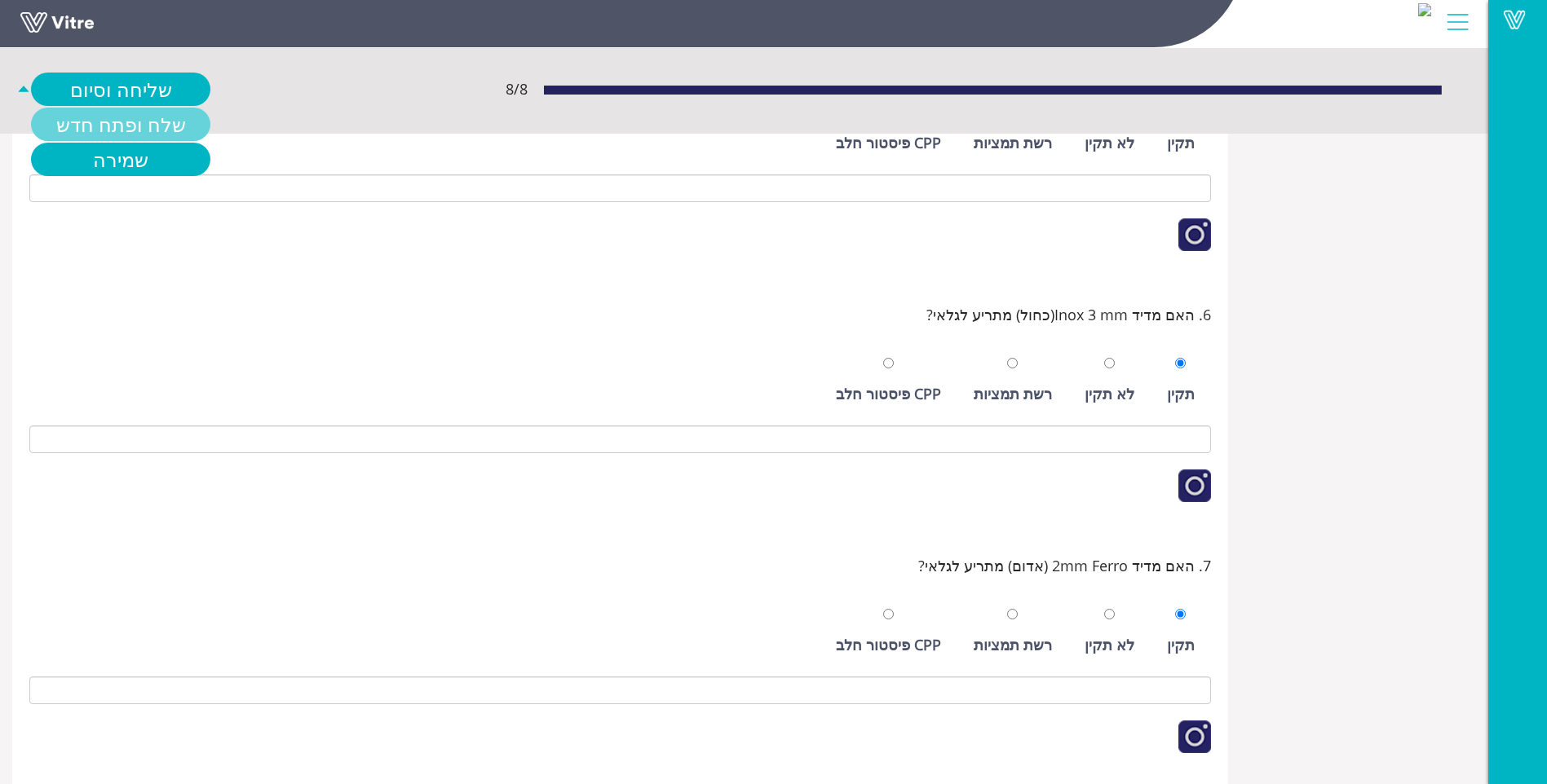
click at [128, 122] on link "שלח ופתח חדש" at bounding box center [121, 124] width 180 height 33
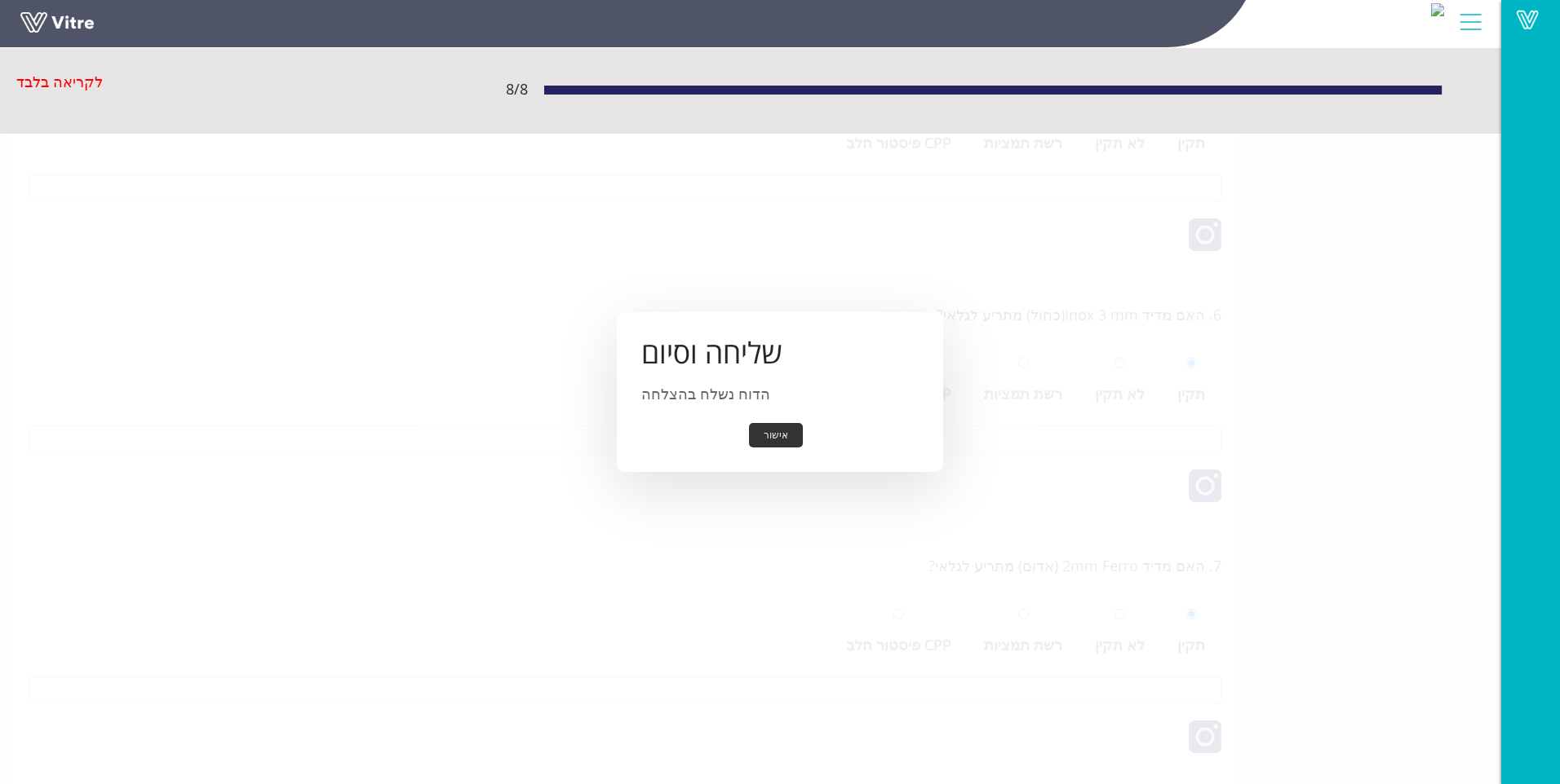
click at [783, 442] on button "אישור" at bounding box center [776, 436] width 54 height 26
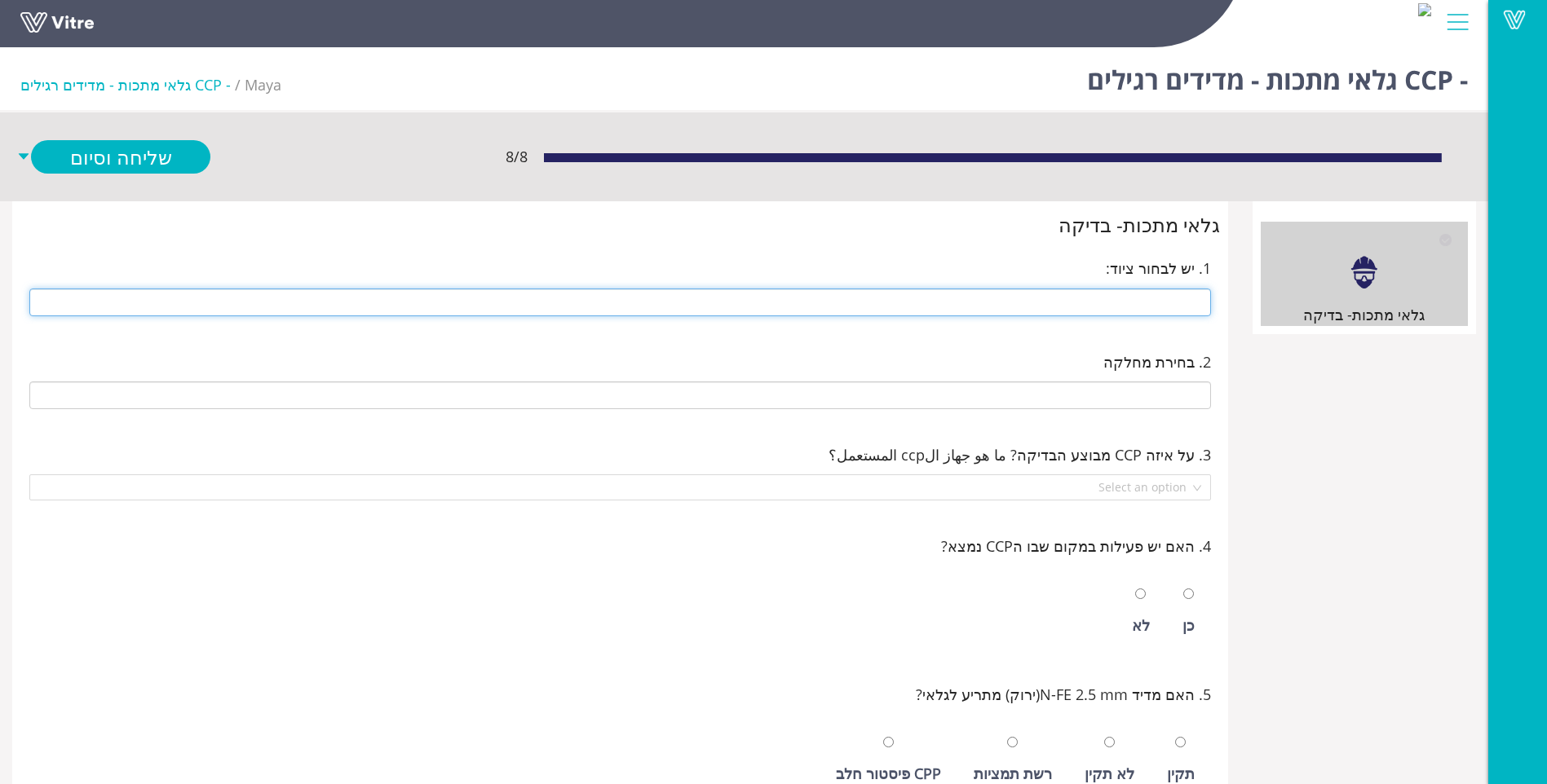
click at [1146, 302] on input "text" at bounding box center [620, 302] width 1181 height 27
click at [1123, 483] on input "search" at bounding box center [615, 487] width 1151 height 25
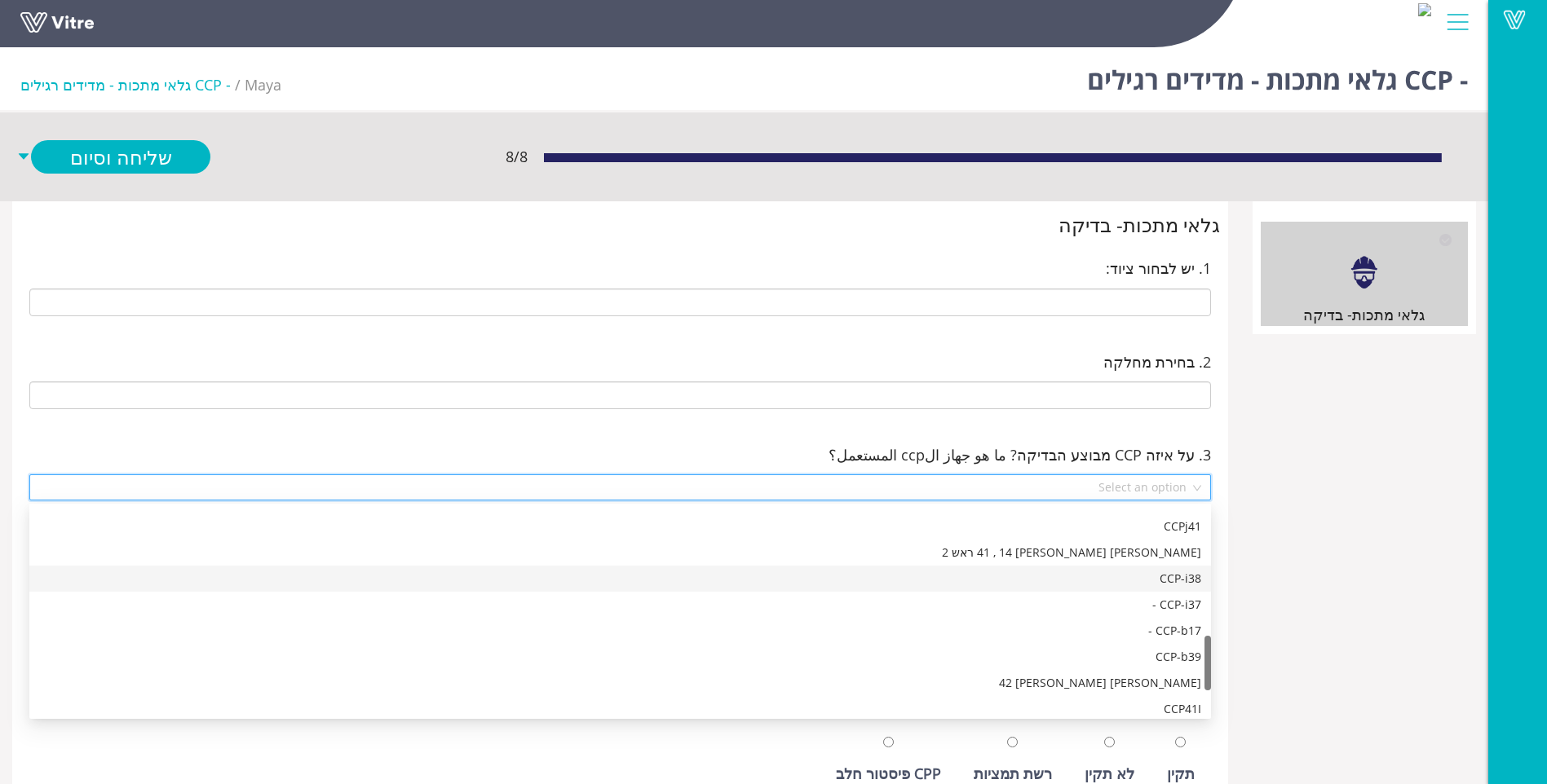
scroll to position [600, 0]
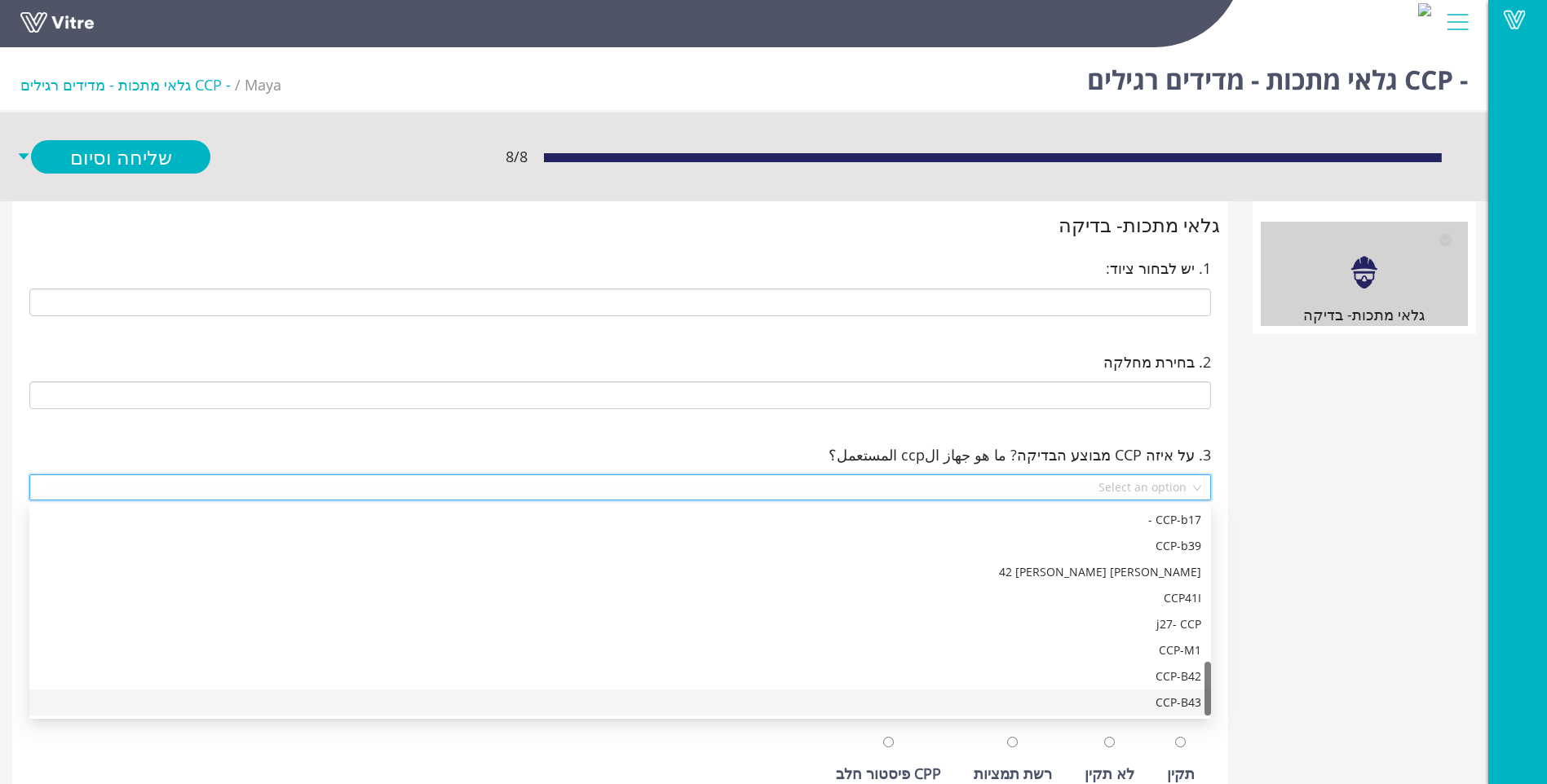
click at [1137, 706] on div "CCP-B43" at bounding box center [621, 703] width 1163 height 18
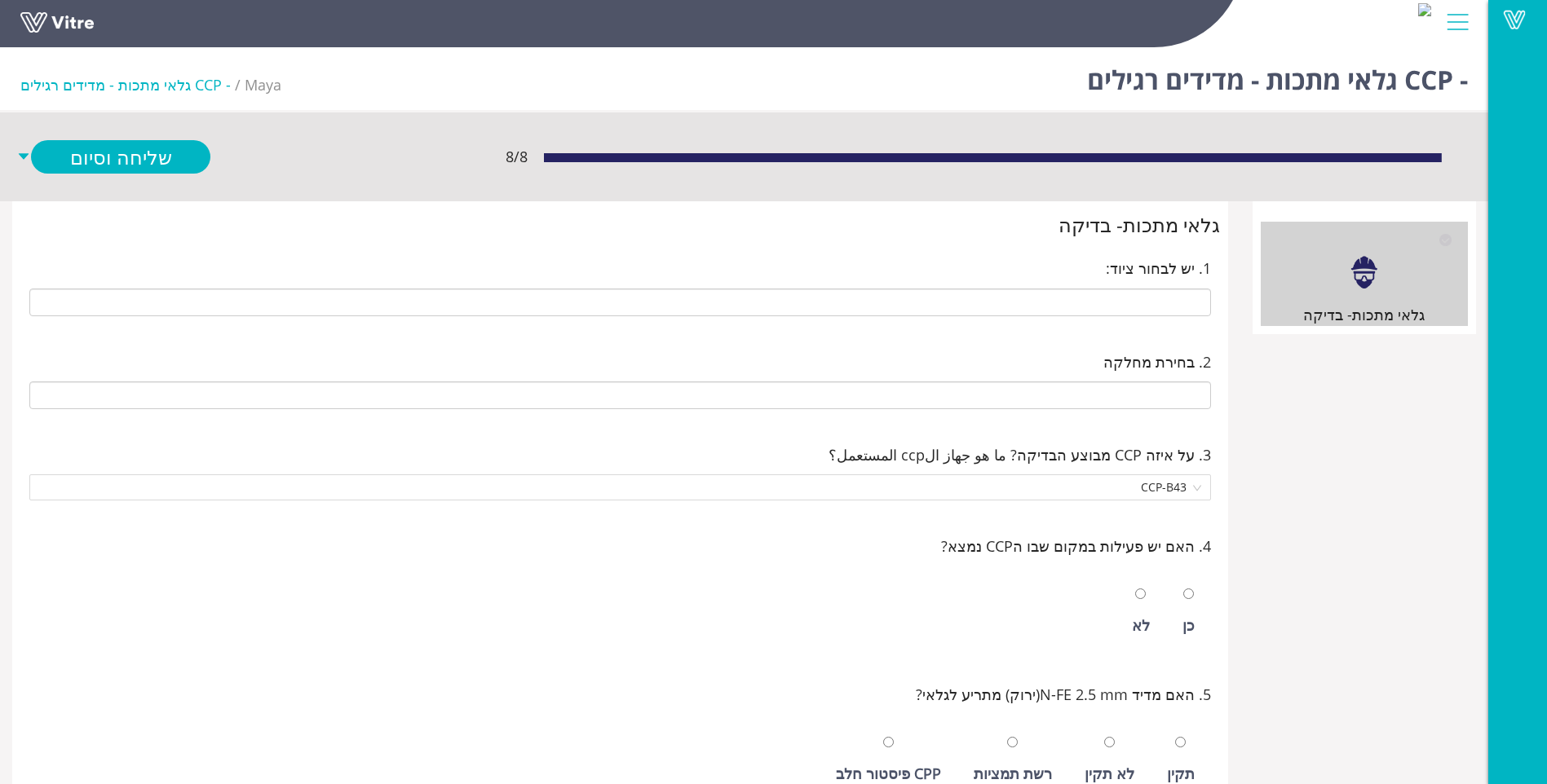
click at [1194, 609] on div "כן" at bounding box center [1188, 612] width 28 height 75
radio input "true"
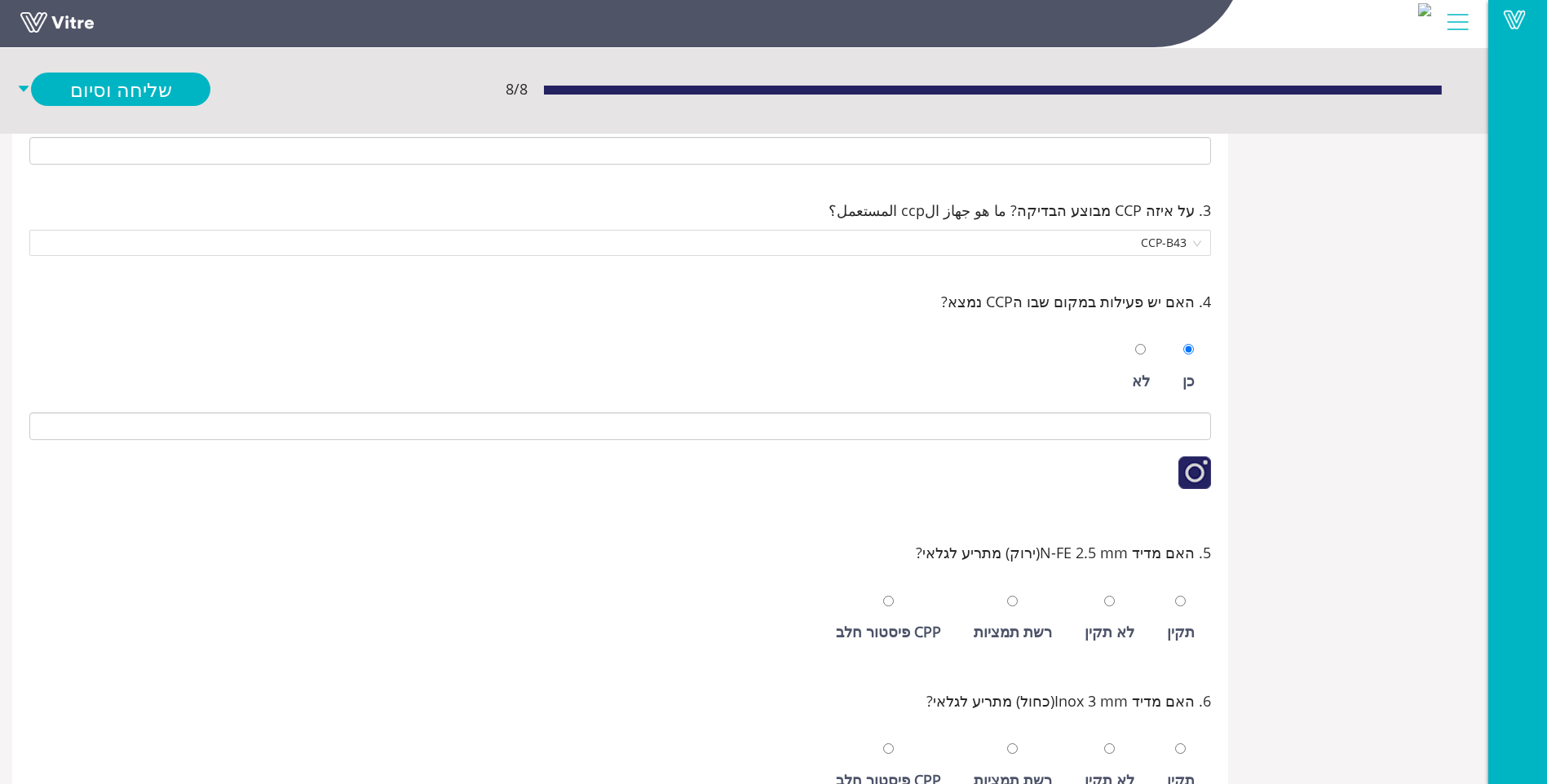
click at [1187, 626] on div "תקין" at bounding box center [1181, 632] width 27 height 23
radio input "true"
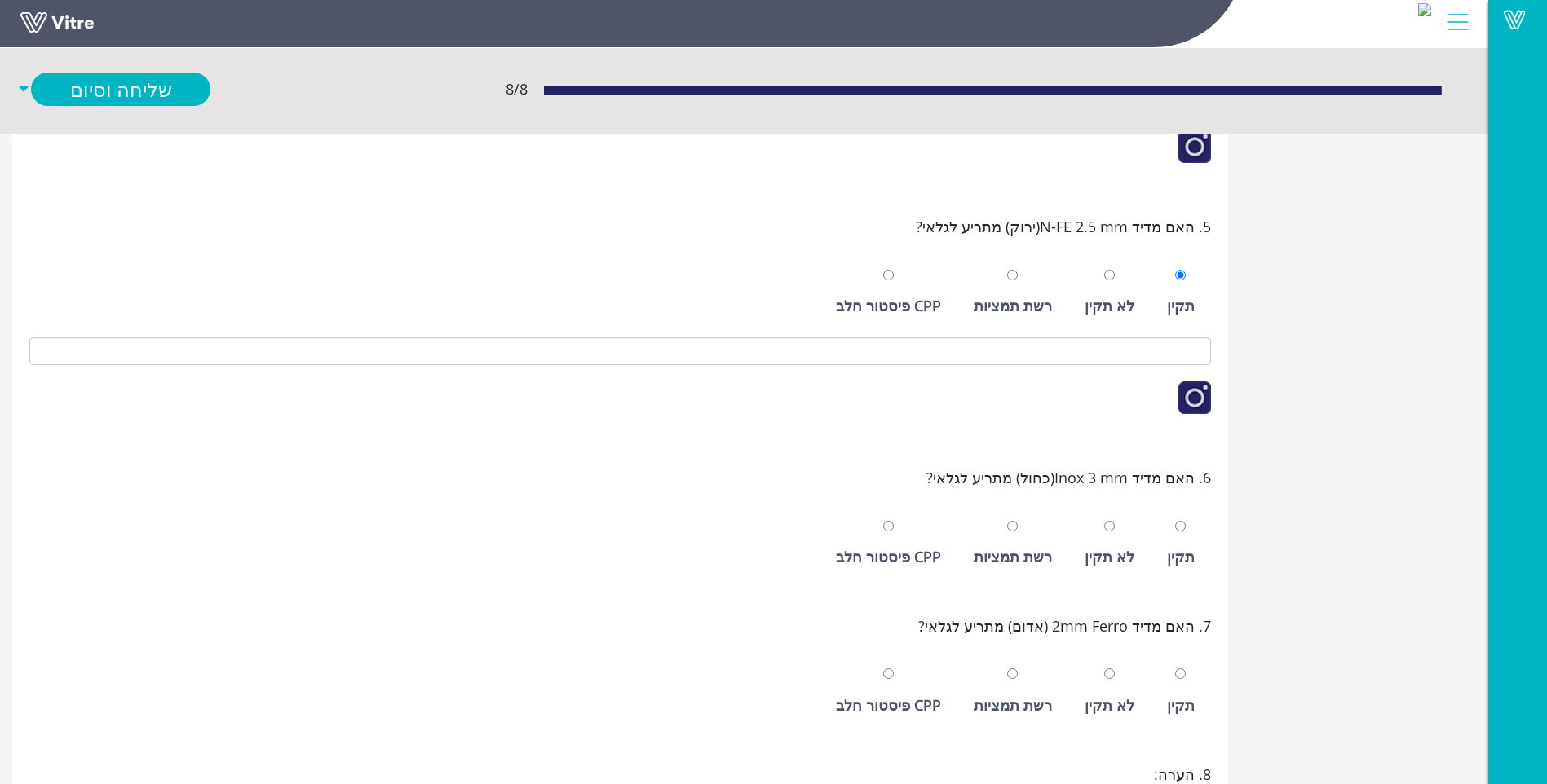
click at [1193, 569] on div "תקין" at bounding box center [1181, 544] width 44 height 75
radio input "true"
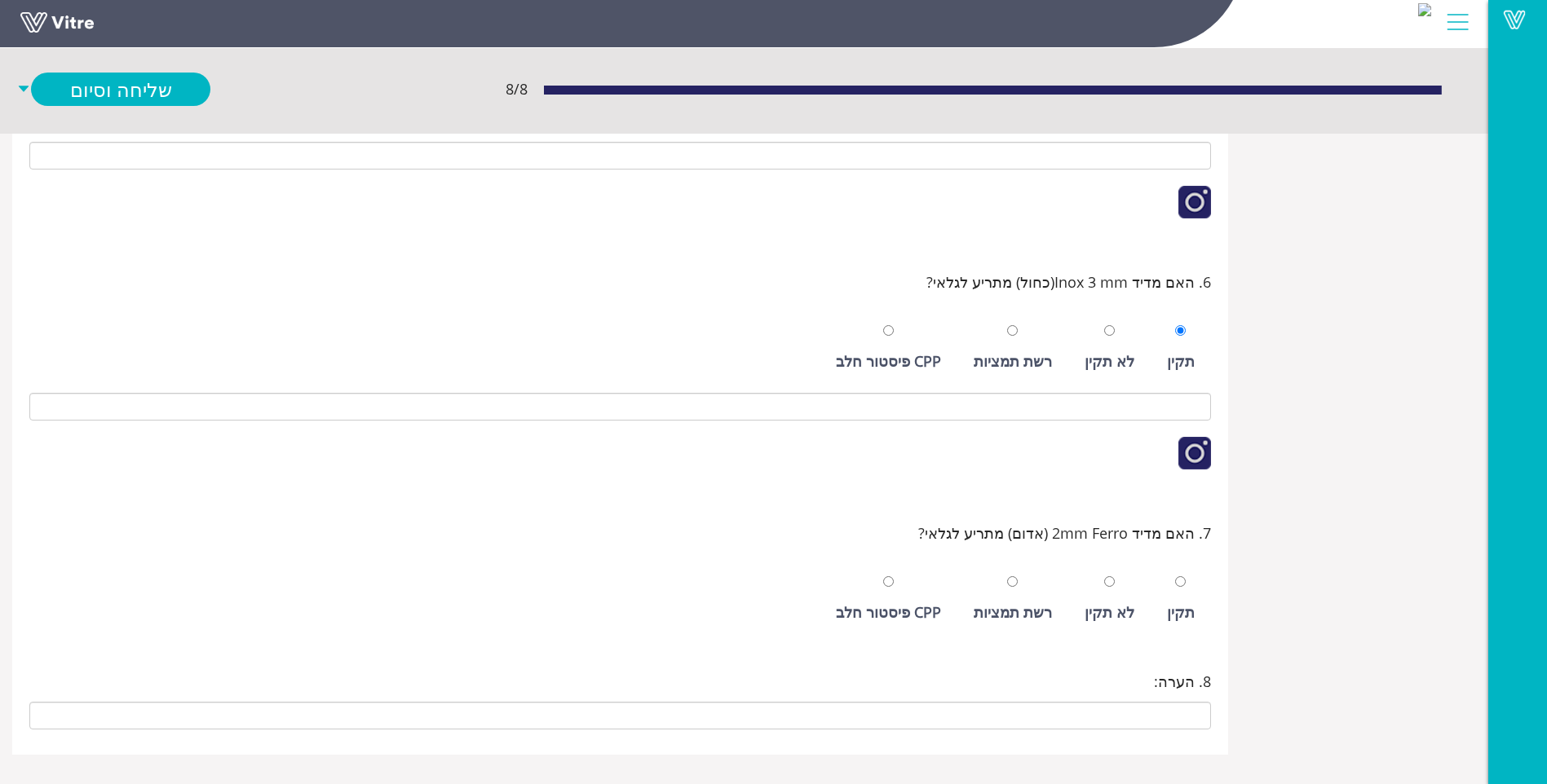
scroll to position [778, 0]
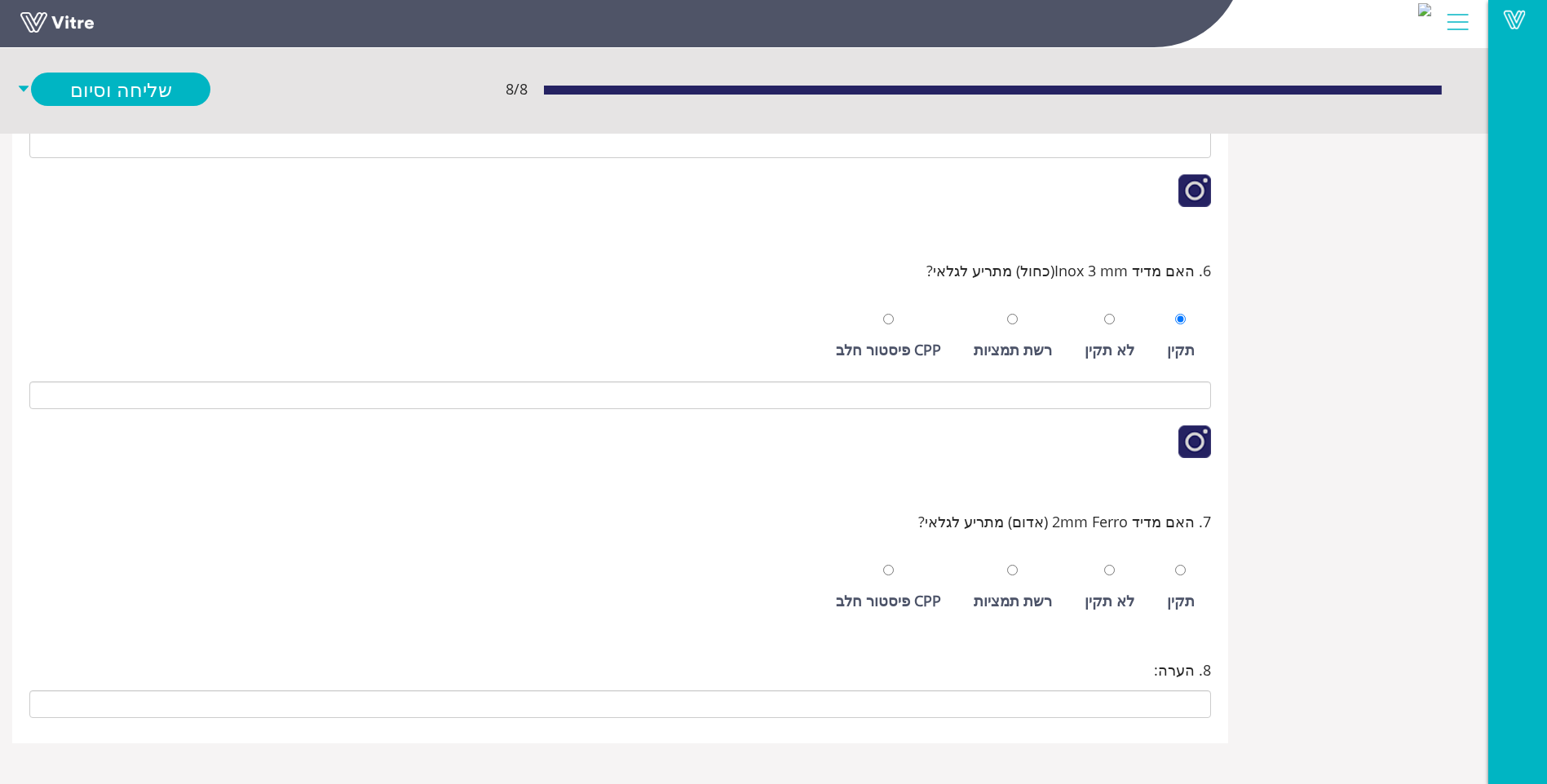
click at [1185, 585] on div "תקין" at bounding box center [1181, 588] width 44 height 75
radio input "true"
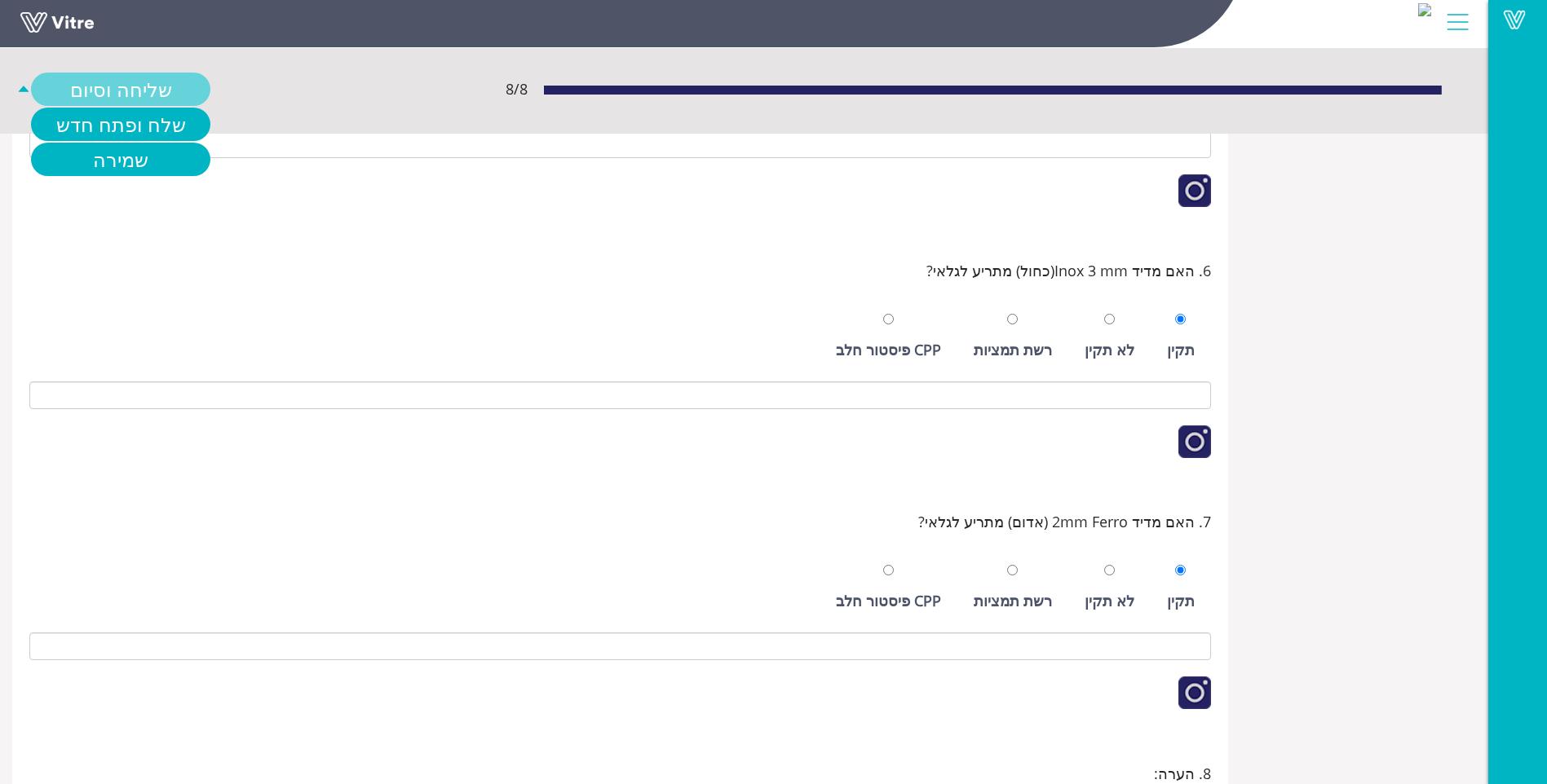
click at [153, 98] on link "שליחה וסיום" at bounding box center [121, 89] width 180 height 33
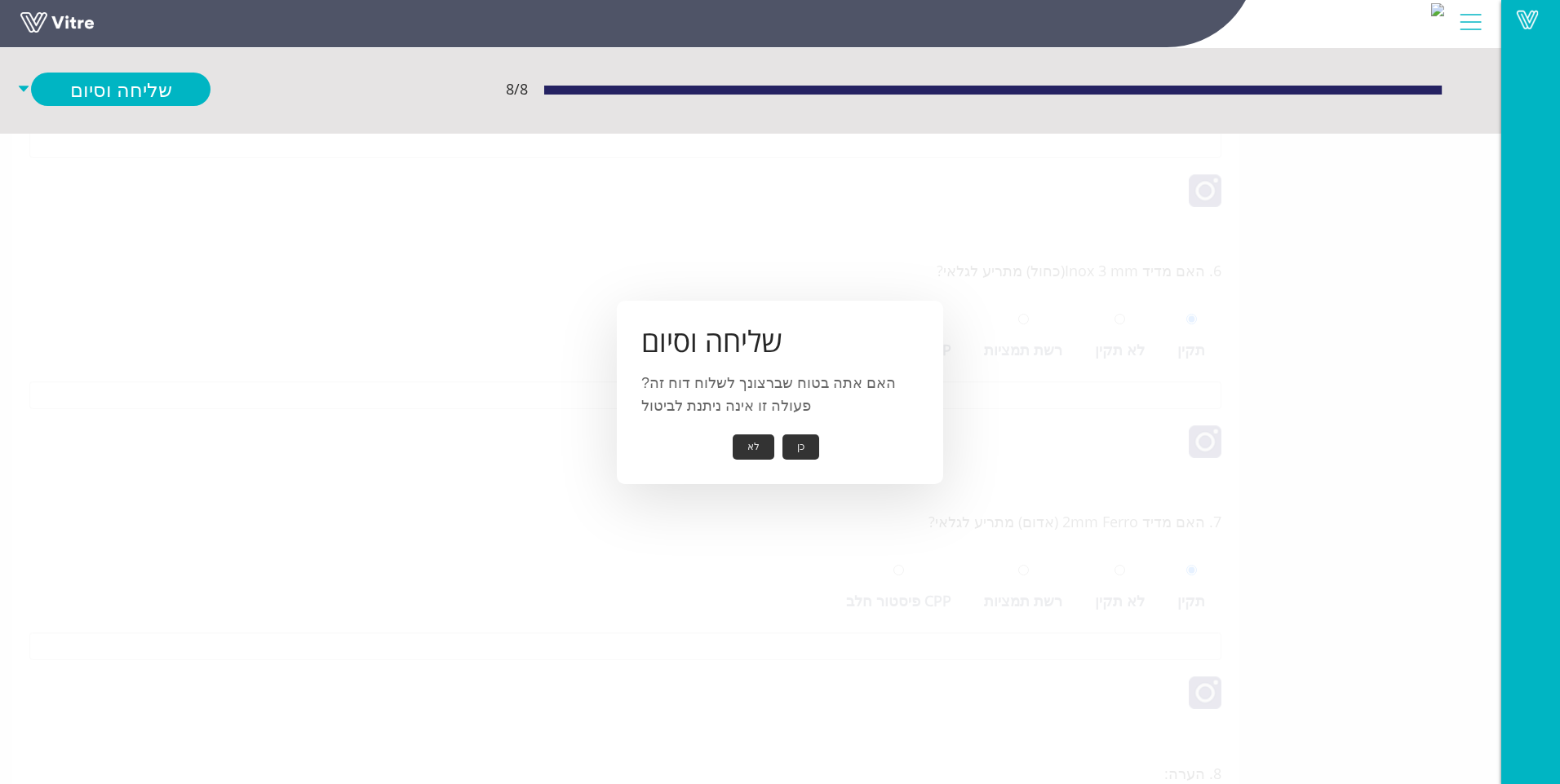
click at [795, 442] on button "כן" at bounding box center [801, 448] width 37 height 26
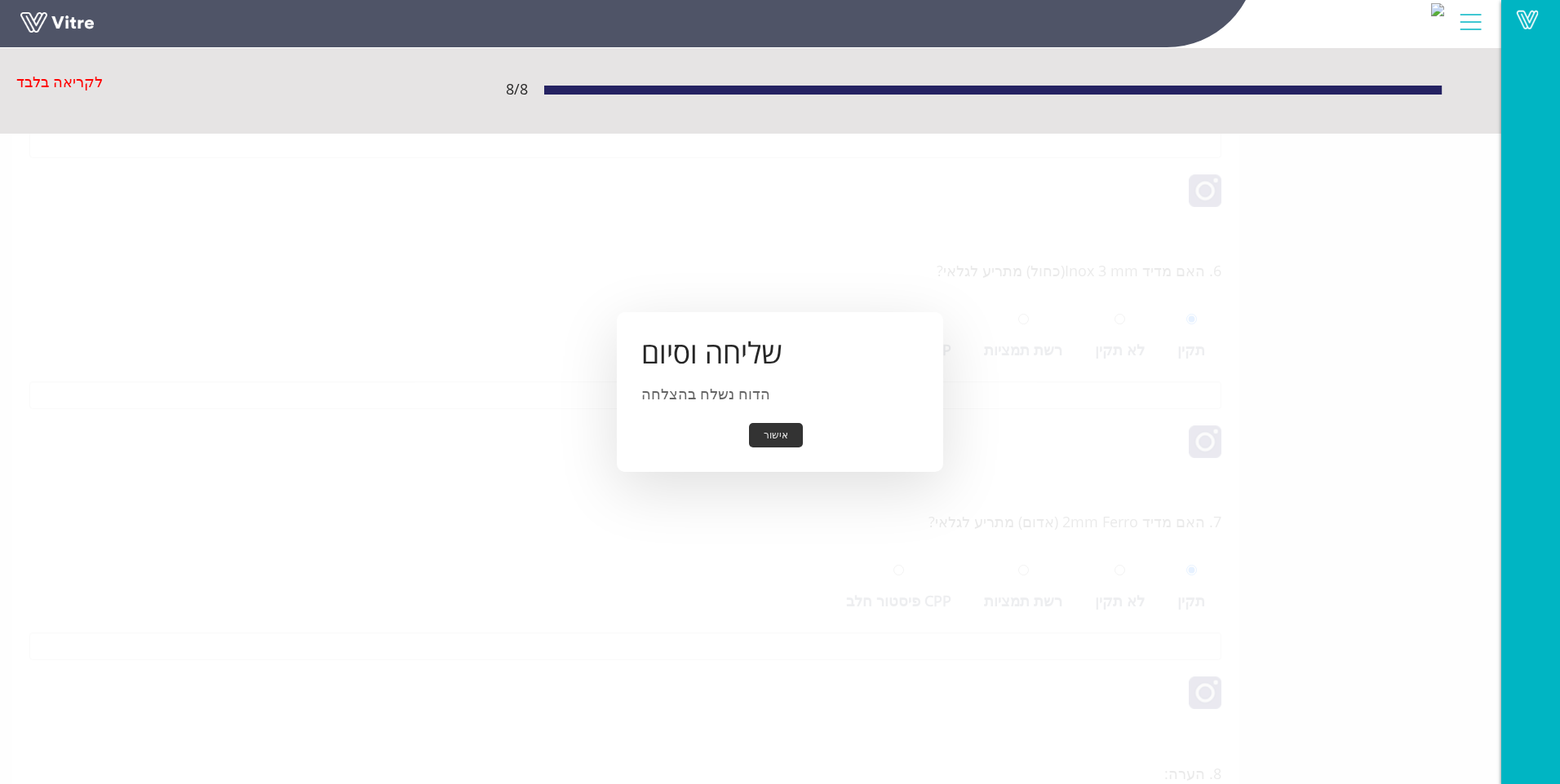
click at [776, 438] on button "אישור" at bounding box center [776, 436] width 54 height 26
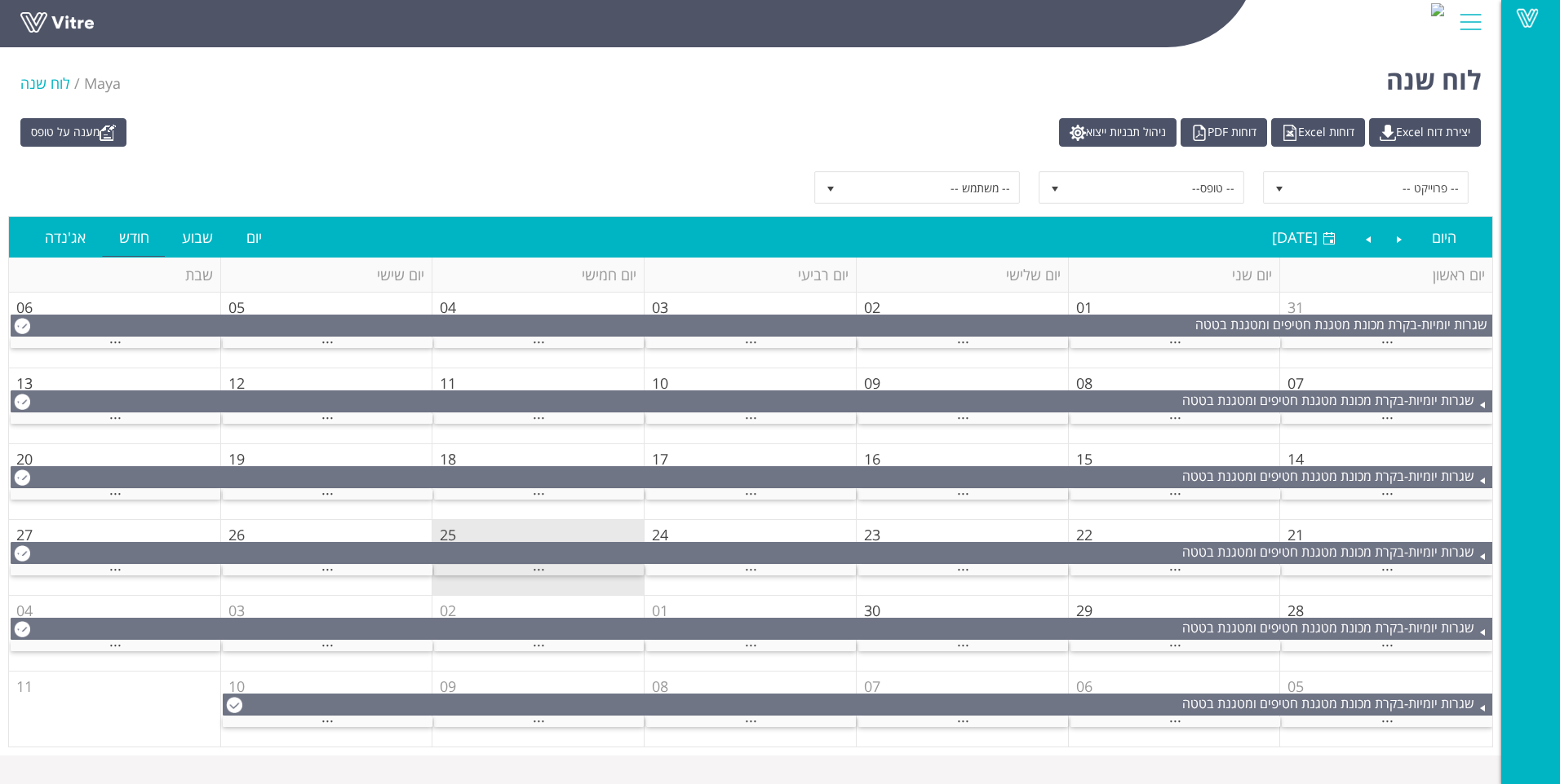
click at [560, 568] on div "..." at bounding box center [539, 570] width 210 height 10
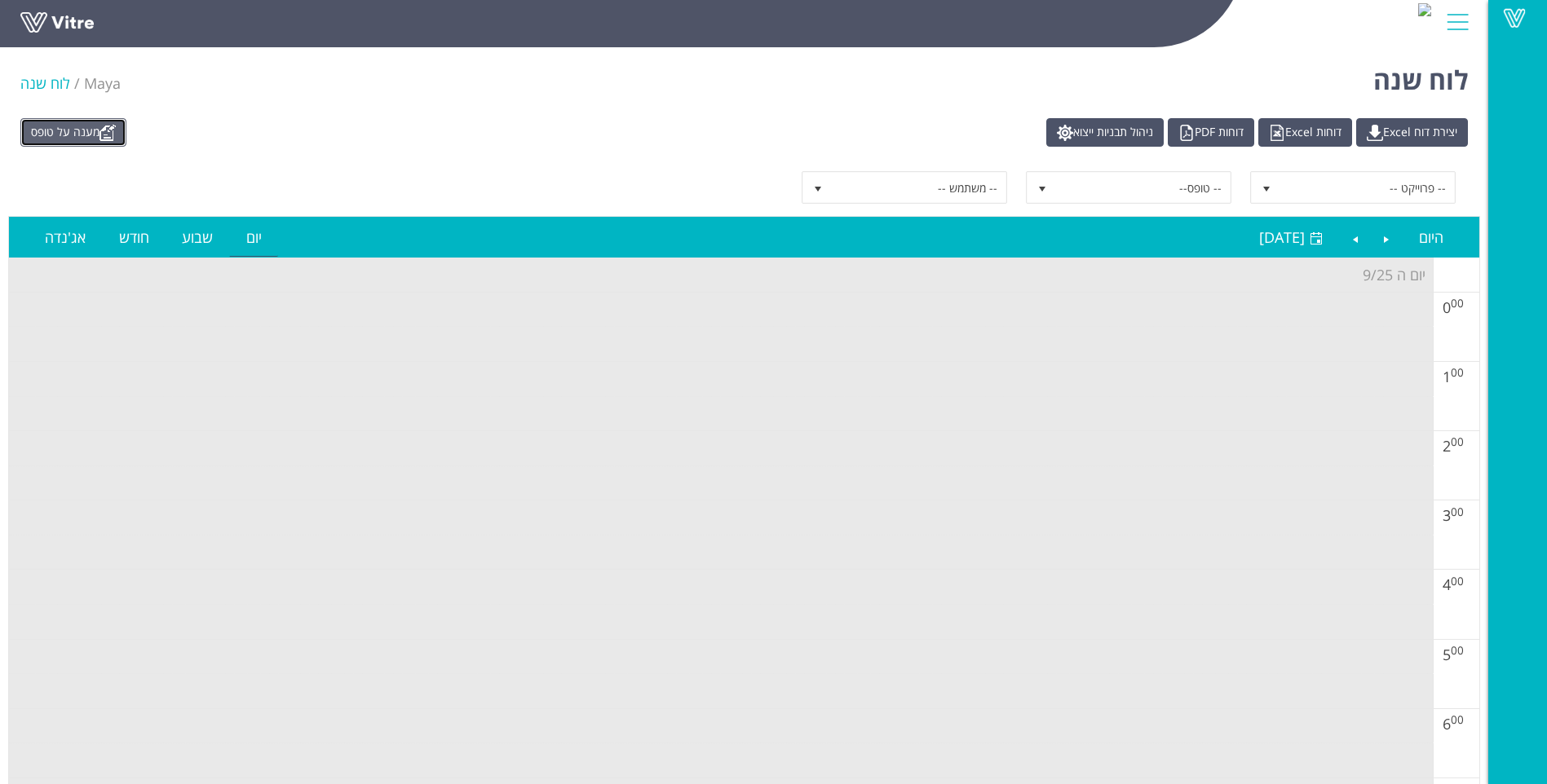
click at [108, 132] on img at bounding box center [107, 133] width 16 height 16
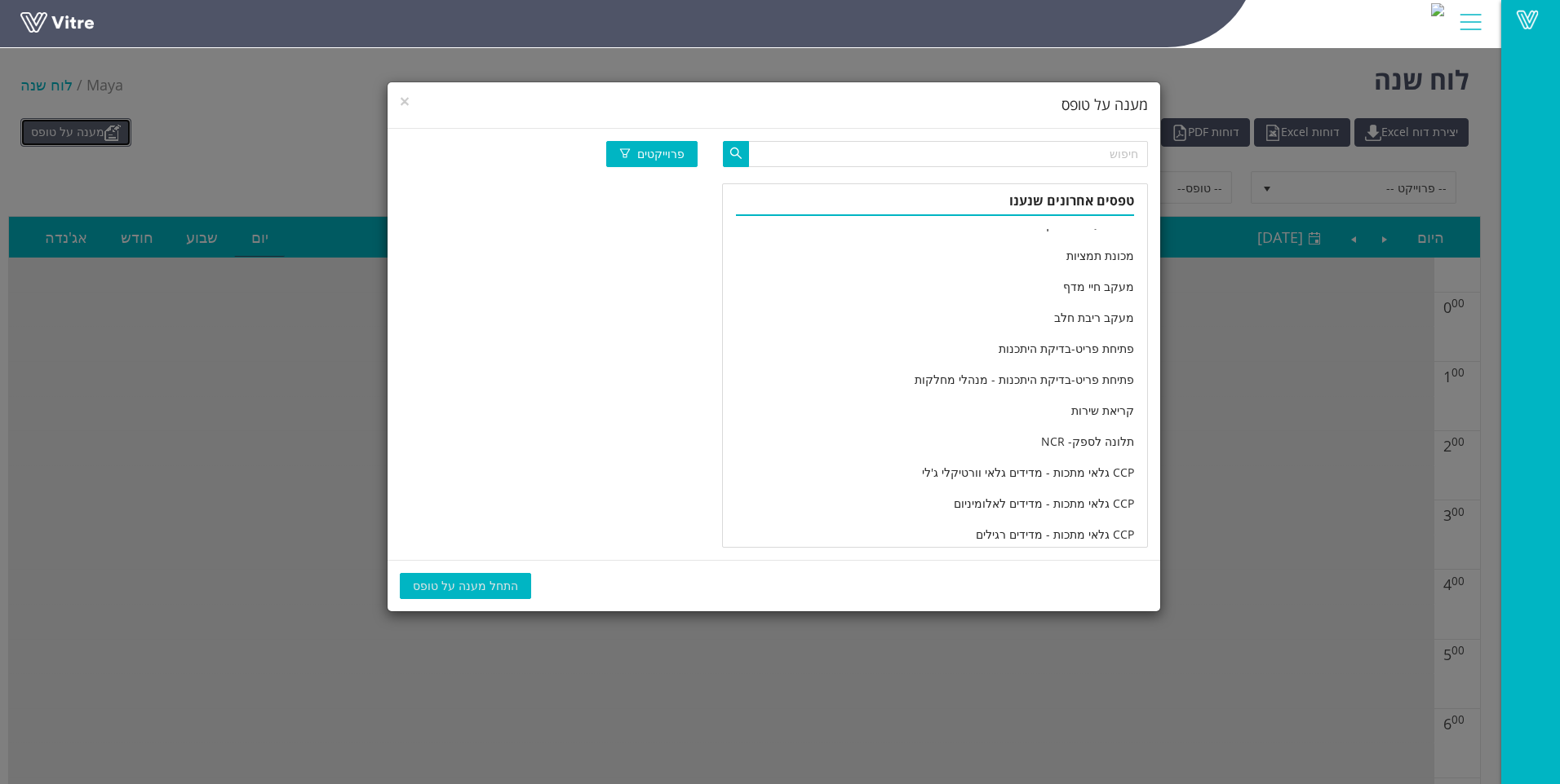
scroll to position [2688, 0]
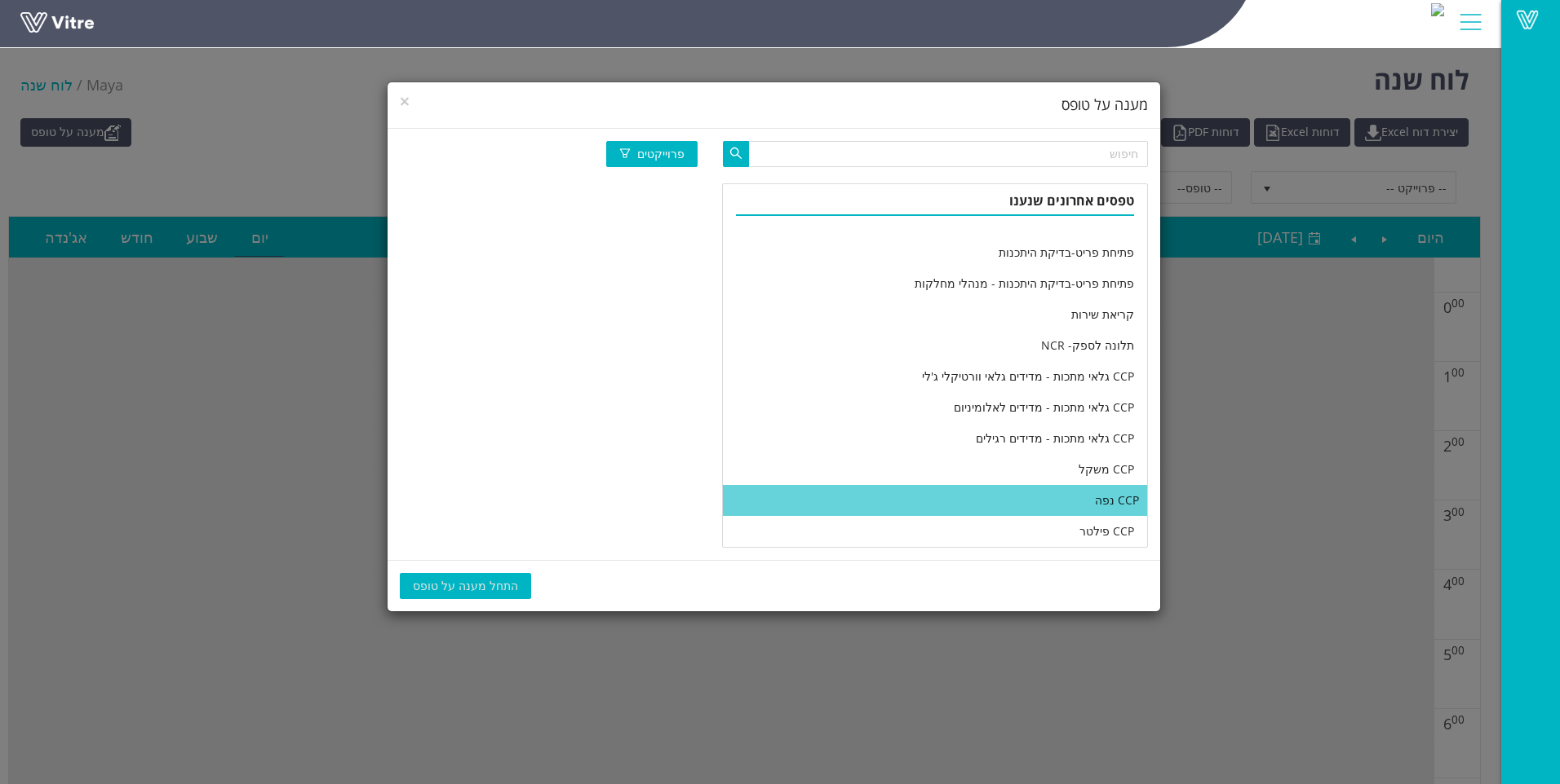
click at [995, 504] on li "CCP נפה" at bounding box center [934, 501] width 424 height 31
click at [467, 589] on span "התחל מענה על טופס" at bounding box center [465, 586] width 105 height 18
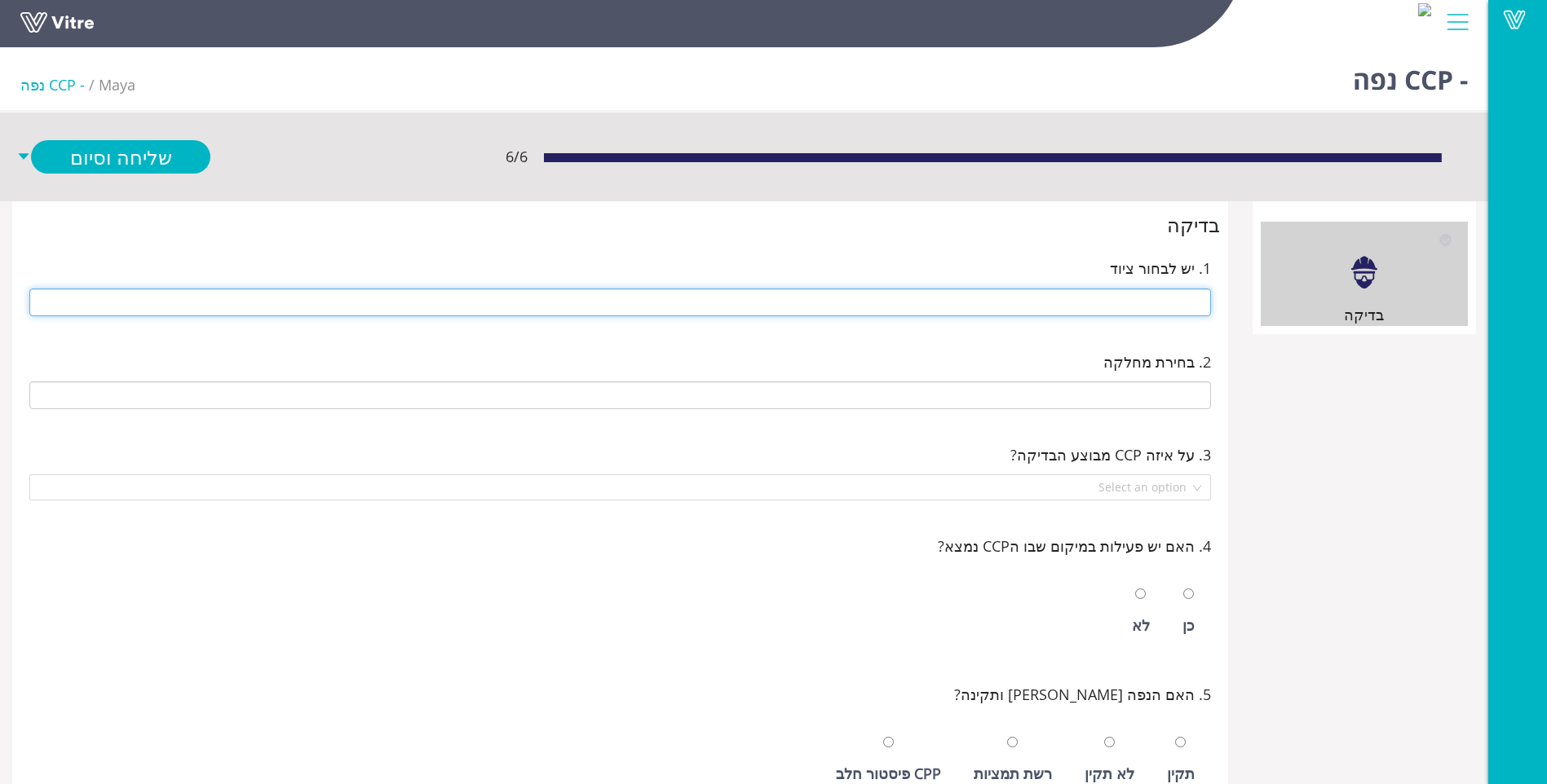
click at [1078, 306] on input "text" at bounding box center [620, 302] width 1181 height 27
type input "216 נפות"
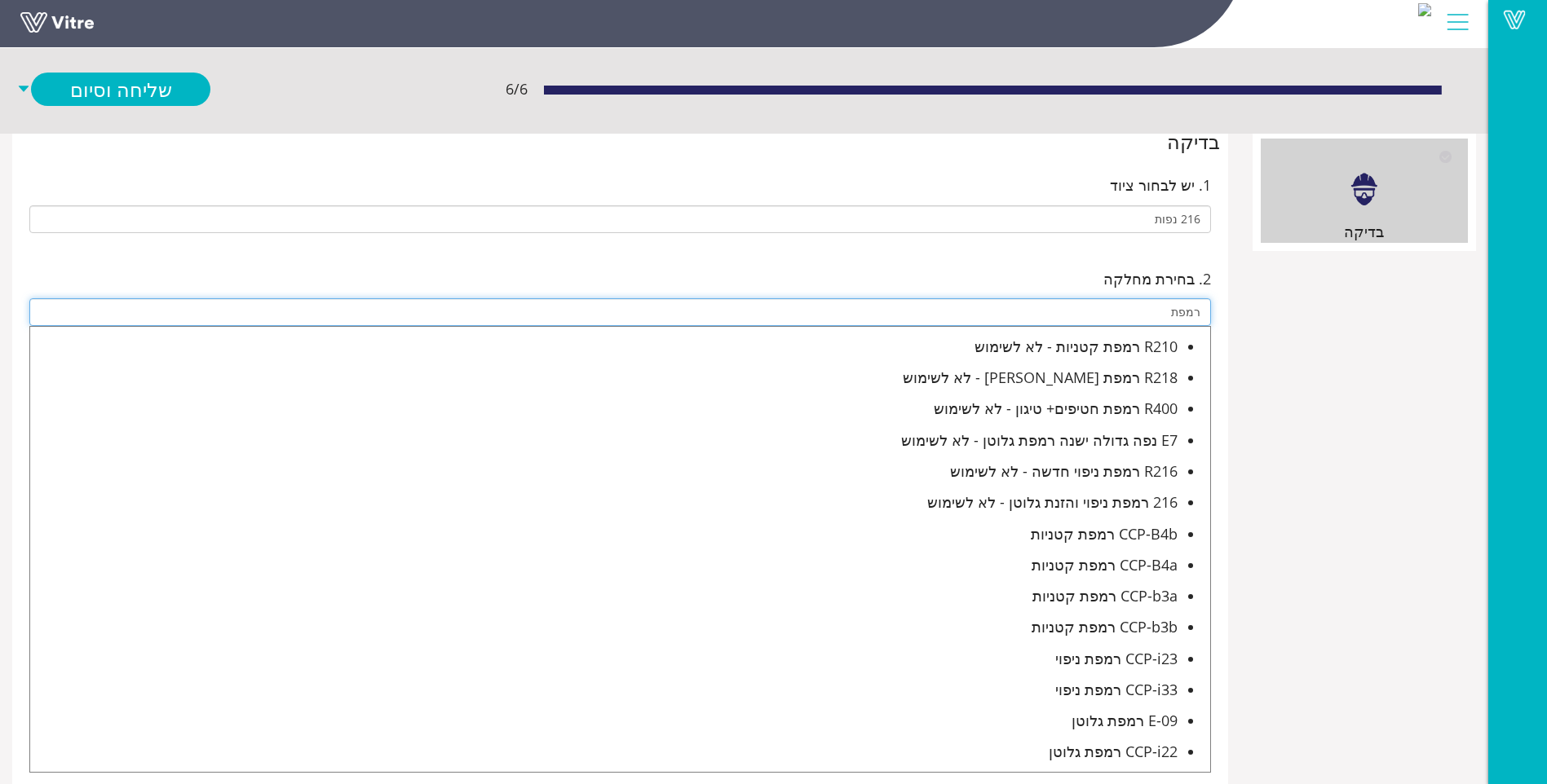
scroll to position [163, 0]
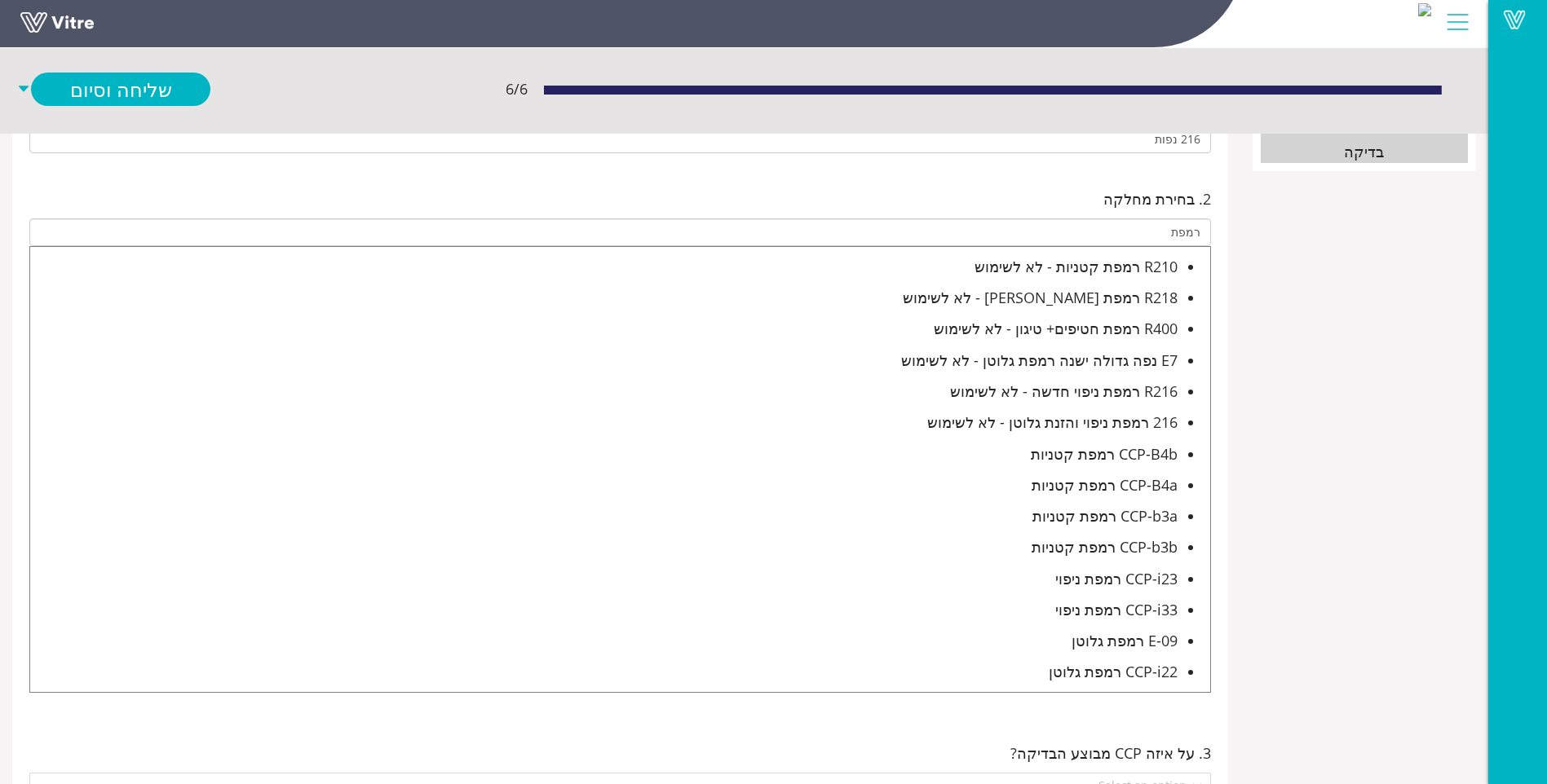
click at [1026, 543] on div "CCP-b3b רמפת קטניות" at bounding box center [604, 547] width 1147 height 23
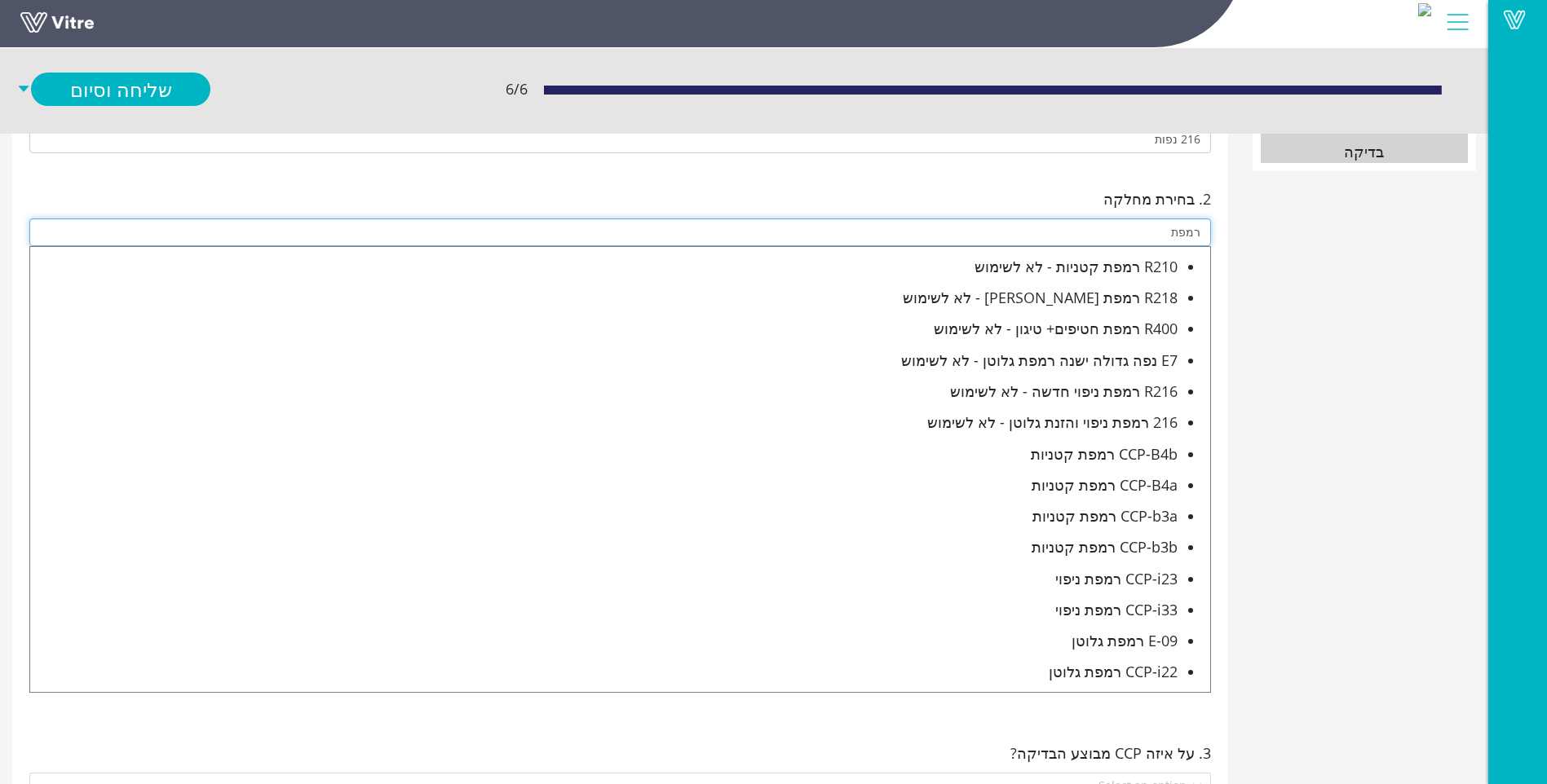
type input "CCP-b3b רמפת קטניות"
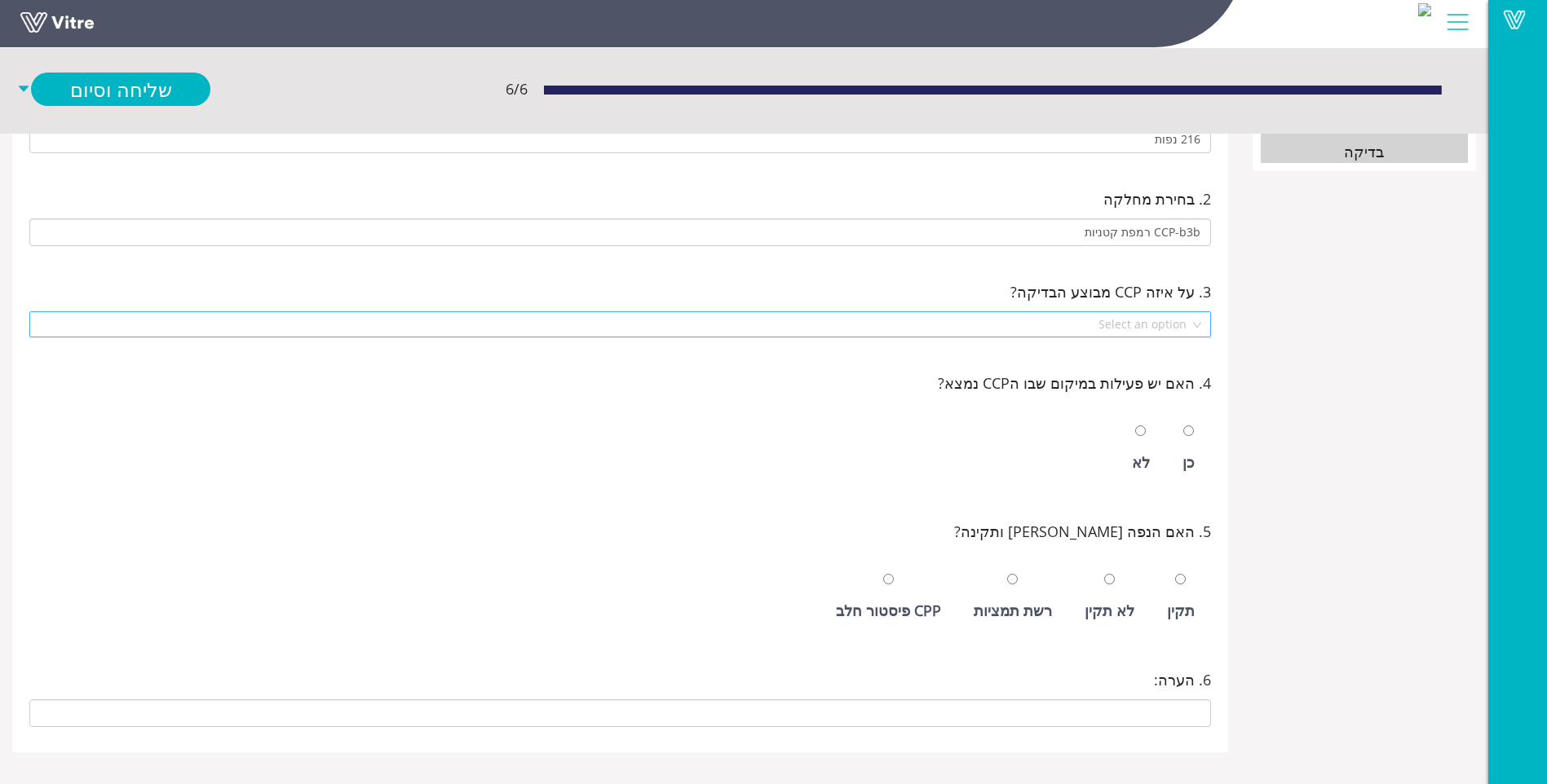
click at [1175, 326] on input "search" at bounding box center [615, 324] width 1151 height 25
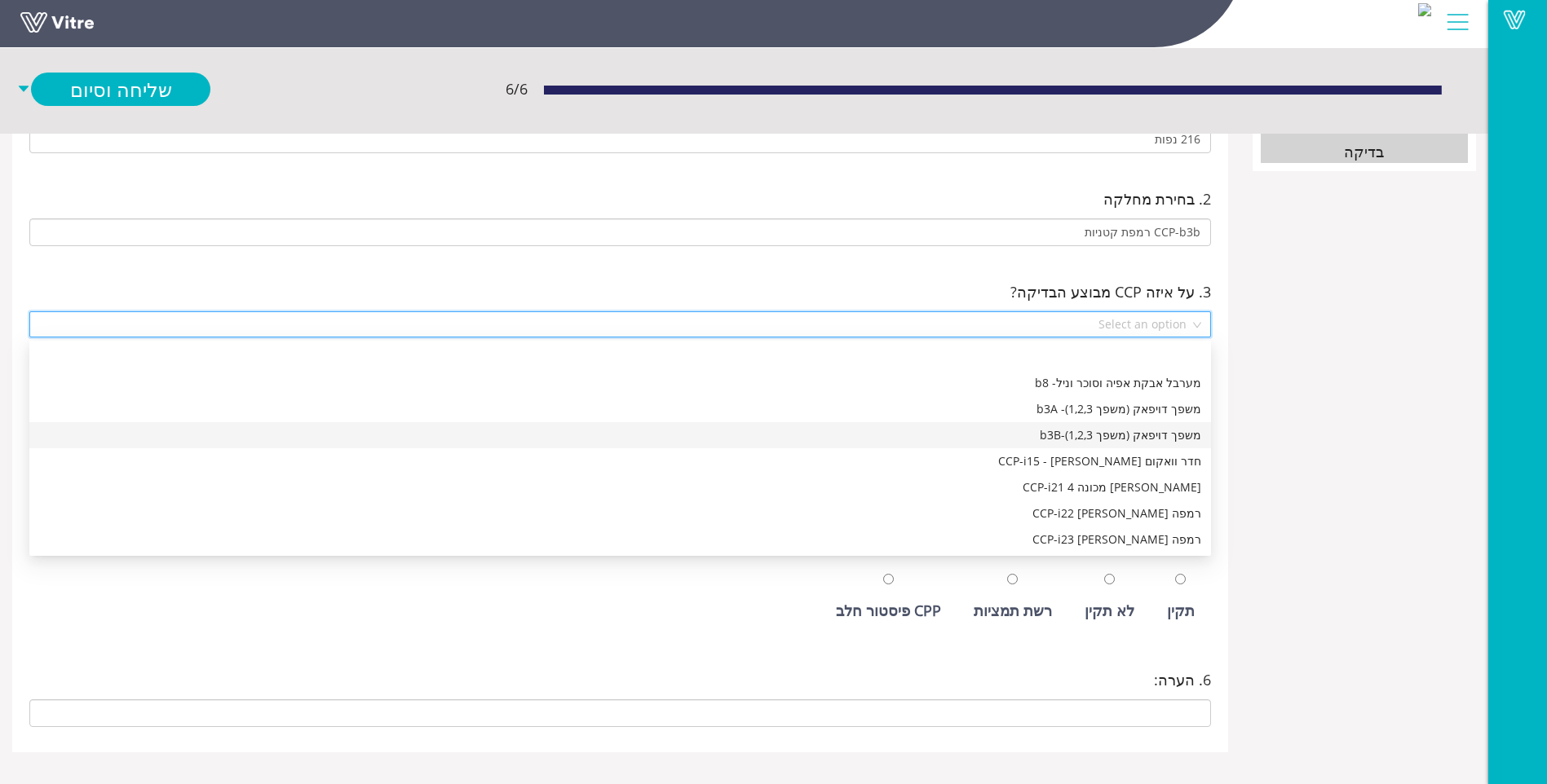
click at [990, 442] on div "משפך דויפאק (משפך 1,2,3)-b3B" at bounding box center [621, 435] width 1163 height 18
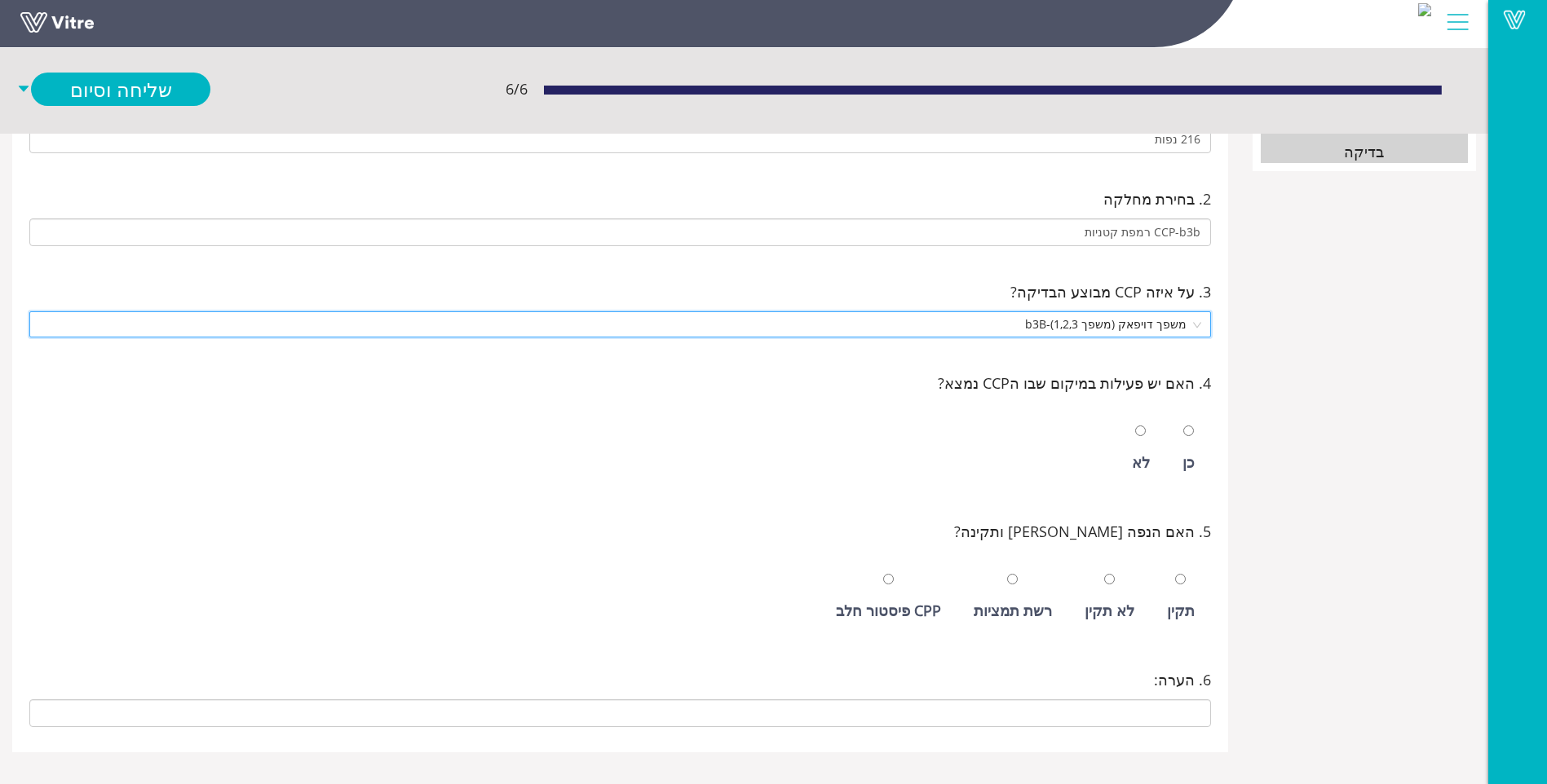
click at [1197, 443] on div "כן" at bounding box center [1188, 448] width 28 height 75
radio input "true"
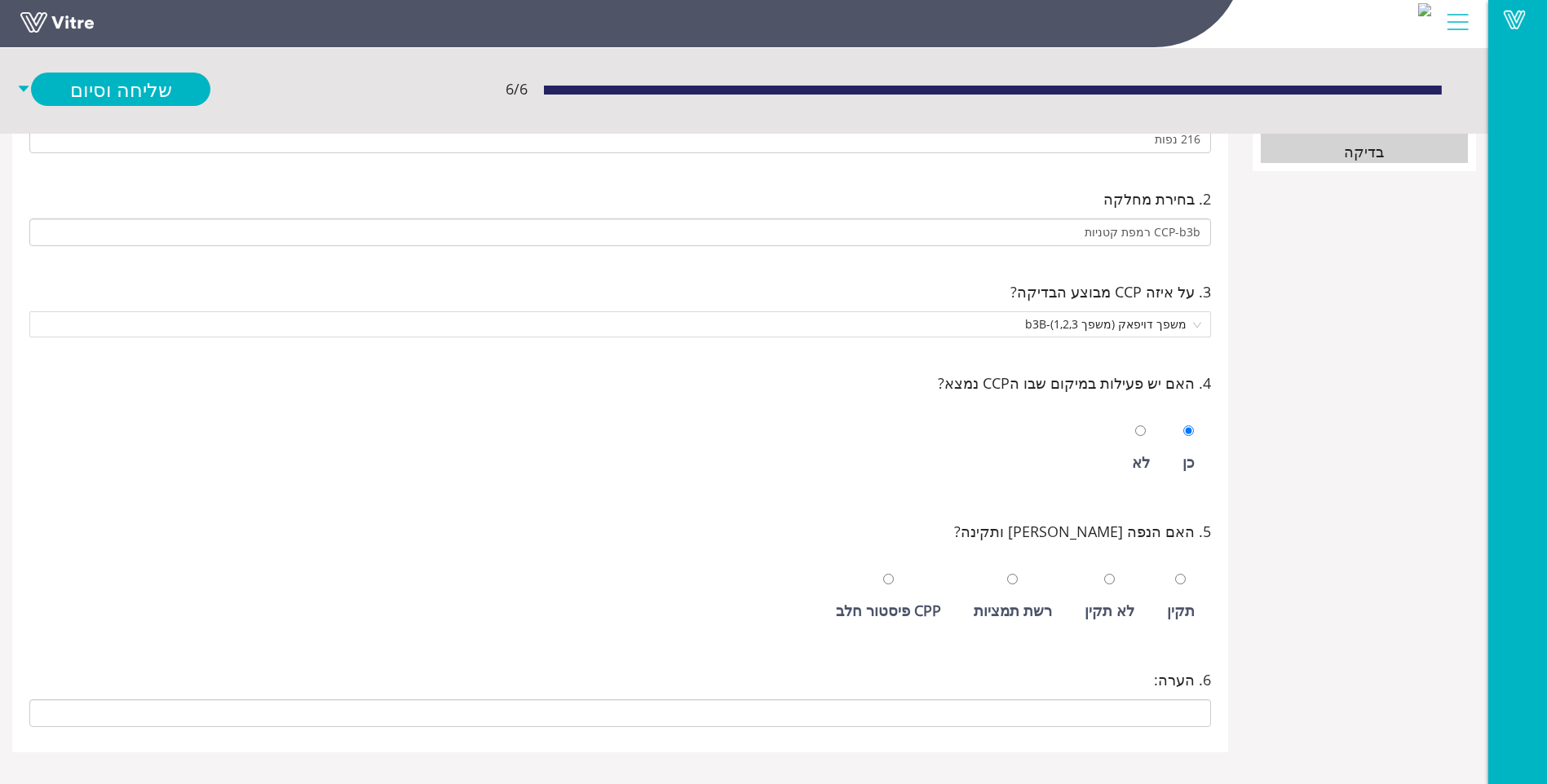
click at [1167, 579] on div "תקין" at bounding box center [1181, 597] width 44 height 75
radio input "true"
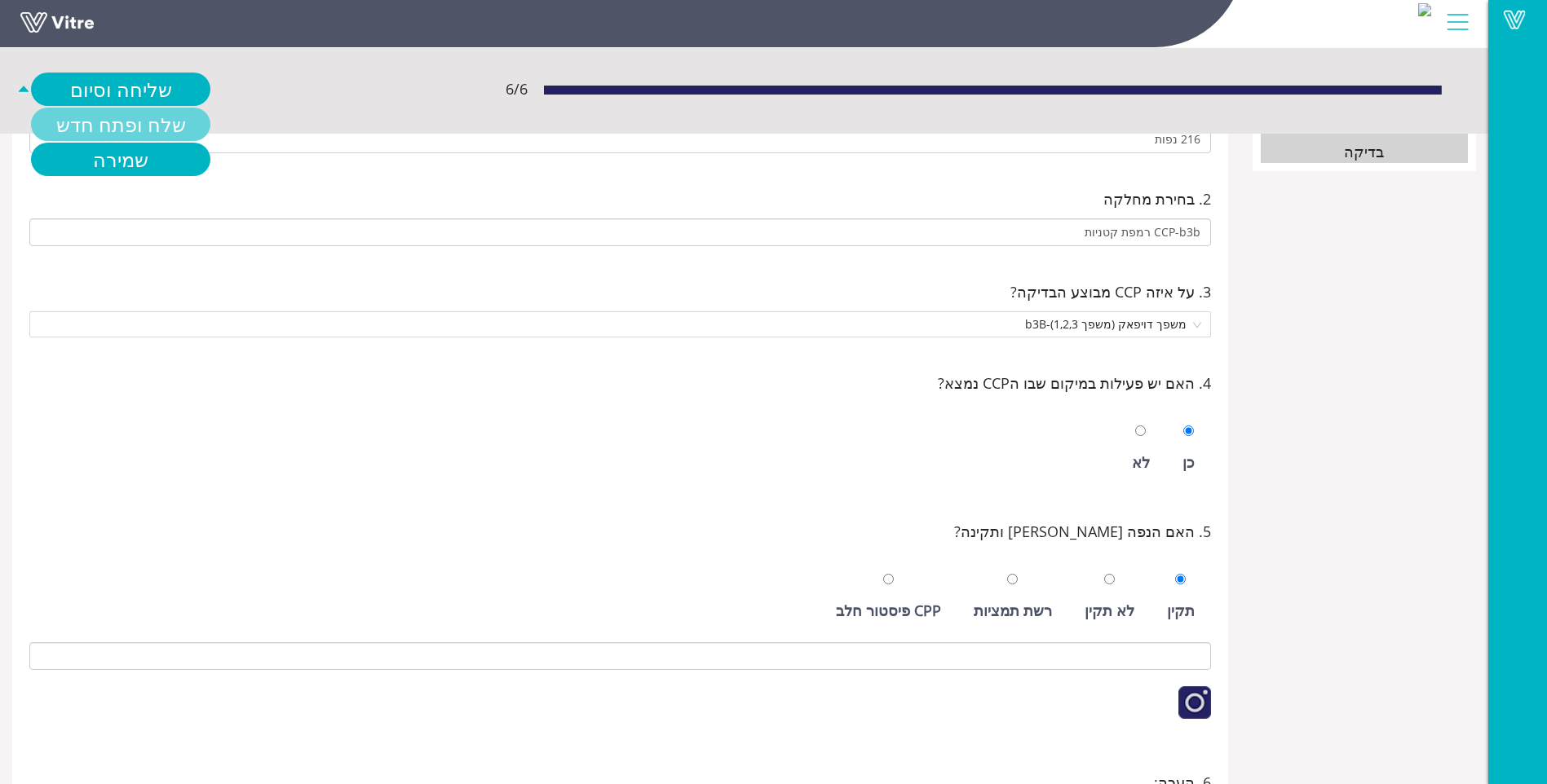
click at [118, 120] on link "שלח ופתח חדש" at bounding box center [121, 124] width 180 height 33
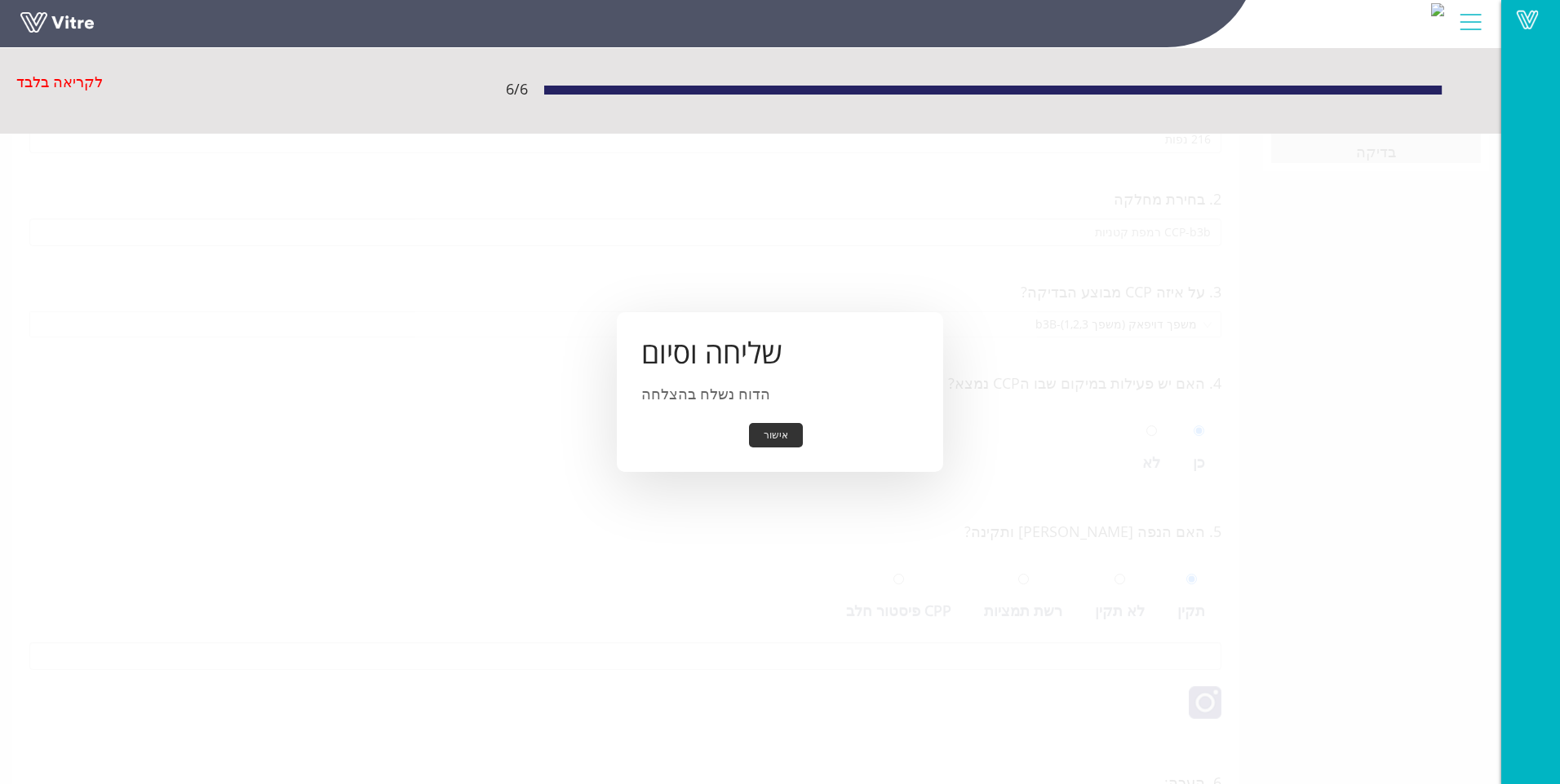
click at [784, 440] on button "אישור" at bounding box center [776, 436] width 54 height 26
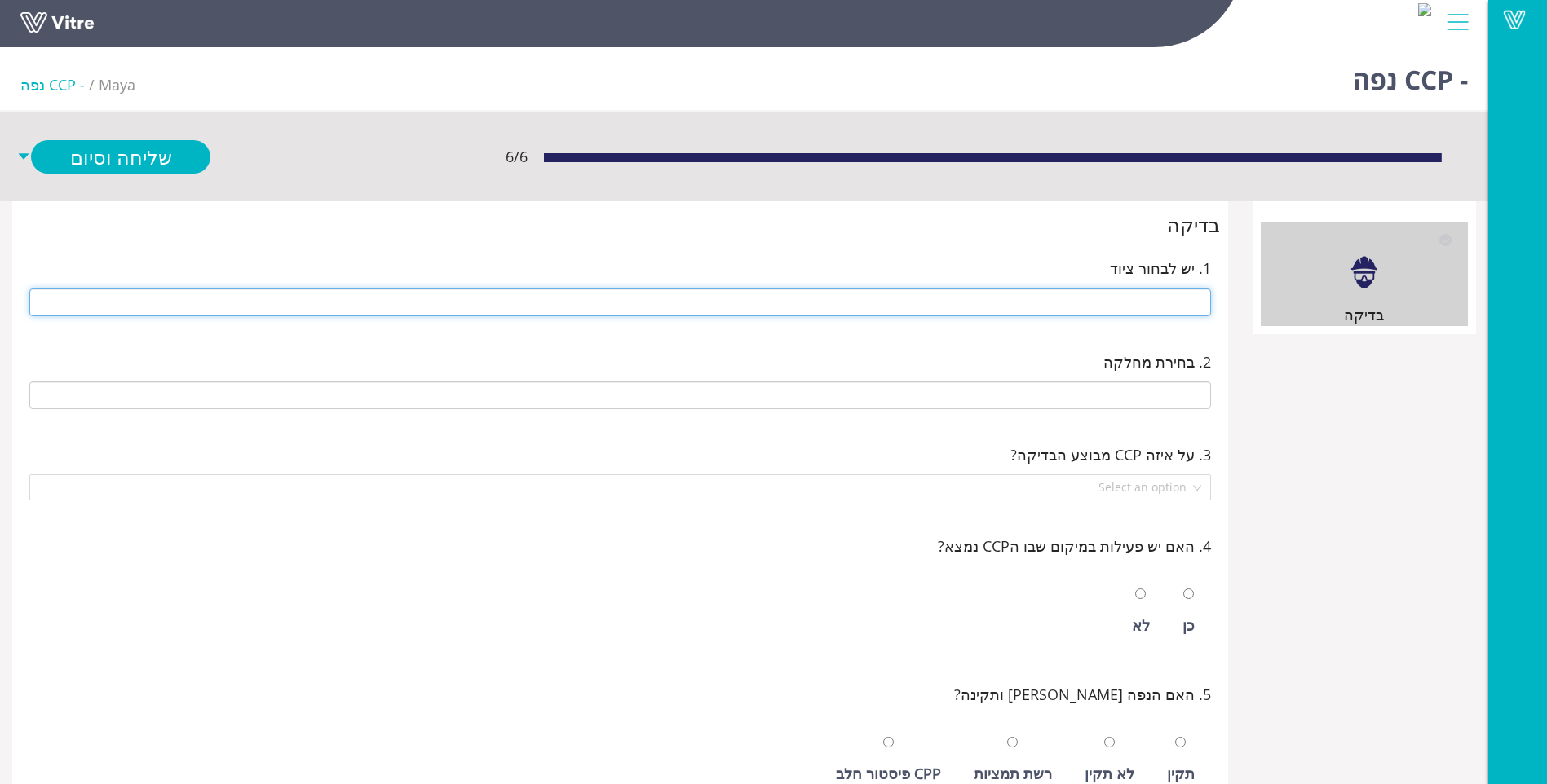
click at [1083, 304] on input "text" at bounding box center [620, 302] width 1181 height 27
type input "265 סוכר וניל"
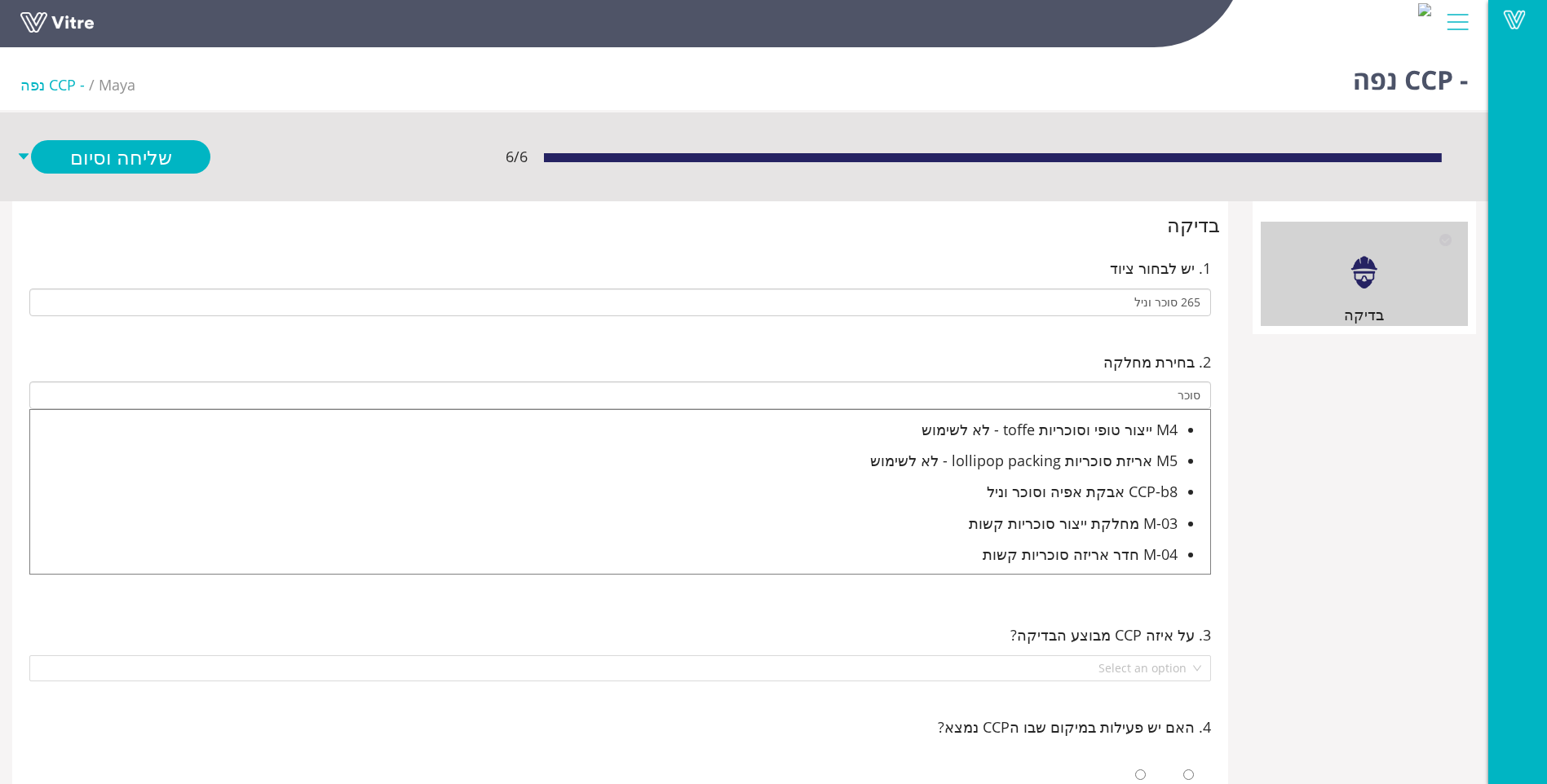
click at [1058, 502] on div "CCP-b8 אבקת אפיה וסוכר וניל" at bounding box center [604, 491] width 1147 height 23
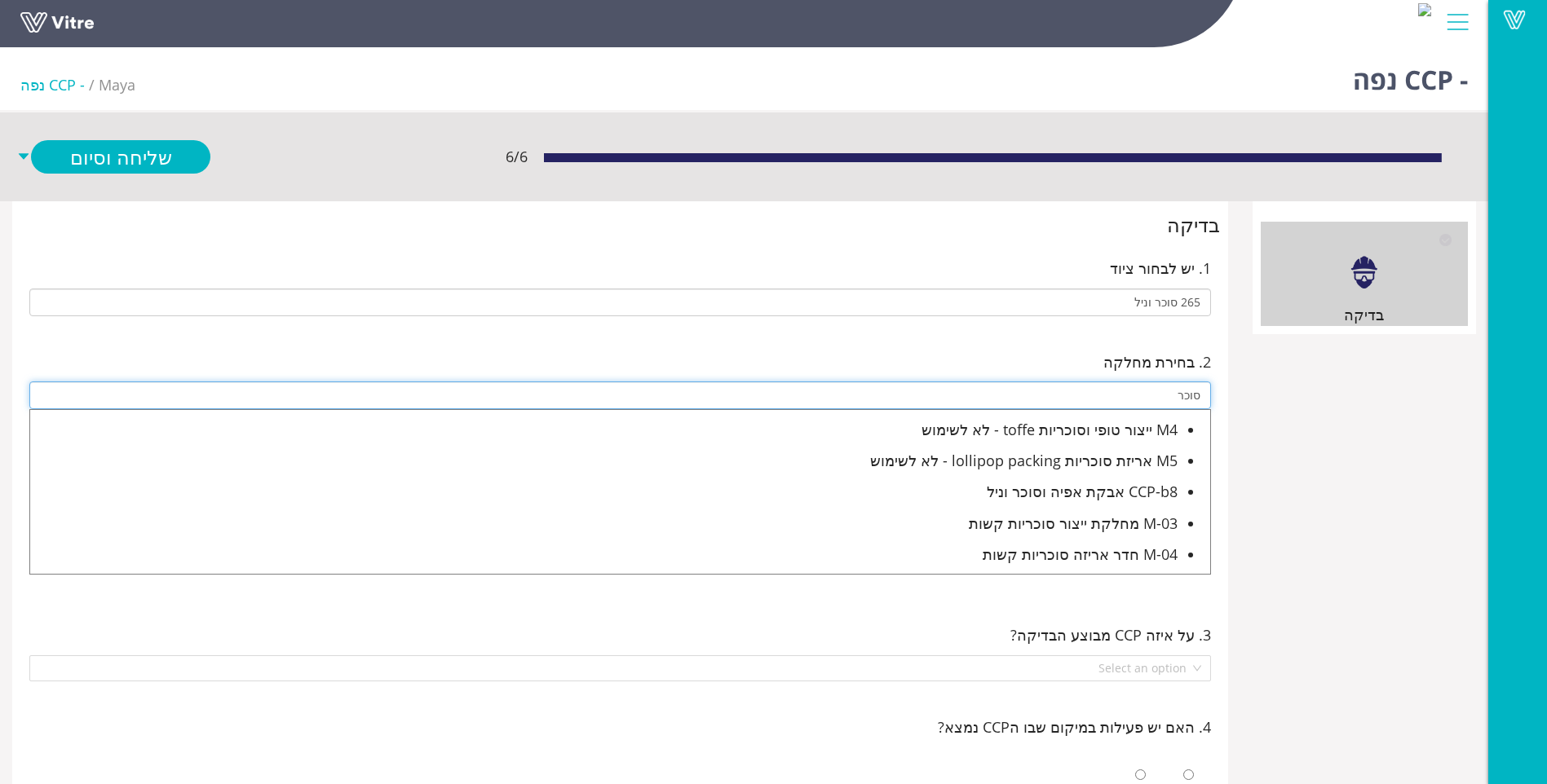
type input "CCP-b8 אבקת אפיה וסוכר וניל"
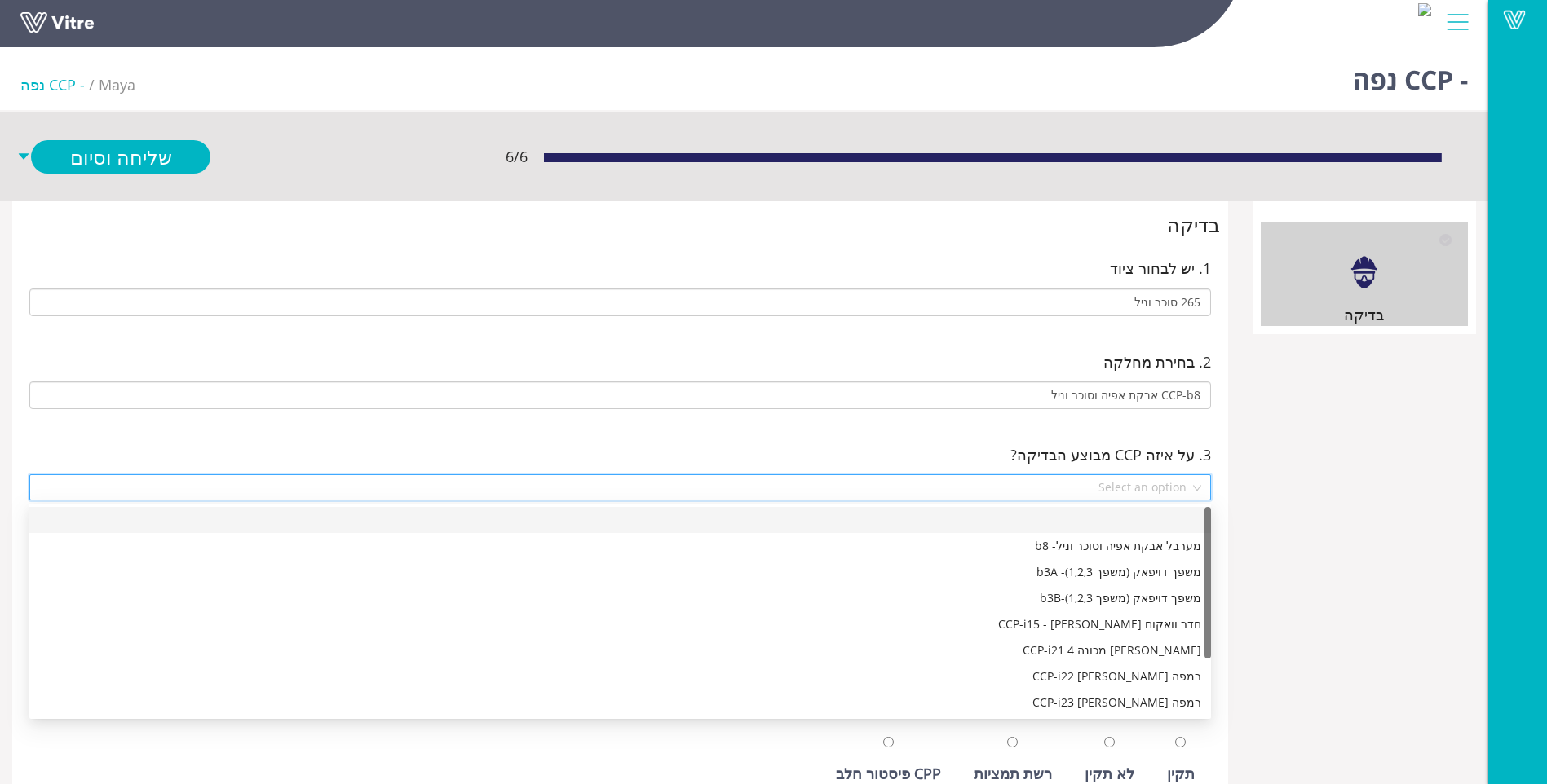
click at [1130, 479] on input "search" at bounding box center [615, 487] width 1151 height 25
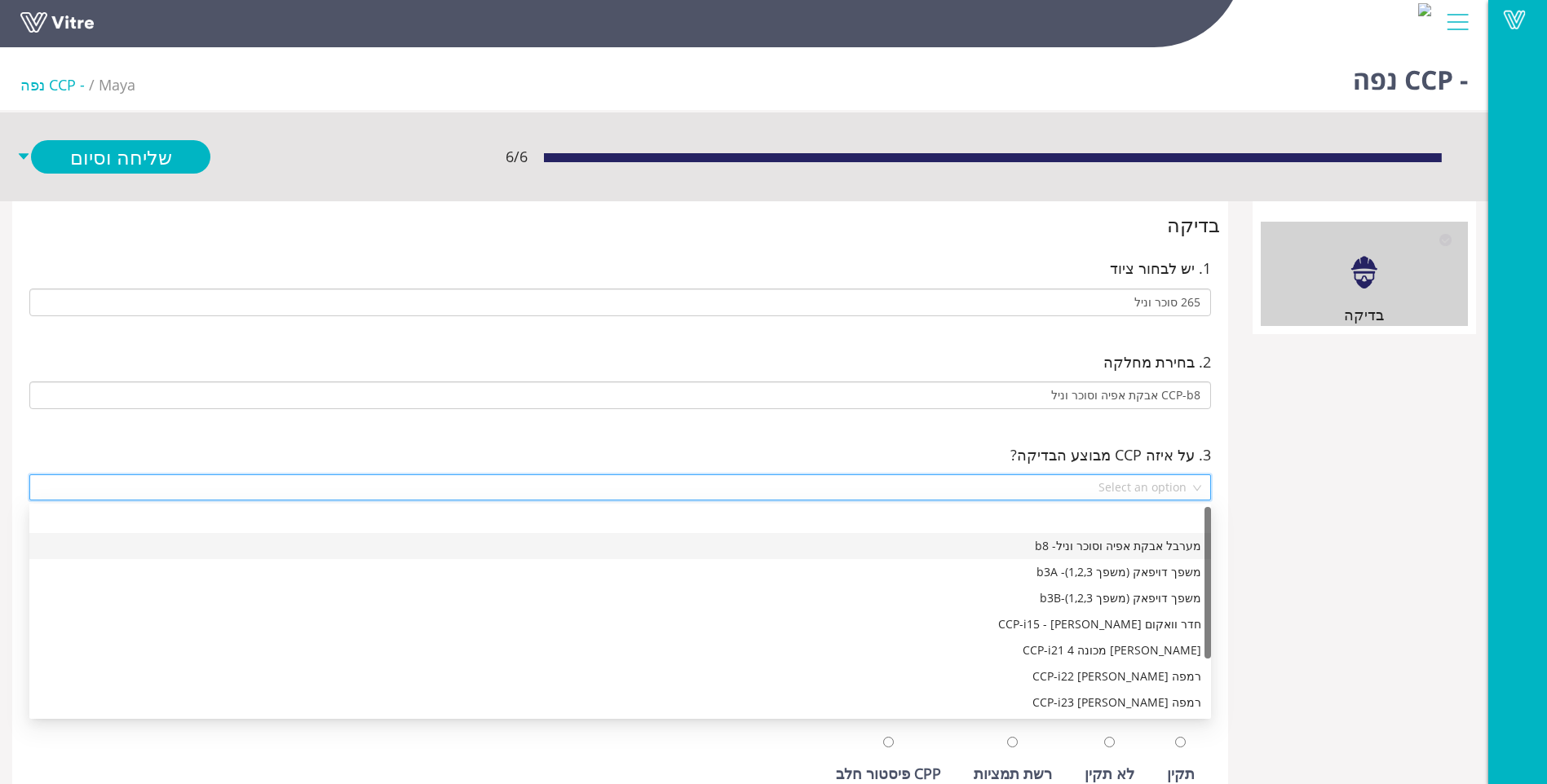
click at [1116, 539] on div "מערבל אבקת אפיה וסוכר וניל- b8" at bounding box center [621, 546] width 1163 height 18
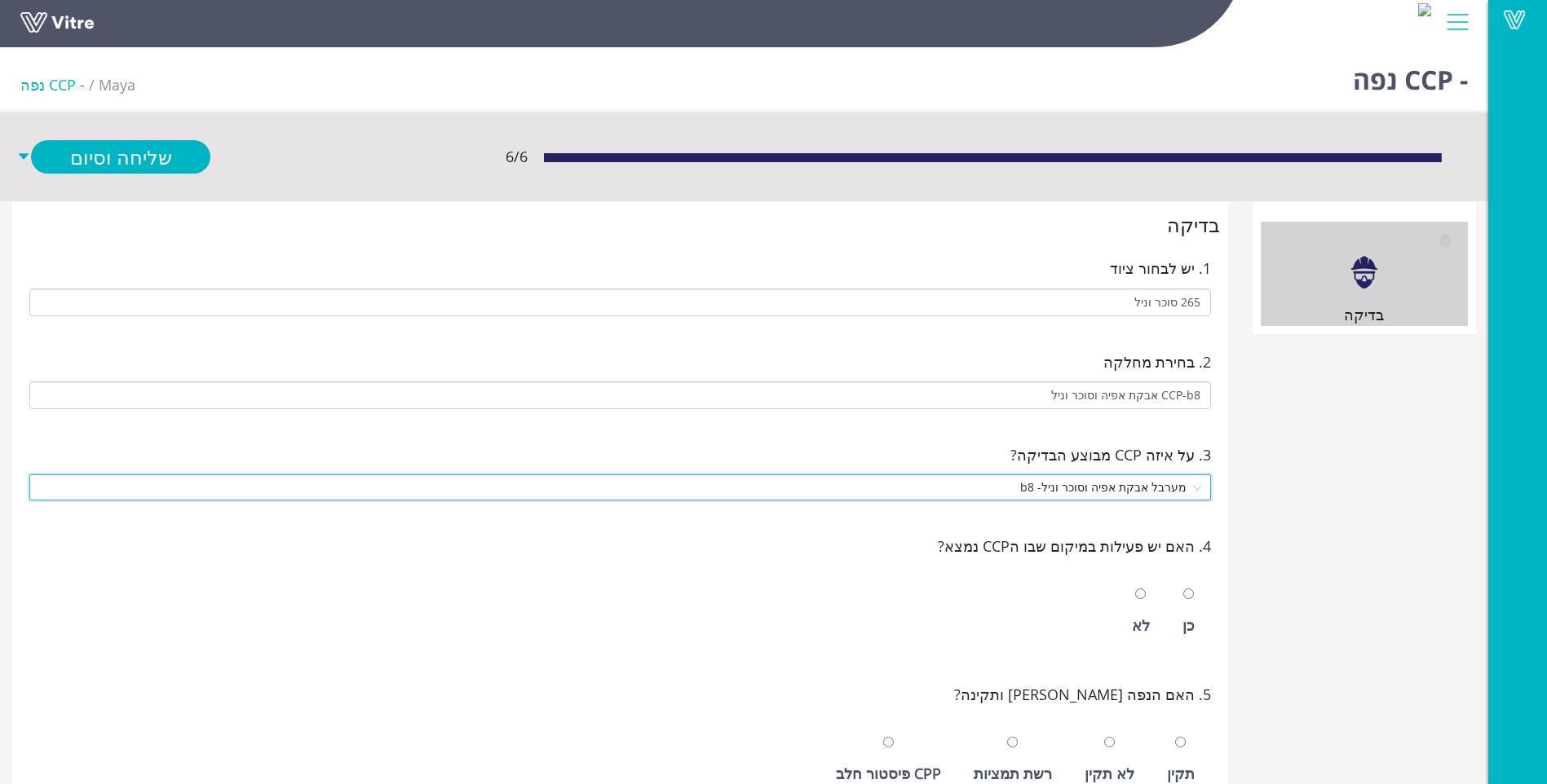
click at [1178, 612] on div "כן" at bounding box center [1188, 612] width 28 height 75
radio input "true"
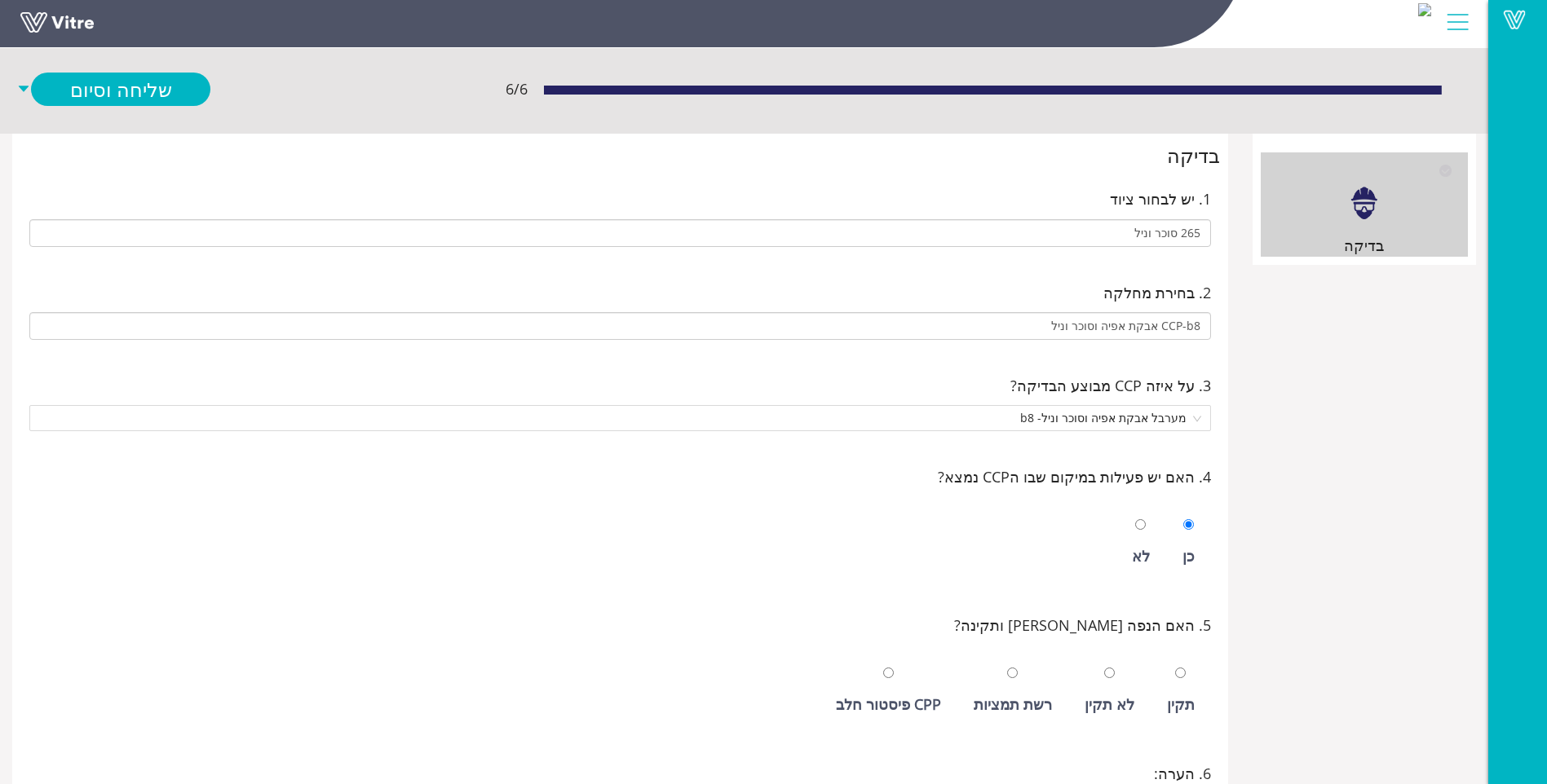
scroll to position [172, 0]
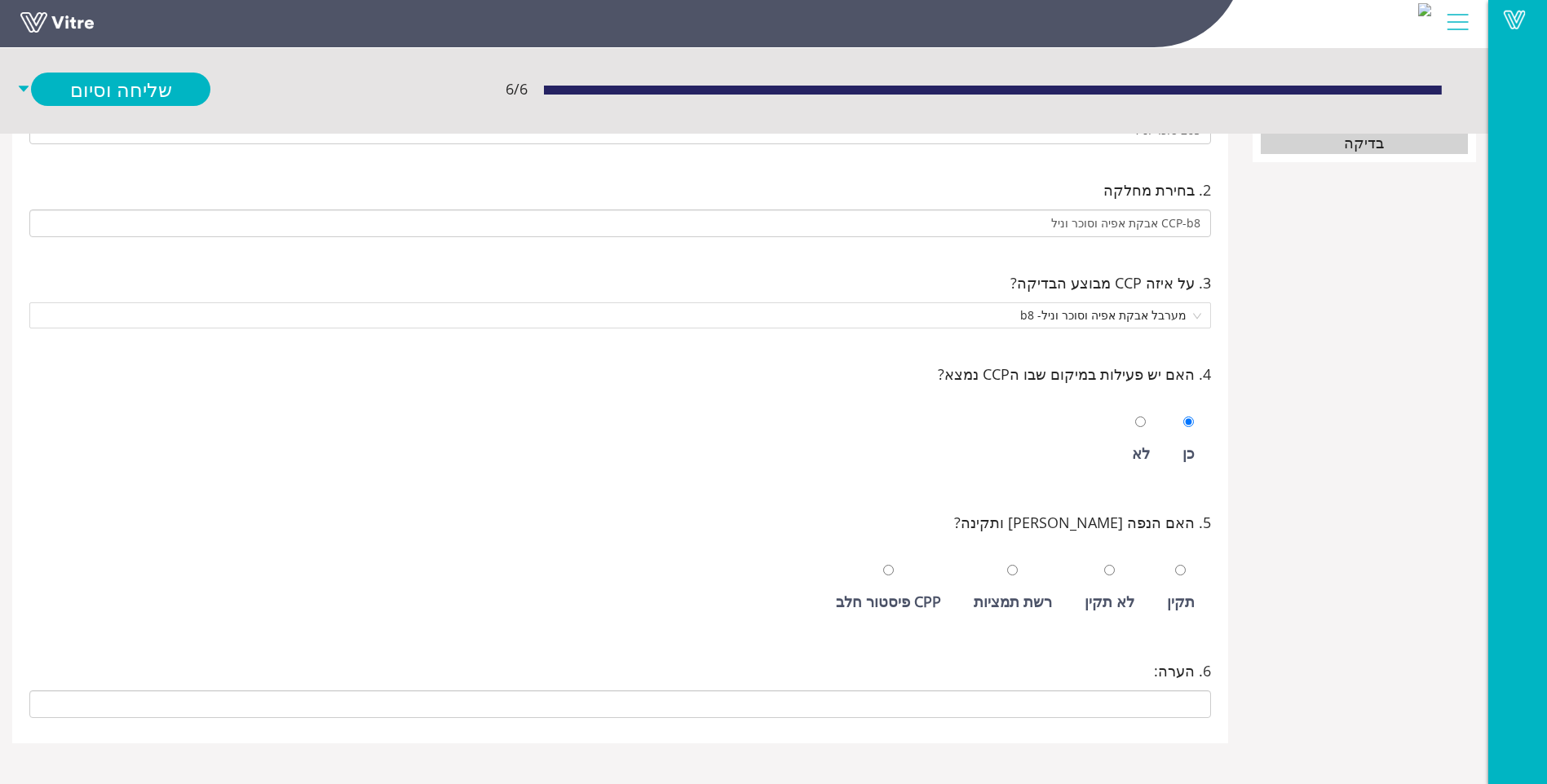
click at [1185, 595] on div "תקין" at bounding box center [1181, 602] width 27 height 23
radio input "true"
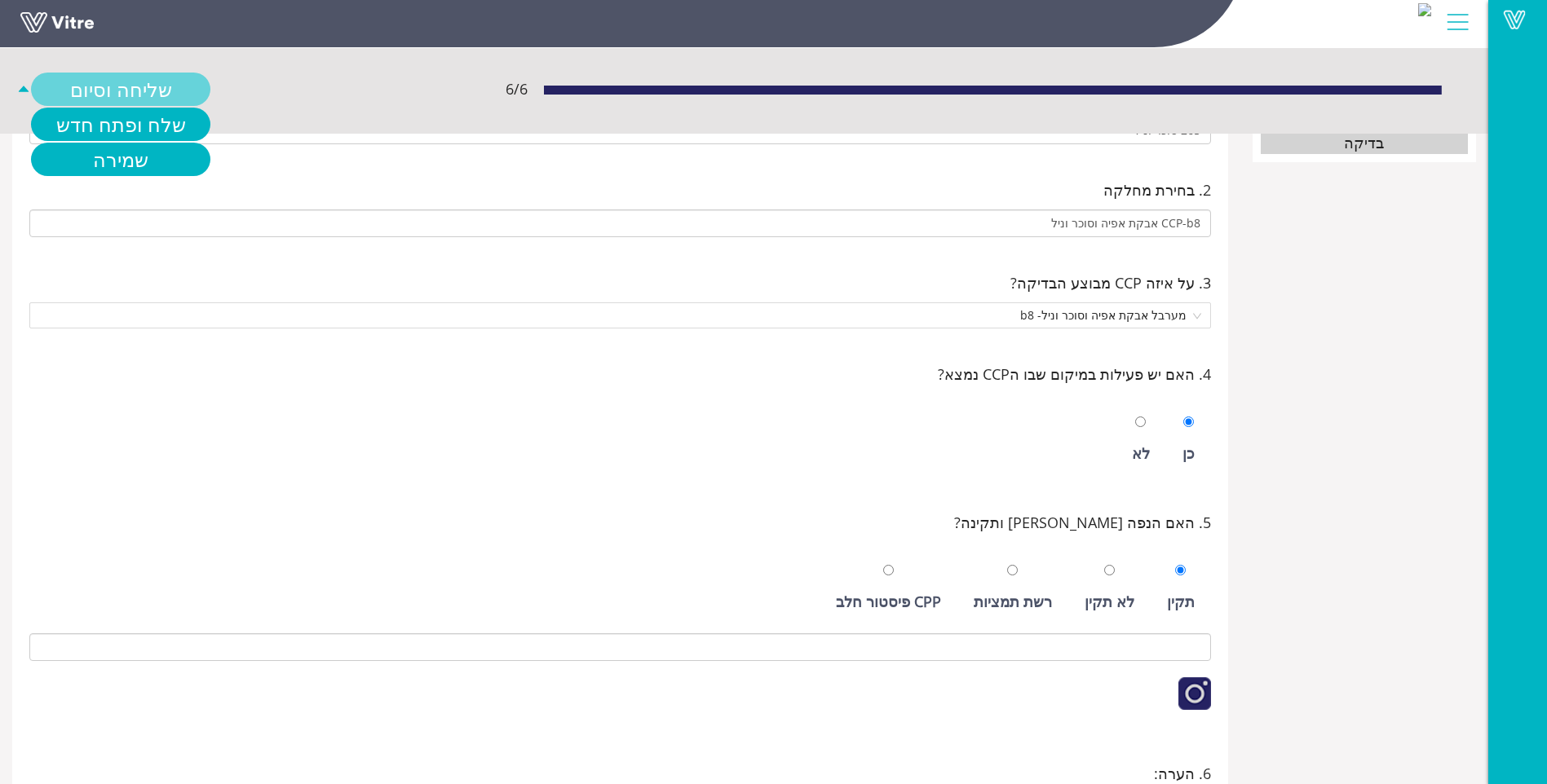
click at [70, 79] on link "שליחה וסיום" at bounding box center [121, 89] width 180 height 33
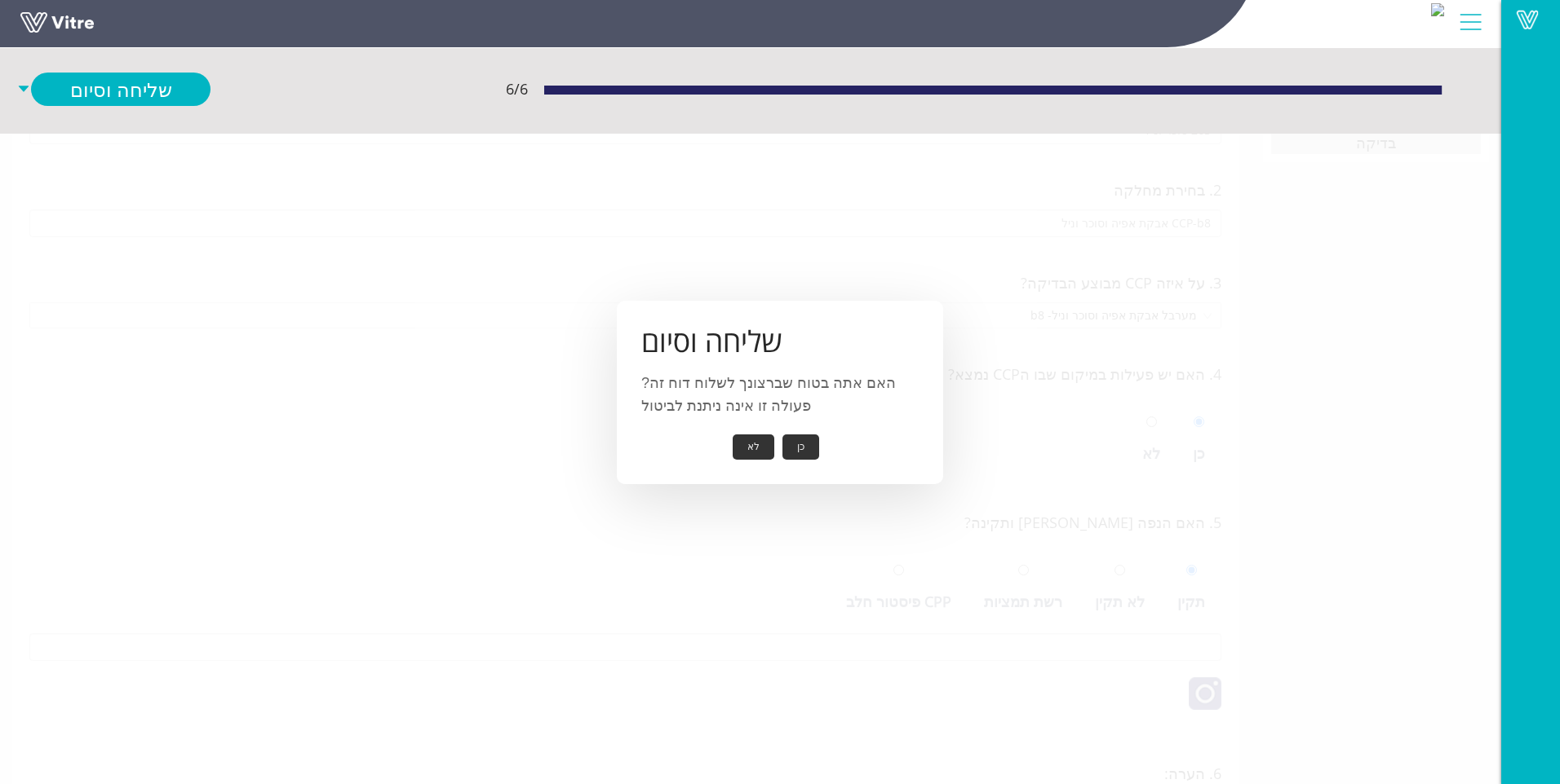
click at [807, 443] on button "כן" at bounding box center [801, 448] width 37 height 26
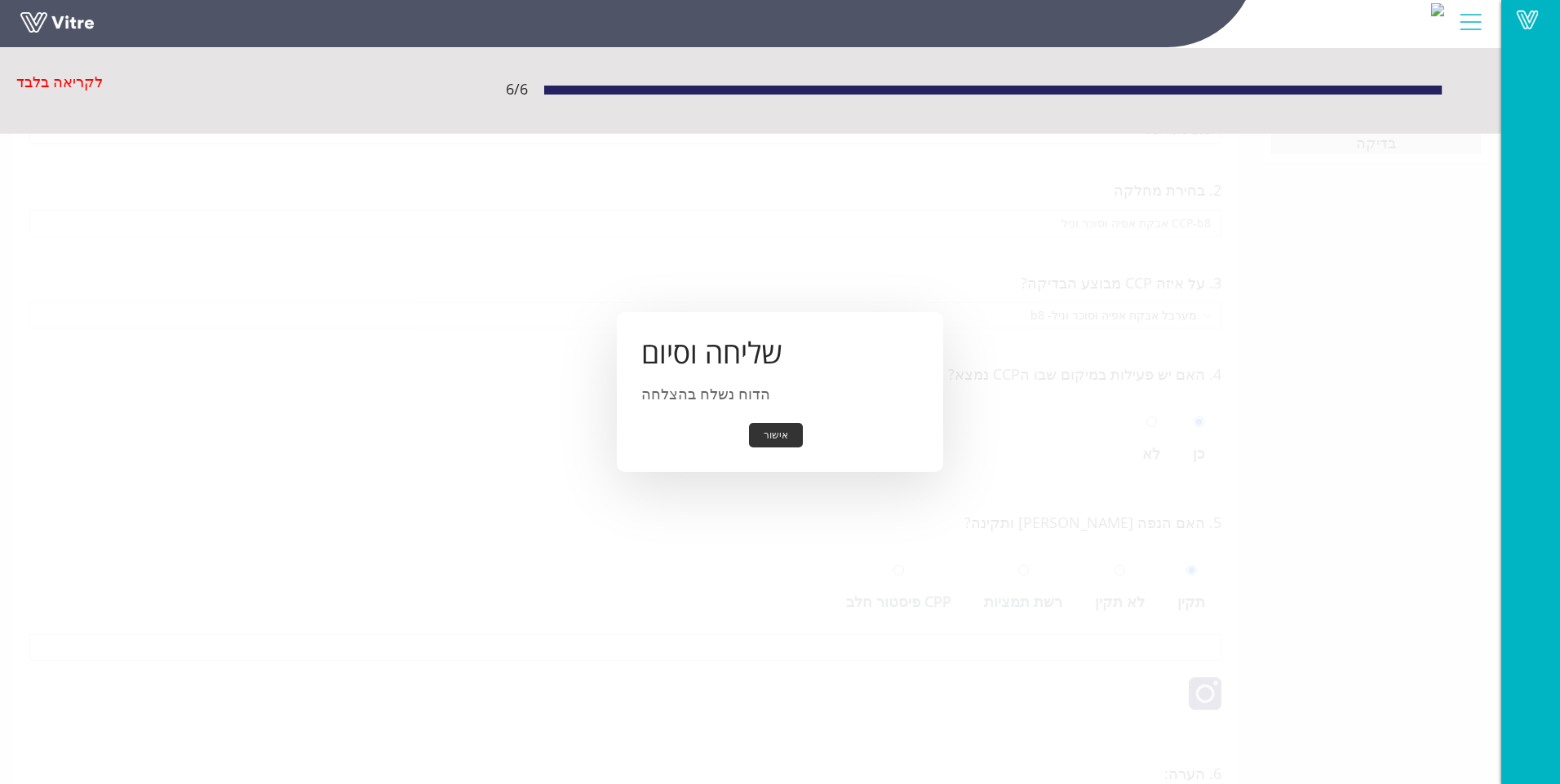
click at [788, 442] on button "אישור" at bounding box center [776, 436] width 54 height 26
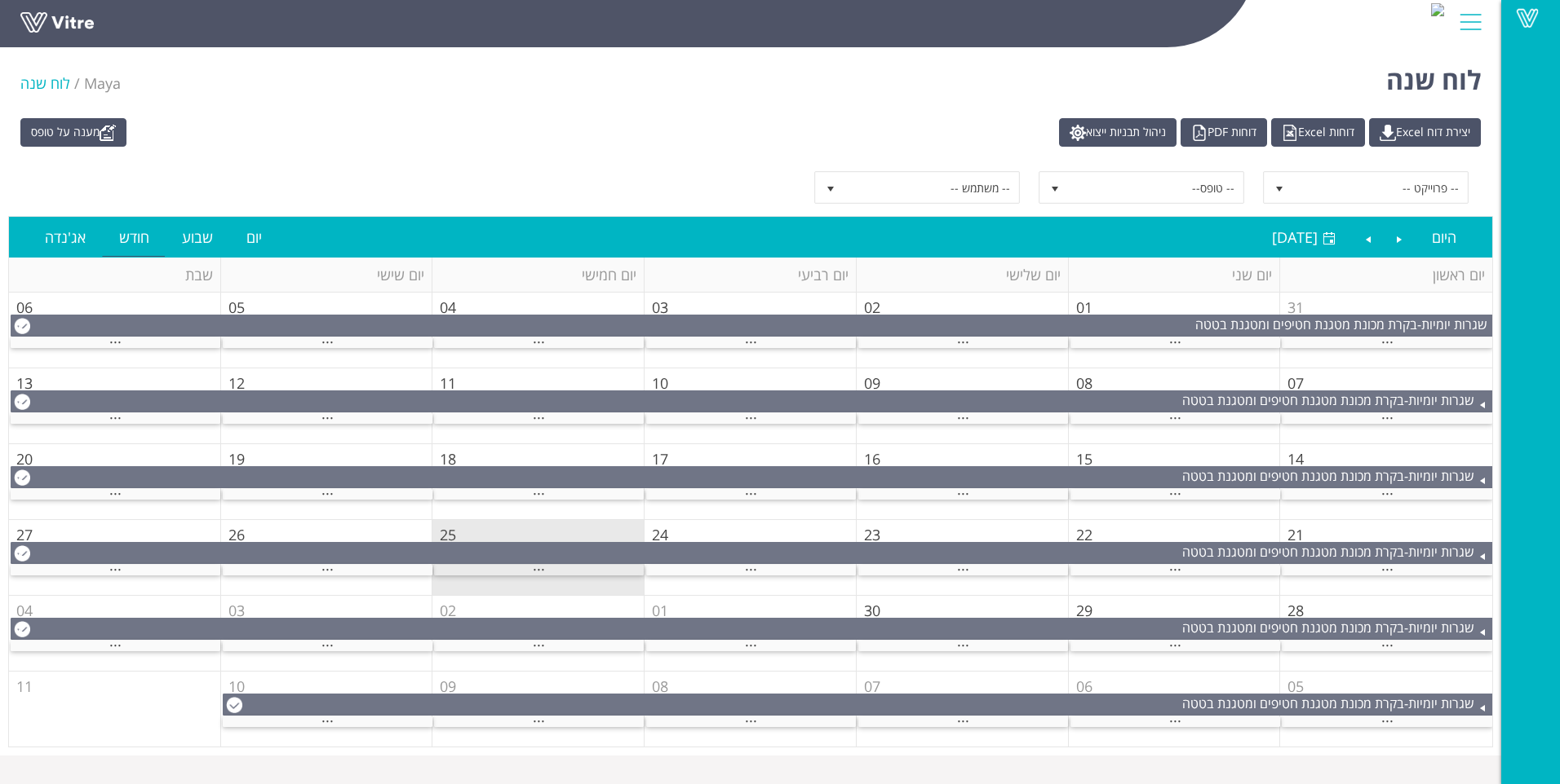
click at [546, 566] on div "..." at bounding box center [539, 570] width 210 height 10
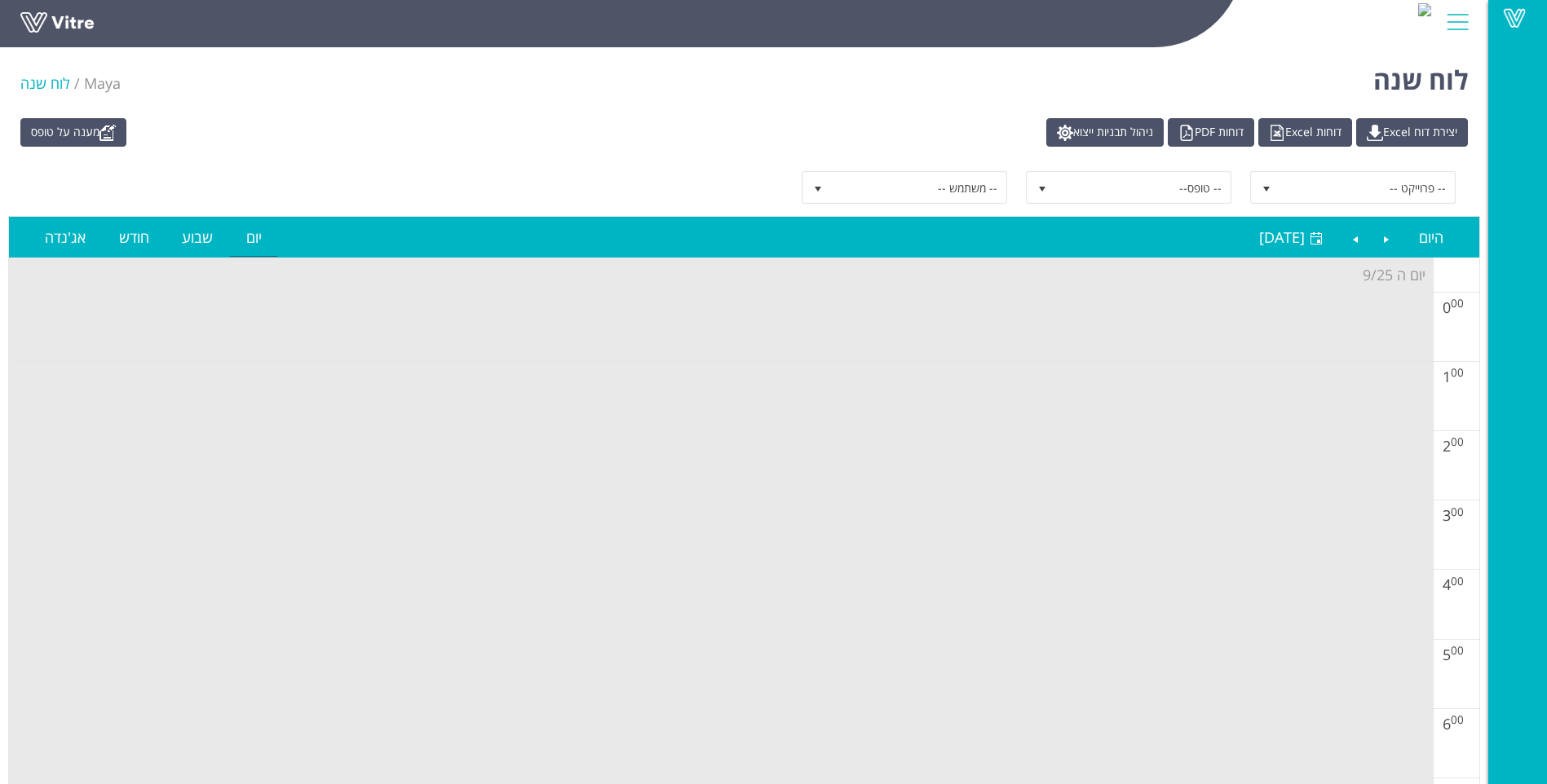
click at [781, 187] on input "button" at bounding box center [773, 188] width 21 height 21
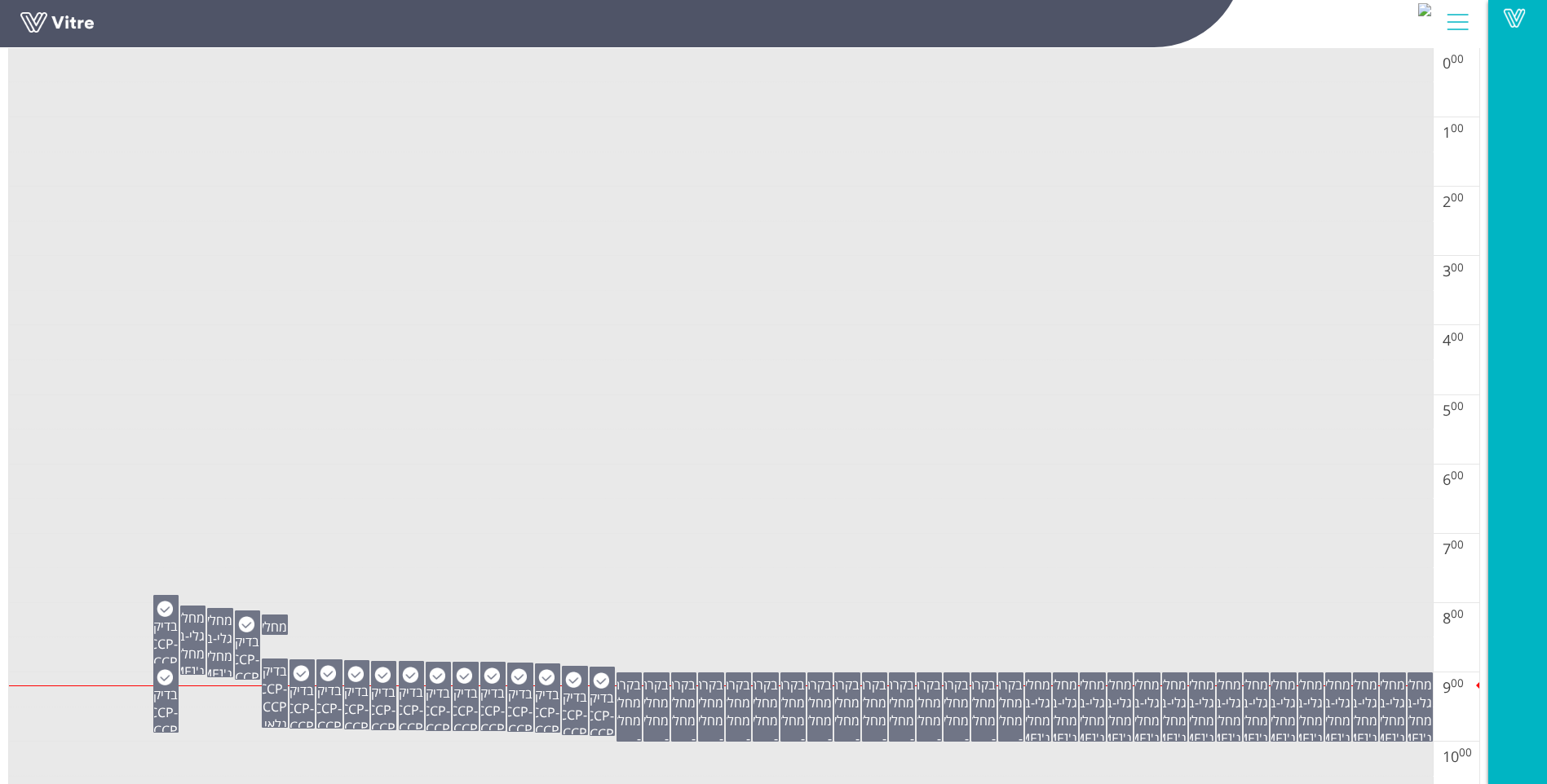
click at [730, 360] on td at bounding box center [720, 377] width 1424 height 35
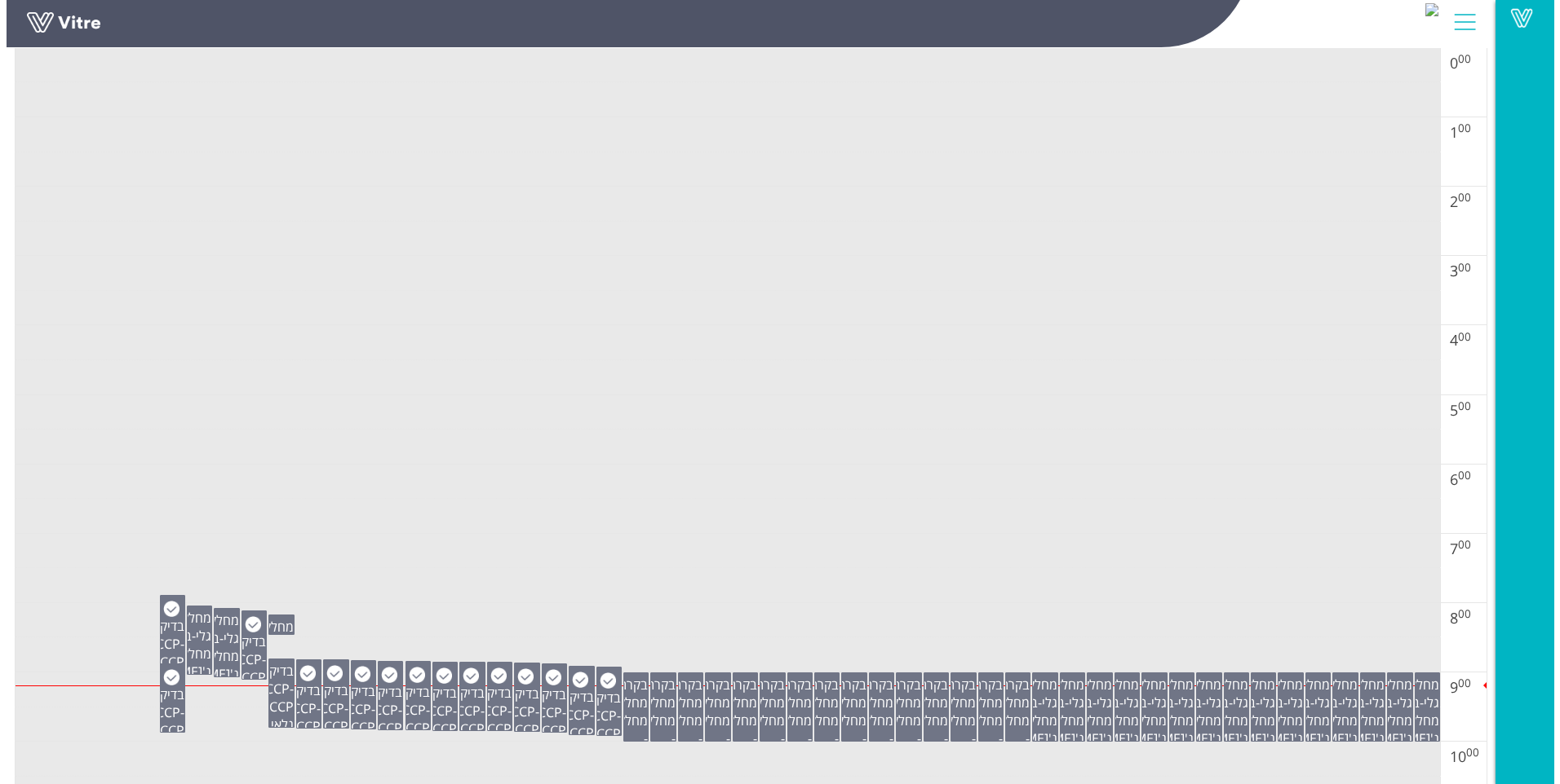
scroll to position [0, 0]
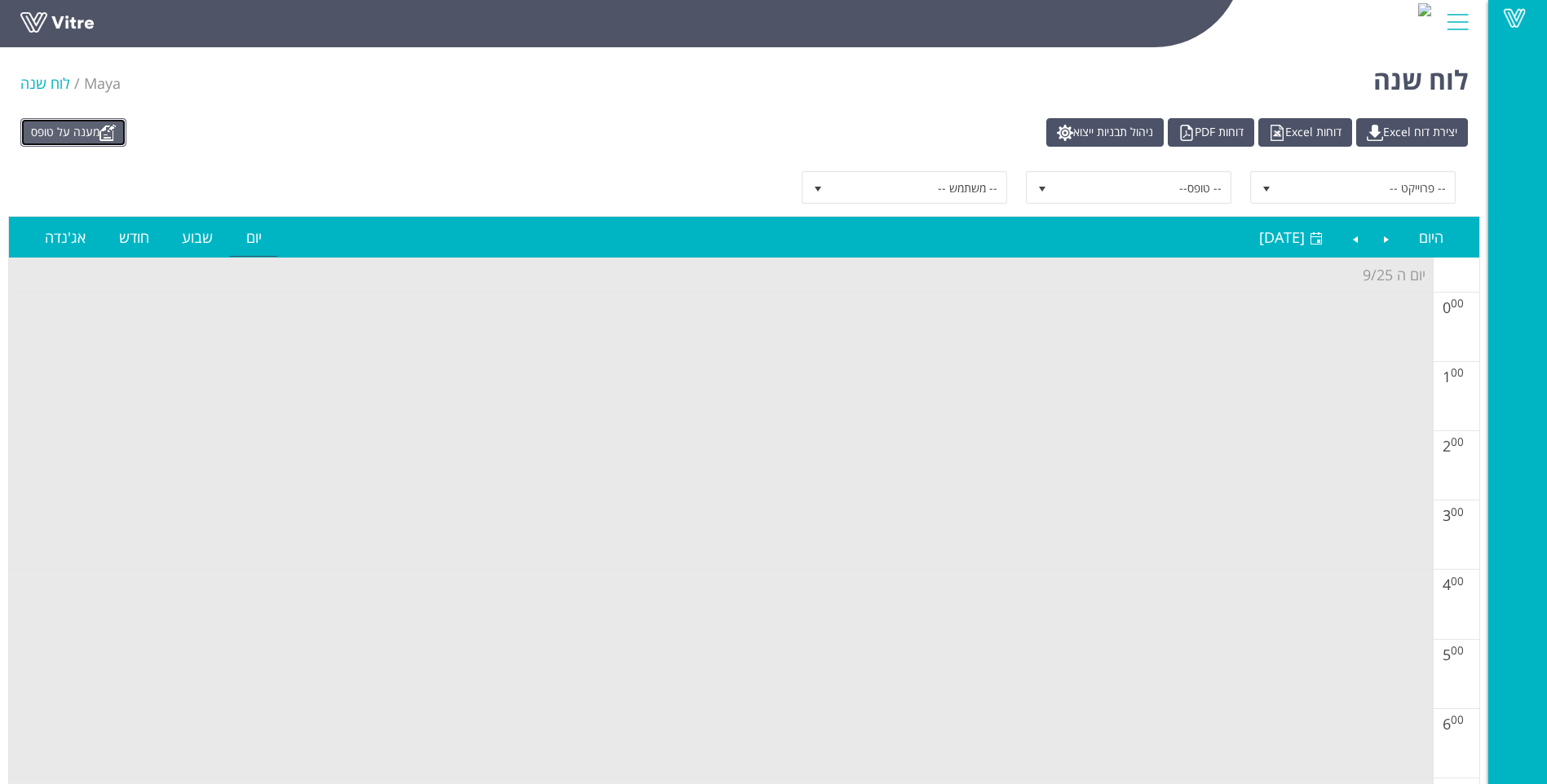
click at [98, 134] on link "מענה על טופס" at bounding box center [74, 132] width 106 height 28
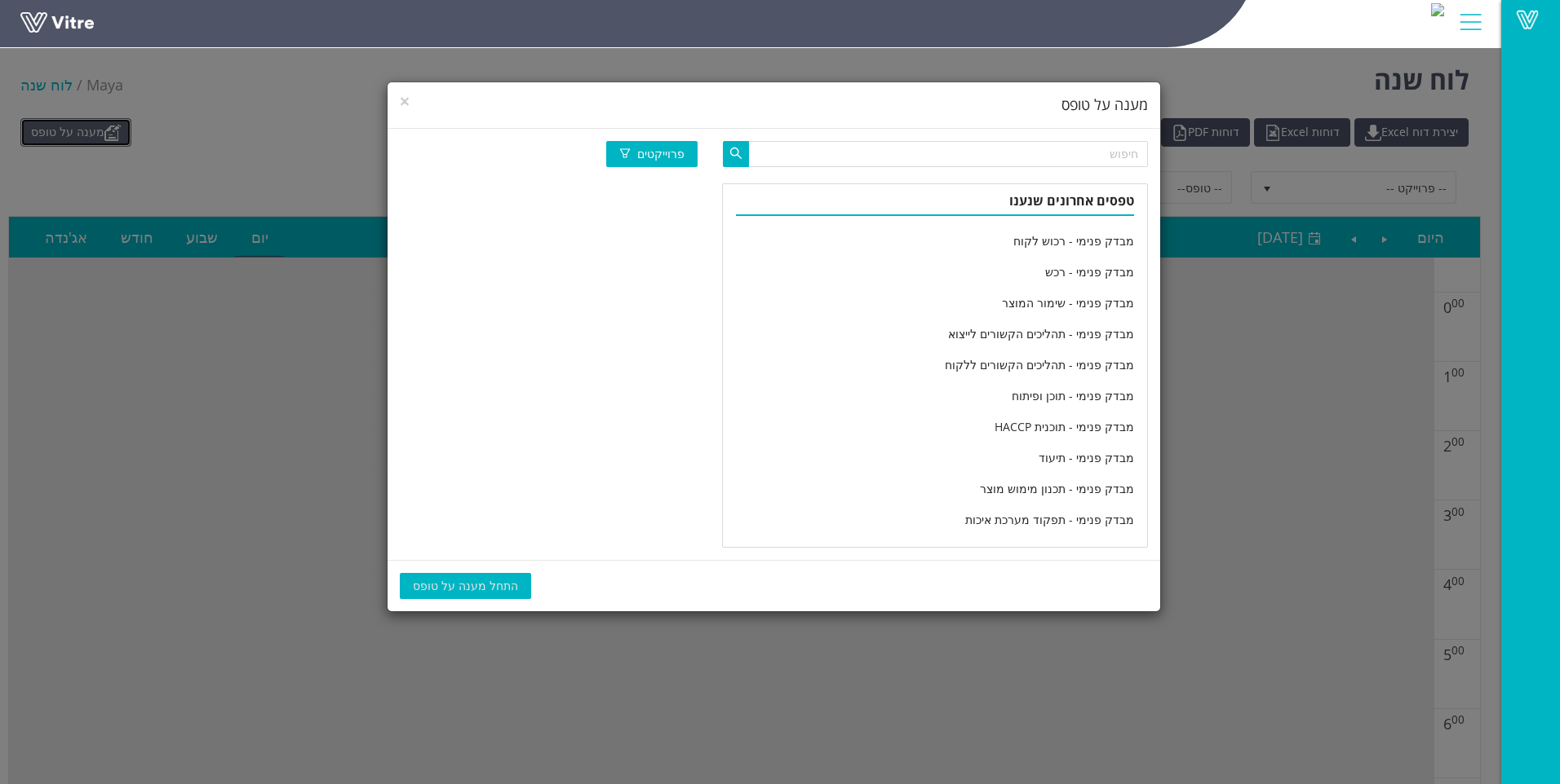
scroll to position [2688, 0]
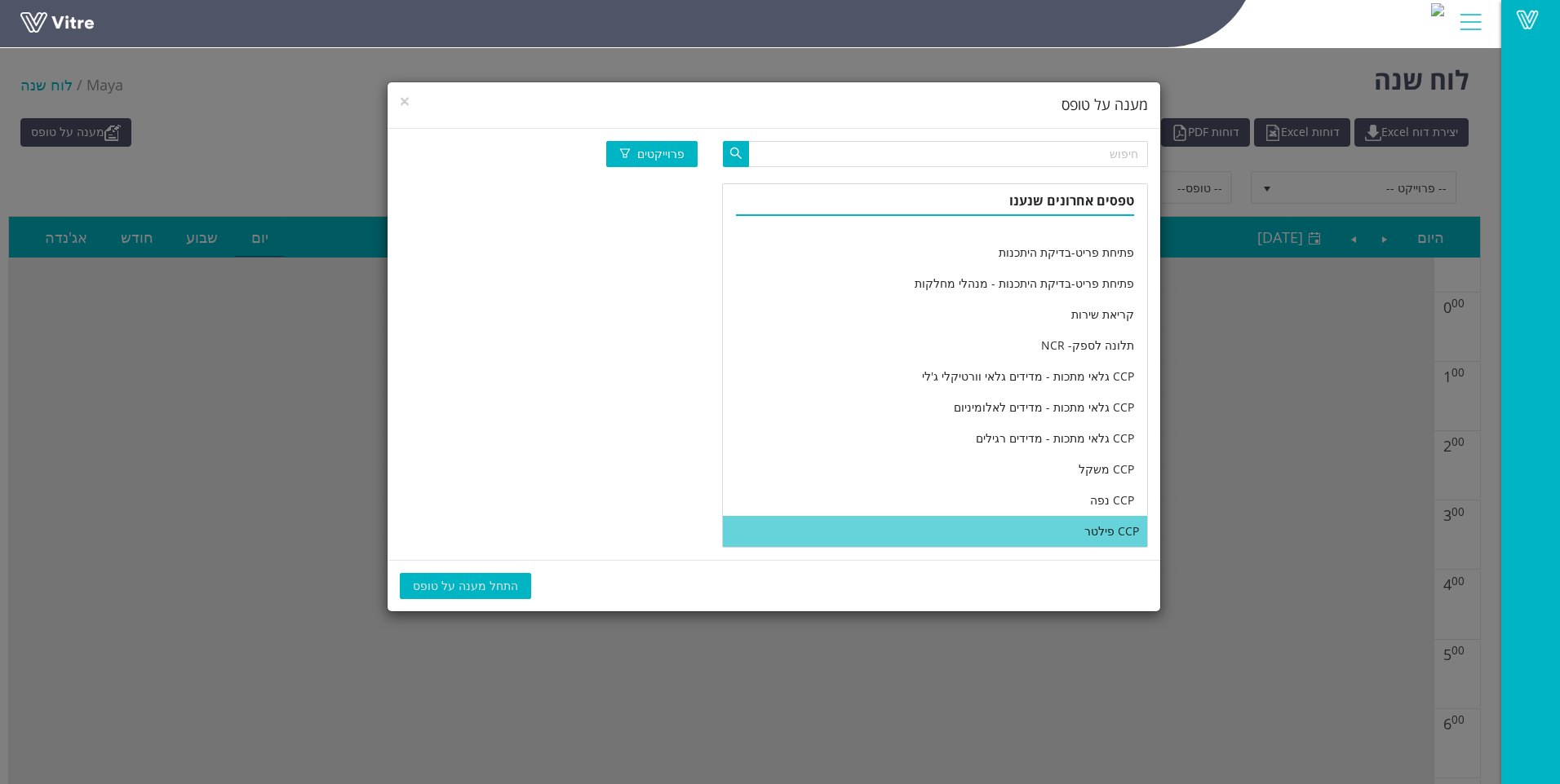
click at [910, 527] on li "CCP פילטר" at bounding box center [934, 532] width 424 height 31
click at [473, 580] on span "התחל מענה על טופס" at bounding box center [465, 586] width 105 height 18
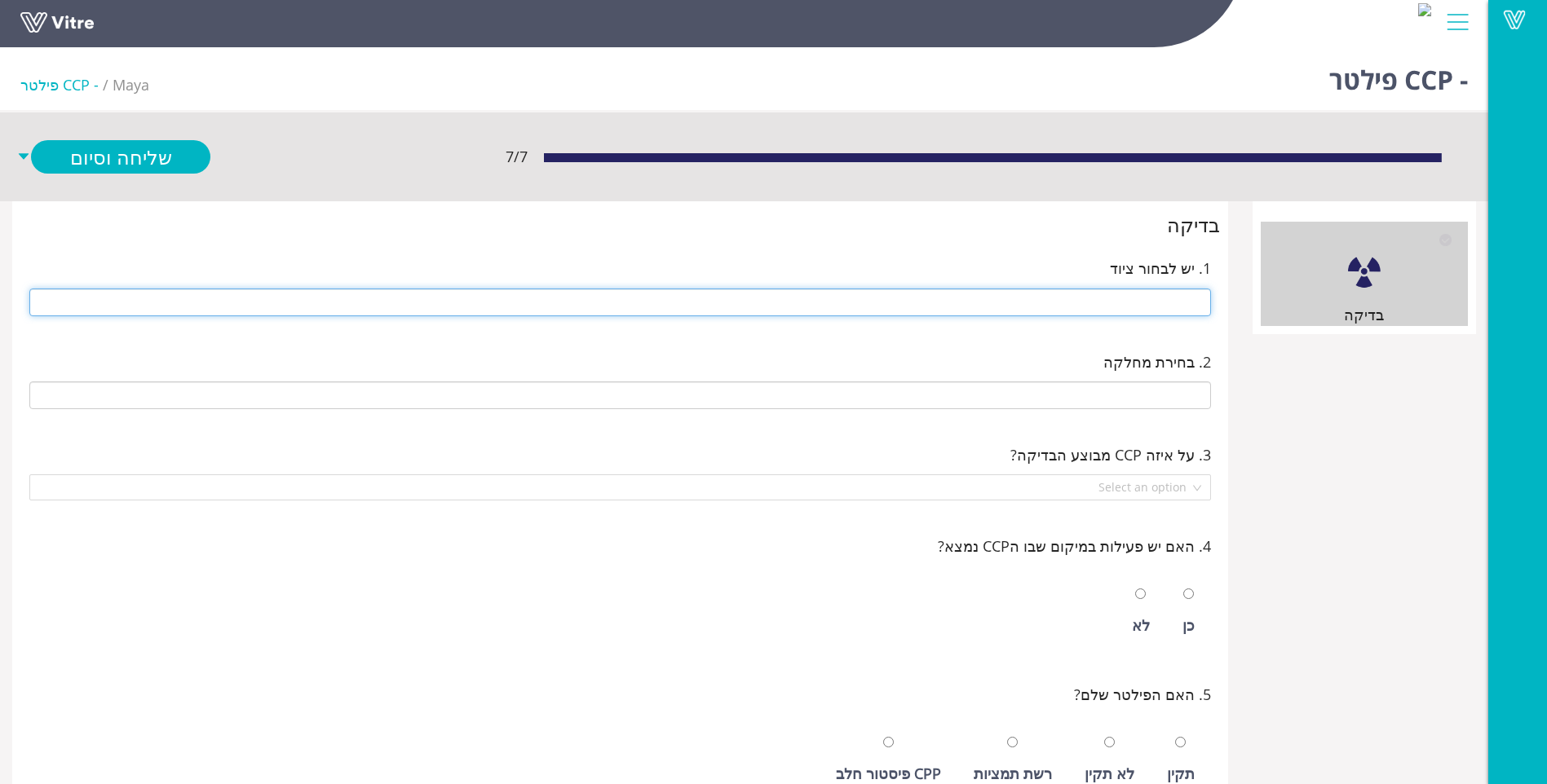
click at [1152, 294] on input "text" at bounding box center [620, 302] width 1181 height 27
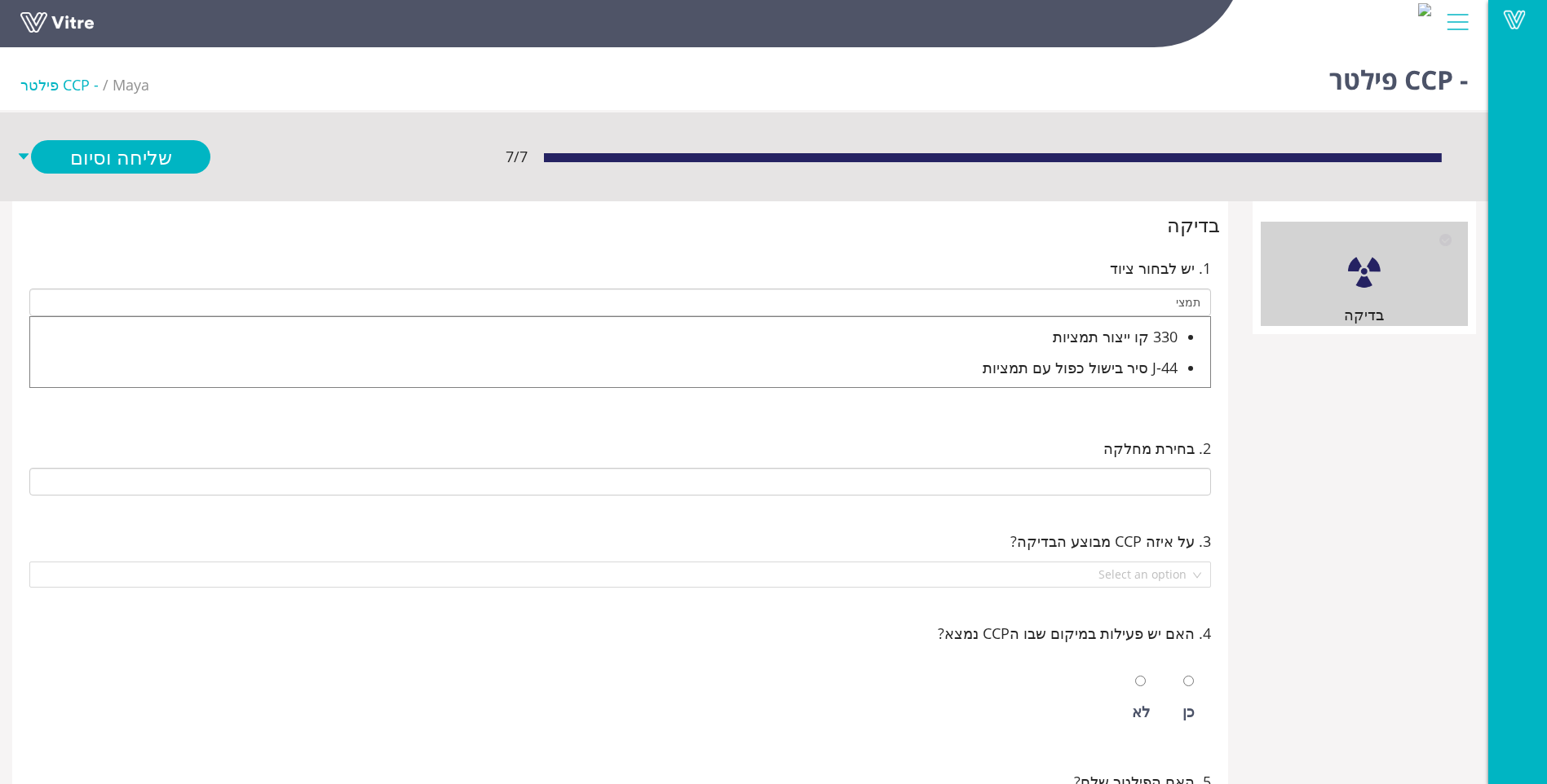
click at [1123, 344] on div "330 קו ייצור תמציות" at bounding box center [604, 336] width 1147 height 23
type input "330 קו ייצור תמציות"
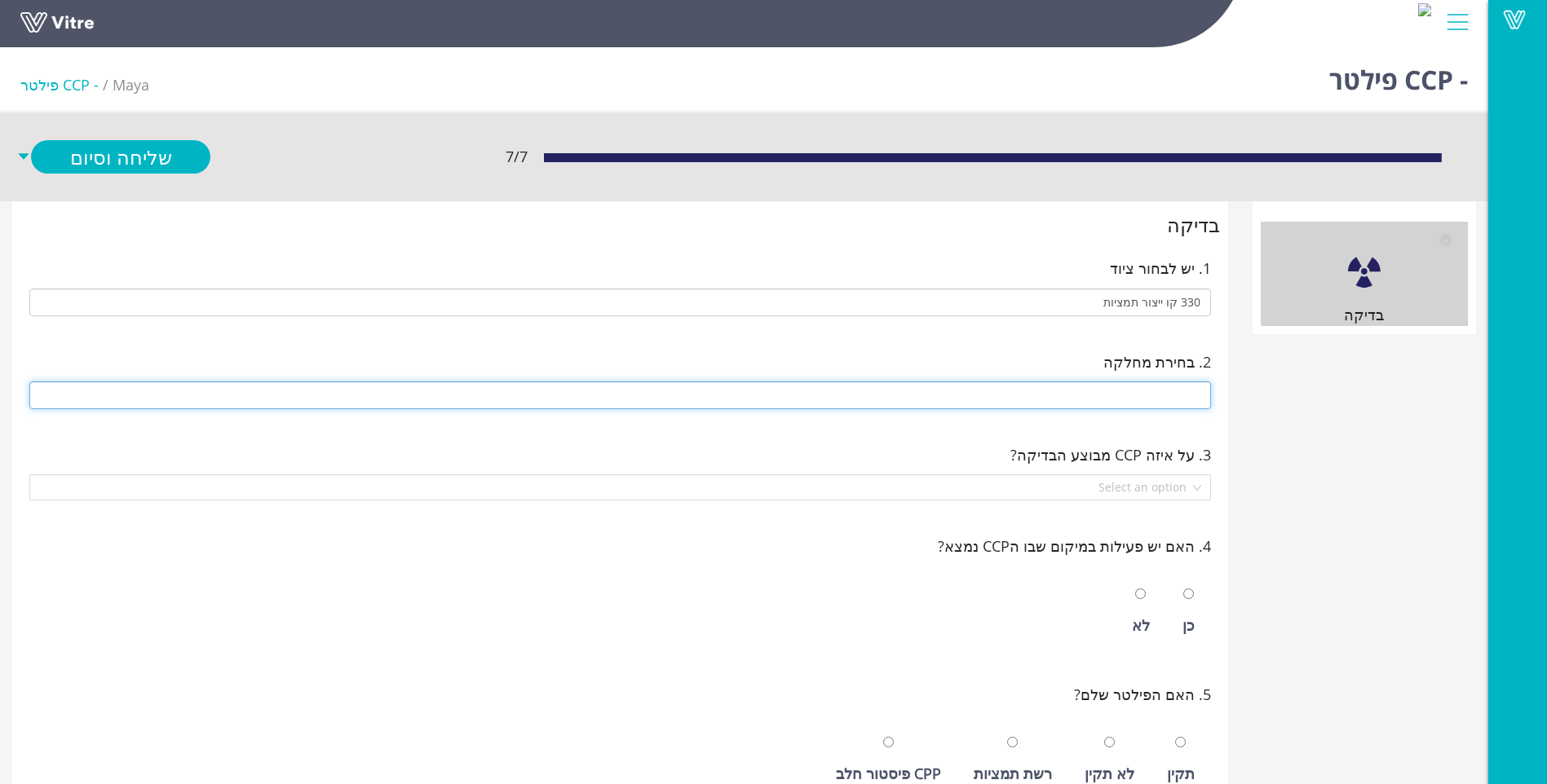
click at [1120, 386] on input "text" at bounding box center [620, 395] width 1181 height 27
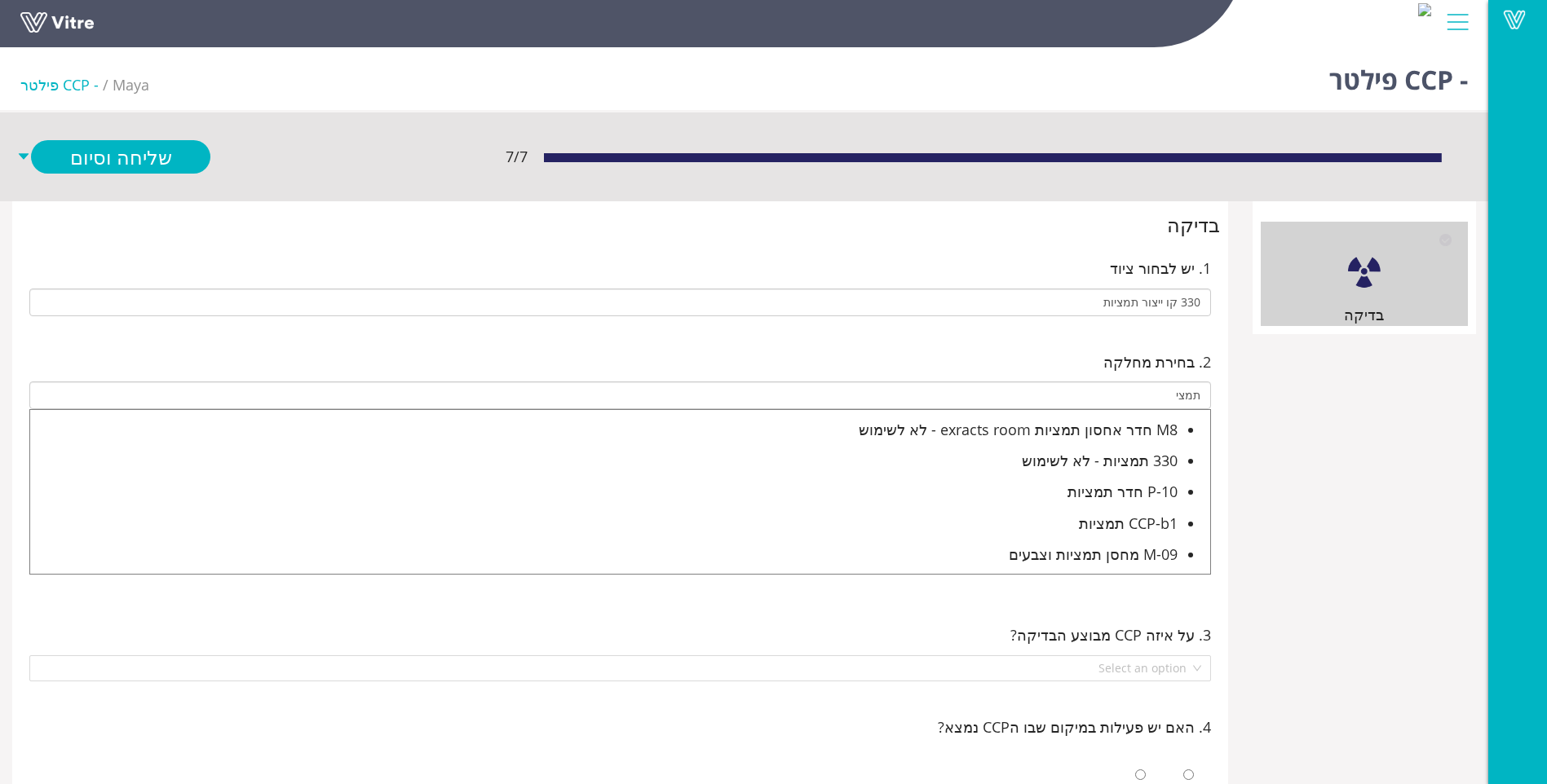
click at [1104, 497] on div "P-10 חדר תמציות" at bounding box center [604, 491] width 1147 height 23
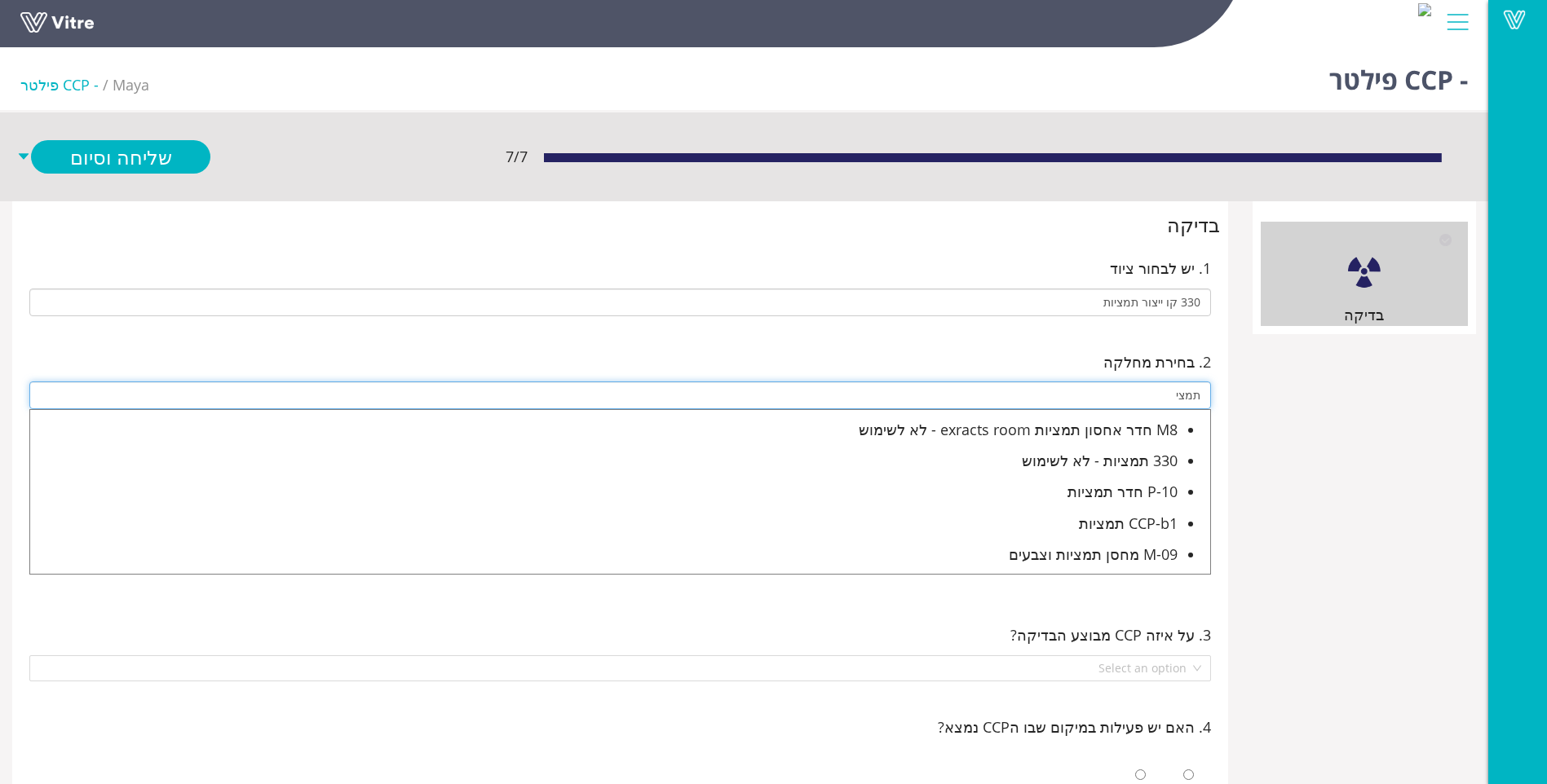
type input "P-10 חדר תמציות"
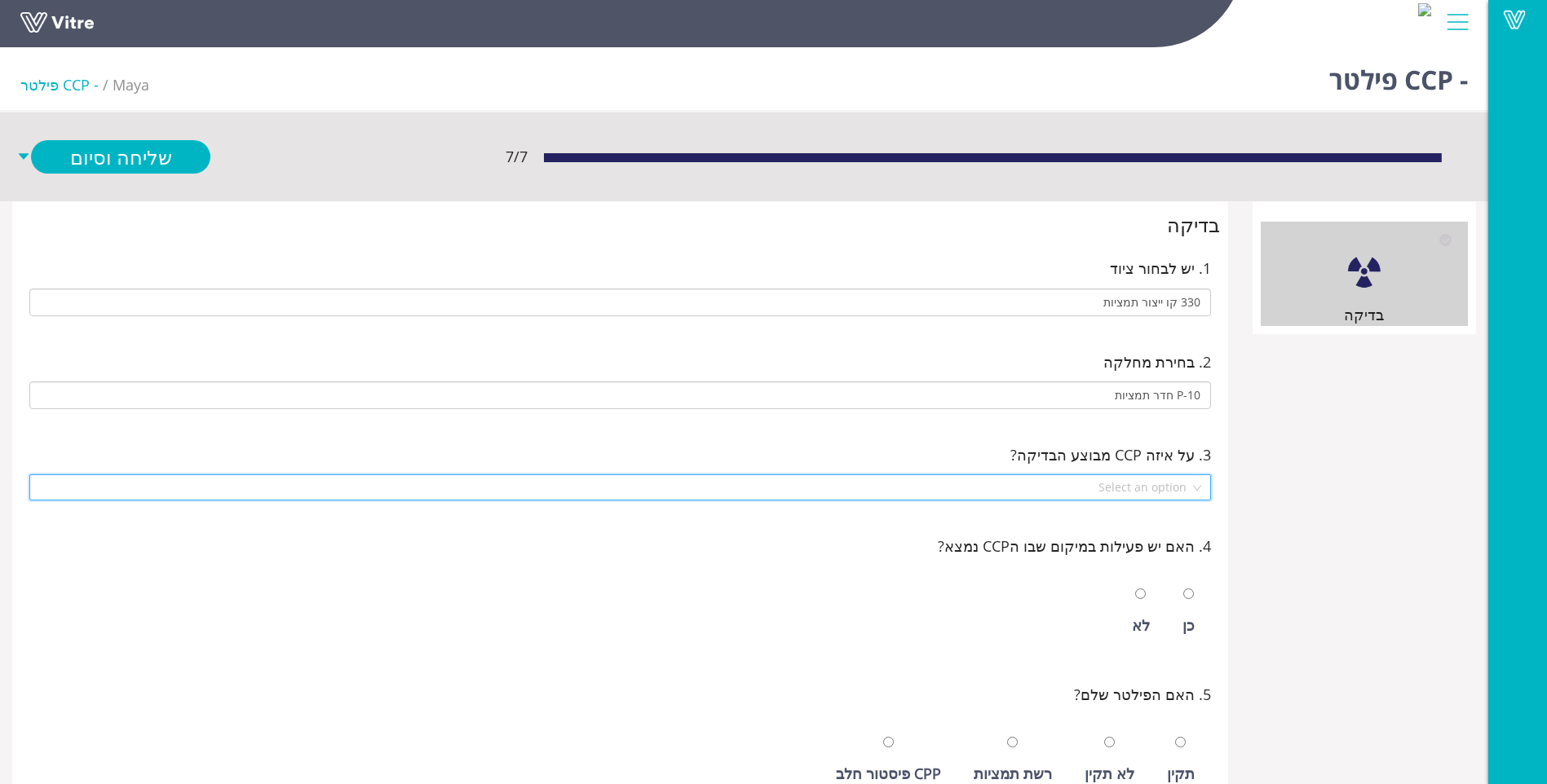
click at [1165, 492] on input "search" at bounding box center [615, 487] width 1151 height 25
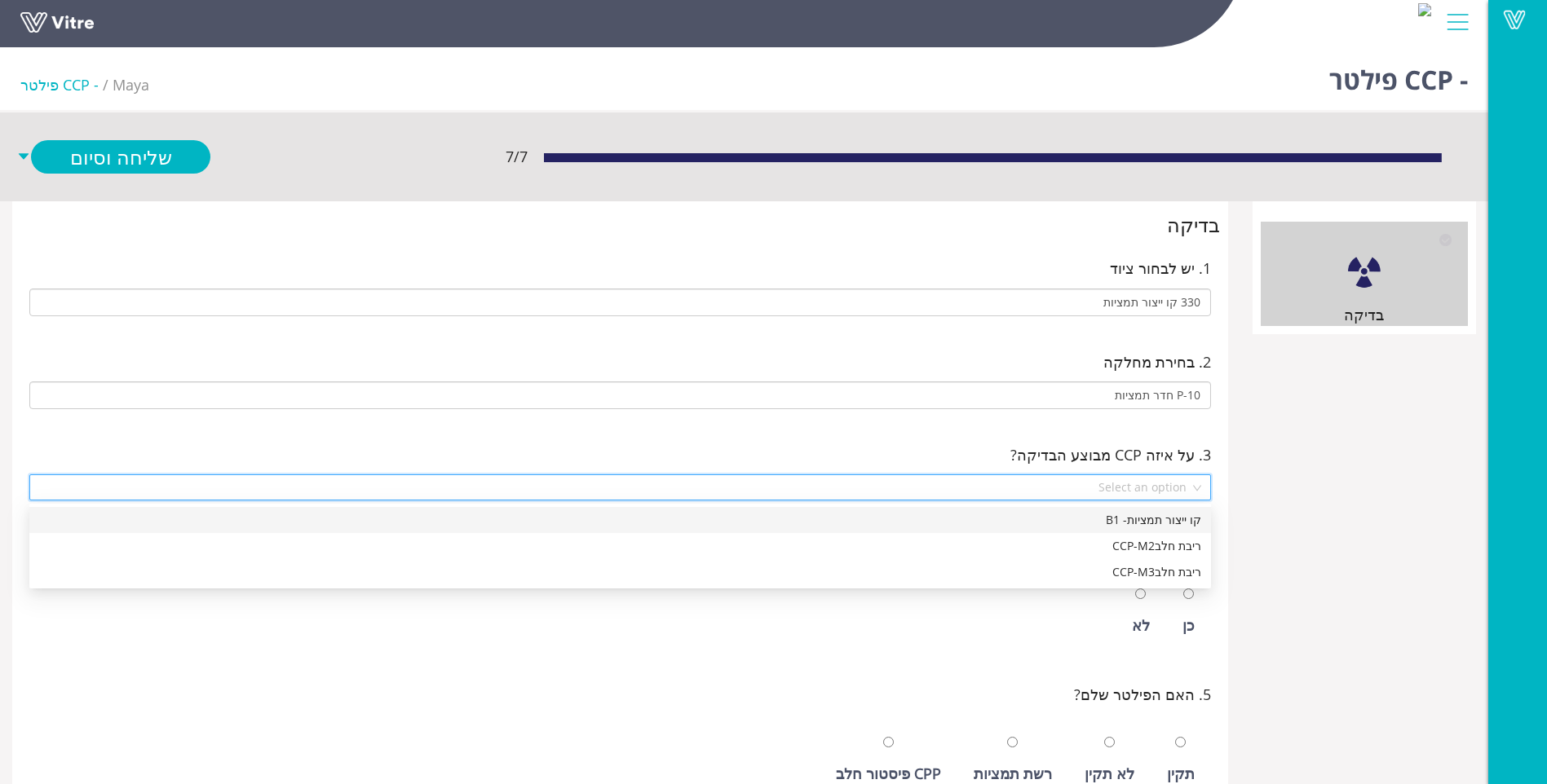
click at [1159, 519] on div "קו ייצור תמציות- B1" at bounding box center [621, 520] width 1163 height 18
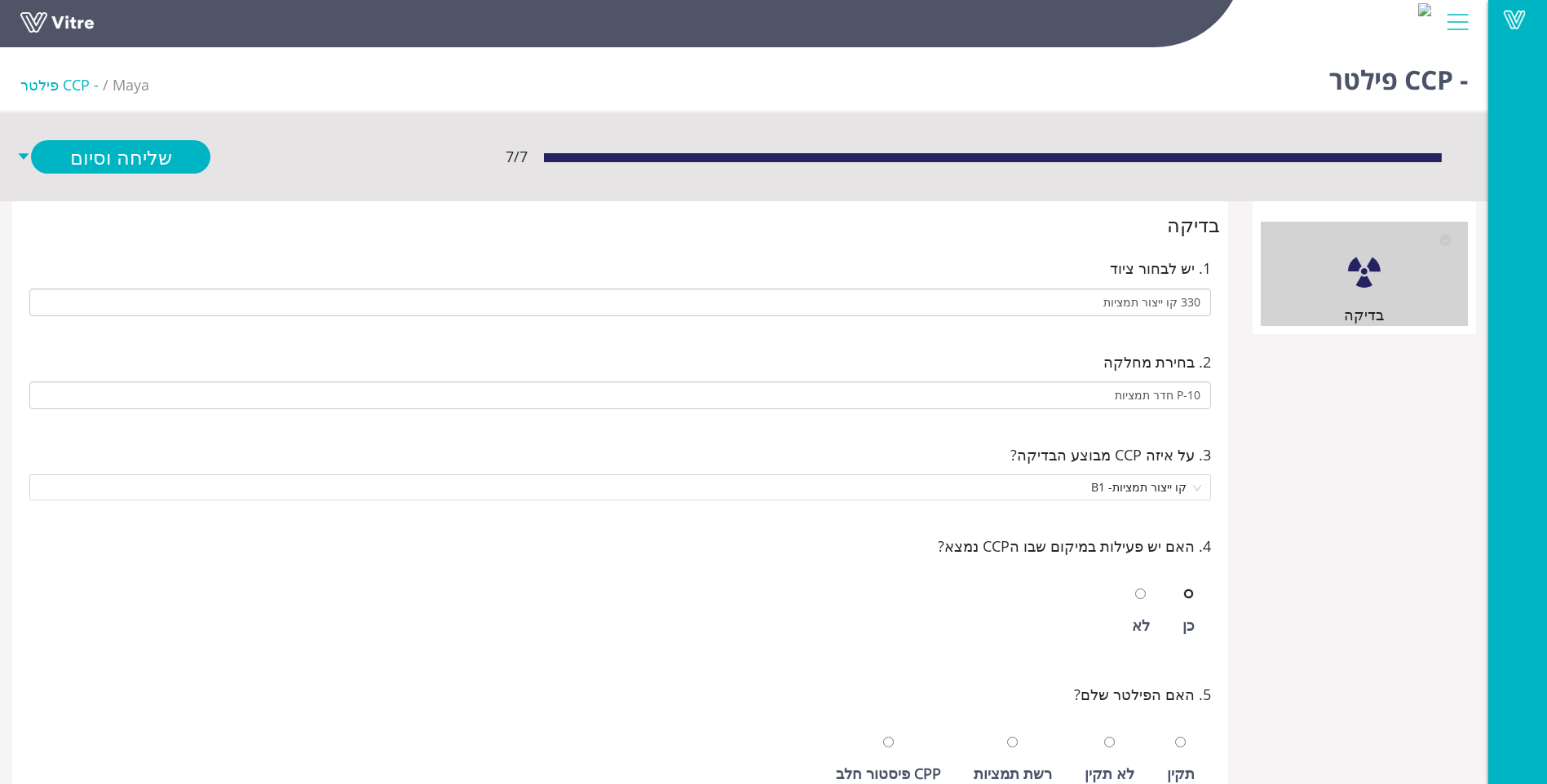
click at [1186, 597] on input "radio" at bounding box center [1188, 594] width 10 height 10
radio input "true"
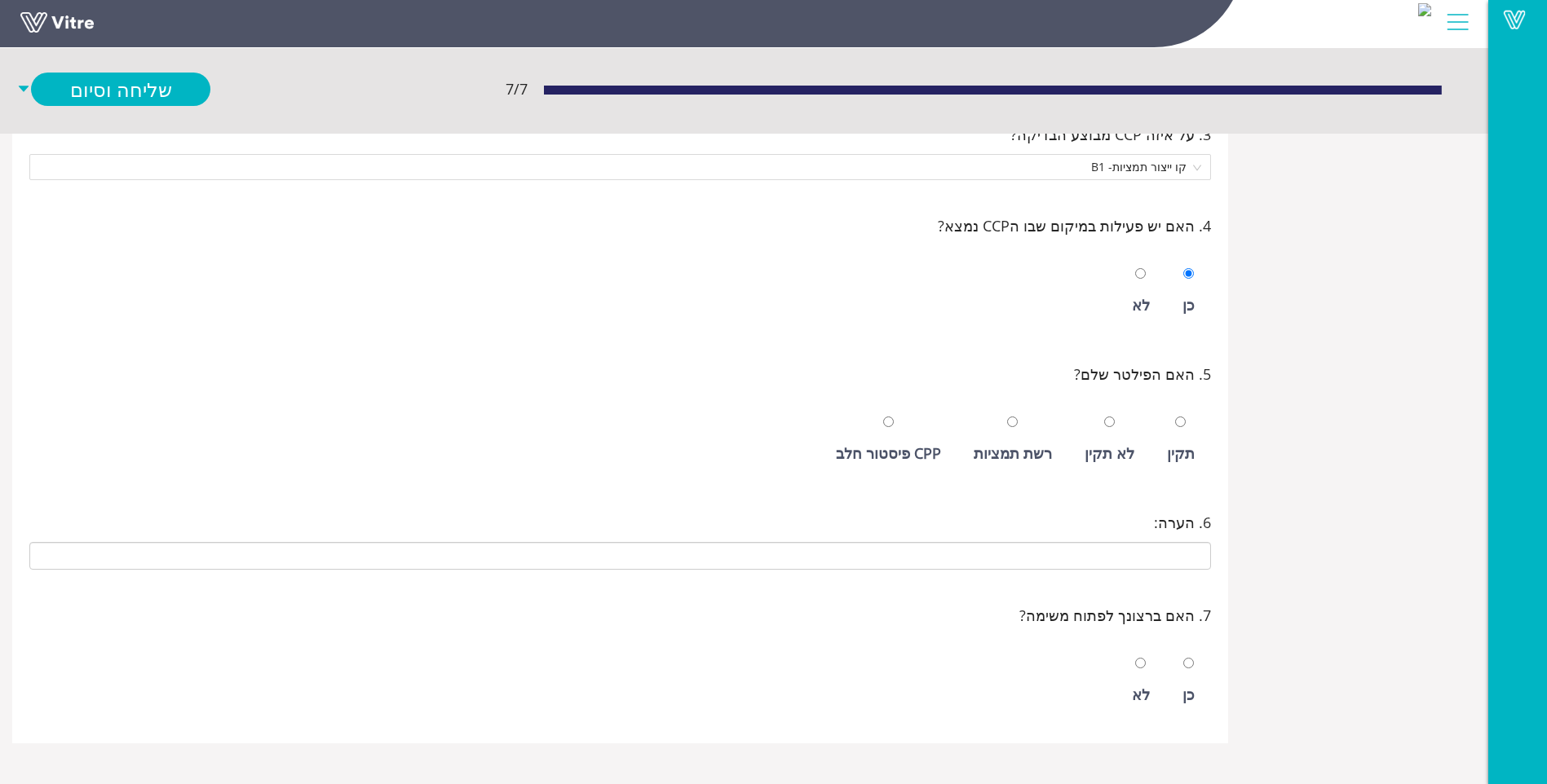
click at [1186, 448] on div "תקין" at bounding box center [1181, 453] width 27 height 23
radio input "true"
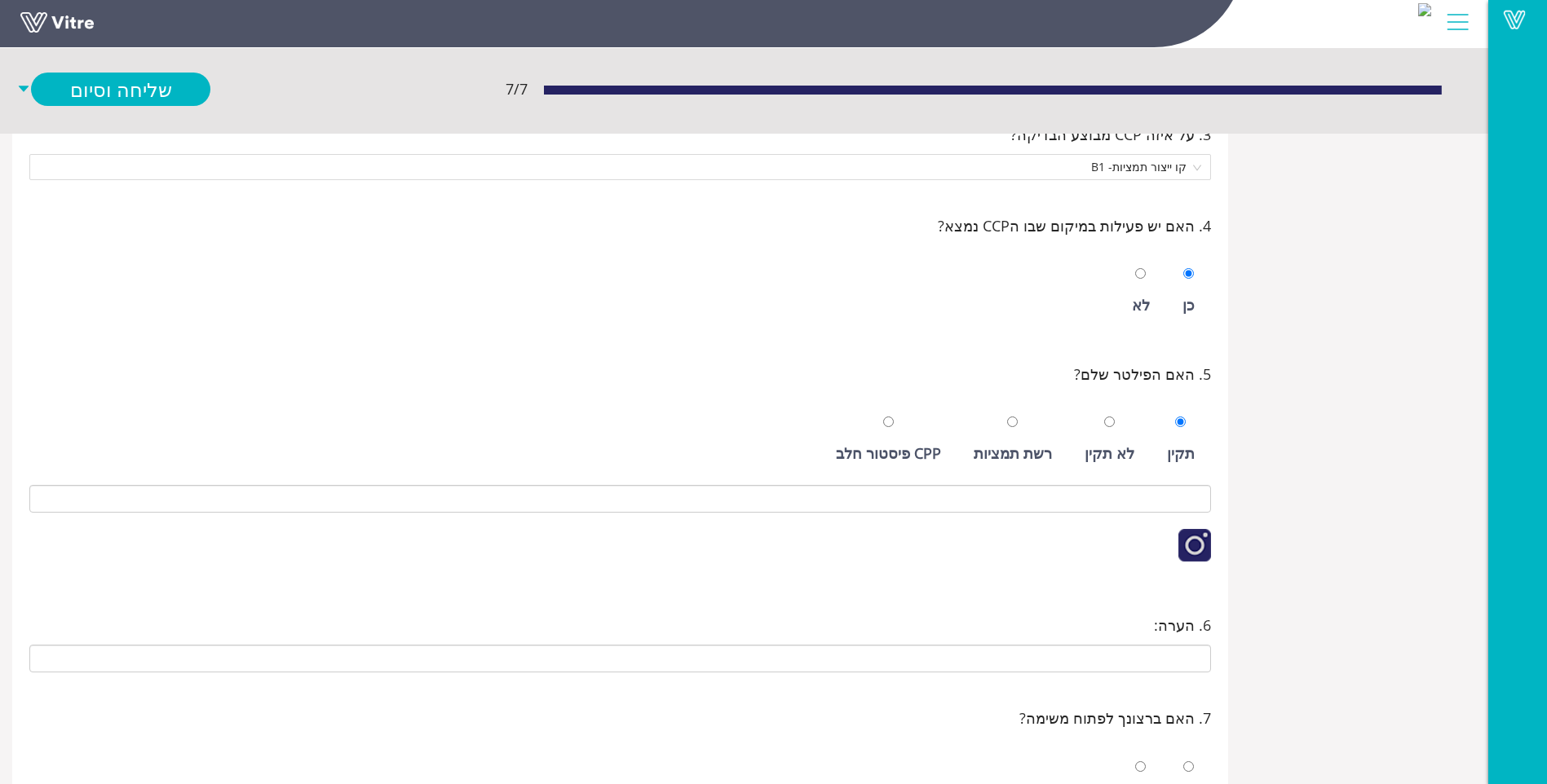
click at [1141, 756] on div at bounding box center [1140, 766] width 10 height 23
radio input "true"
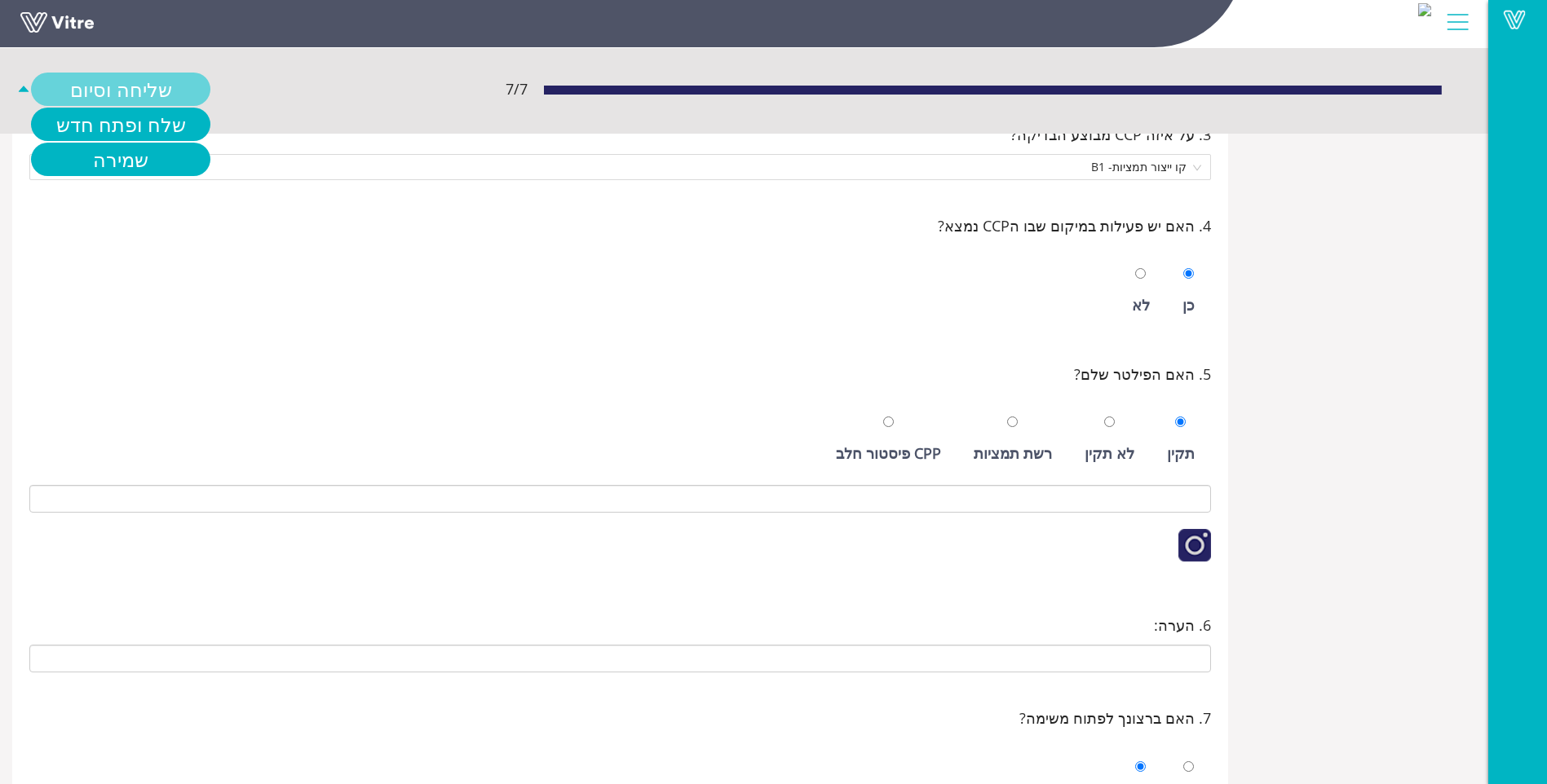
click at [157, 98] on link "שליחה וסיום" at bounding box center [121, 89] width 180 height 33
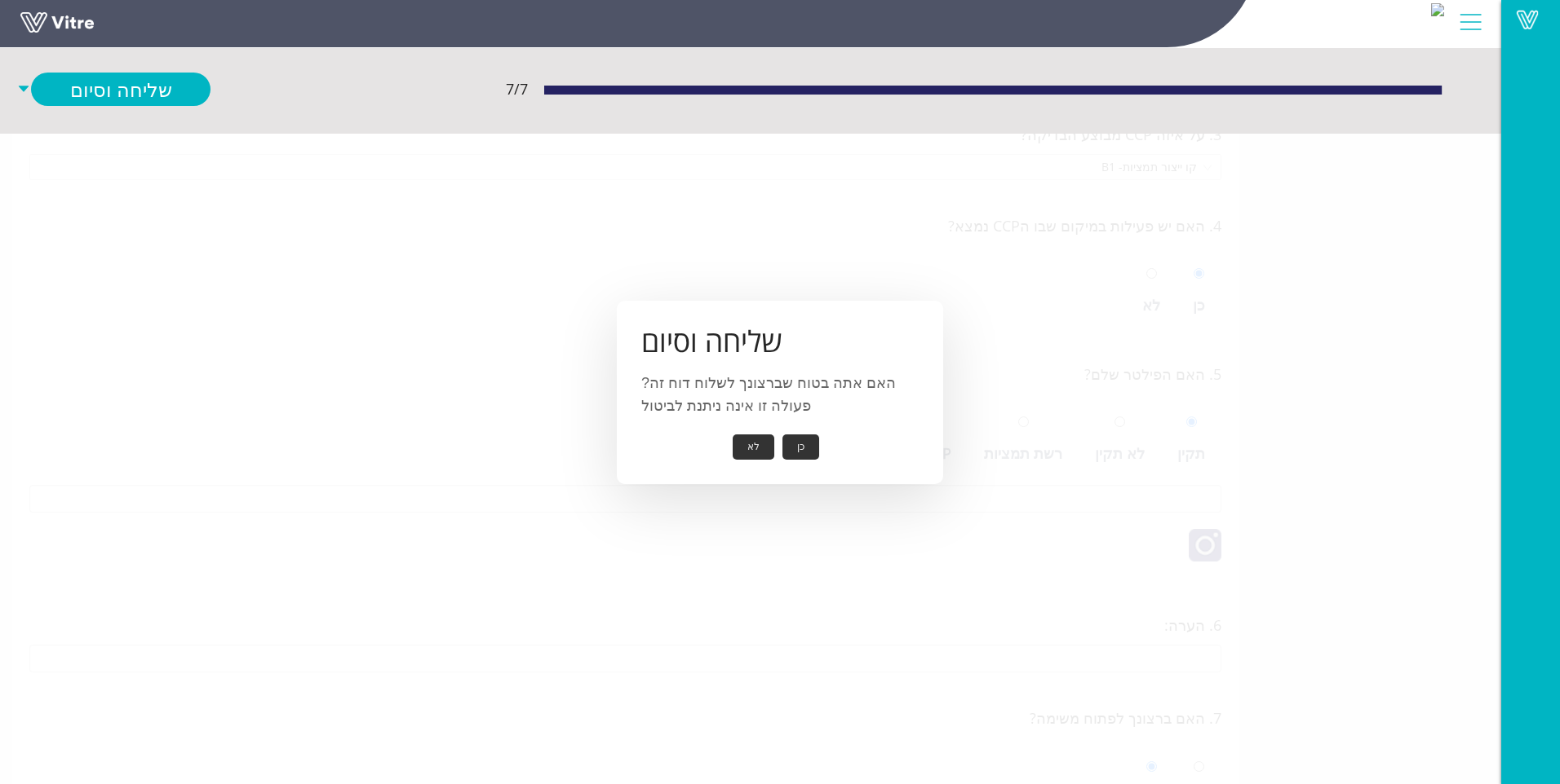
click at [802, 452] on button "כן" at bounding box center [801, 448] width 37 height 26
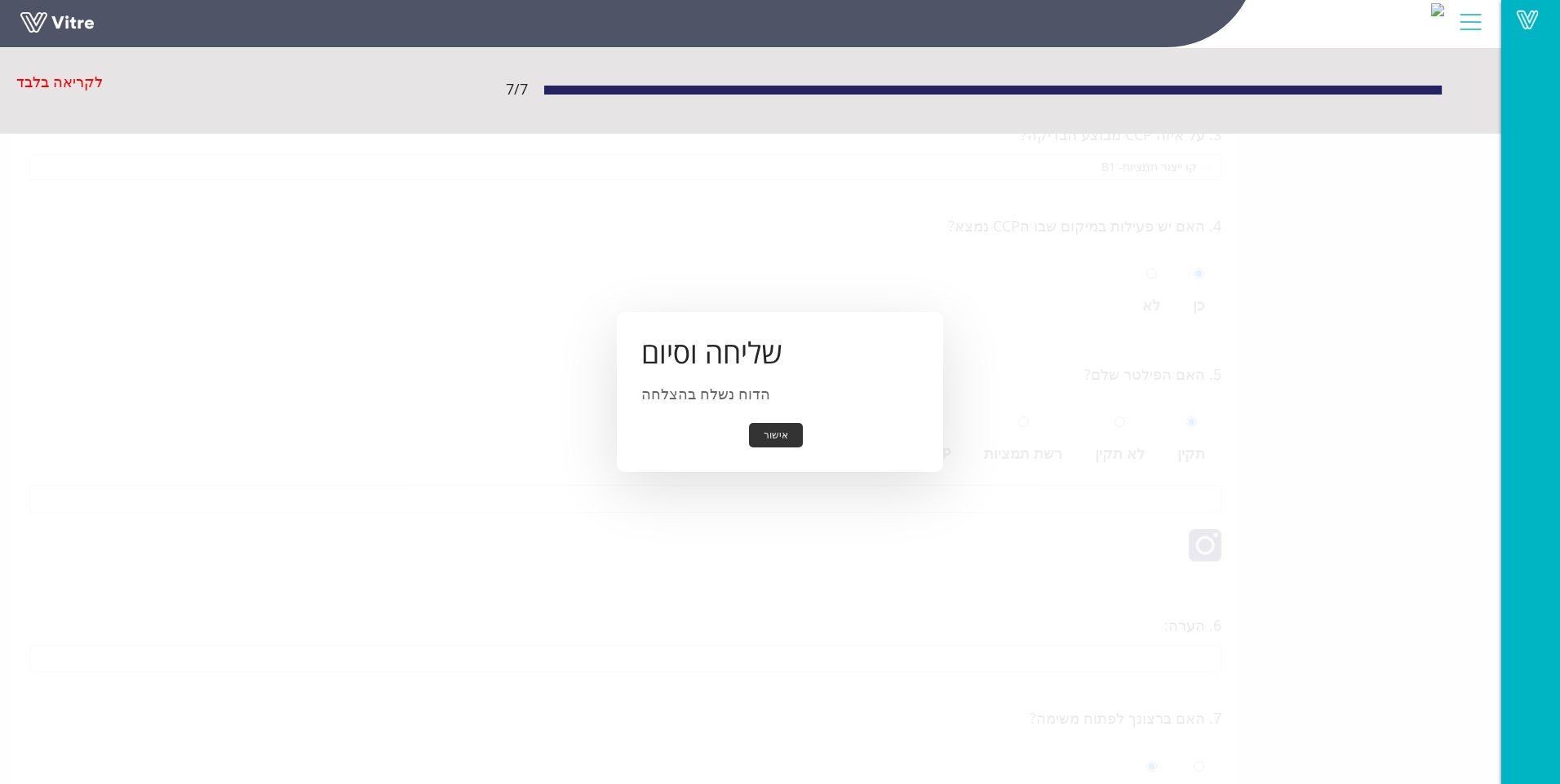
click at [783, 437] on button "אישור" at bounding box center [776, 436] width 54 height 26
